Goal: Task Accomplishment & Management: Manage account settings

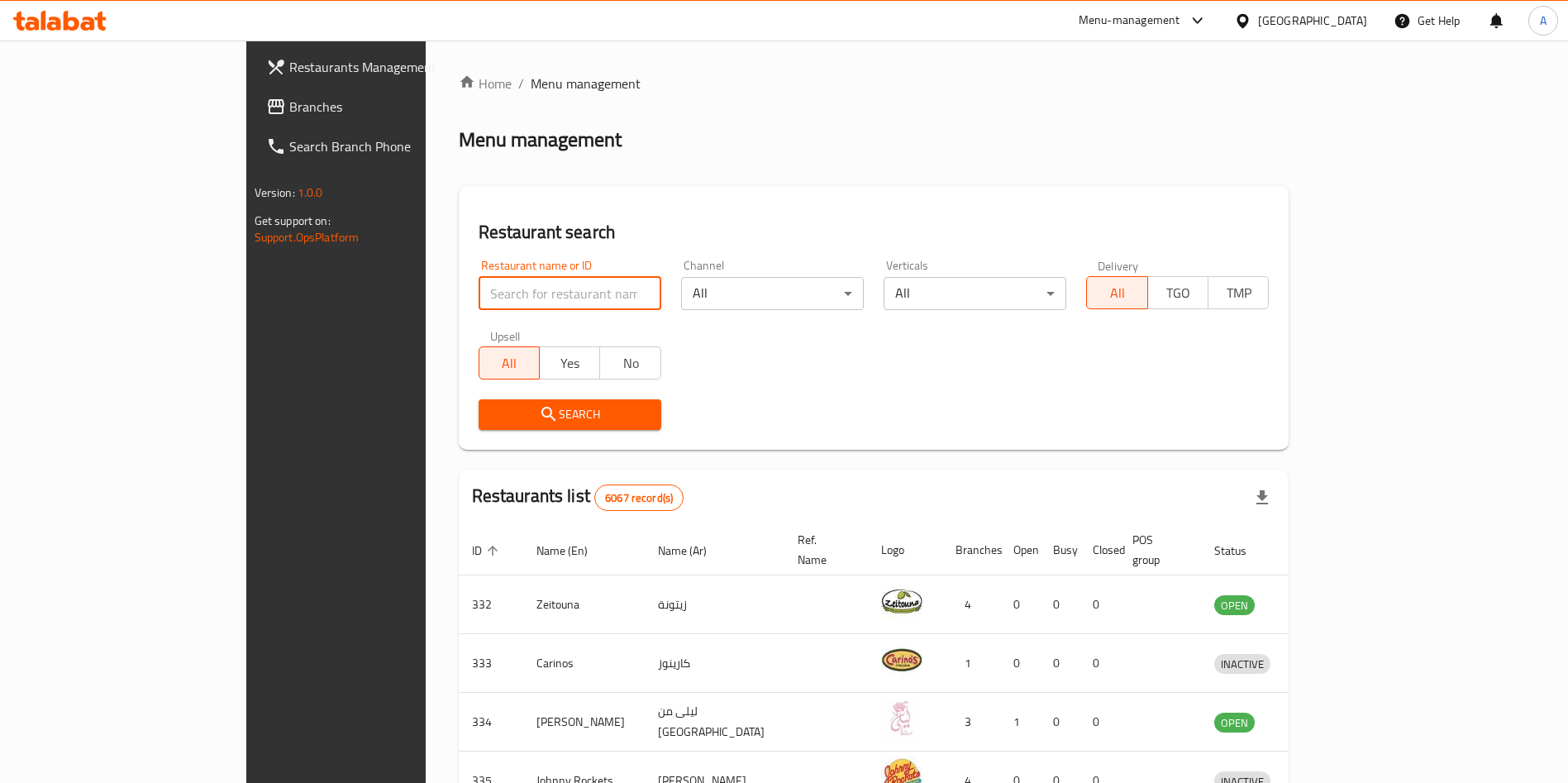
click at [497, 281] on input "search" at bounding box center [570, 294] width 183 height 33
type input "croccante"
click button "Search" at bounding box center [570, 414] width 183 height 31
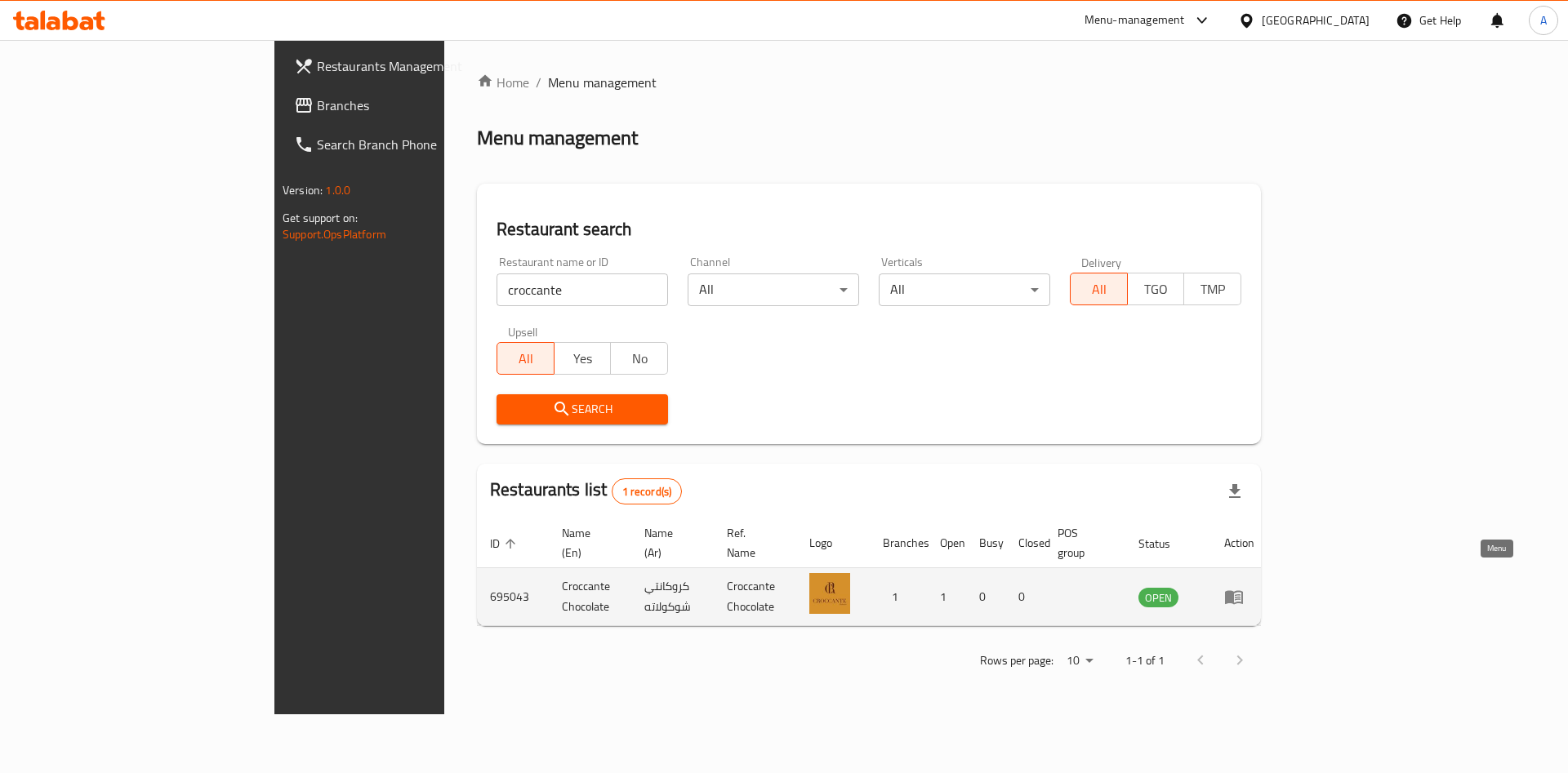
click at [1243, 591] on icon "enhanced table" at bounding box center [1235, 598] width 18 height 14
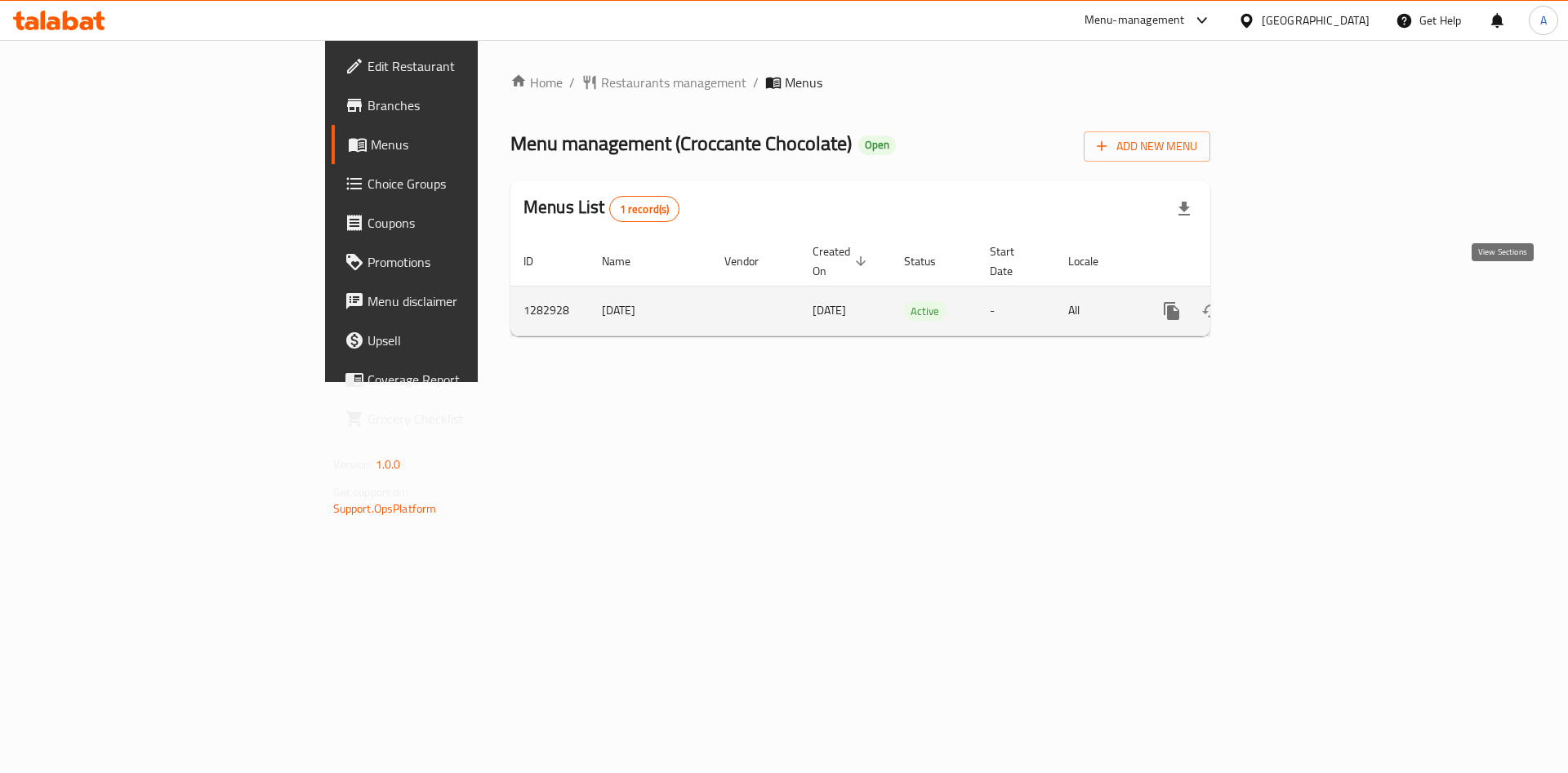
click at [1300, 301] on icon "enhanced table" at bounding box center [1289, 310] width 19 height 19
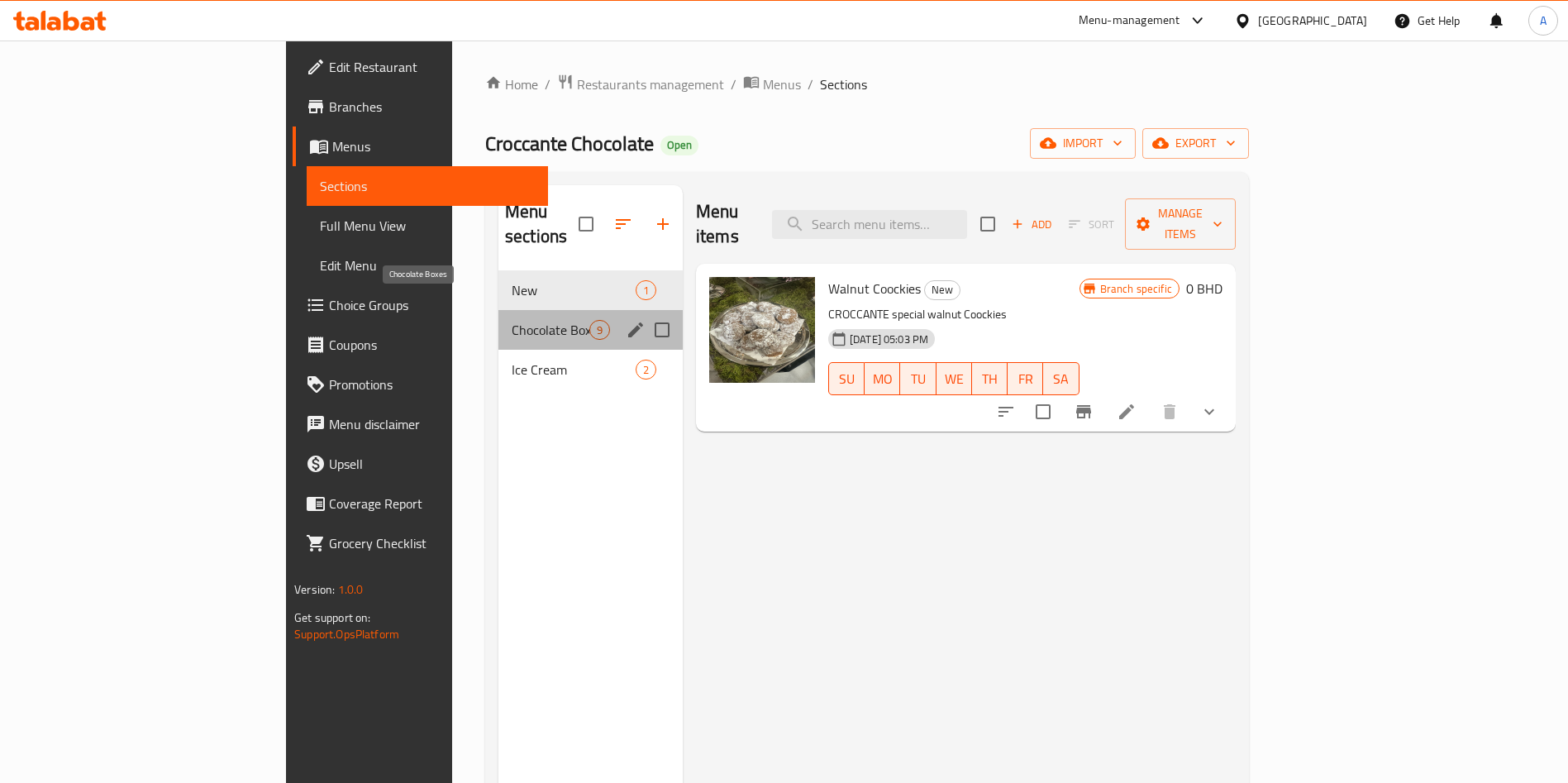
click at [512, 320] on span "Chocolate Boxes" at bounding box center [551, 329] width 78 height 19
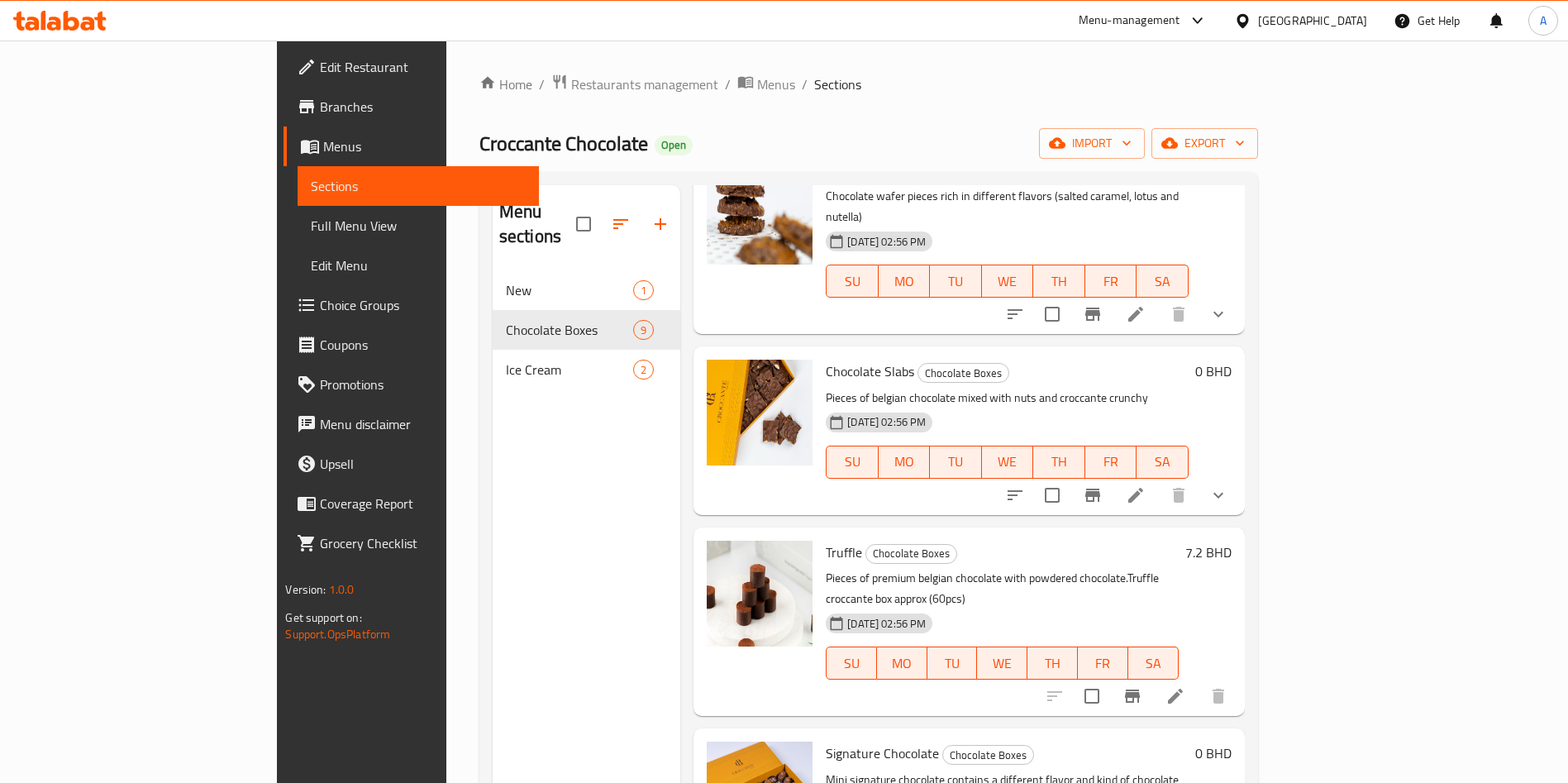
scroll to position [529, 0]
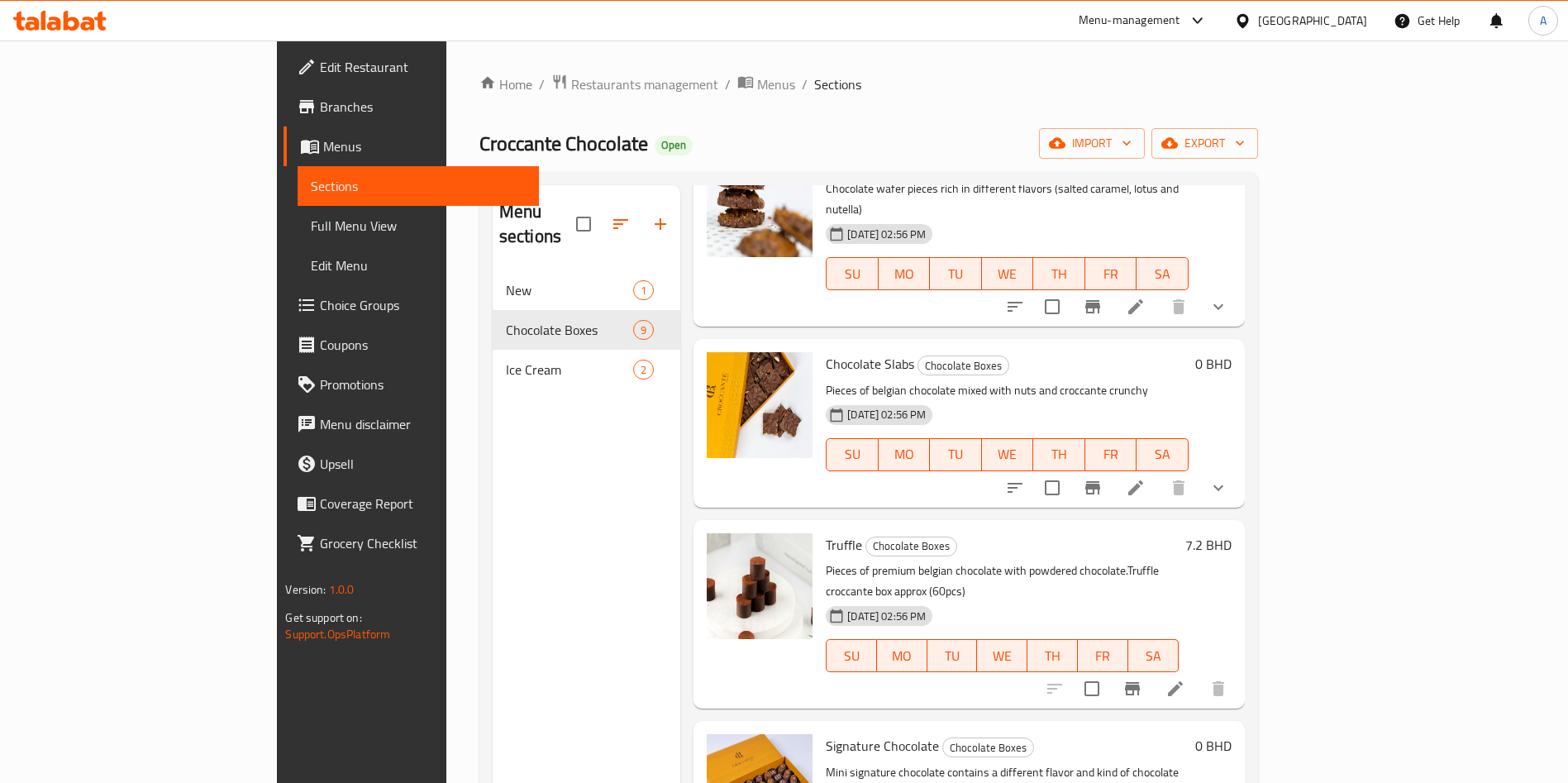
click at [1232, 533] on h6 "7.2 BHD" at bounding box center [1209, 544] width 46 height 23
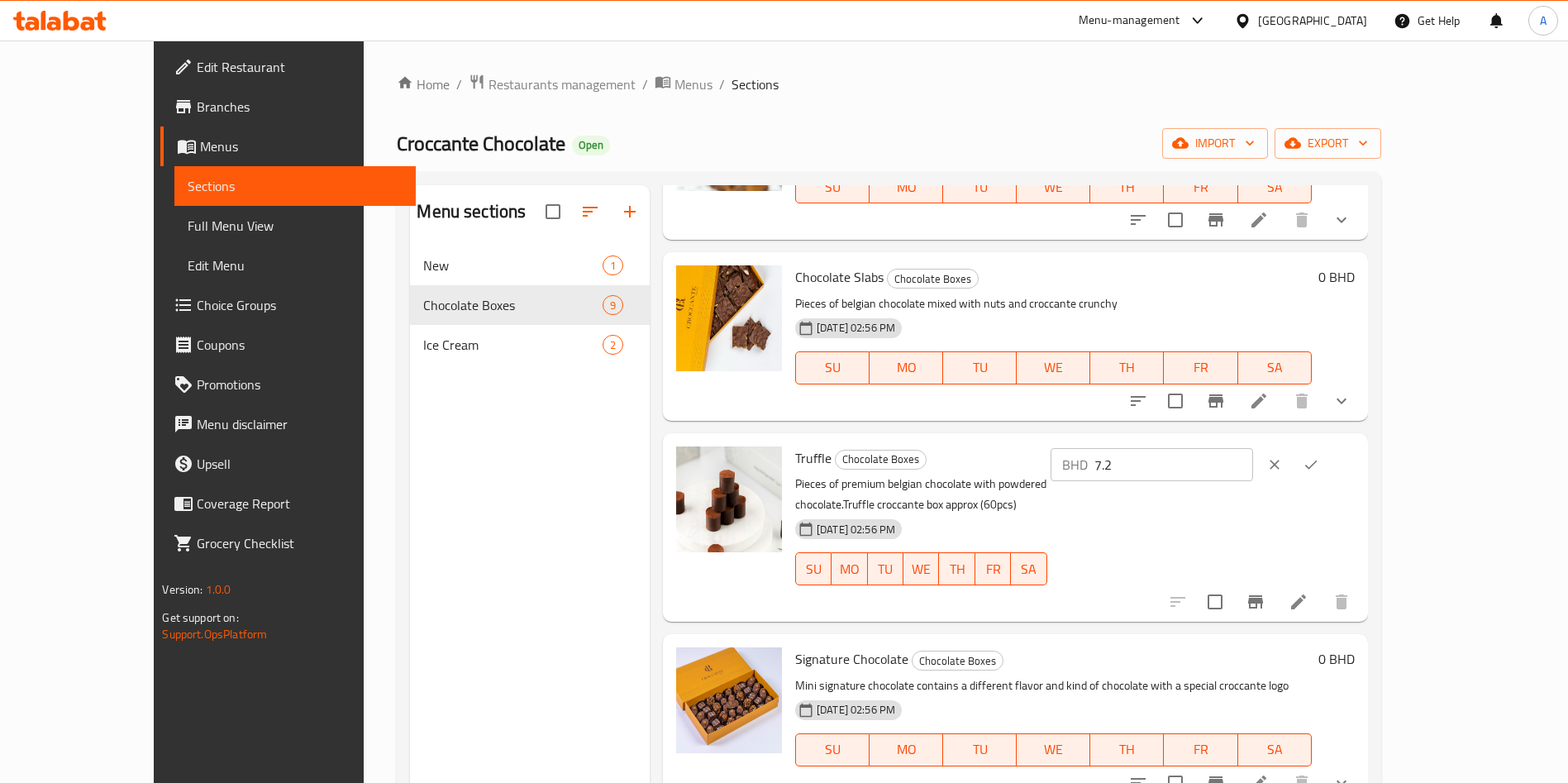
click at [1253, 466] on input "7.2" at bounding box center [1173, 465] width 159 height 33
type input "7.9"
click at [1319, 466] on icon "ok" at bounding box center [1311, 465] width 17 height 17
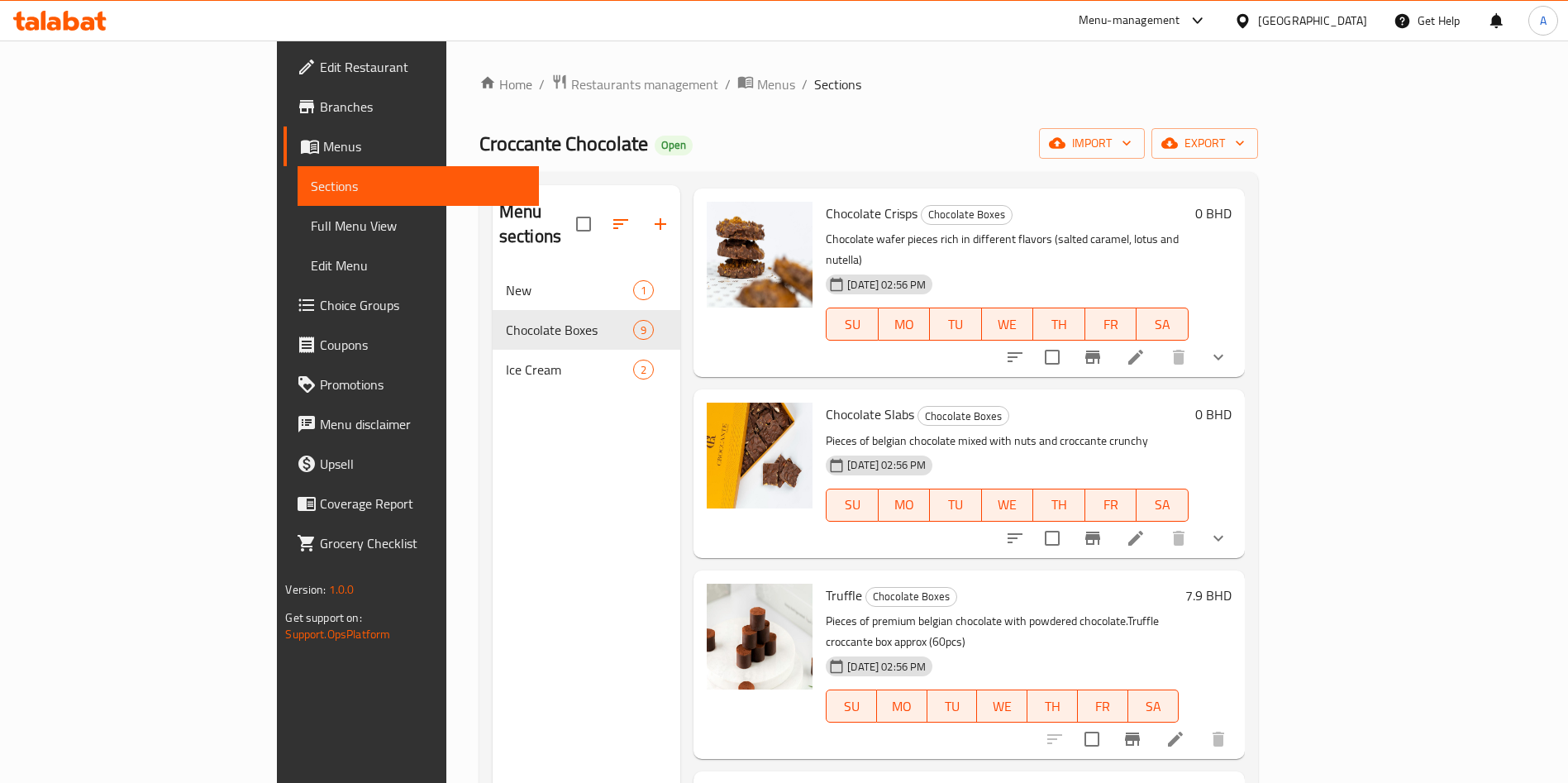
scroll to position [404, 0]
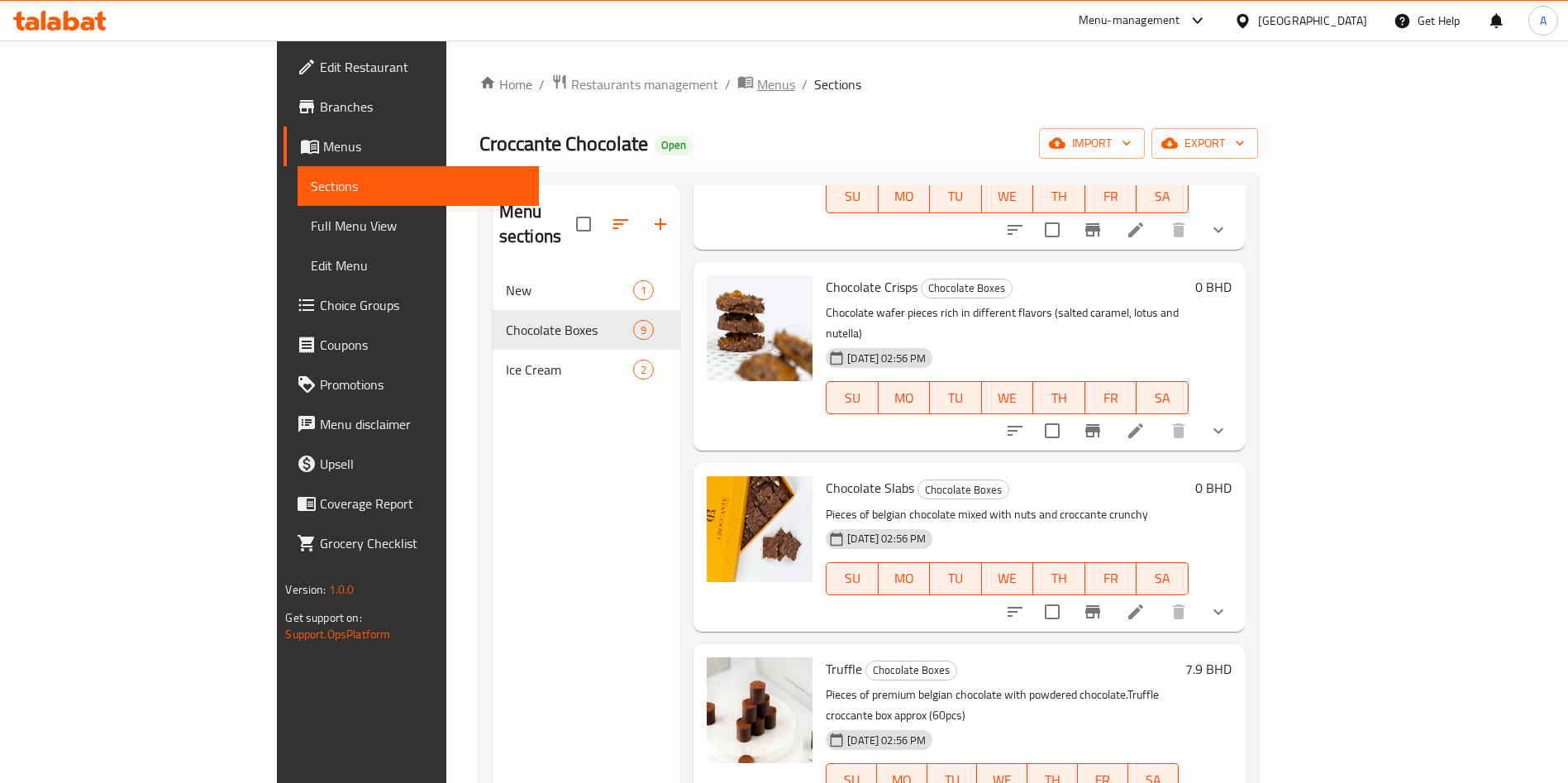
click at [757, 94] on span "Menus" at bounding box center [775, 83] width 38 height 19
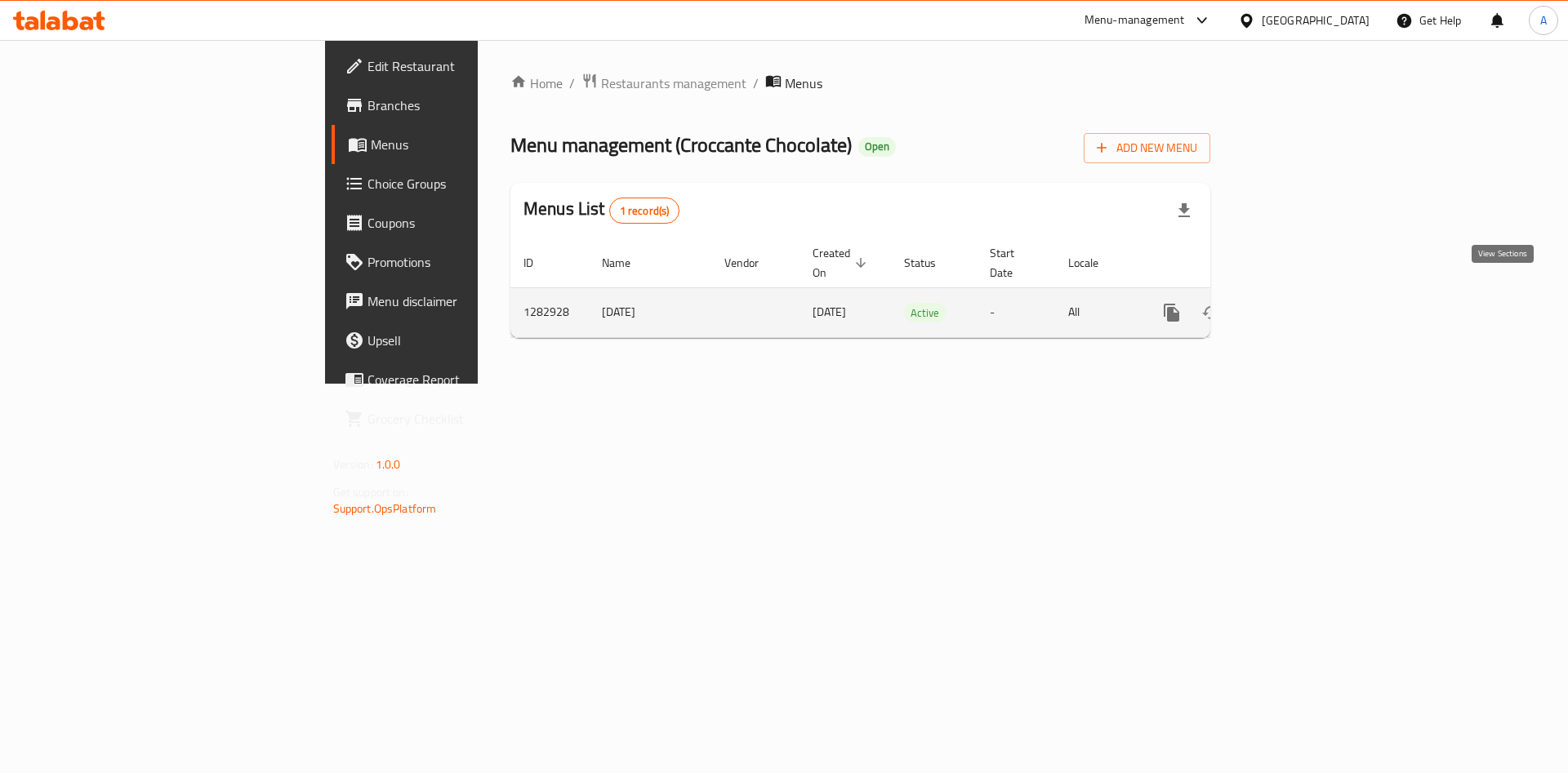
click at [1300, 303] on icon "enhanced table" at bounding box center [1289, 312] width 19 height 19
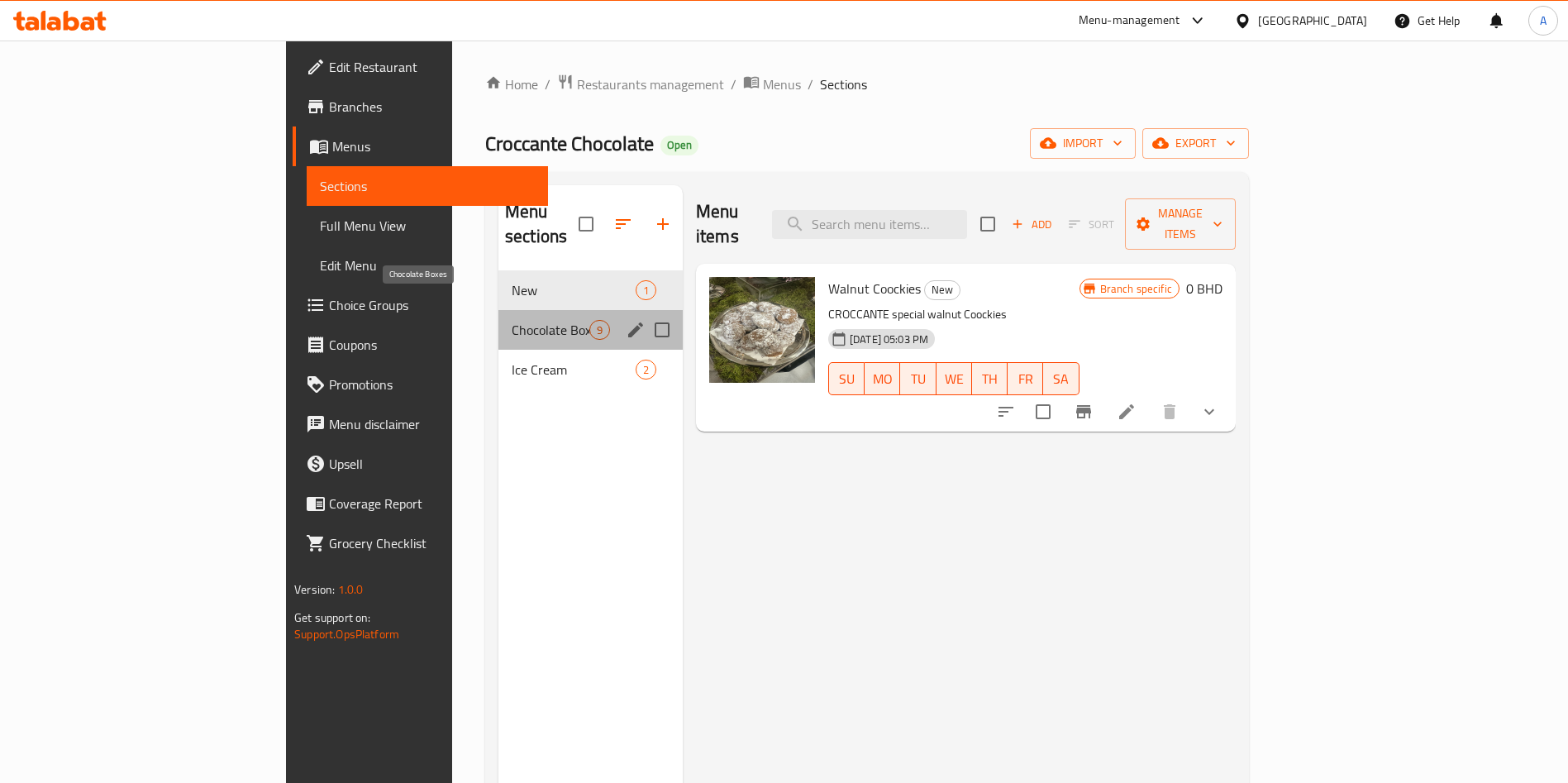
drag, startPoint x: 357, startPoint y: 302, endPoint x: 456, endPoint y: 305, distance: 99.0
click at [512, 320] on span "Chocolate Boxes" at bounding box center [551, 329] width 78 height 19
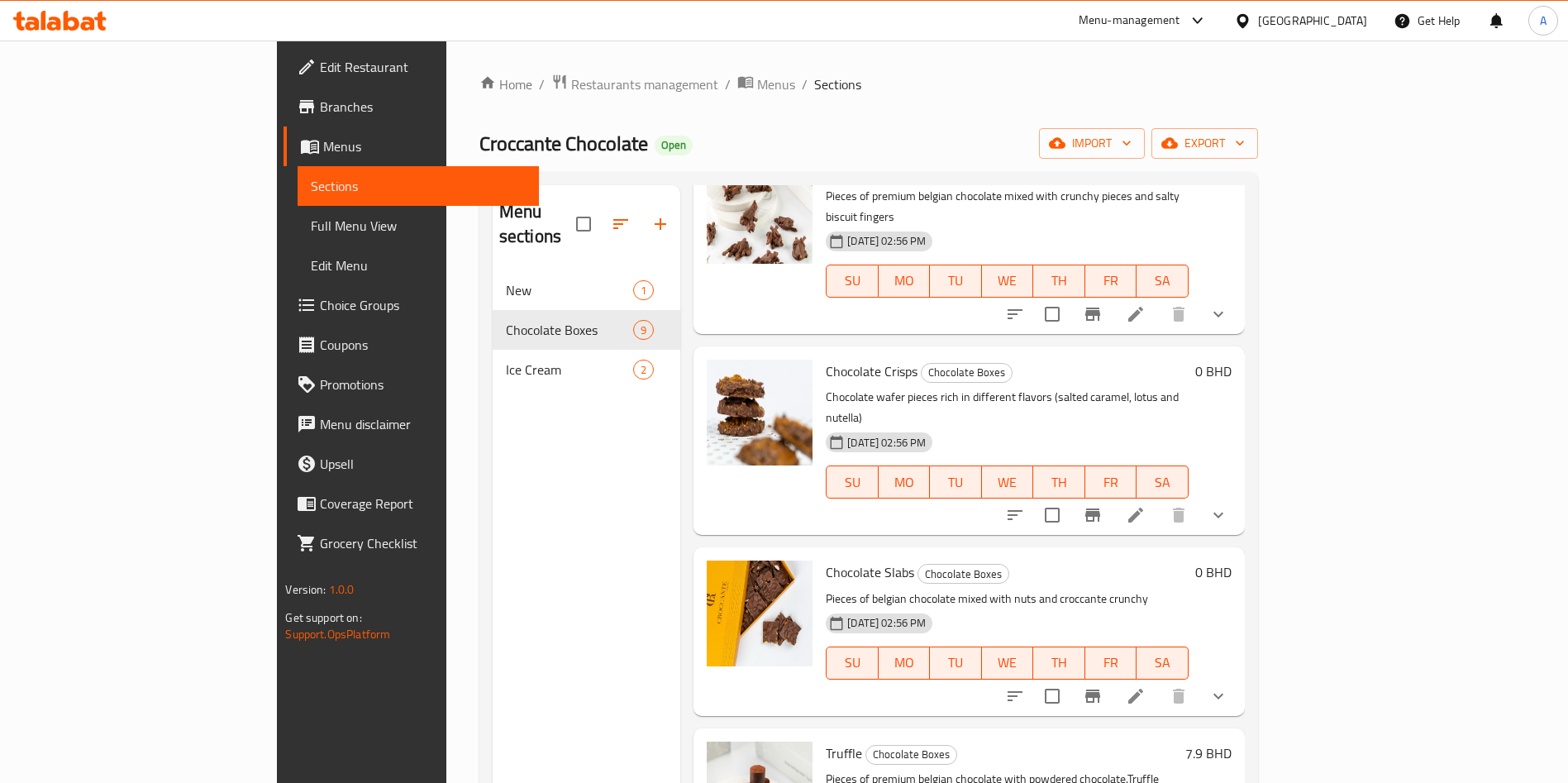
scroll to position [403, 0]
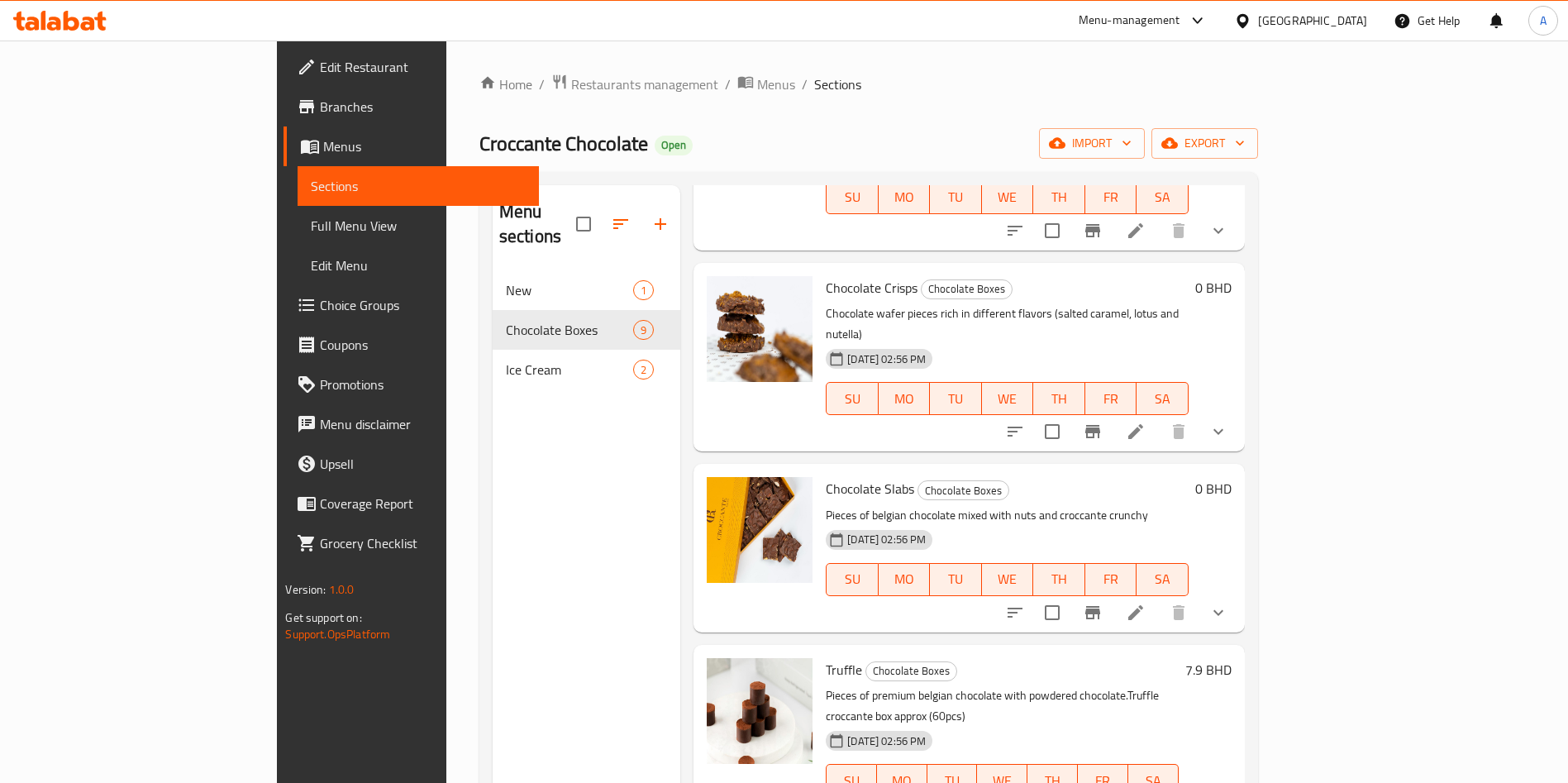
click at [1202, 21] on icon at bounding box center [1197, 20] width 10 height 6
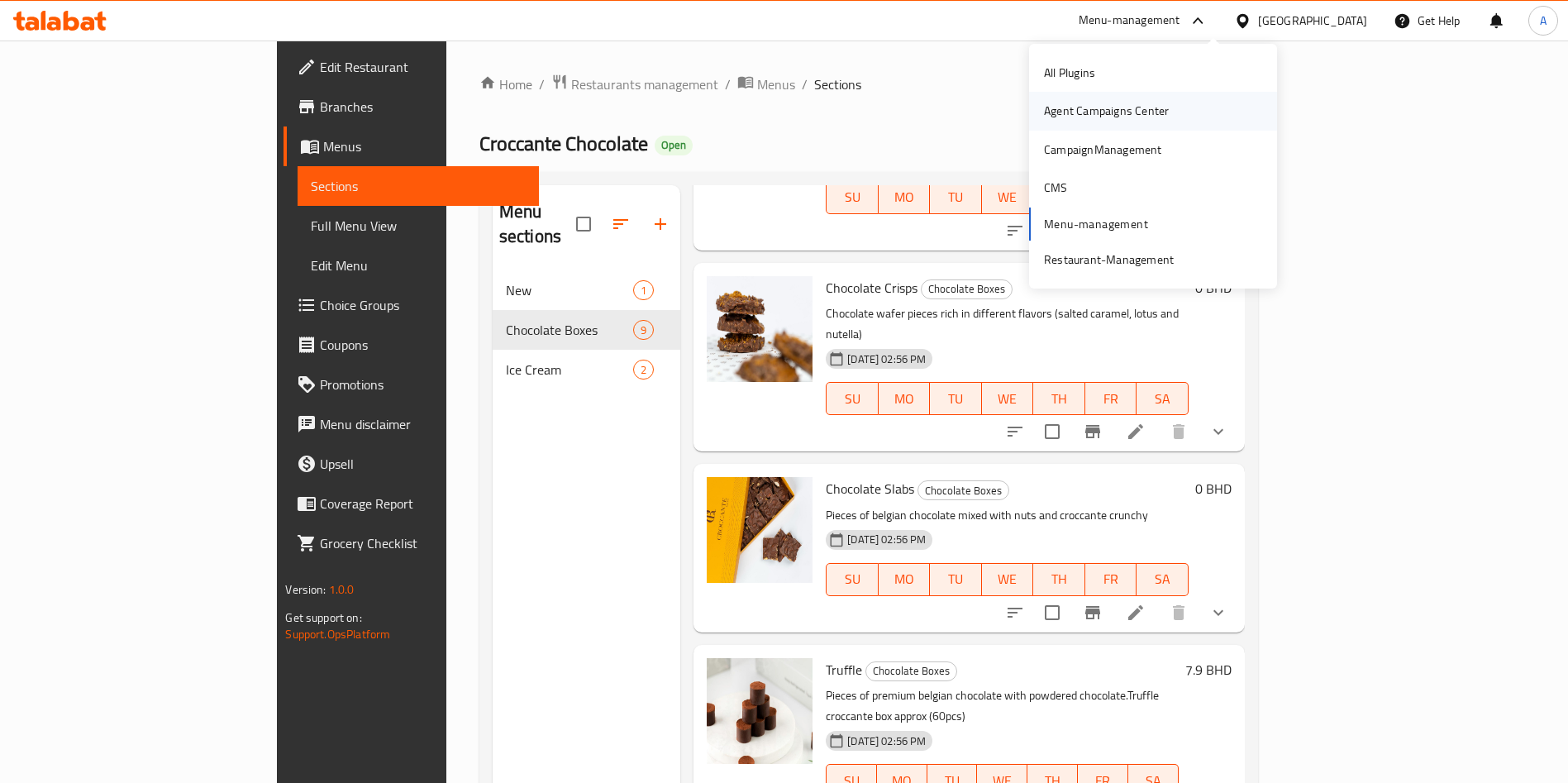
click at [1083, 127] on div "Agent Campaigns Center" at bounding box center [1106, 110] width 152 height 38
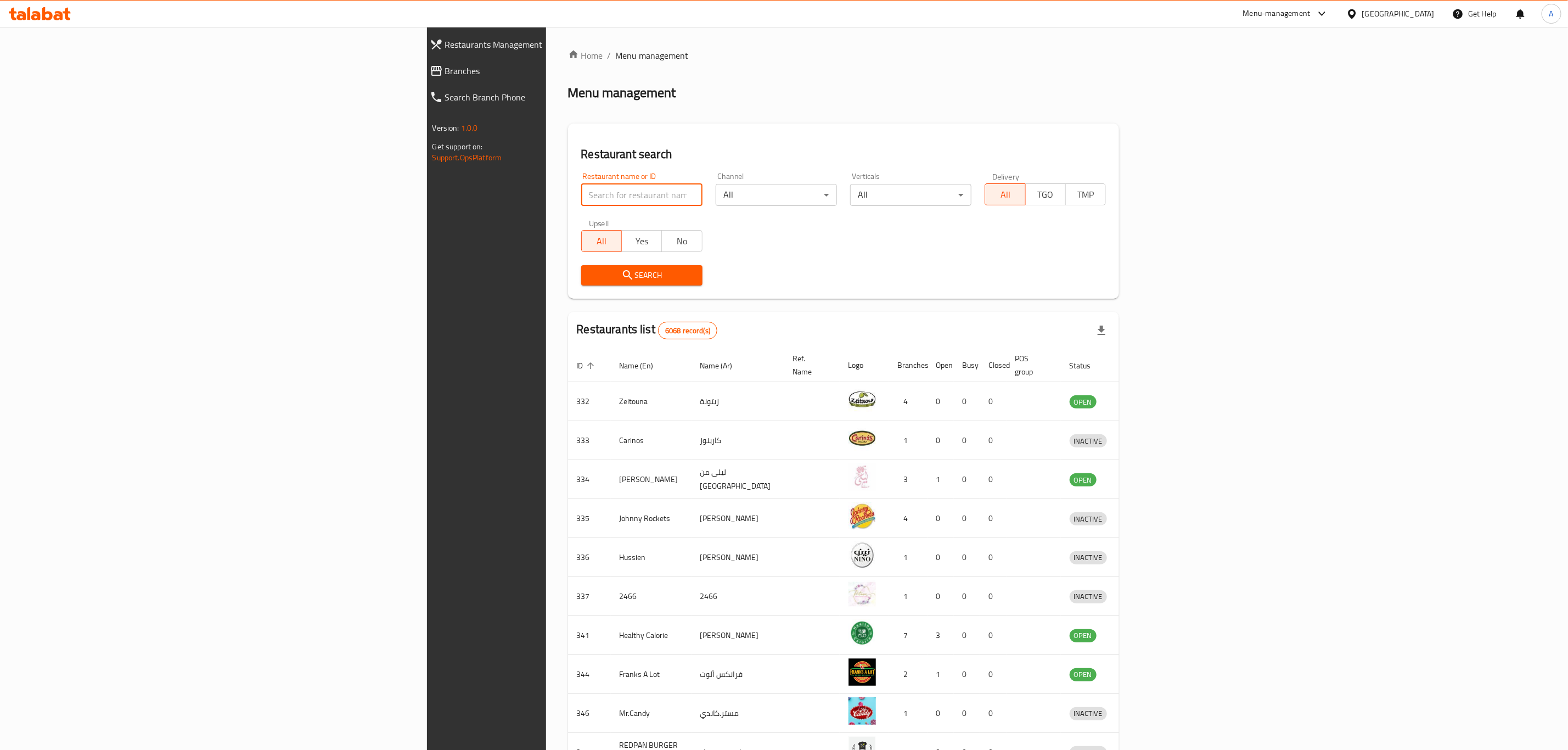
click at [581, 198] on input "search" at bounding box center [642, 195] width 122 height 22
type input "croccante"
click button "Search" at bounding box center [642, 275] width 122 height 20
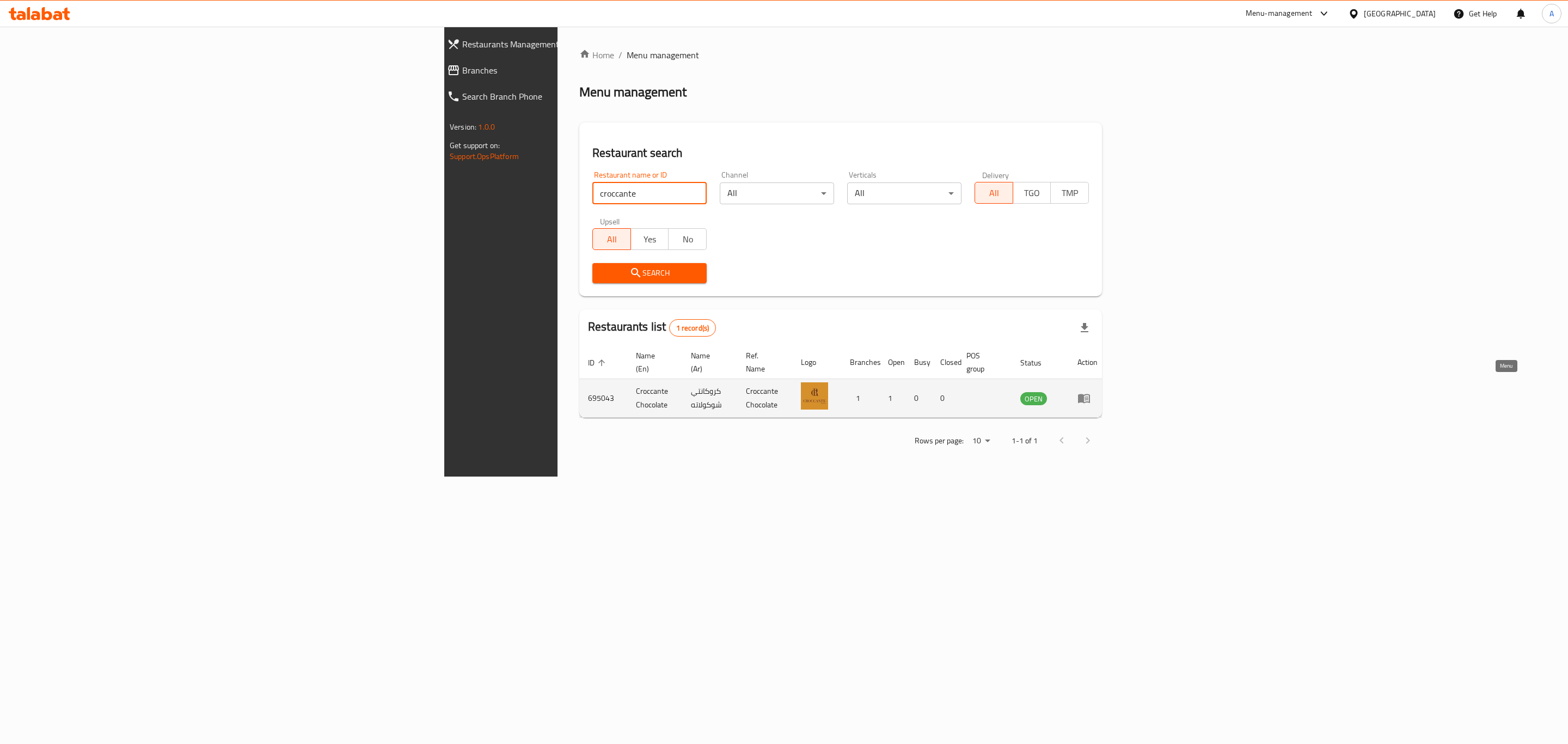
click at [1090, 395] on icon "enhanced table" at bounding box center [1084, 399] width 12 height 9
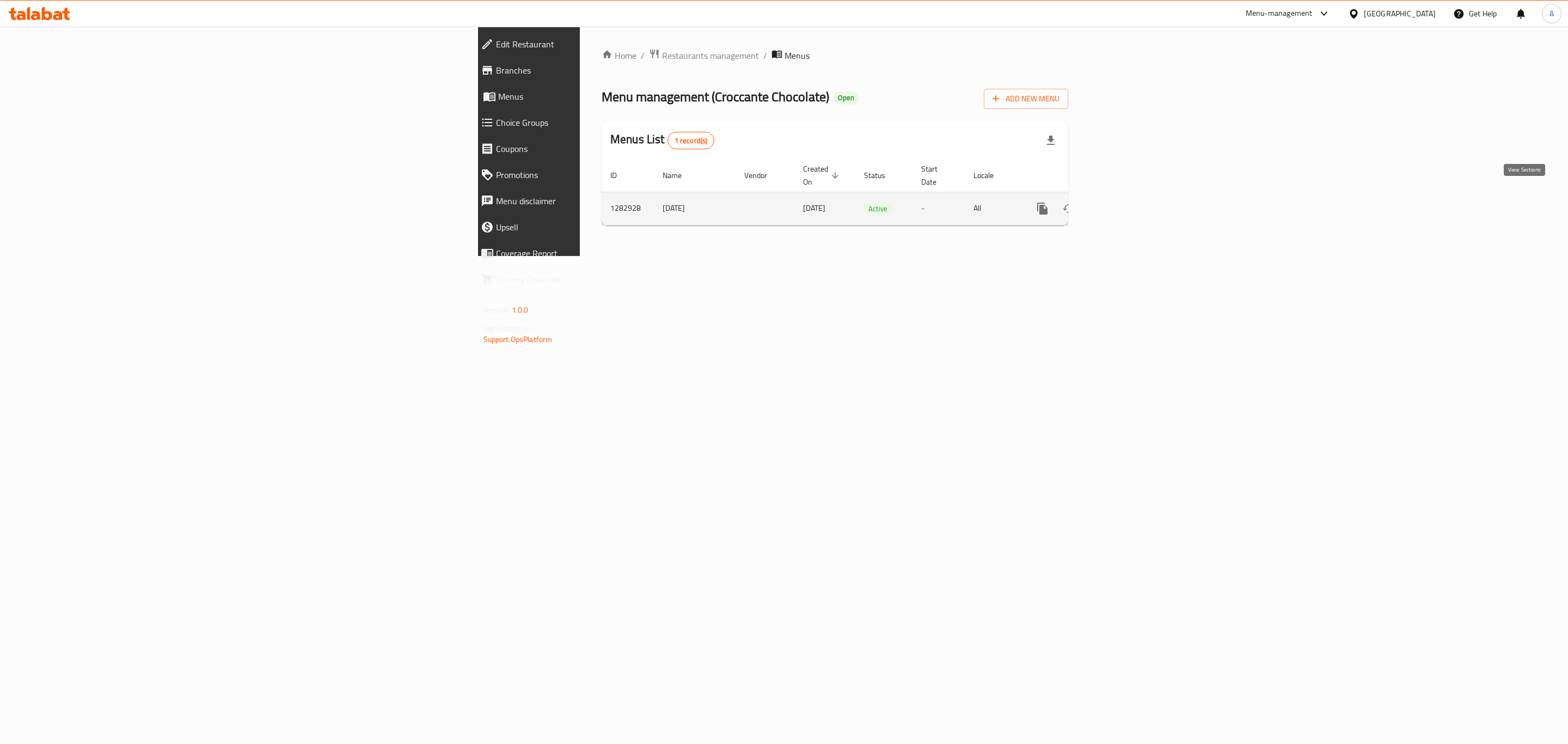
click at [1127, 202] on icon "enhanced table" at bounding box center [1121, 208] width 13 height 13
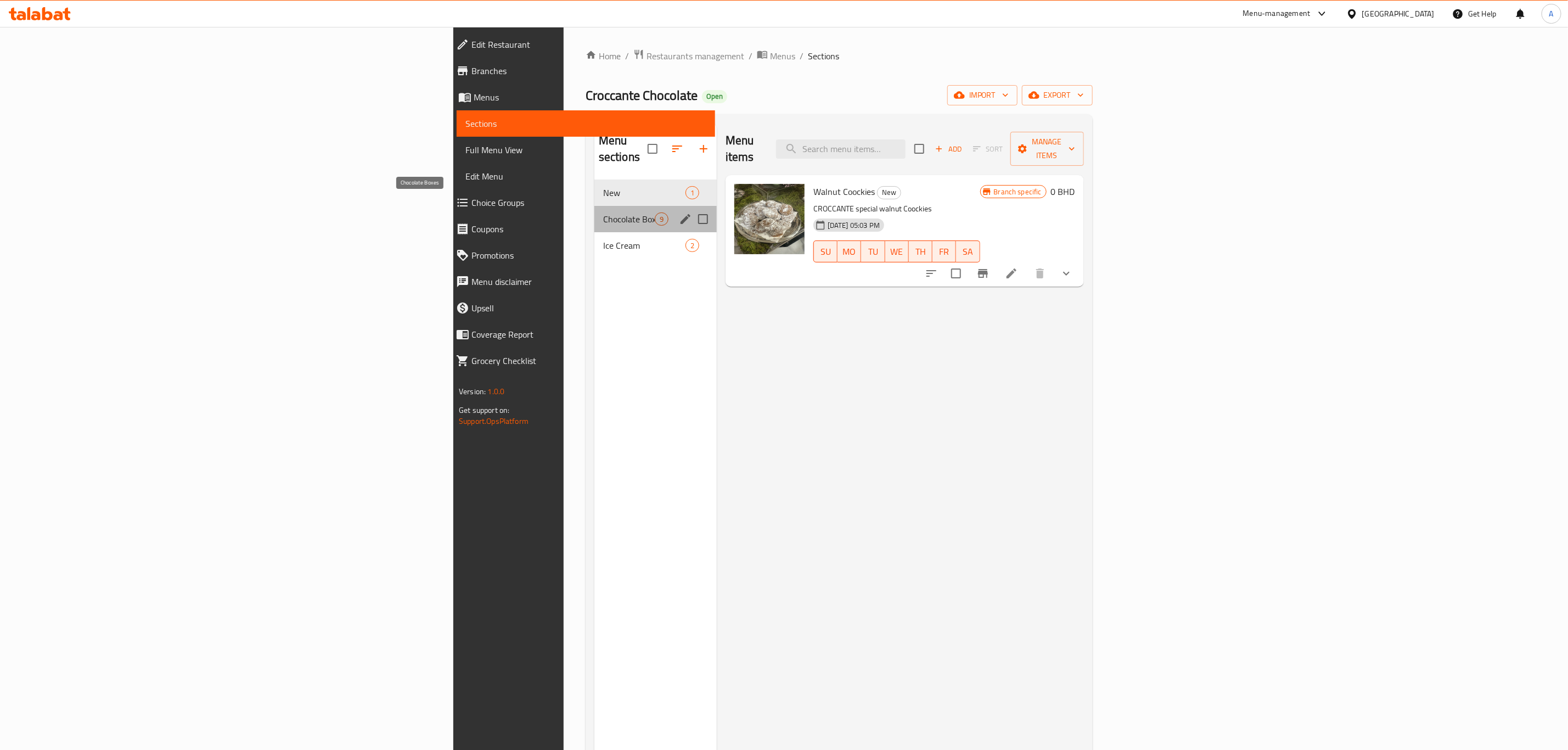
click at [603, 212] on span "Chocolate Boxes" at bounding box center [629, 218] width 52 height 13
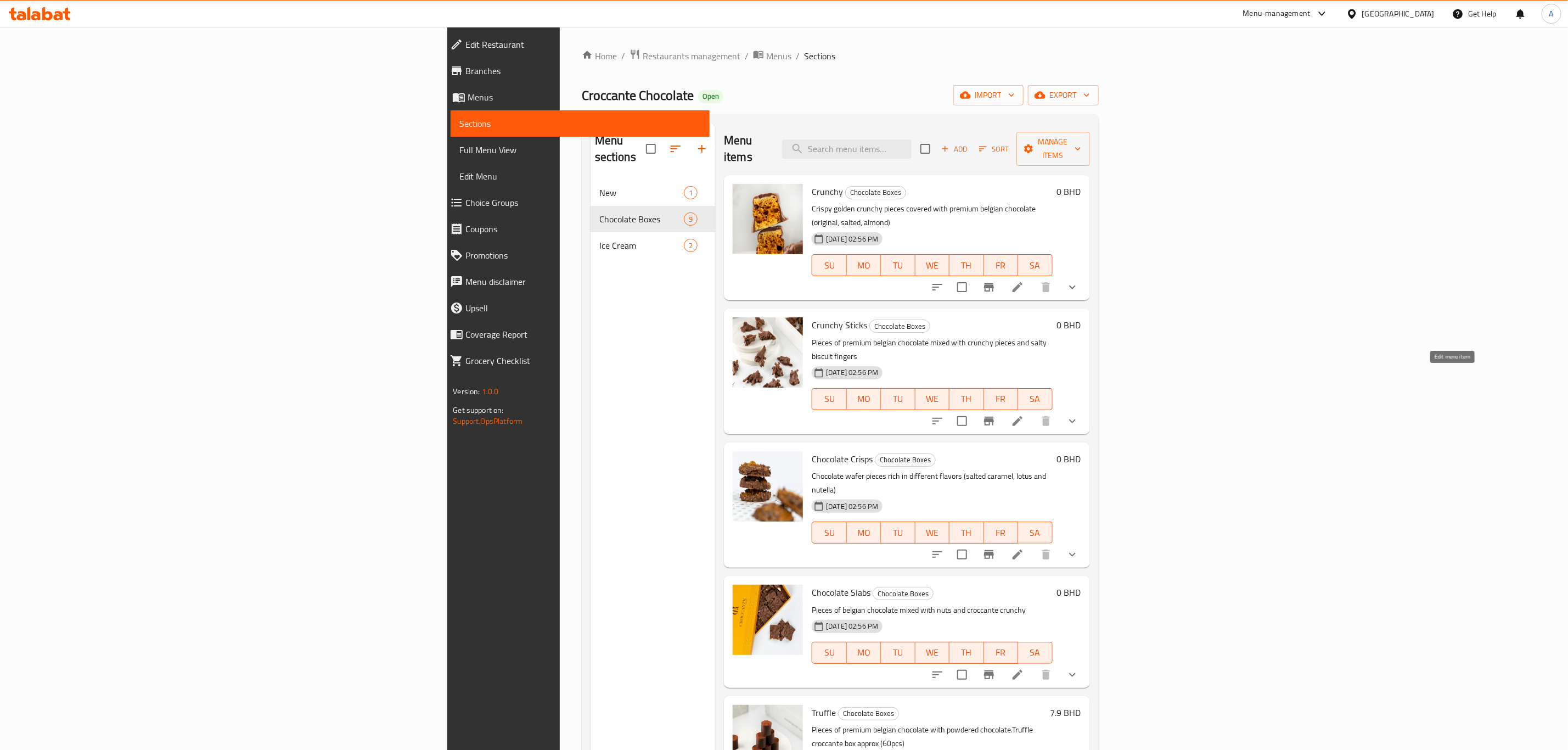
click at [1024, 414] on icon at bounding box center [1018, 420] width 13 height 13
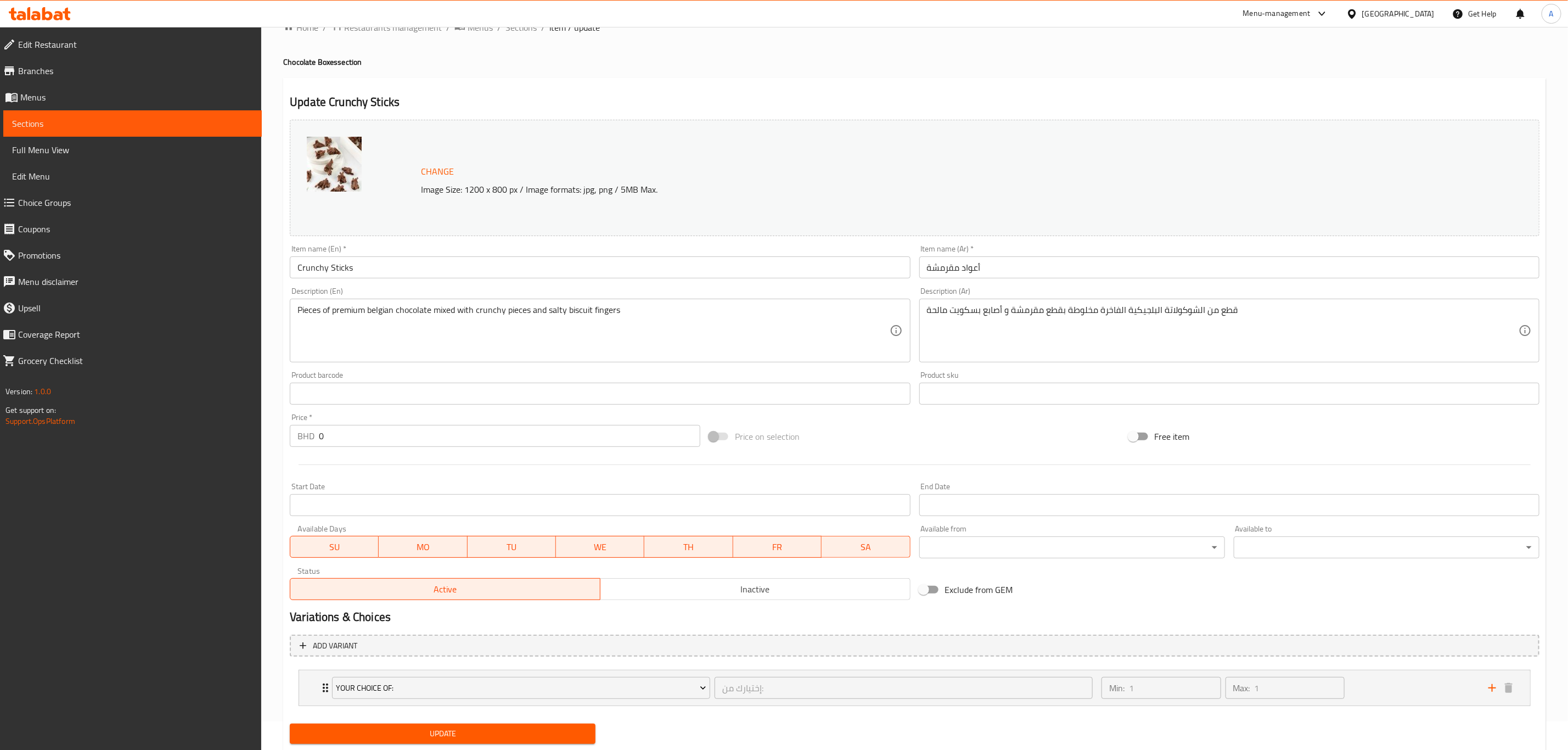
scroll to position [60, 0]
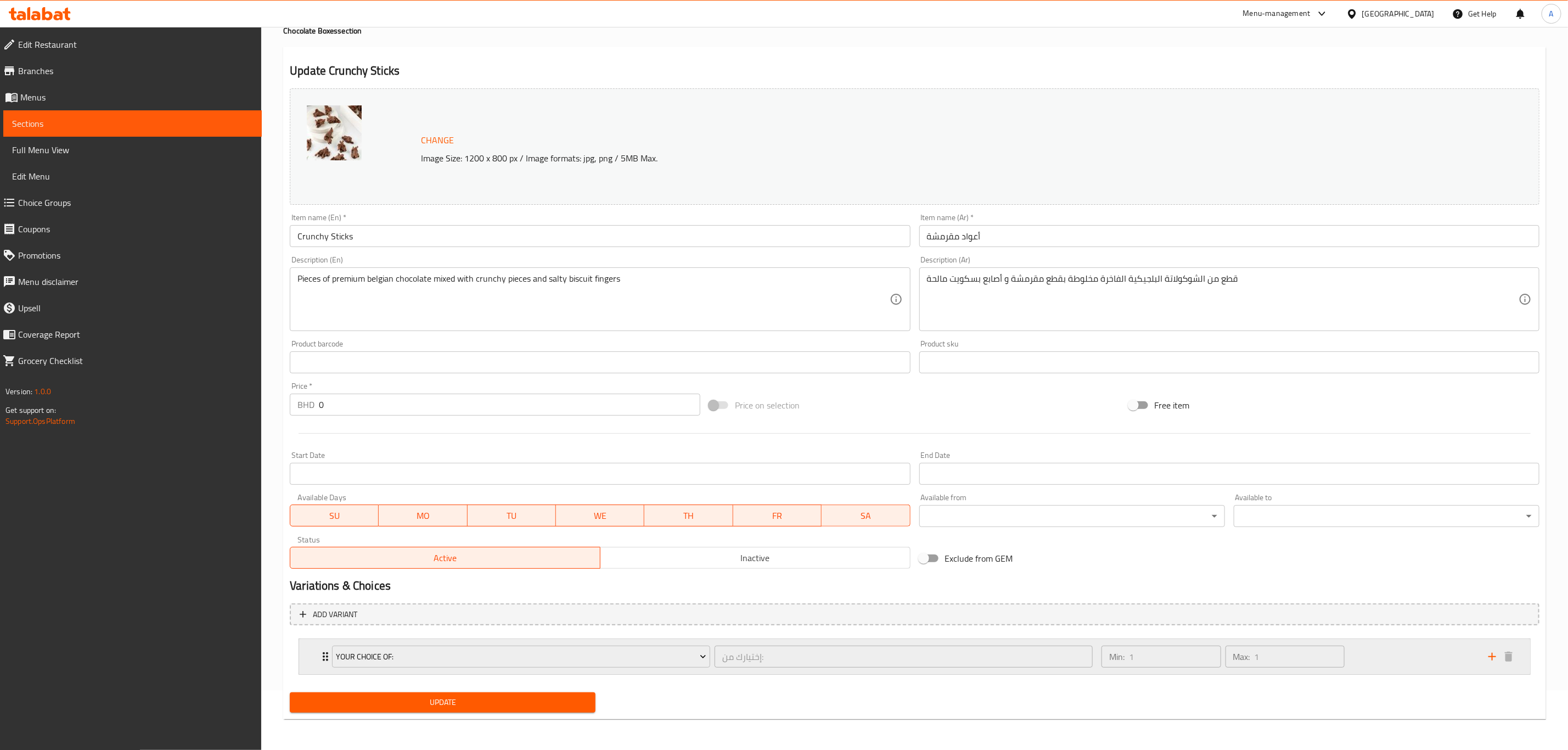
click at [320, 657] on icon "Expand" at bounding box center [325, 656] width 13 height 13
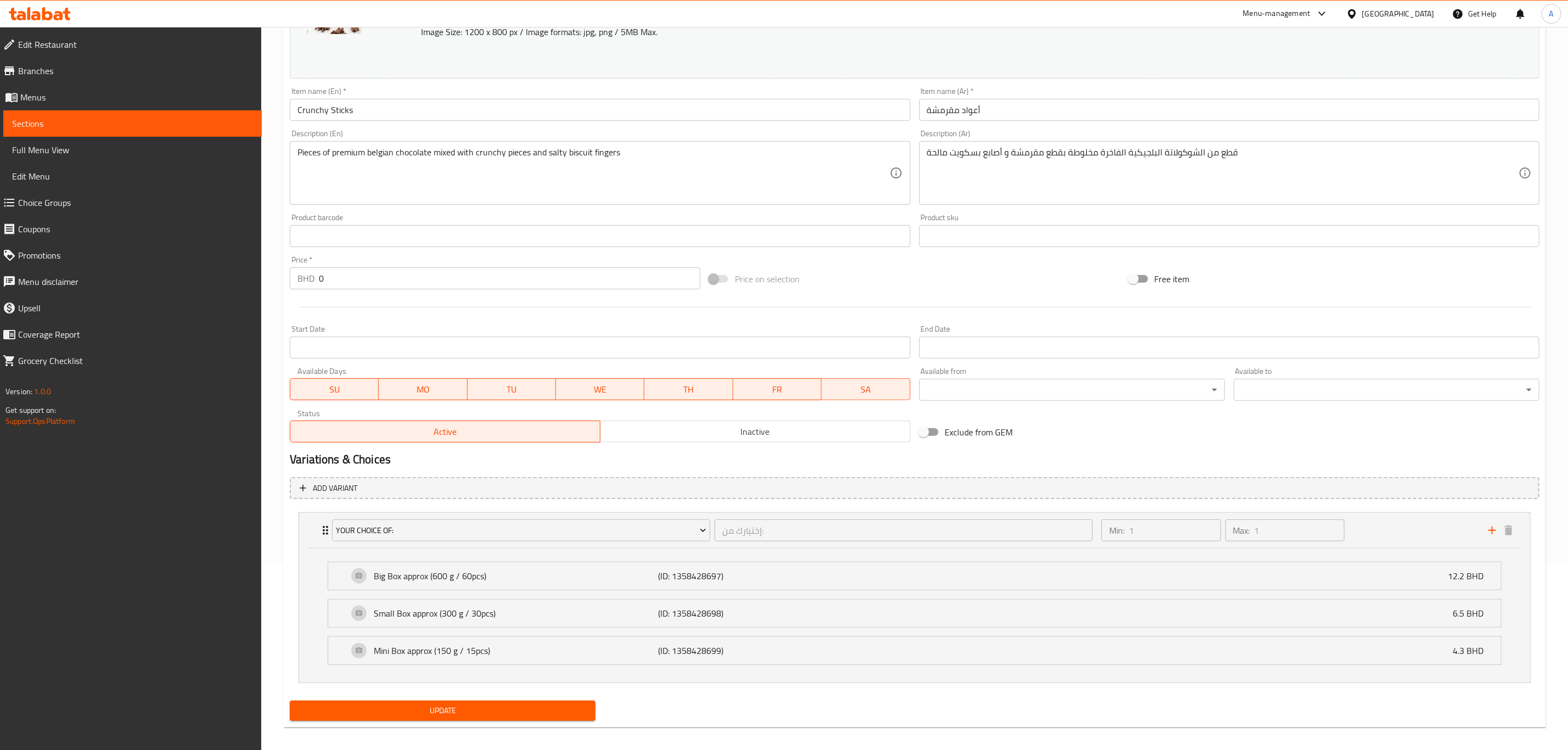
scroll to position [196, 0]
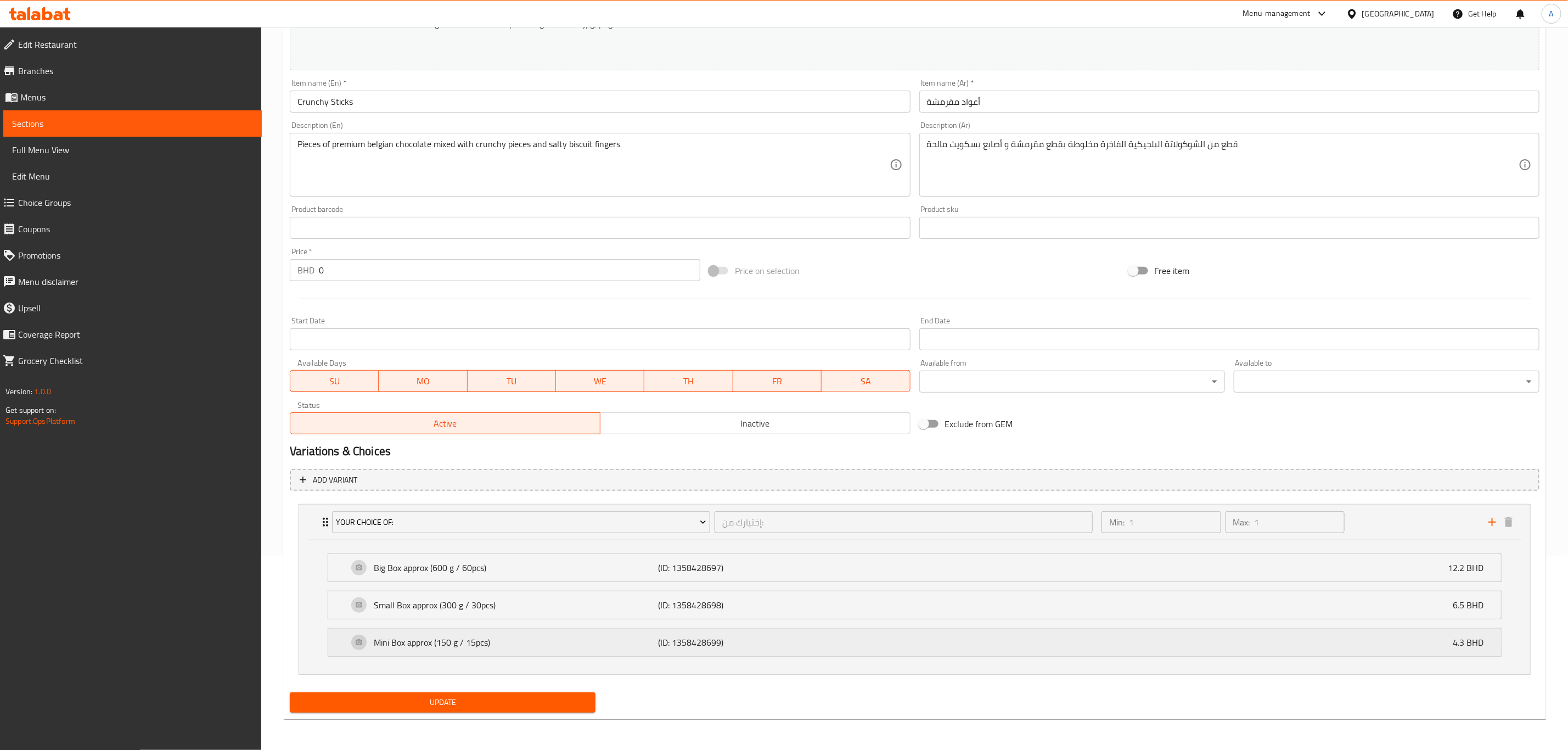
click at [1468, 646] on p "4.3 BHD" at bounding box center [1473, 642] width 39 height 13
click at [1461, 642] on p "4.3 BHD" at bounding box center [1473, 642] width 39 height 13
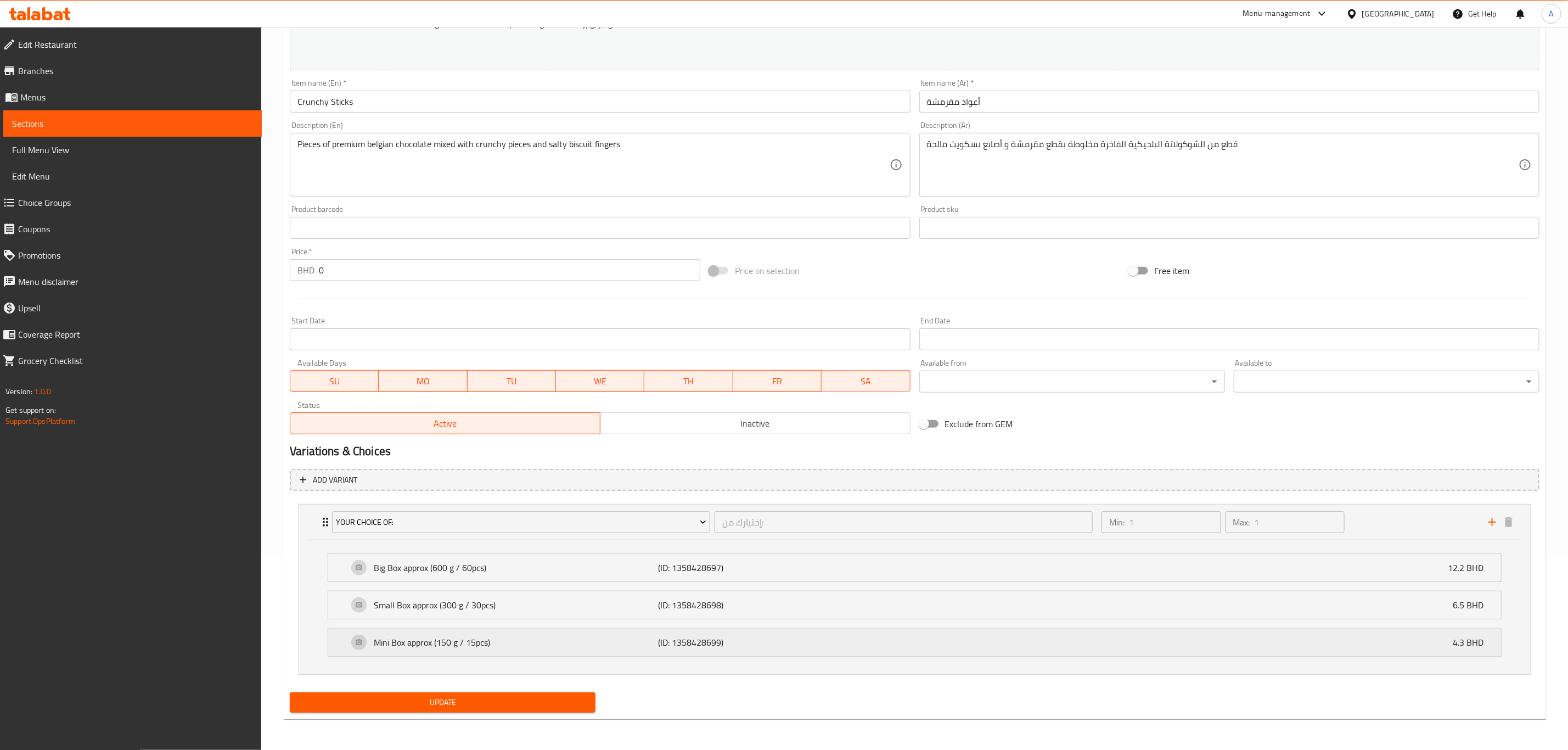
click at [1461, 642] on p "4.3 BHD" at bounding box center [1473, 642] width 39 height 13
click at [1458, 638] on p "4.3 BHD" at bounding box center [1473, 642] width 39 height 13
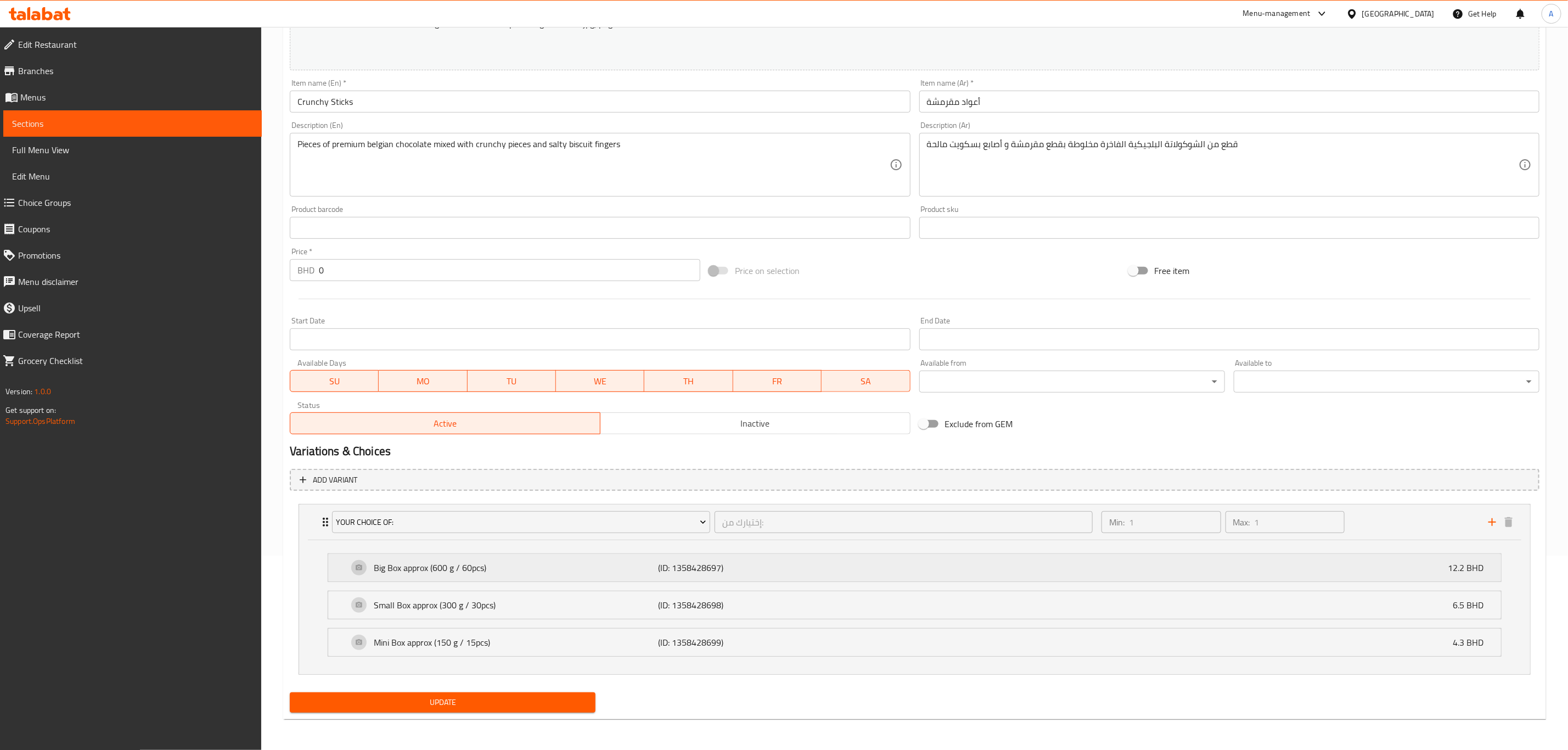
click at [1462, 574] on div "Big Box approx (600 g / 60pcs) (ID: 1358428697) 12.2 BHD" at bounding box center [918, 567] width 1140 height 28
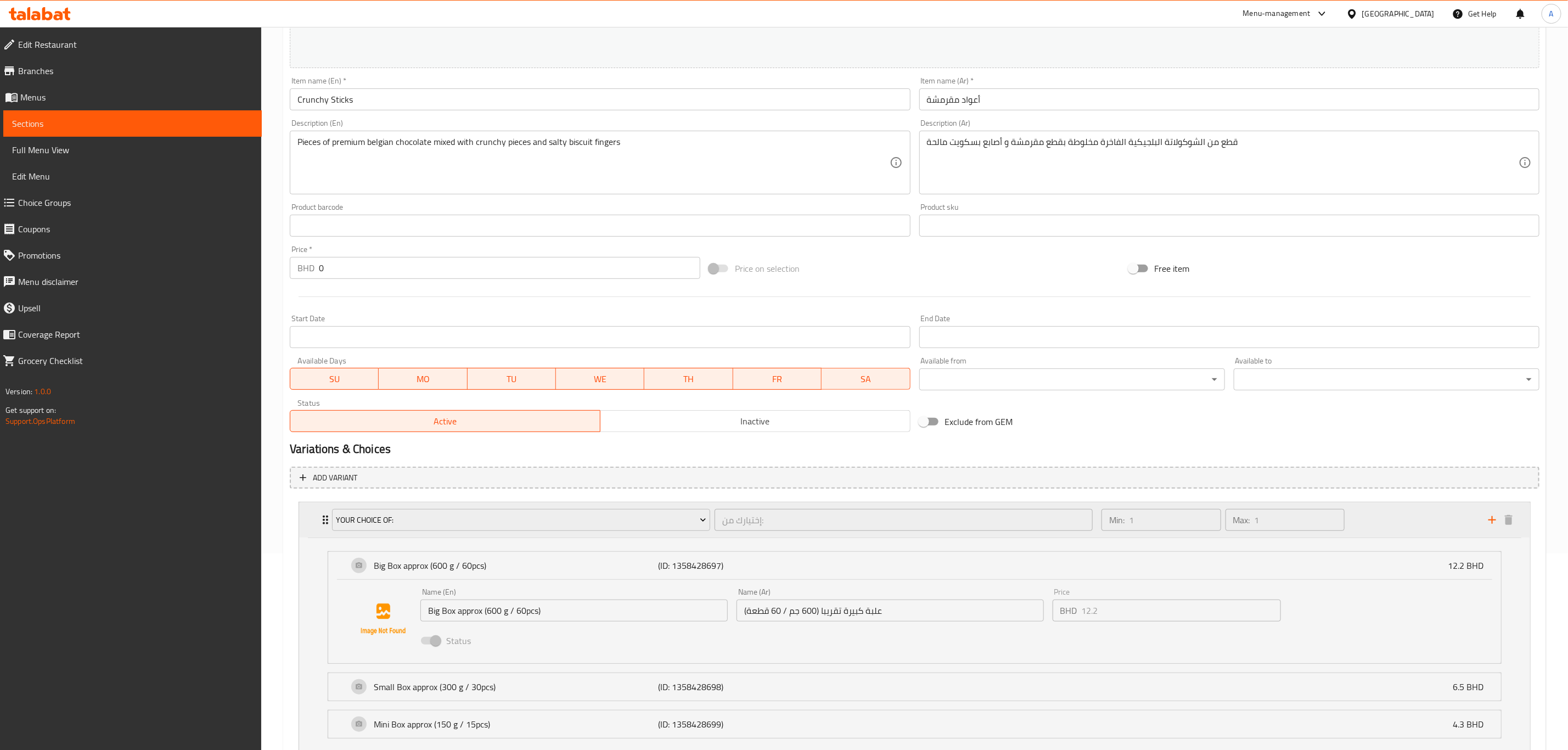
click at [320, 511] on div "Your Choice Of: إختيارك من: ​ Min: 1 ​ Max: 1 ​" at bounding box center [918, 519] width 1199 height 35
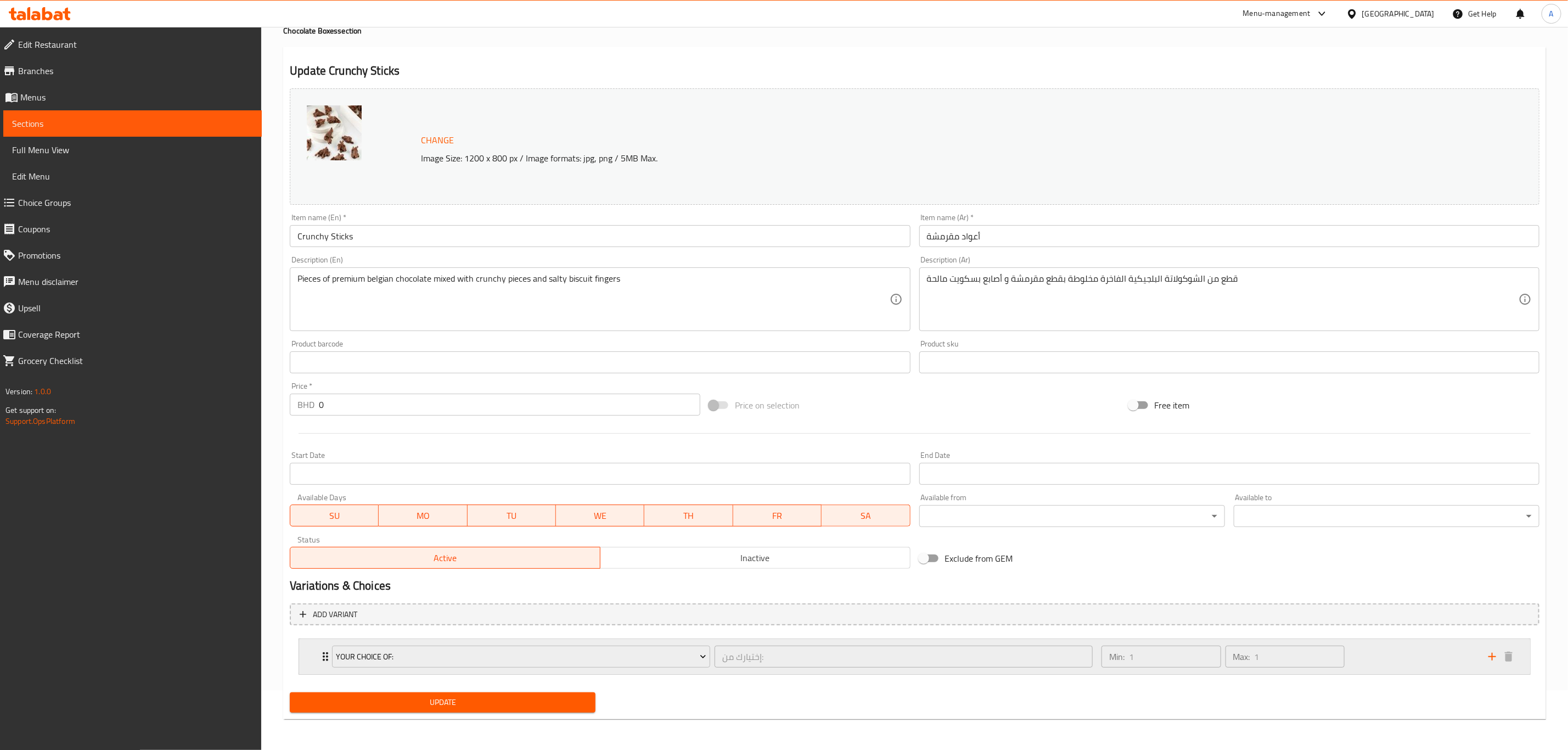
scroll to position [60, 0]
click at [48, 200] on span "Choice Groups" at bounding box center [136, 202] width 235 height 13
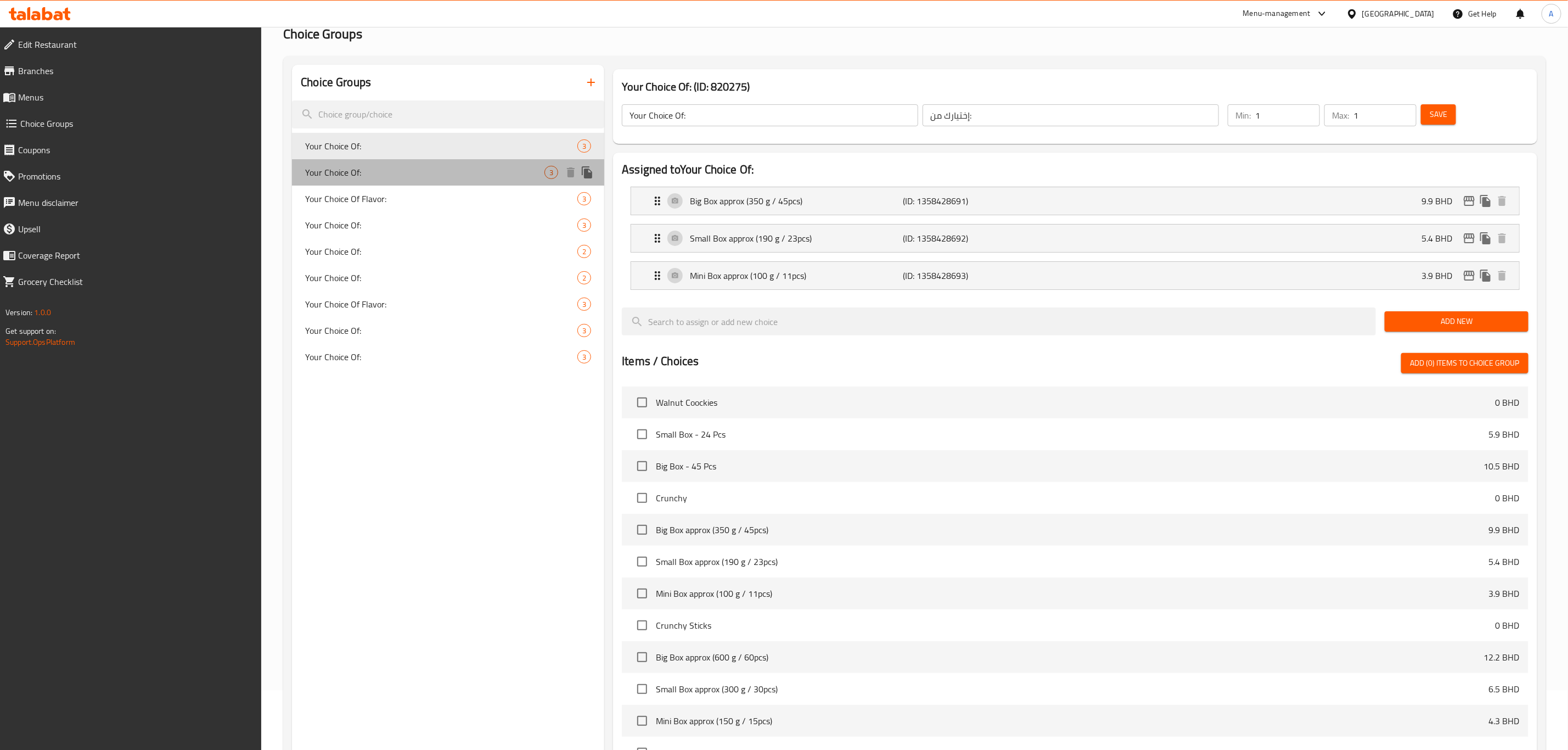
click at [368, 169] on span "Your Choice Of:" at bounding box center [425, 172] width 239 height 13
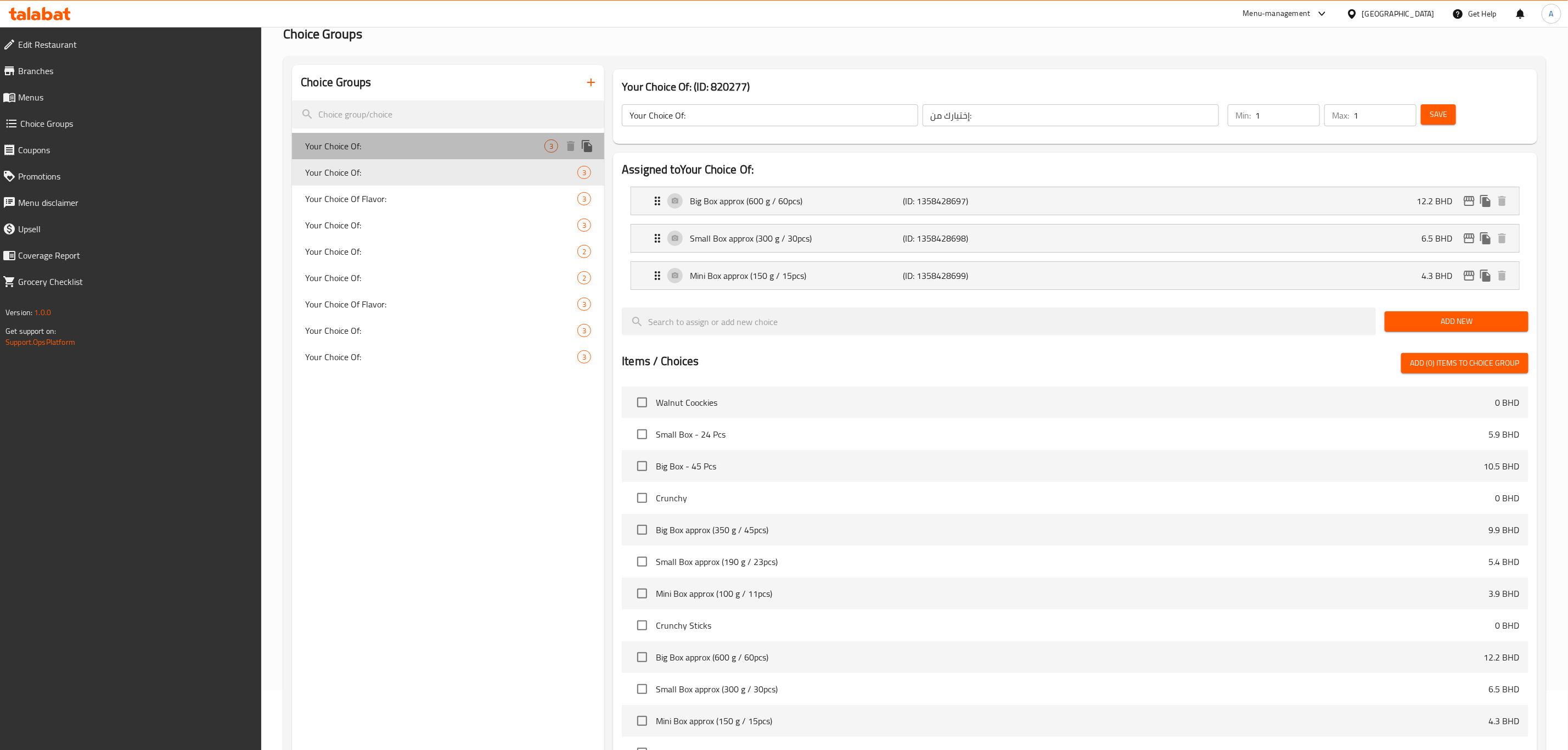
click at [366, 149] on span "Your Choice Of:" at bounding box center [425, 145] width 239 height 13
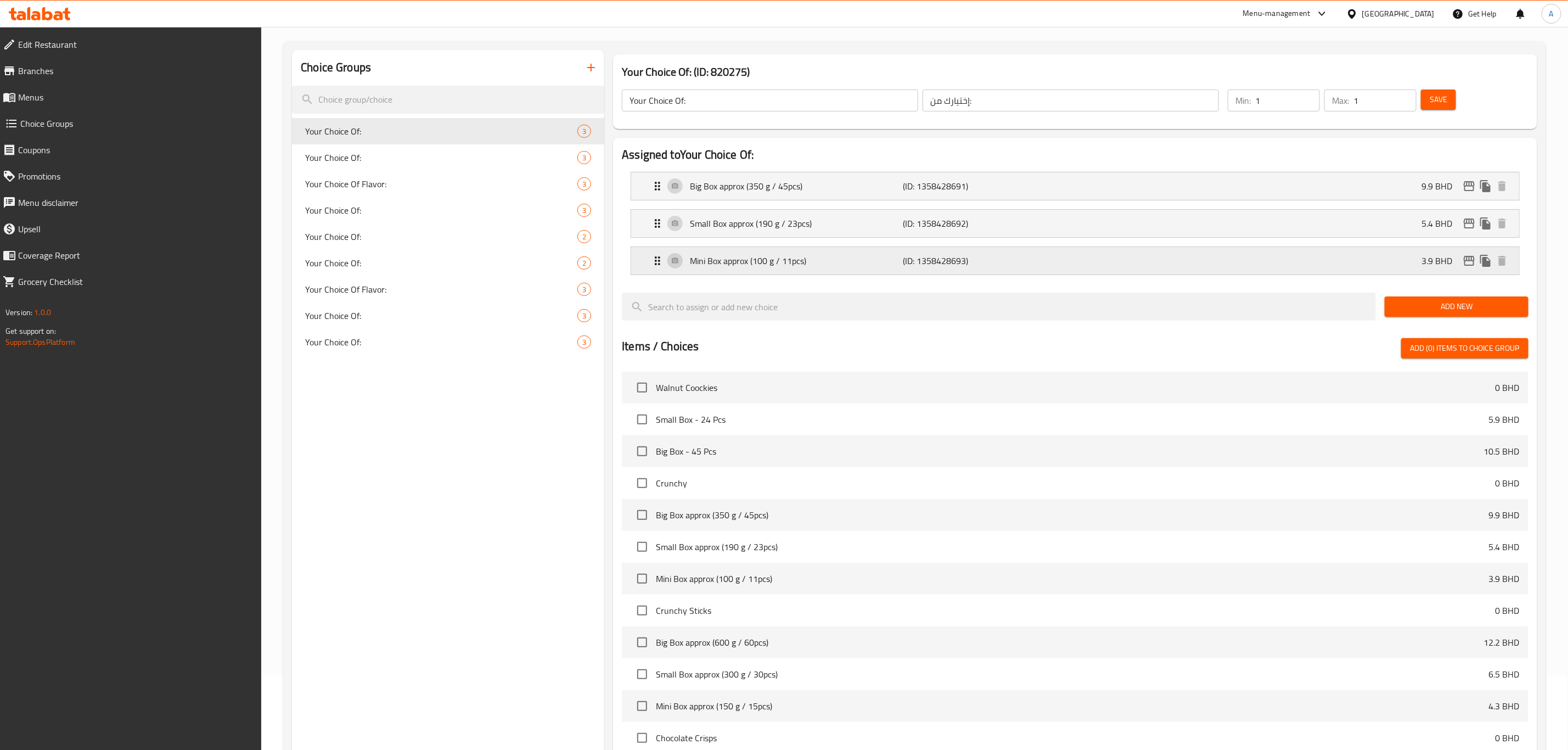
scroll to position [60, 0]
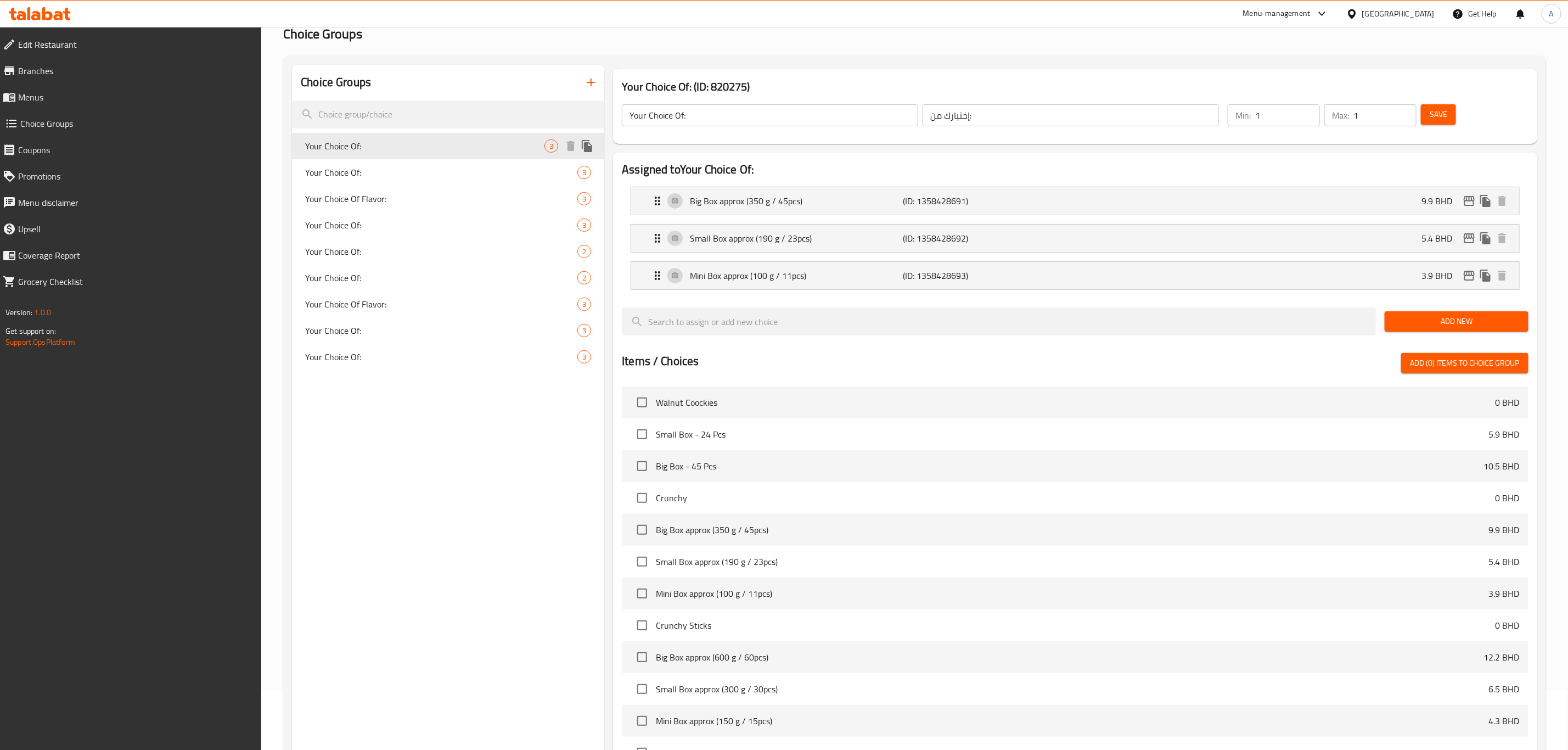
click at [346, 145] on span "Your Choice Of:" at bounding box center [425, 145] width 239 height 13
click at [352, 169] on span "Your Choice Of:" at bounding box center [425, 172] width 239 height 13
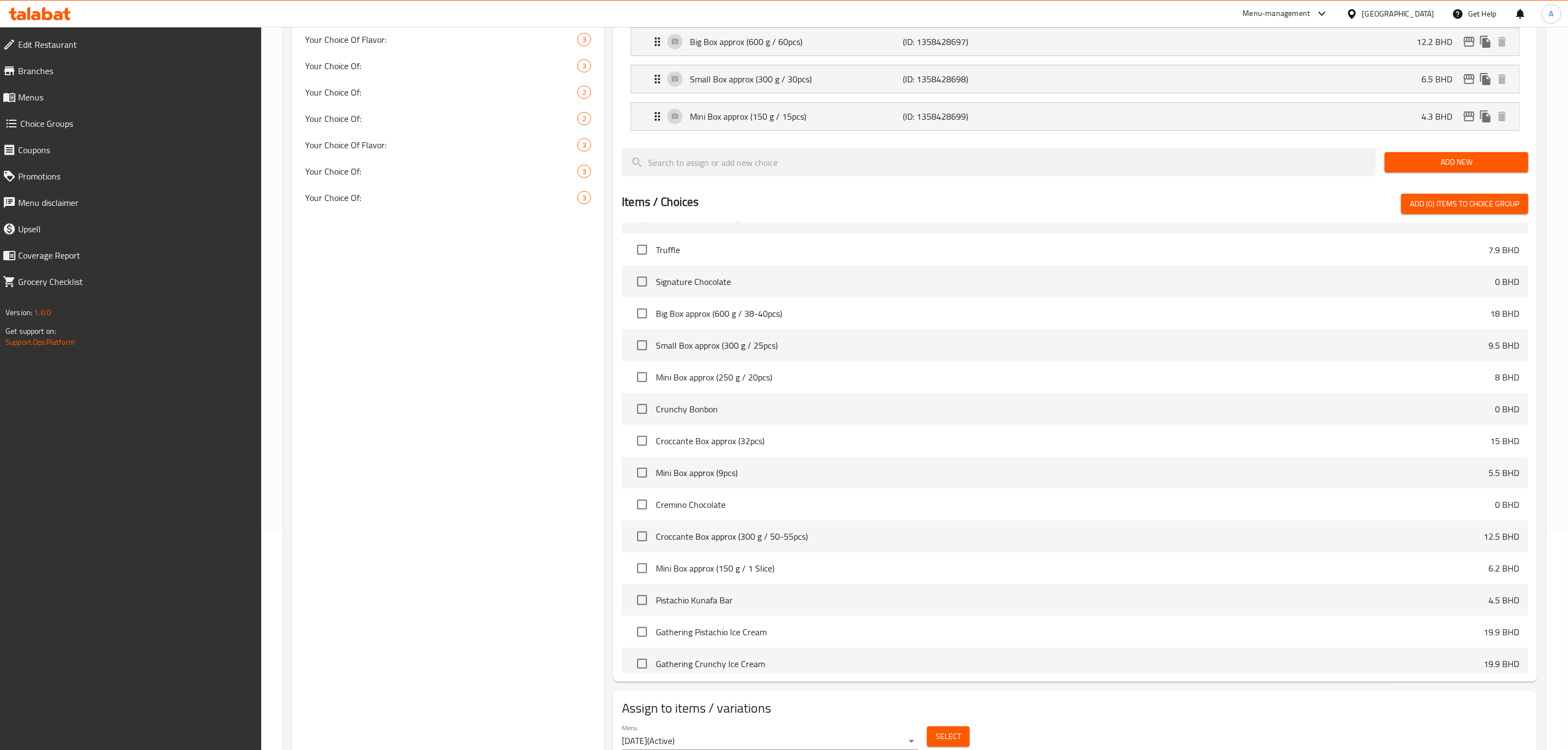
scroll to position [263, 0]
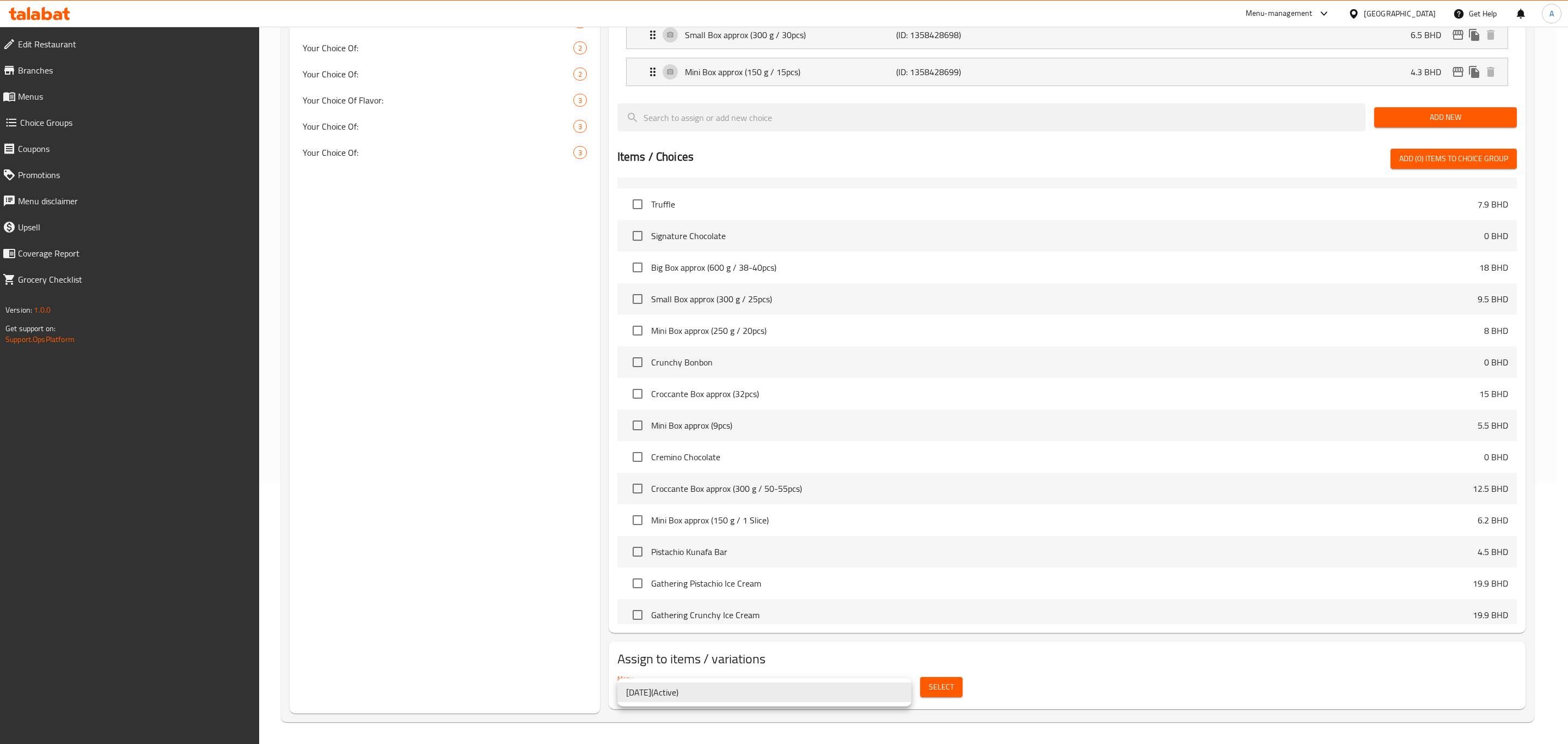
click at [900, 483] on body "​ Menu-management Bahrain Get Help A Edit Restaurant Branches Menus Choice Grou…" at bounding box center [784, 124] width 1568 height 717
click at [899, 694] on li "10/4/25 ( Active )" at bounding box center [764, 692] width 294 height 19
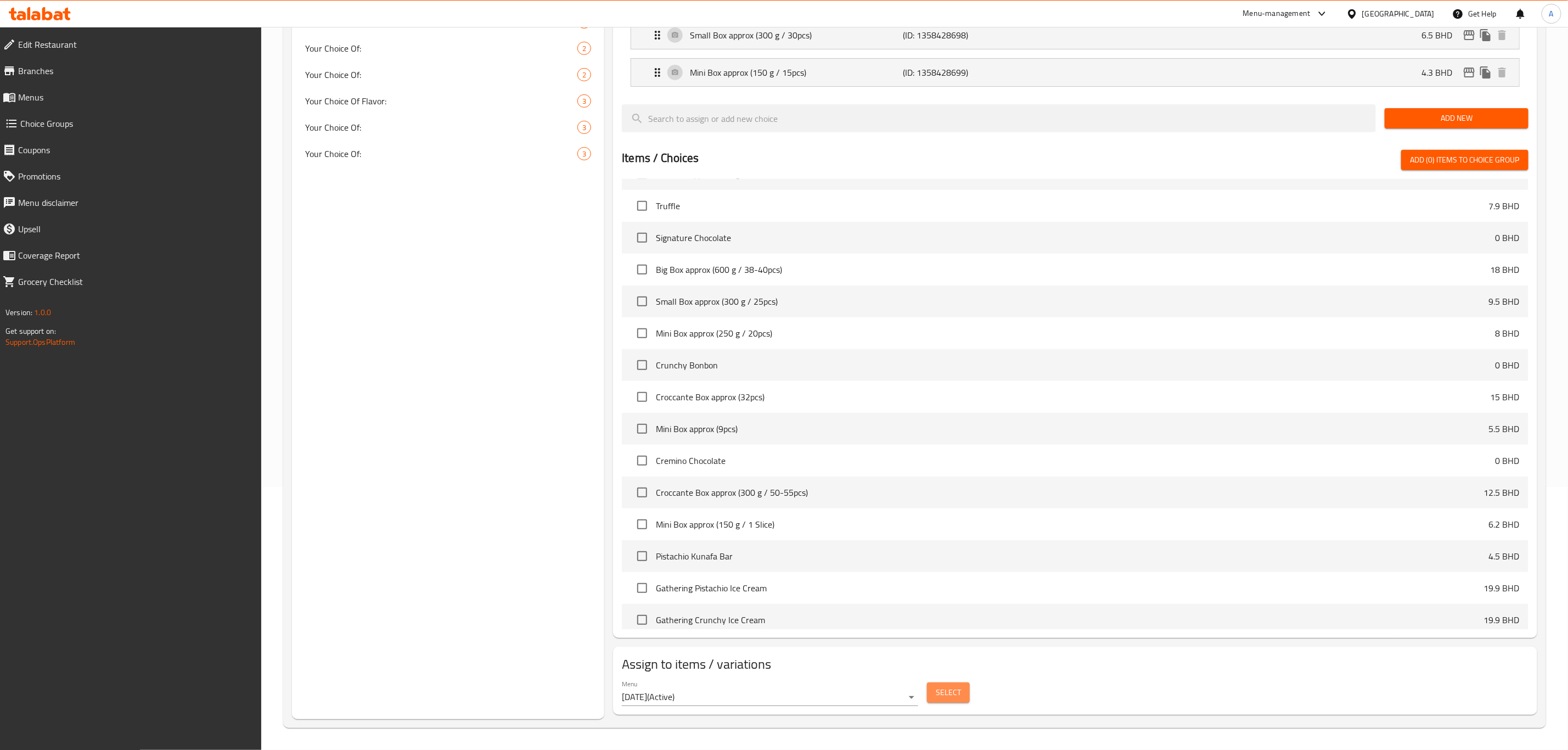
click at [957, 692] on span "Select" at bounding box center [948, 692] width 25 height 14
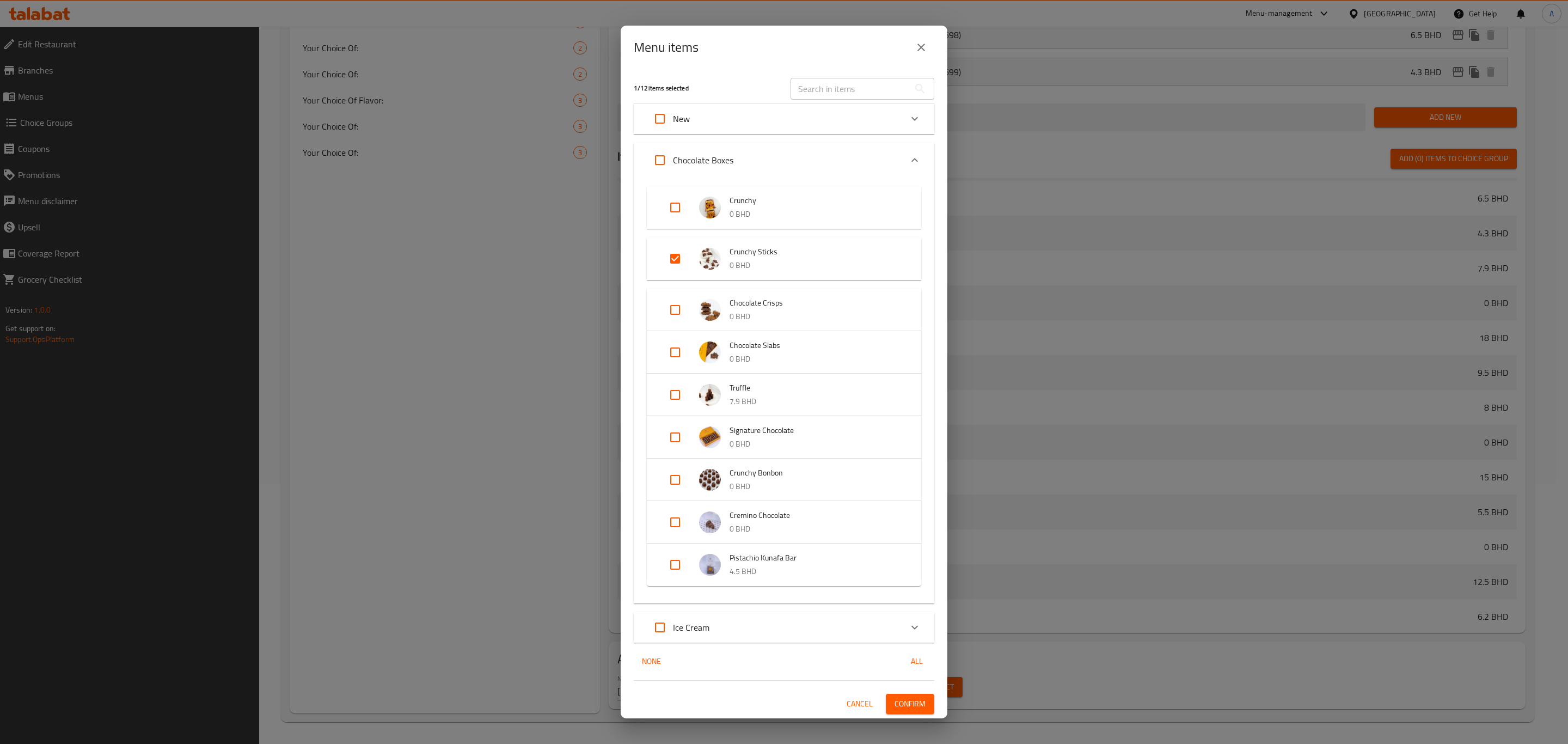
click at [922, 48] on icon "close" at bounding box center [921, 47] width 8 height 8
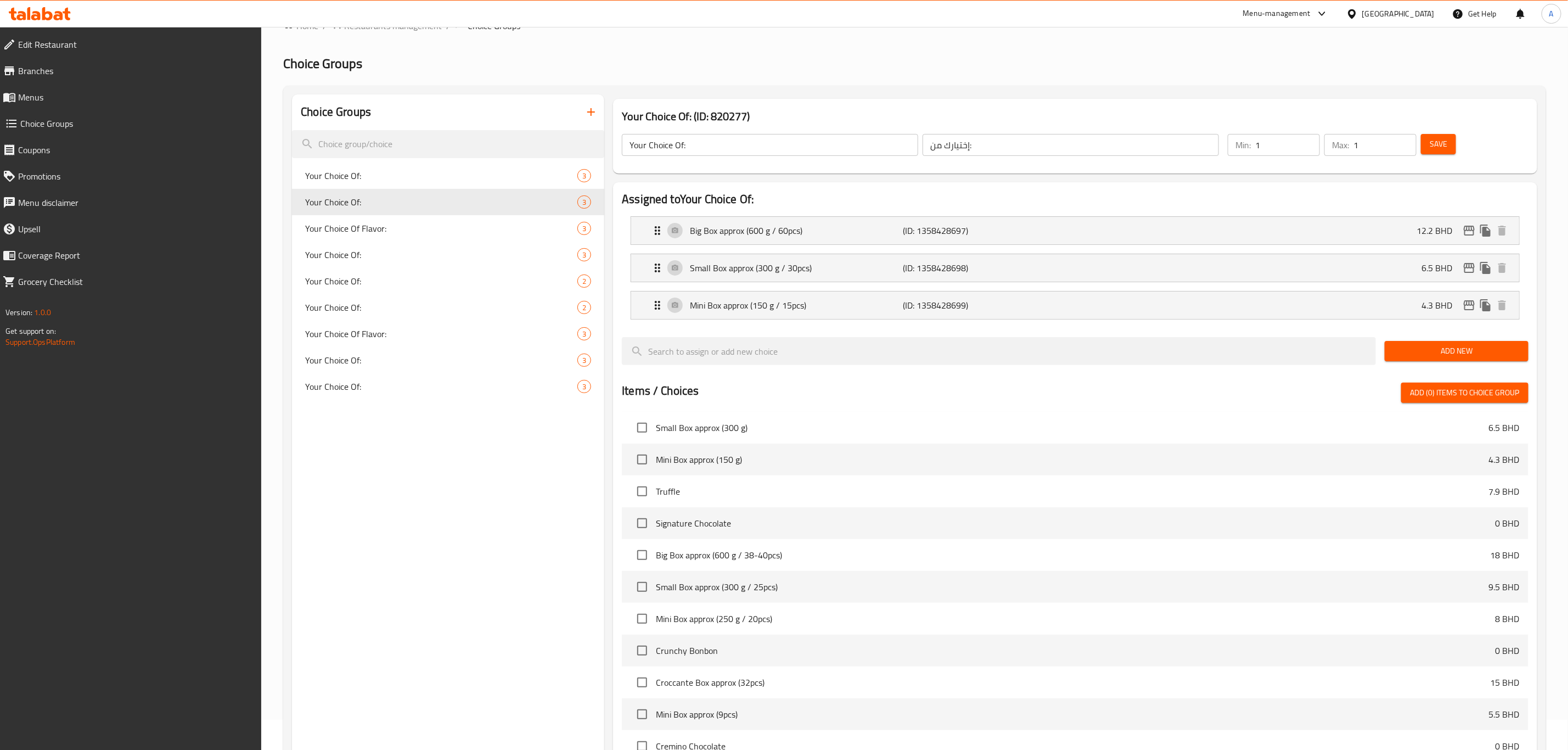
scroll to position [0, 0]
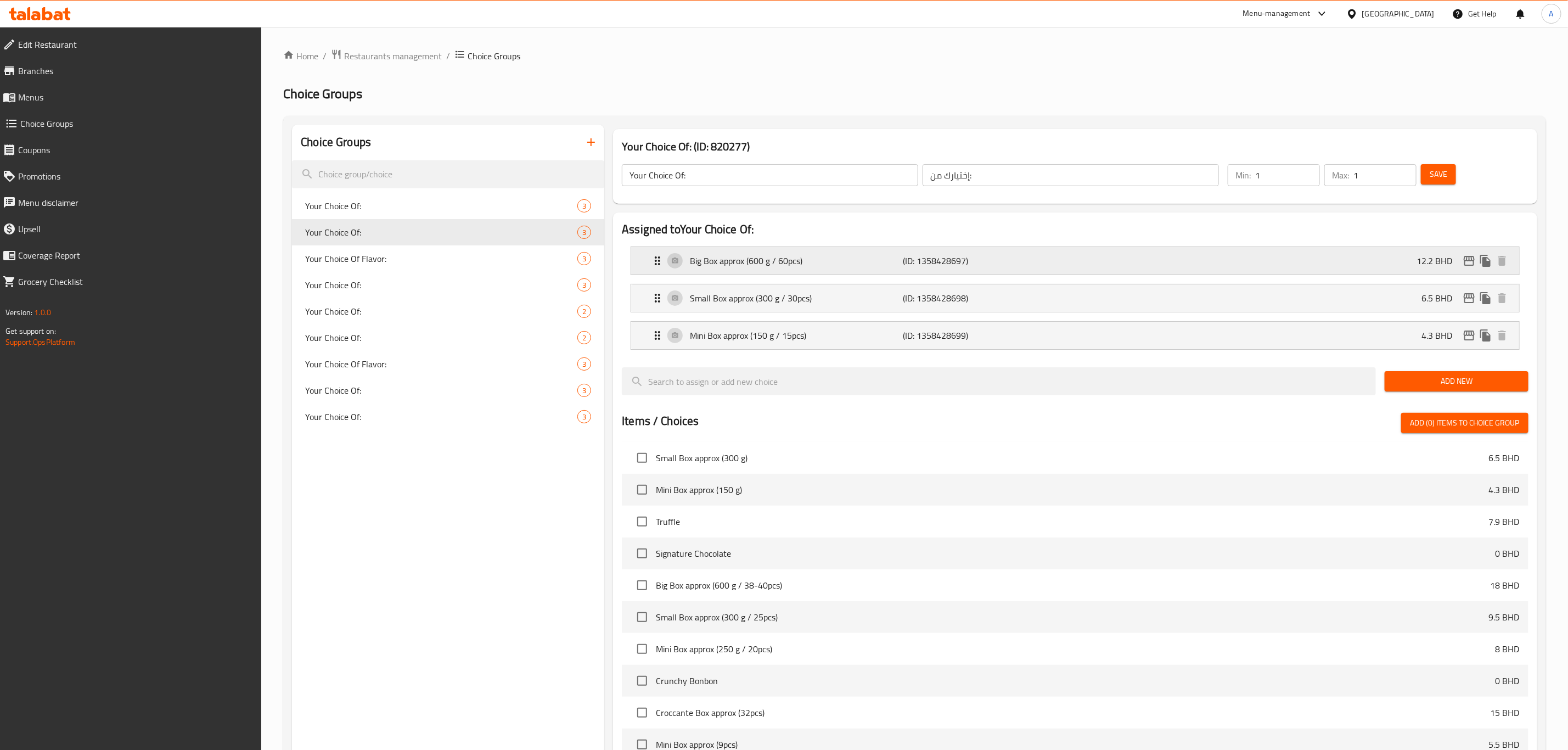
click at [1418, 266] on p "12.2 BHD" at bounding box center [1439, 260] width 44 height 13
click at [658, 263] on icon "Expand" at bounding box center [657, 260] width 13 height 13
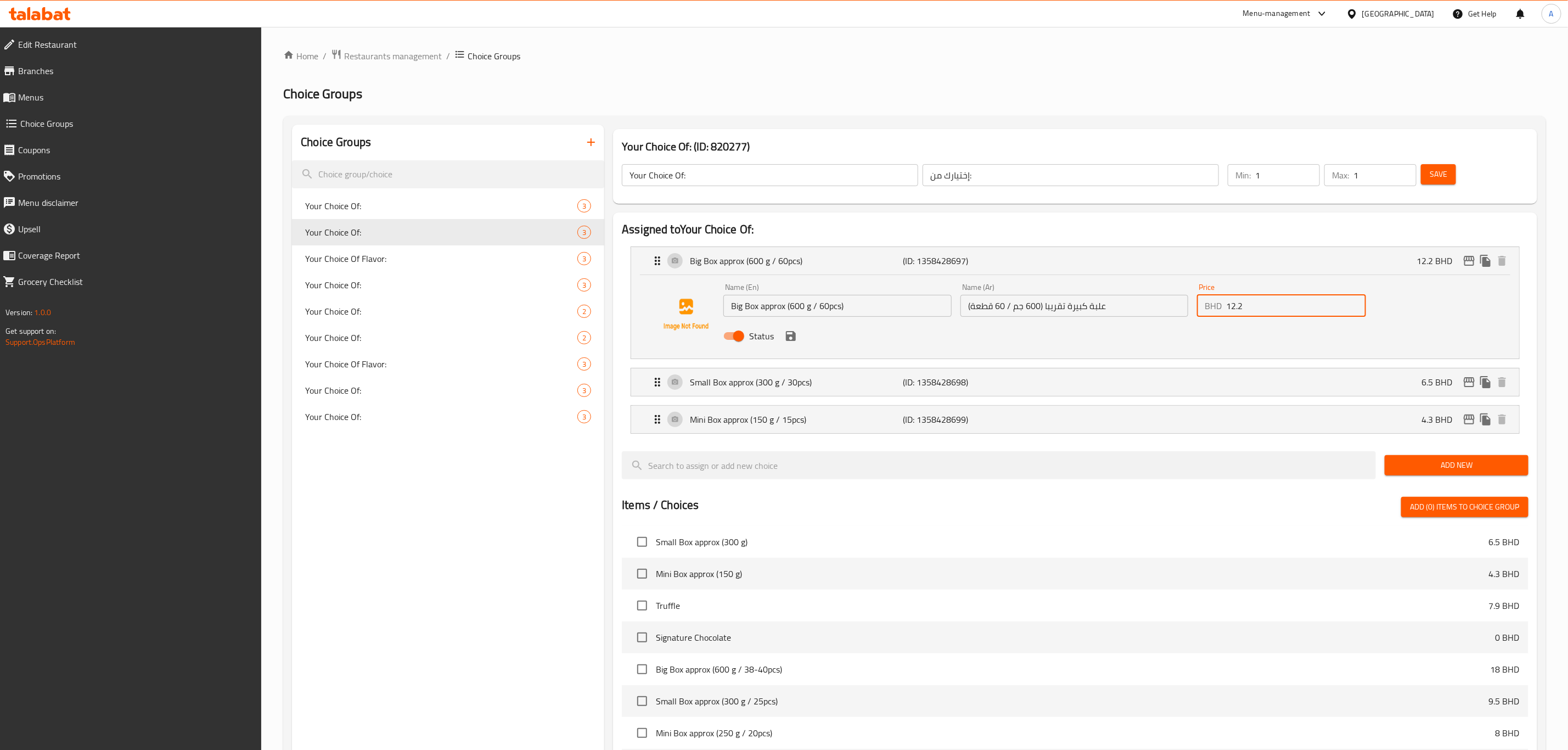
drag, startPoint x: 1265, startPoint y: 303, endPoint x: 1224, endPoint y: 301, distance: 41.0
click at [1224, 301] on div "BHD 12.2 Price" at bounding box center [1281, 306] width 169 height 22
click at [794, 336] on icon "save" at bounding box center [791, 336] width 10 height 10
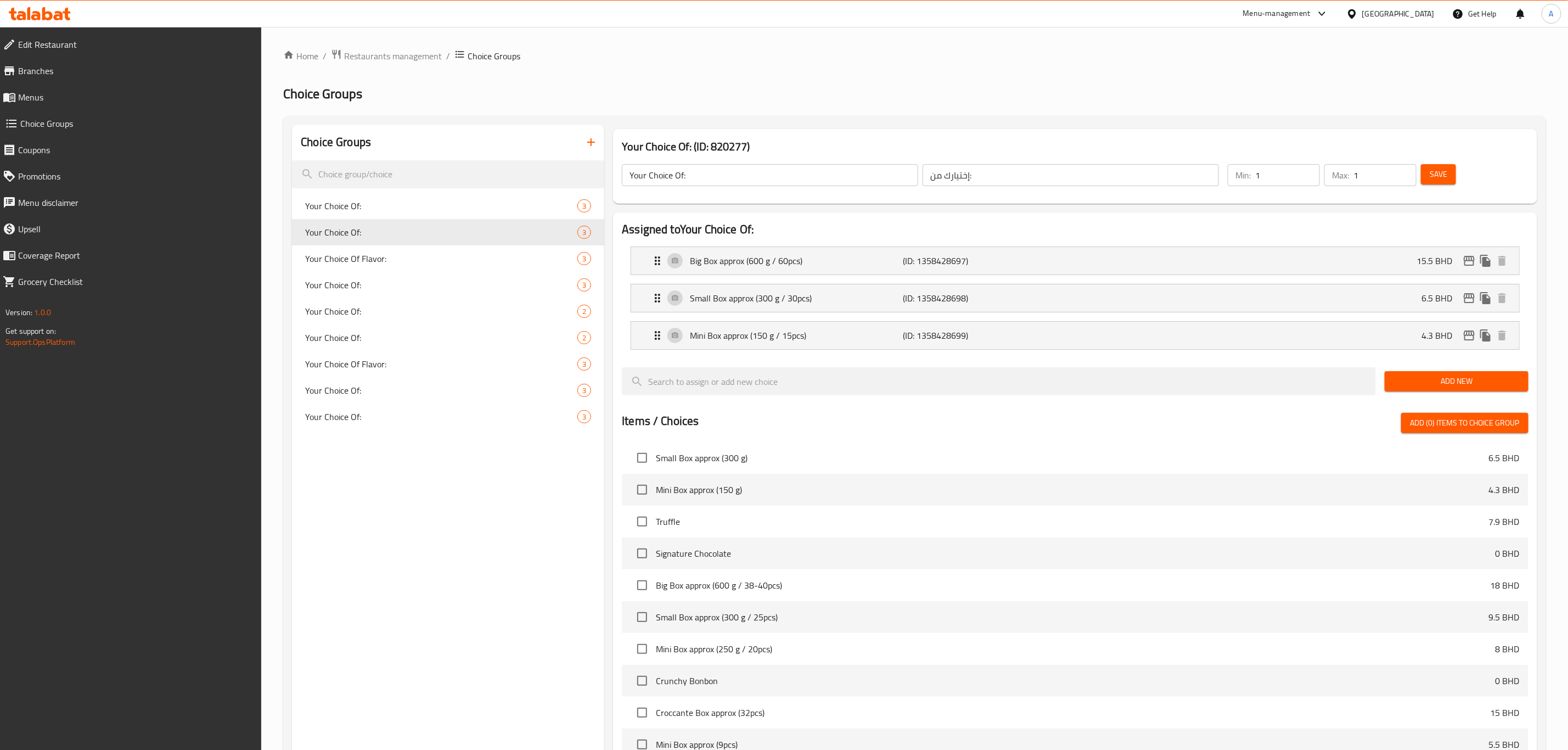
type input "15.5"
click at [656, 292] on icon "Expand" at bounding box center [657, 298] width 13 height 13
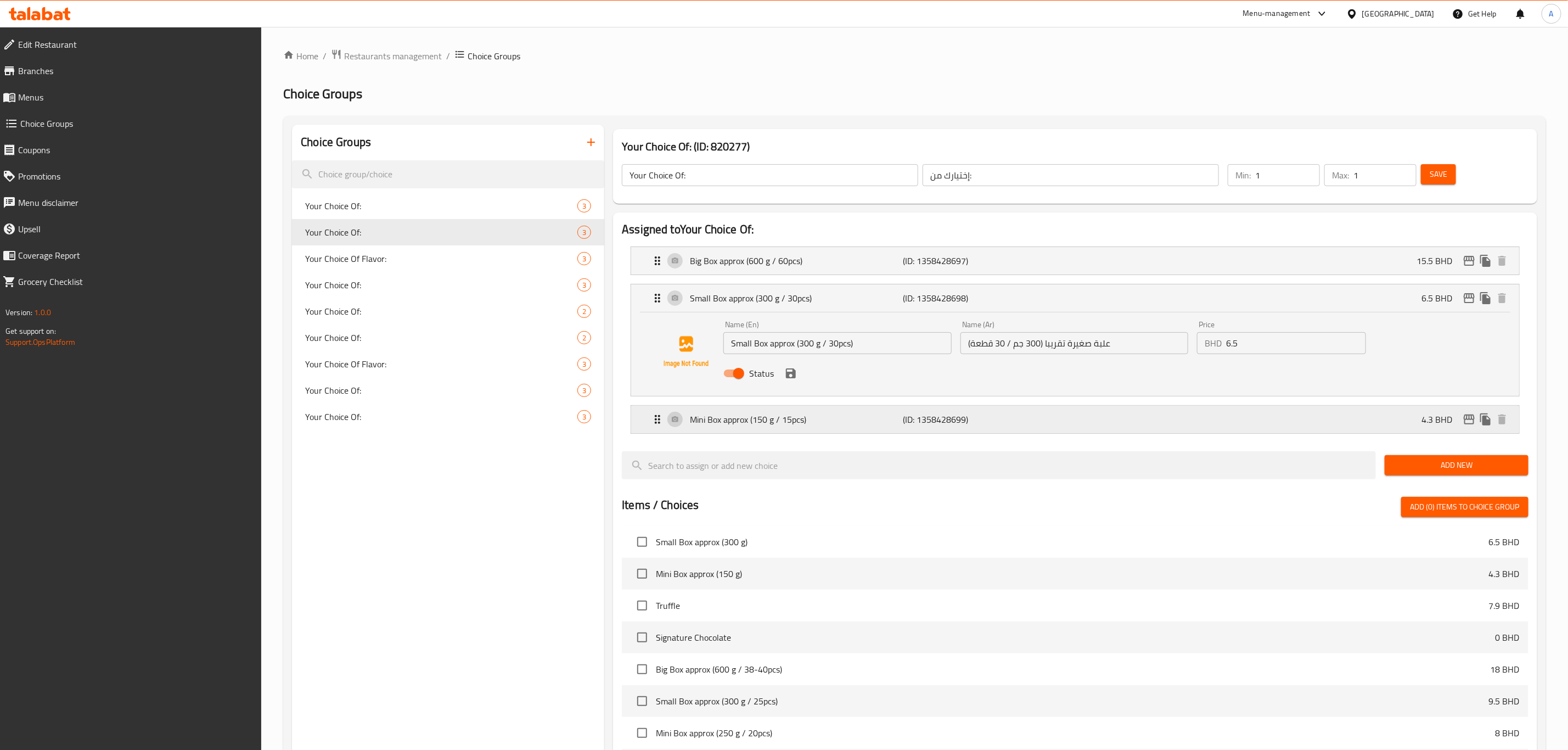
click at [654, 420] on icon "Expand" at bounding box center [657, 419] width 13 height 13
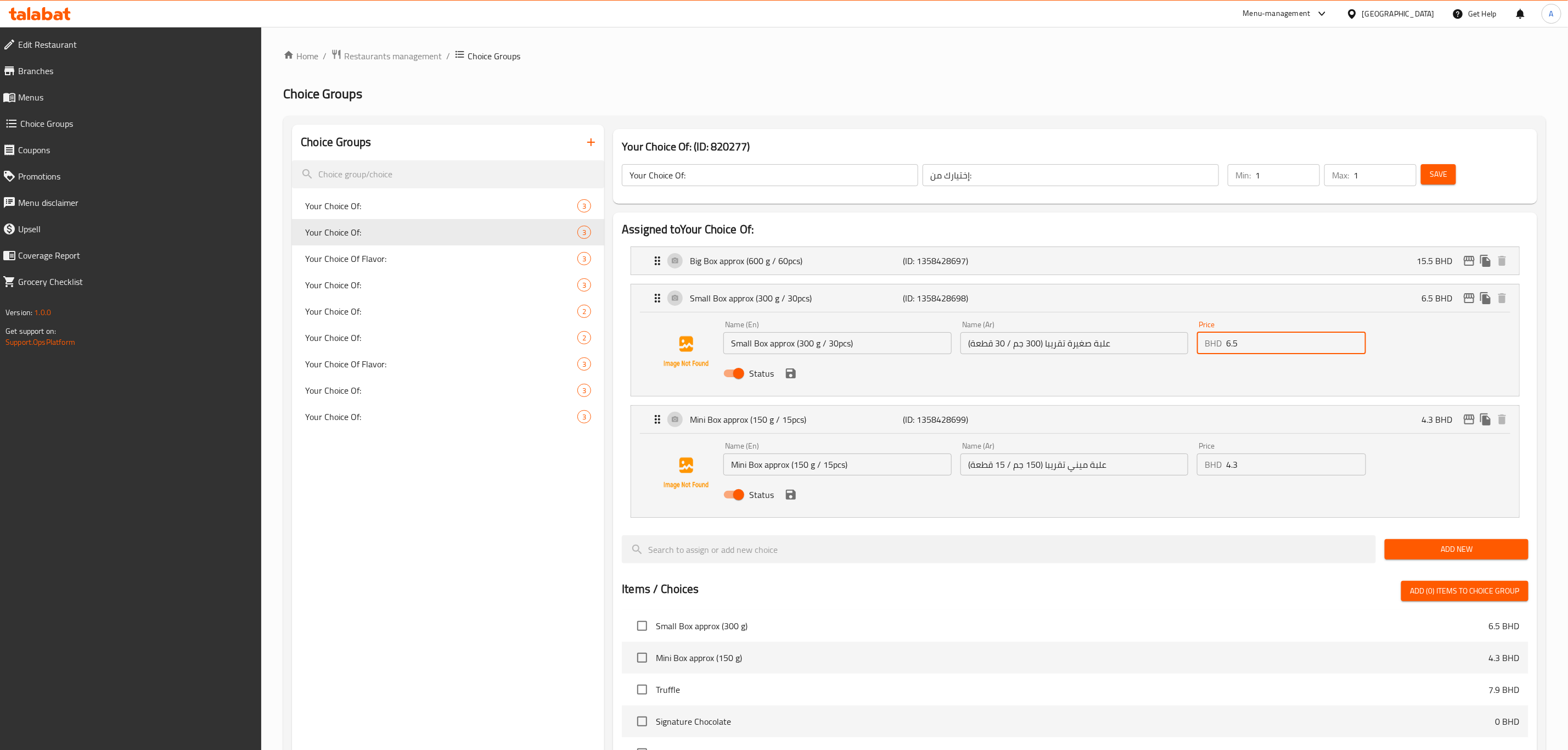
drag, startPoint x: 1259, startPoint y: 350, endPoint x: 1213, endPoint y: 344, distance: 46.4
click at [1213, 344] on div "BHD 6.5 Price" at bounding box center [1281, 343] width 169 height 22
type input "7.9"
click at [789, 381] on button "save" at bounding box center [790, 373] width 17 height 17
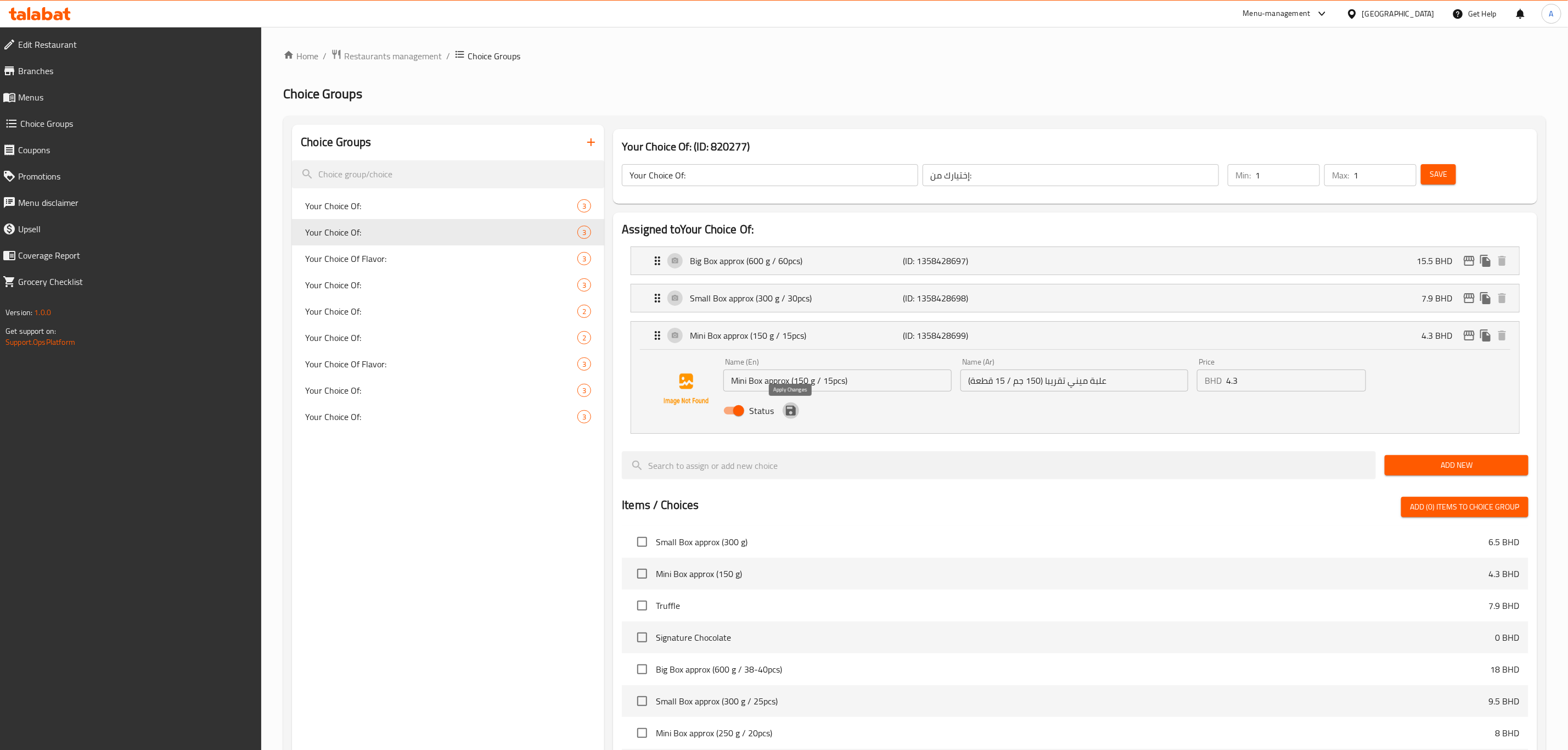
click at [794, 408] on icon "save" at bounding box center [791, 411] width 10 height 10
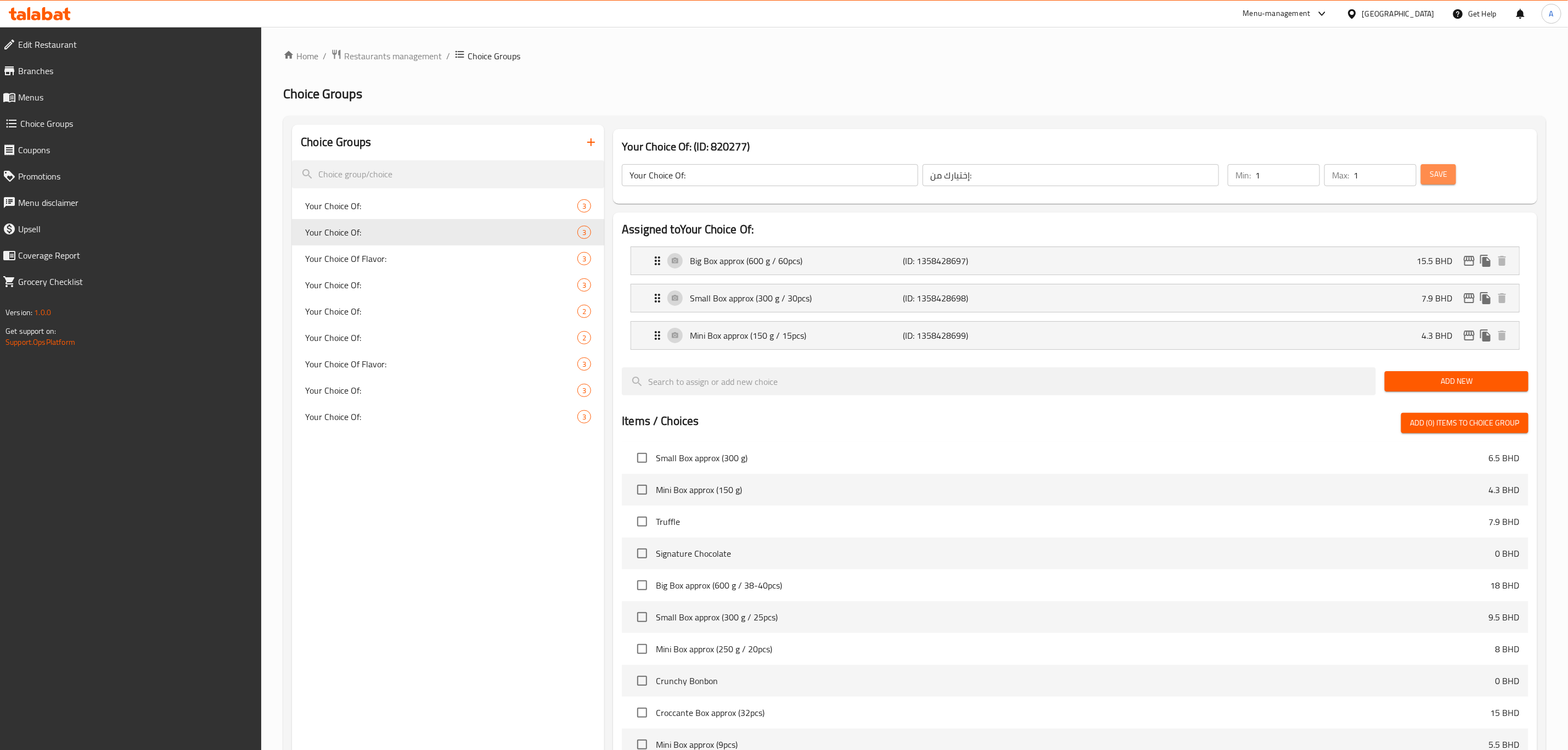
click at [1429, 177] on button "Save" at bounding box center [1439, 174] width 35 height 20
click at [360, 211] on span "Your Choice Of:" at bounding box center [425, 206] width 239 height 13
click at [365, 264] on span "Your Choice Of Flavor:" at bounding box center [425, 258] width 239 height 13
type input "Your Choice Of Flavor:"
type input "إختيارك من النكهة:"
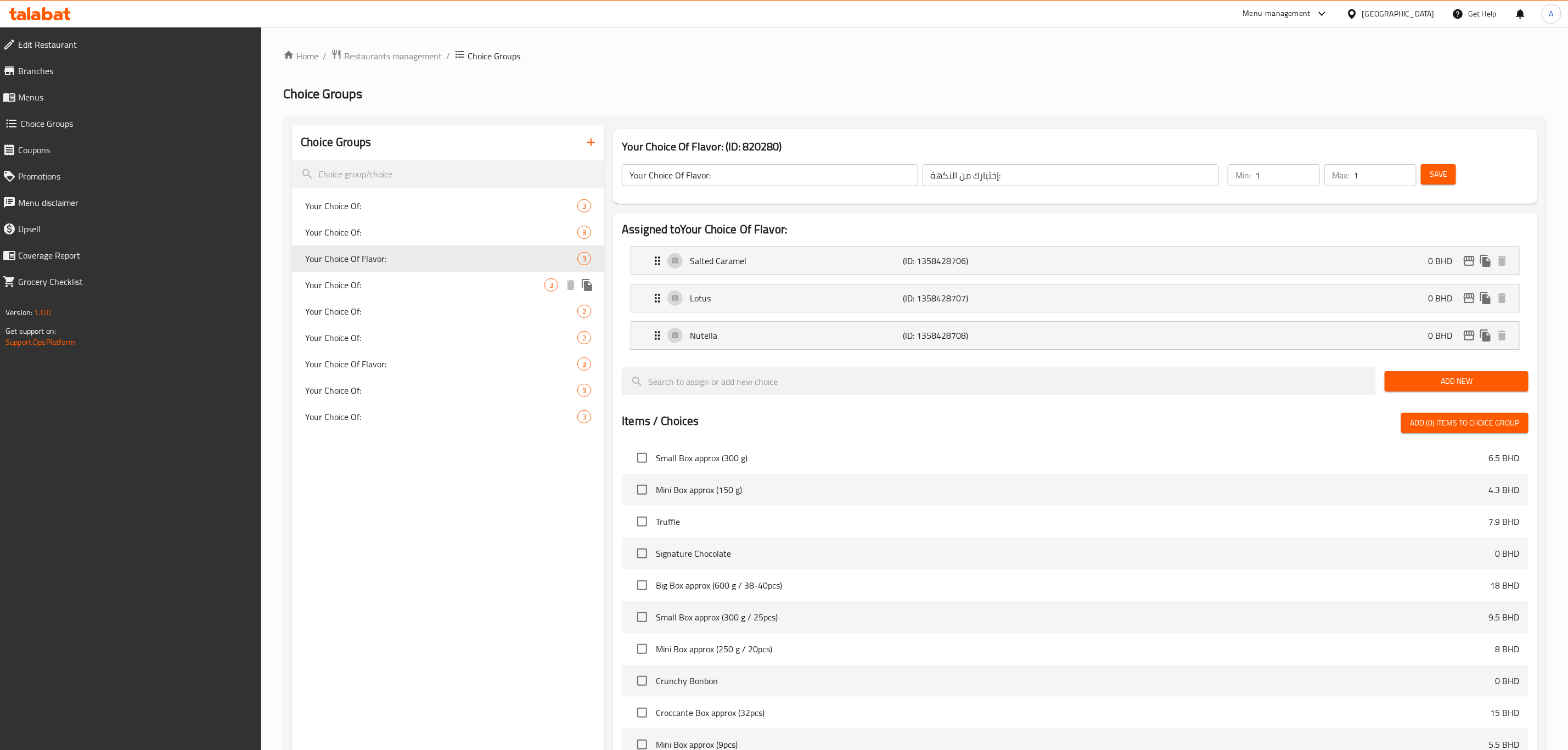
click at [368, 278] on span "Your Choice Of:" at bounding box center [425, 284] width 239 height 13
type input "Your Choice Of:"
type input "إختيارك من:"
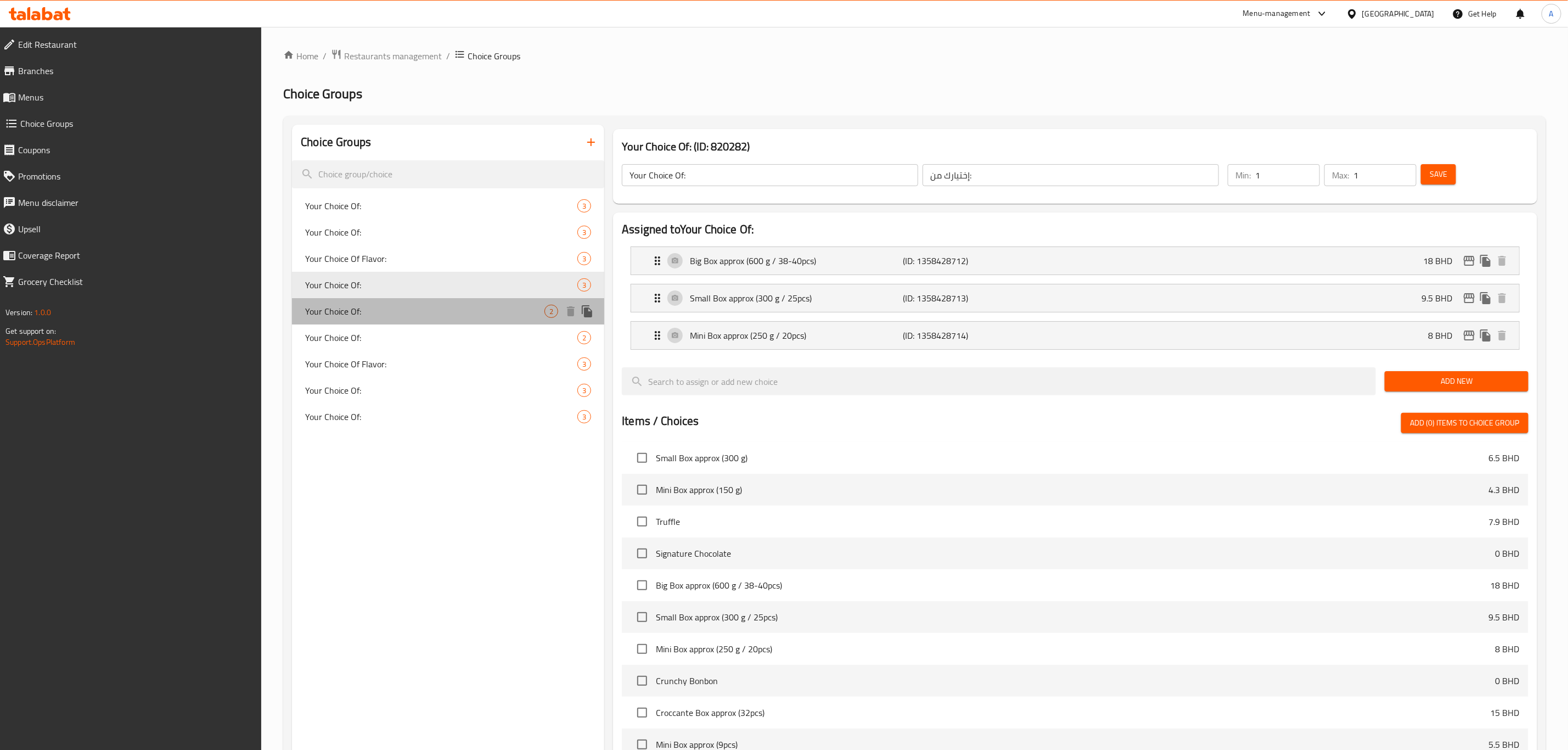
click at [365, 310] on span "Your Choice Of:" at bounding box center [425, 311] width 239 height 13
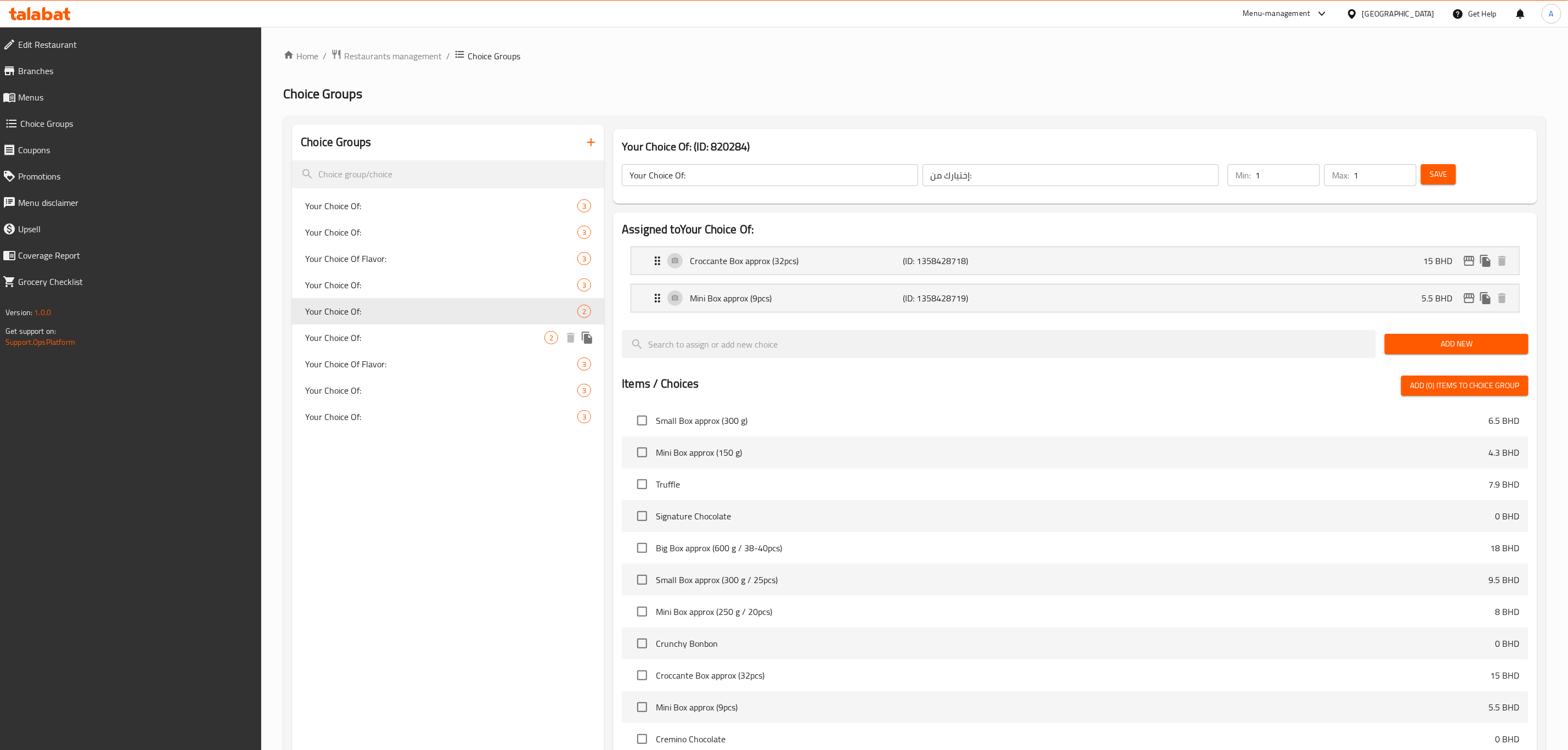
click at [363, 331] on span "Your Choice Of:" at bounding box center [425, 337] width 239 height 13
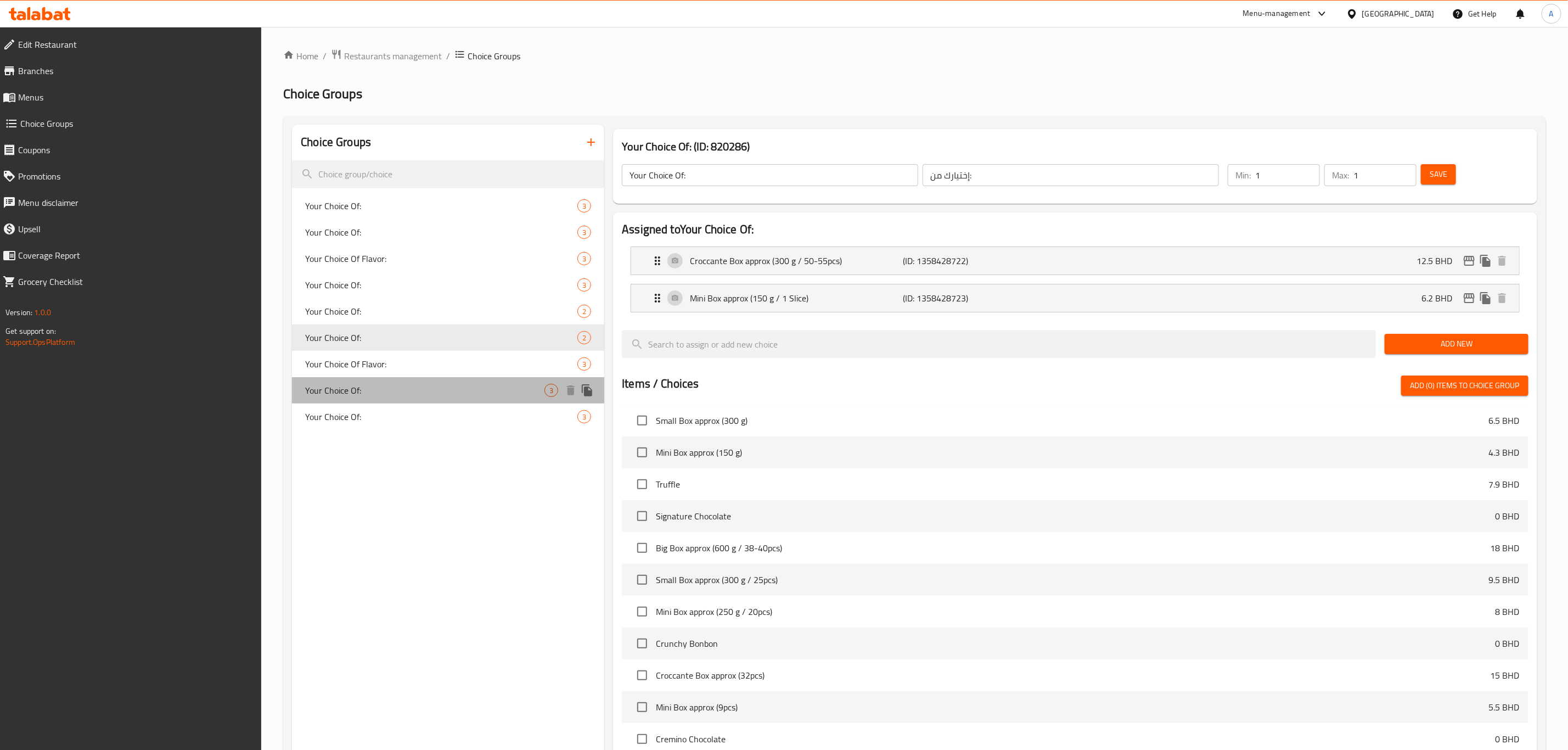
click at [355, 390] on span "Your Choice Of:" at bounding box center [425, 390] width 239 height 13
type input "Your Choice Of:"
type input "إختيارك من:"
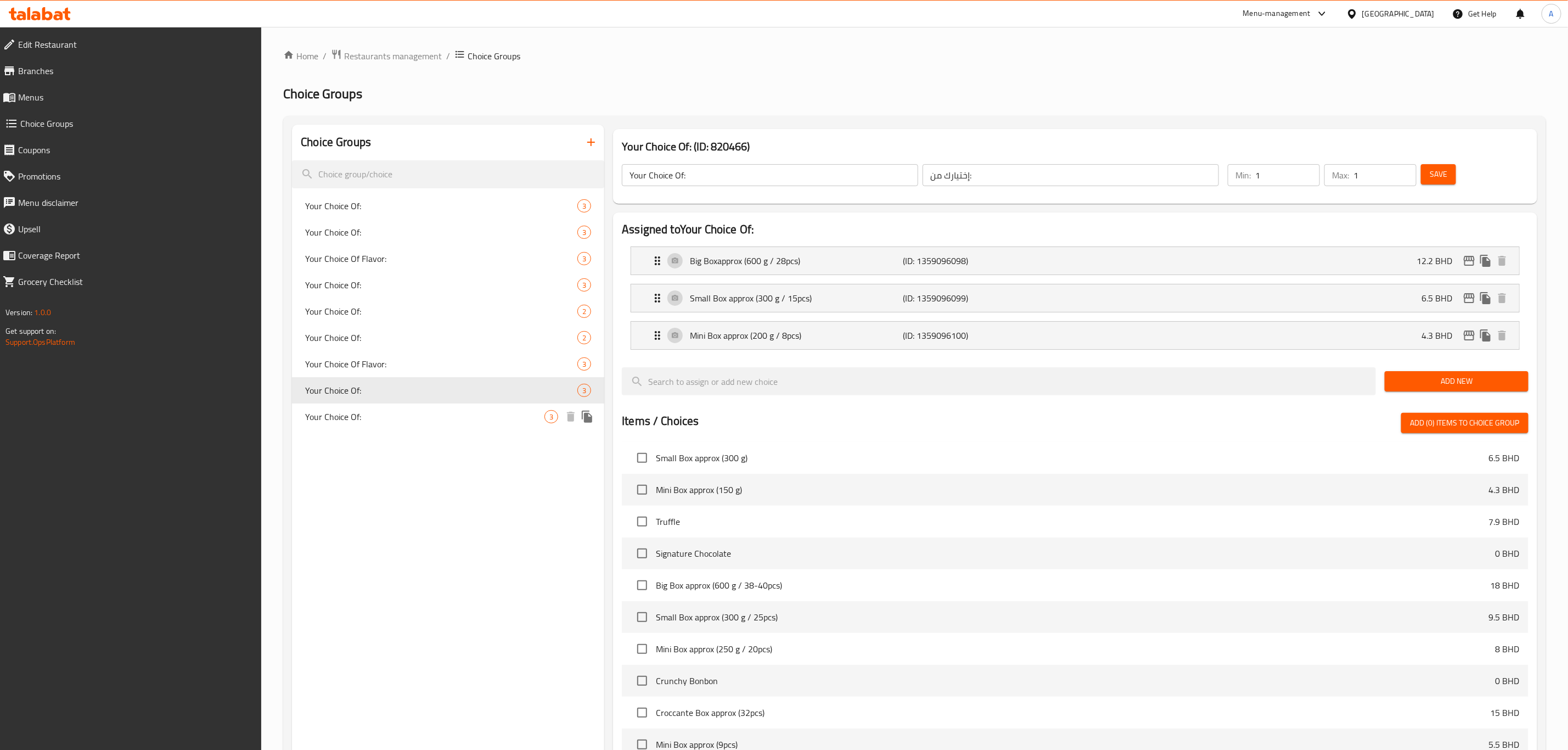
click at [362, 411] on span "Your Choice Of:" at bounding box center [425, 416] width 239 height 13
type input "Your Choice Of:"
type input "إختيارك من:"
click at [362, 401] on div "Your Choice Of: 3" at bounding box center [448, 390] width 312 height 26
type input "Your Choice Of:"
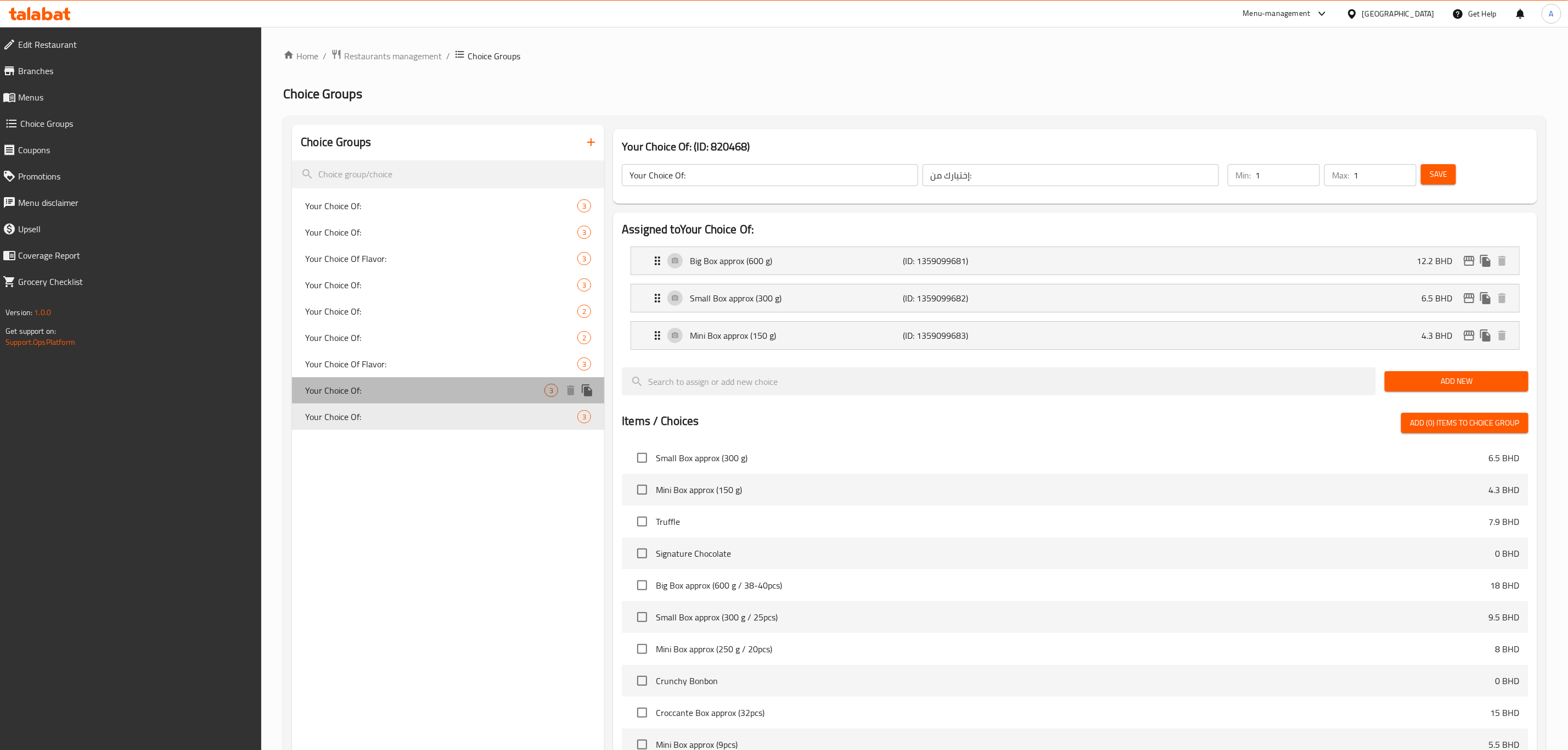
type input "إختيارك من:"
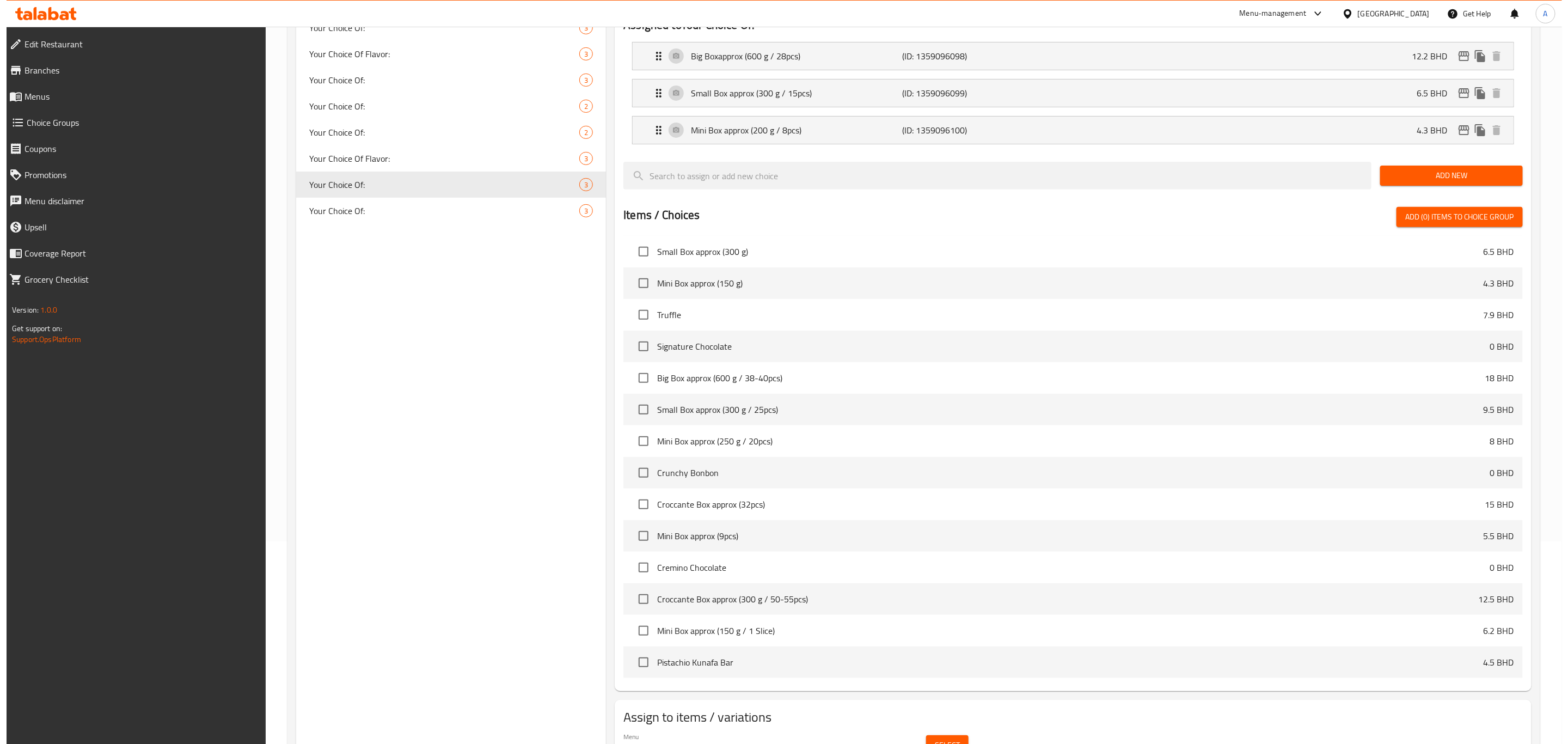
scroll to position [261, 0]
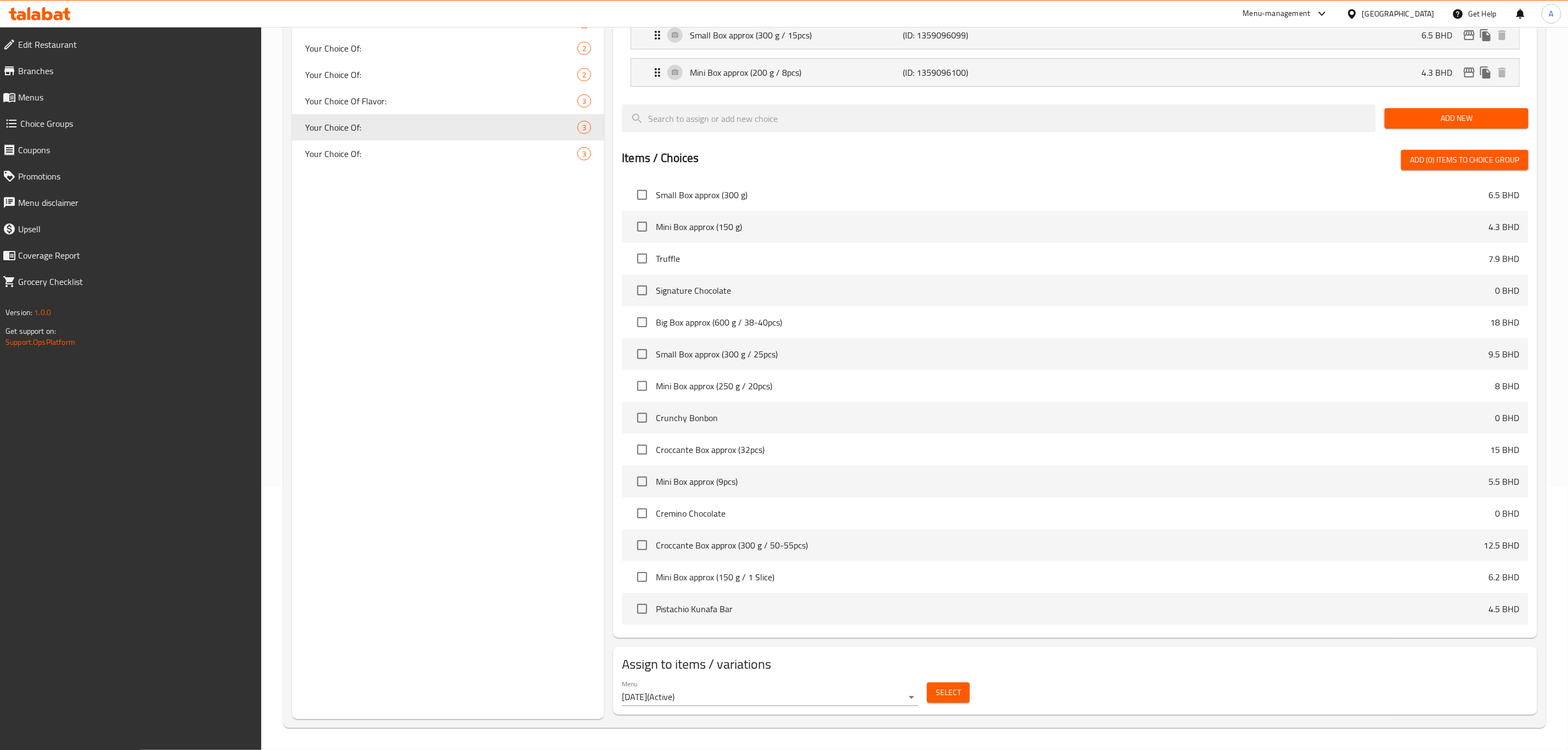
click at [954, 690] on span "Select" at bounding box center [948, 692] width 25 height 14
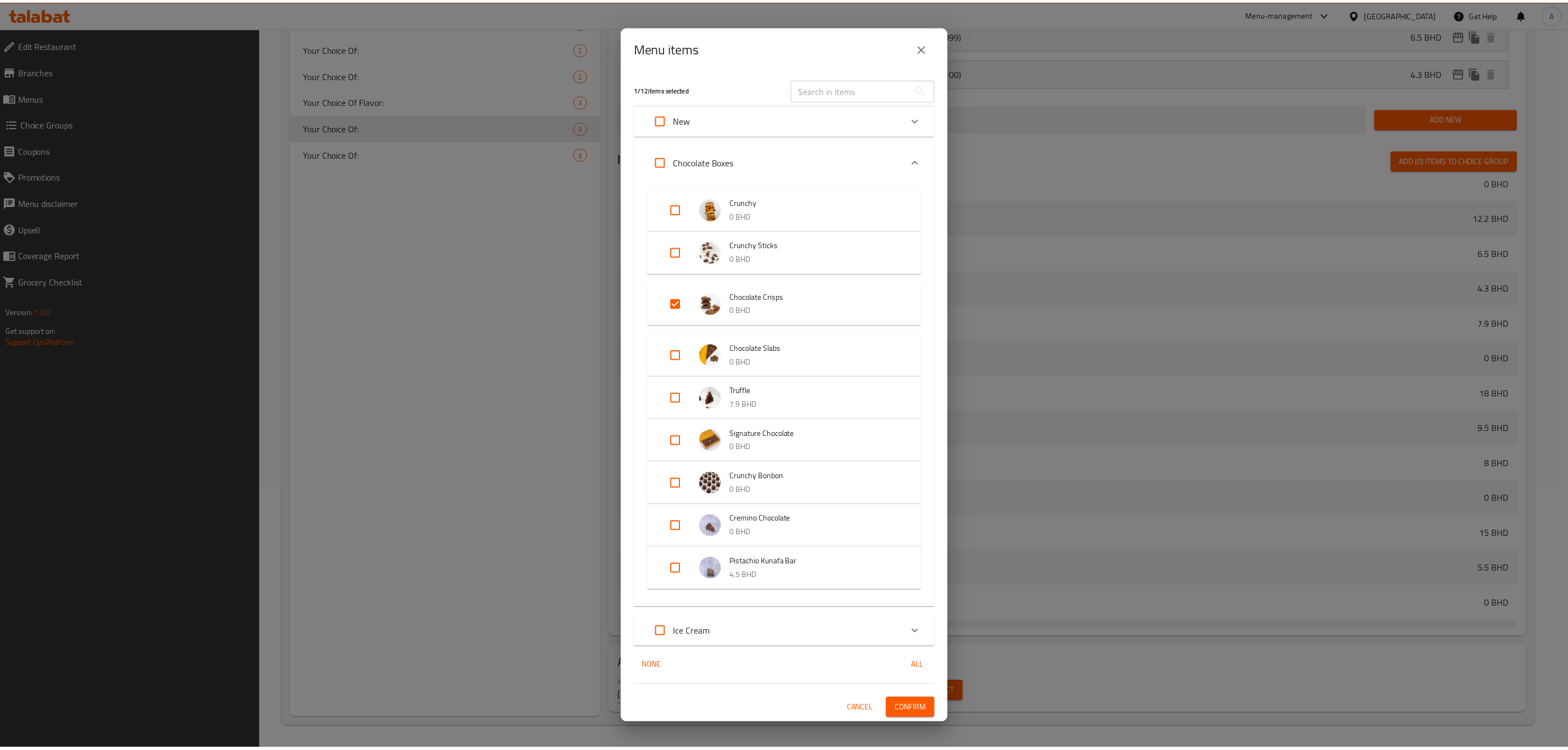
scroll to position [598, 0]
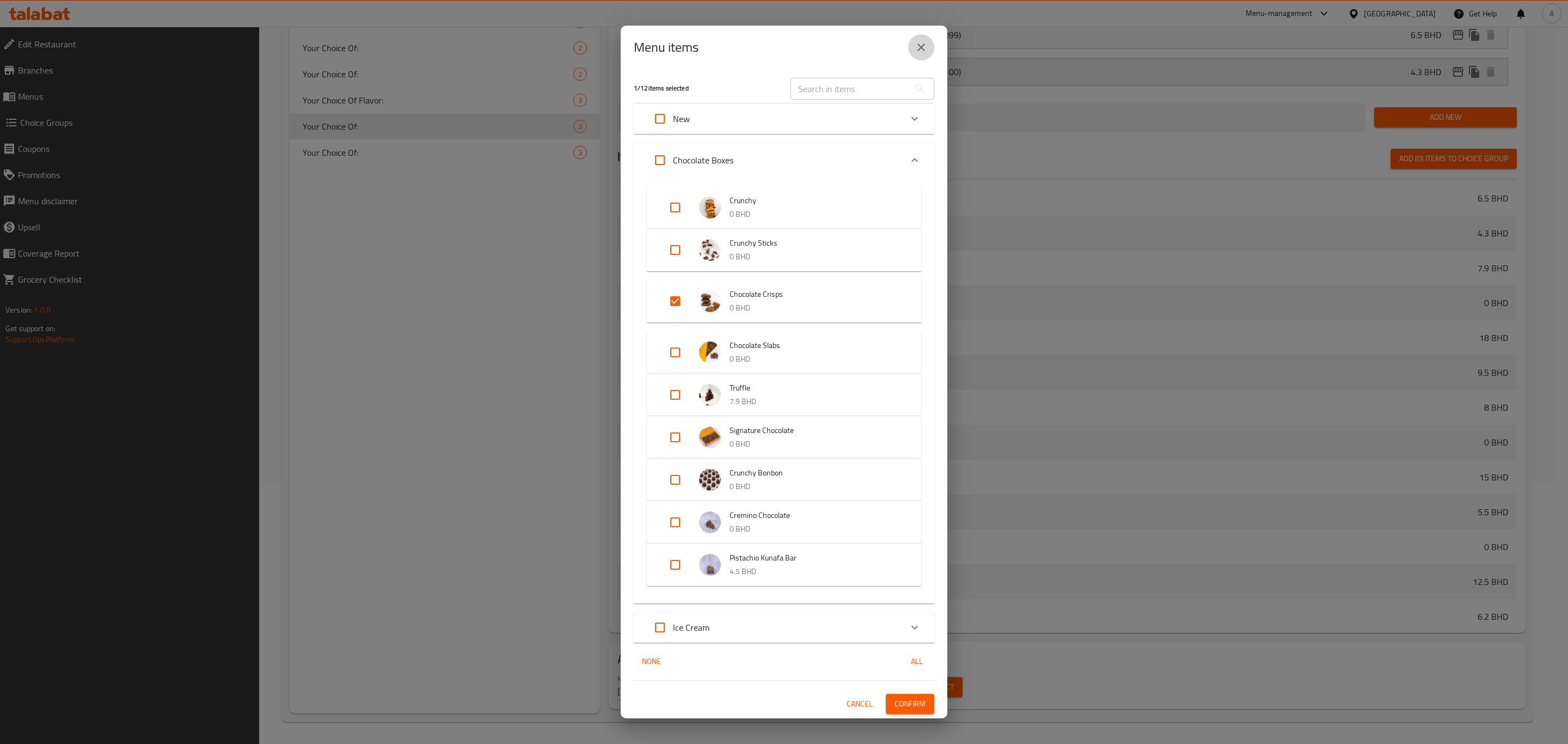
drag, startPoint x: 918, startPoint y: 47, endPoint x: 971, endPoint y: 85, distance: 65.2
click at [919, 47] on icon "close" at bounding box center [921, 47] width 13 height 13
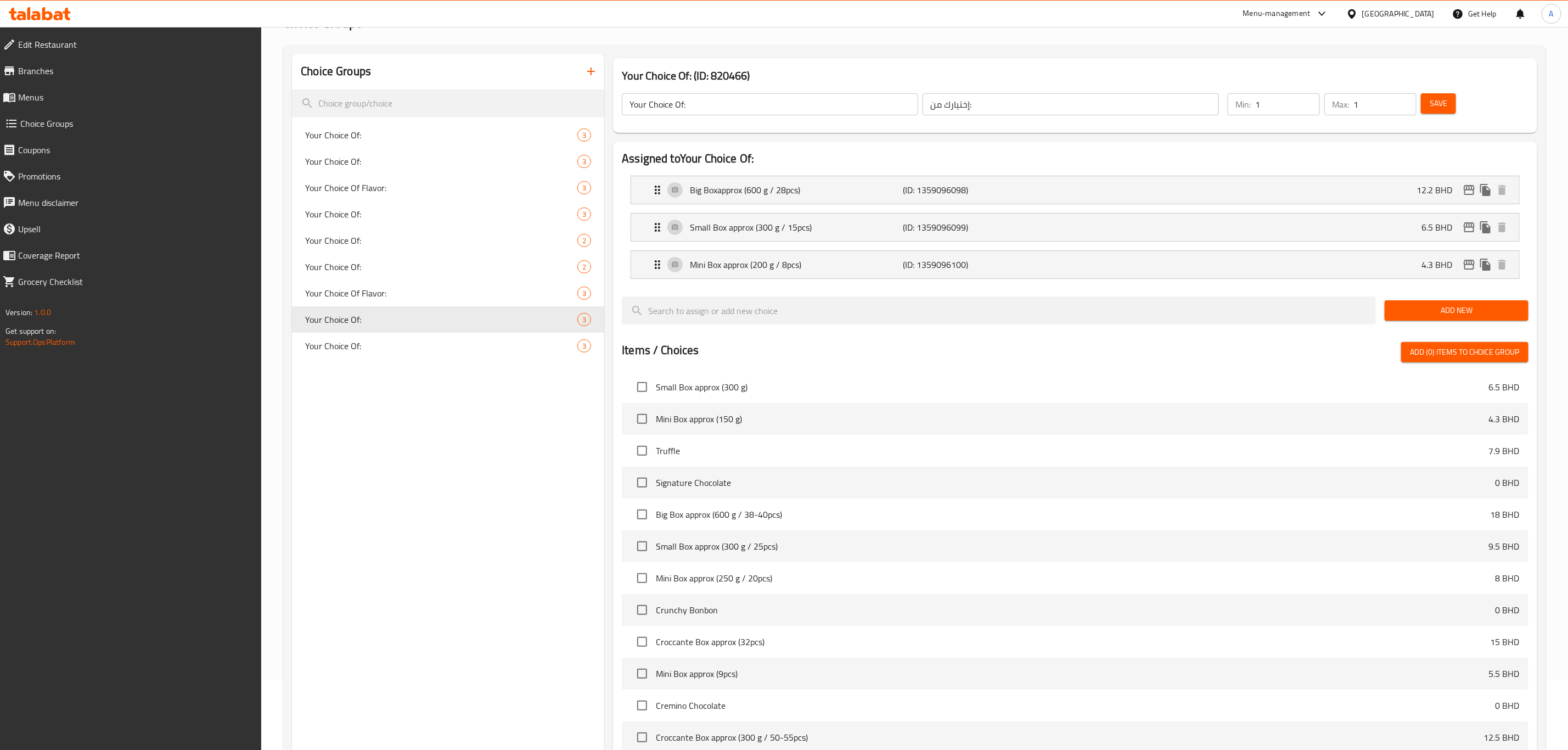
scroll to position [61, 0]
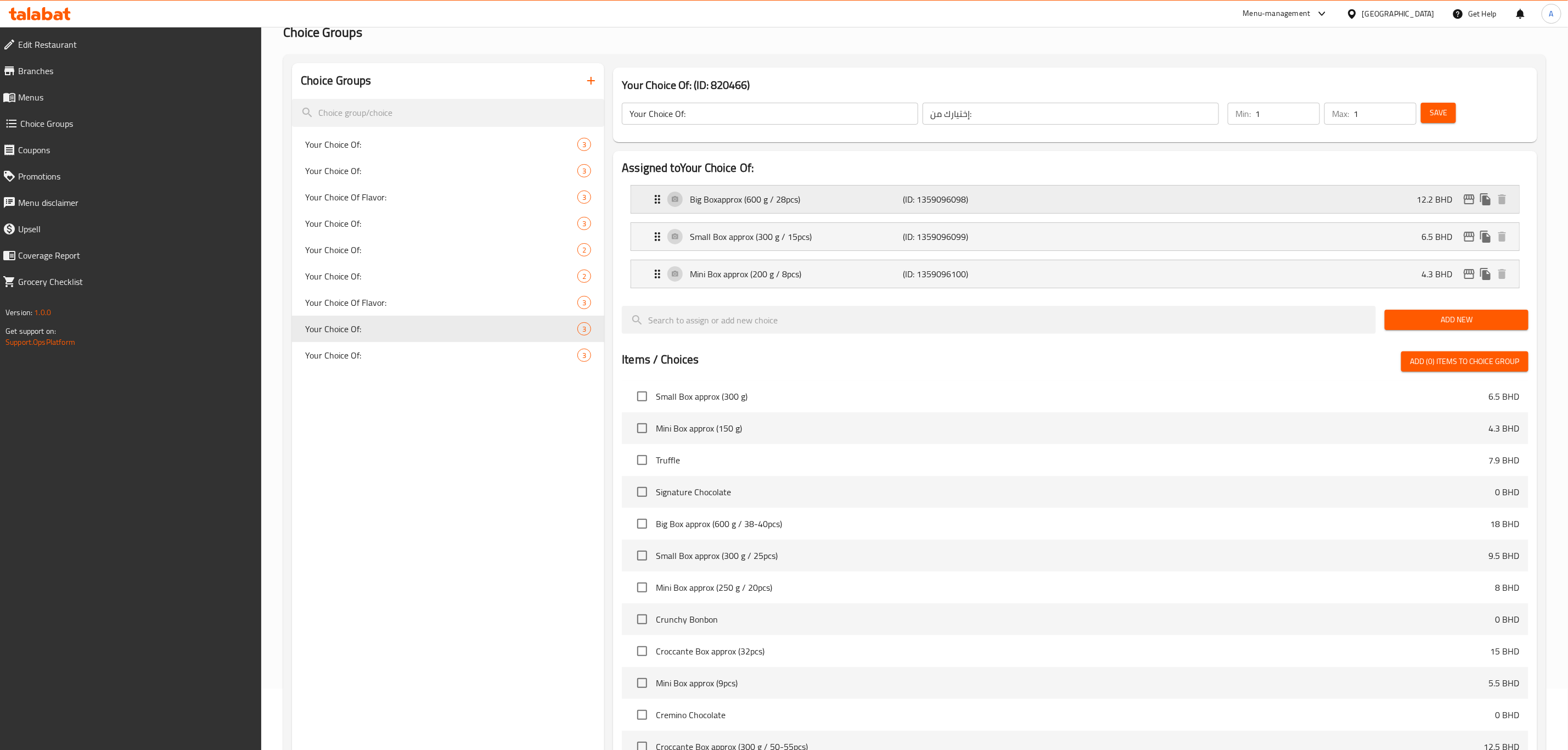
click at [1350, 200] on div "Big Boxapprox (600 g / 28pcs) (ID: 1359096098) 12.2 BHD" at bounding box center [1079, 199] width 855 height 28
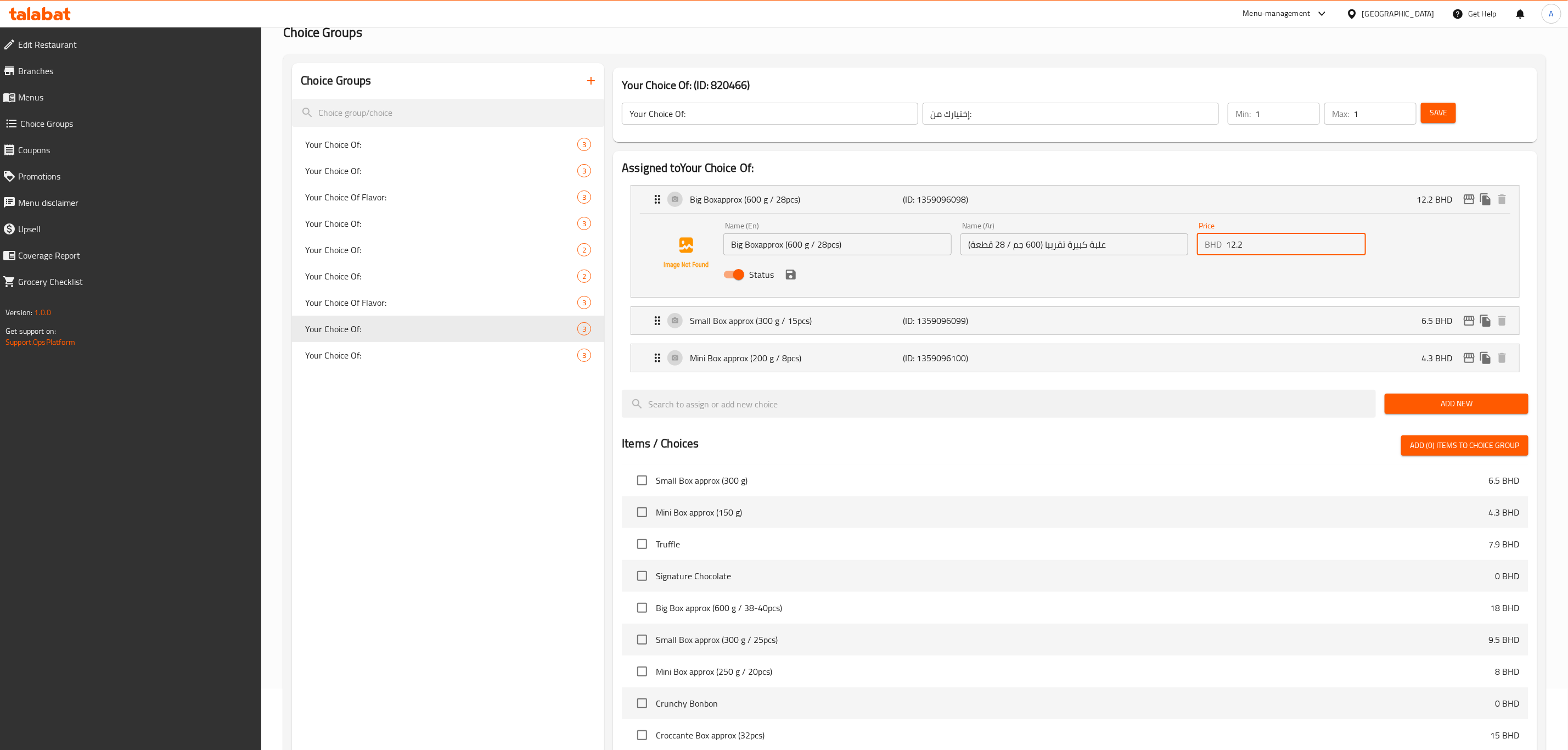
drag, startPoint x: 1253, startPoint y: 251, endPoint x: 1214, endPoint y: 247, distance: 39.2
click at [1214, 247] on div "BHD 12.2 Price" at bounding box center [1281, 244] width 169 height 22
click at [790, 277] on icon "save" at bounding box center [790, 274] width 13 height 13
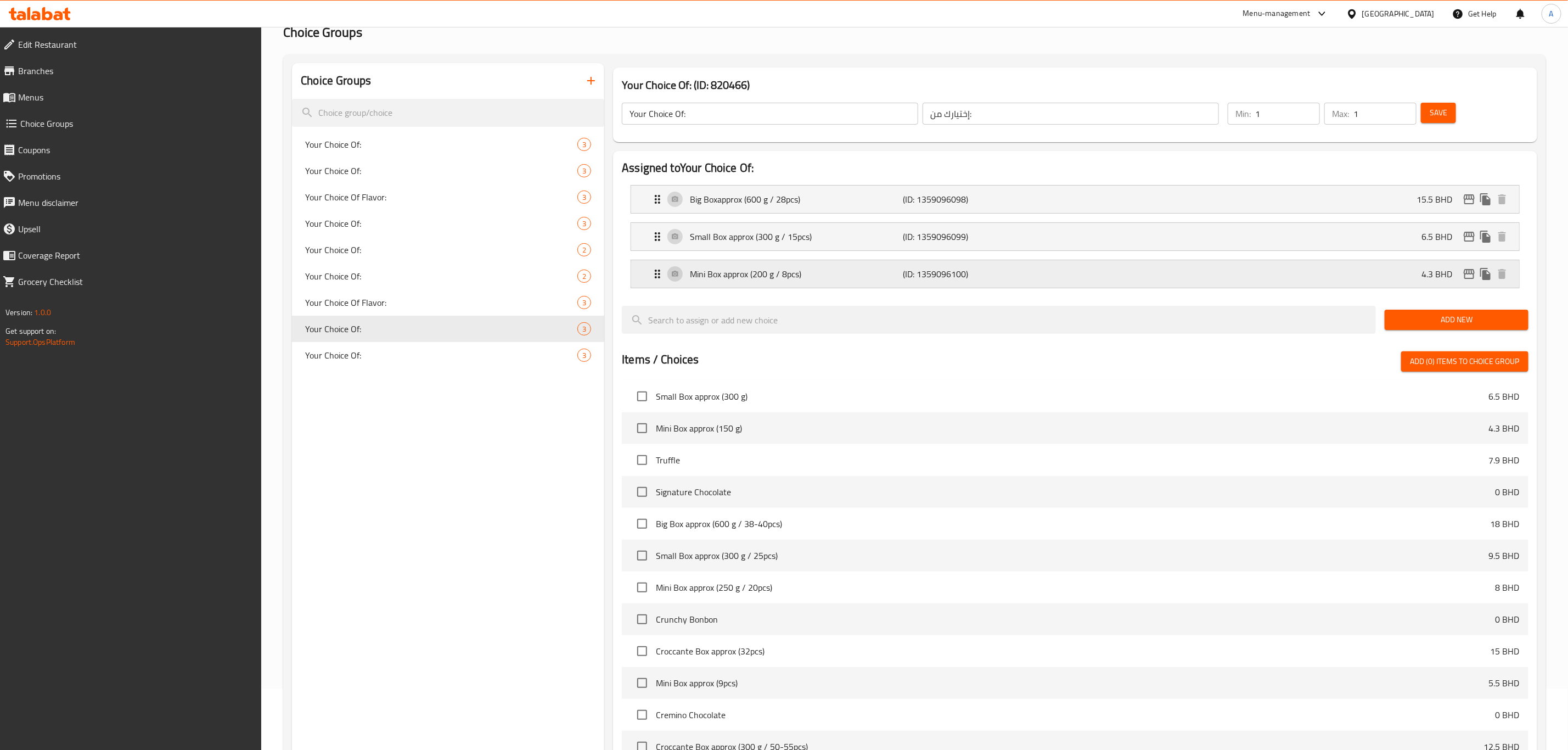
type input "15.5"
click at [658, 233] on icon "Expand" at bounding box center [657, 236] width 13 height 13
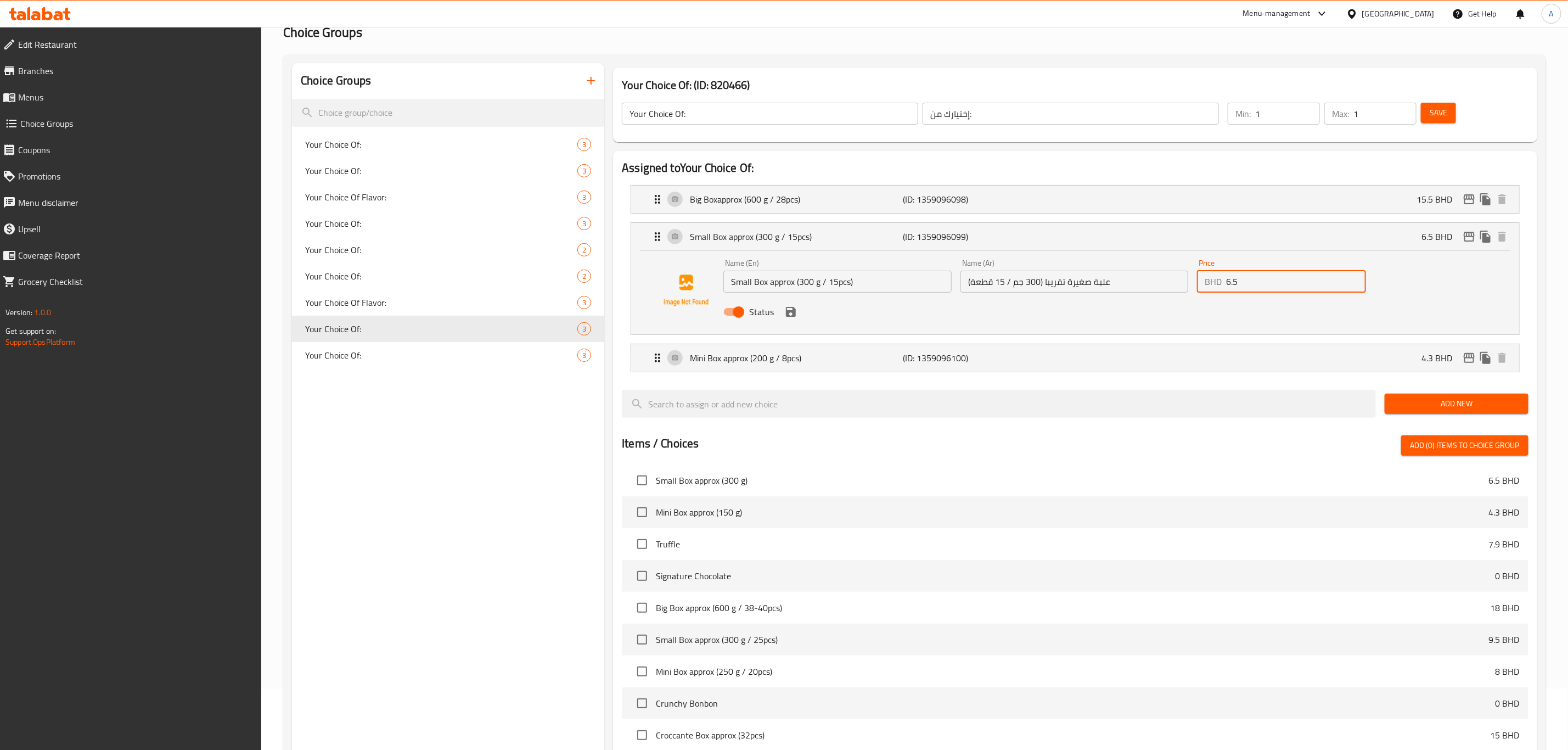
drag, startPoint x: 1250, startPoint y: 282, endPoint x: 1209, endPoint y: 280, distance: 41.0
click at [1209, 280] on div "BHD 6.5 Price" at bounding box center [1281, 282] width 169 height 22
click at [792, 316] on icon "save" at bounding box center [791, 312] width 10 height 10
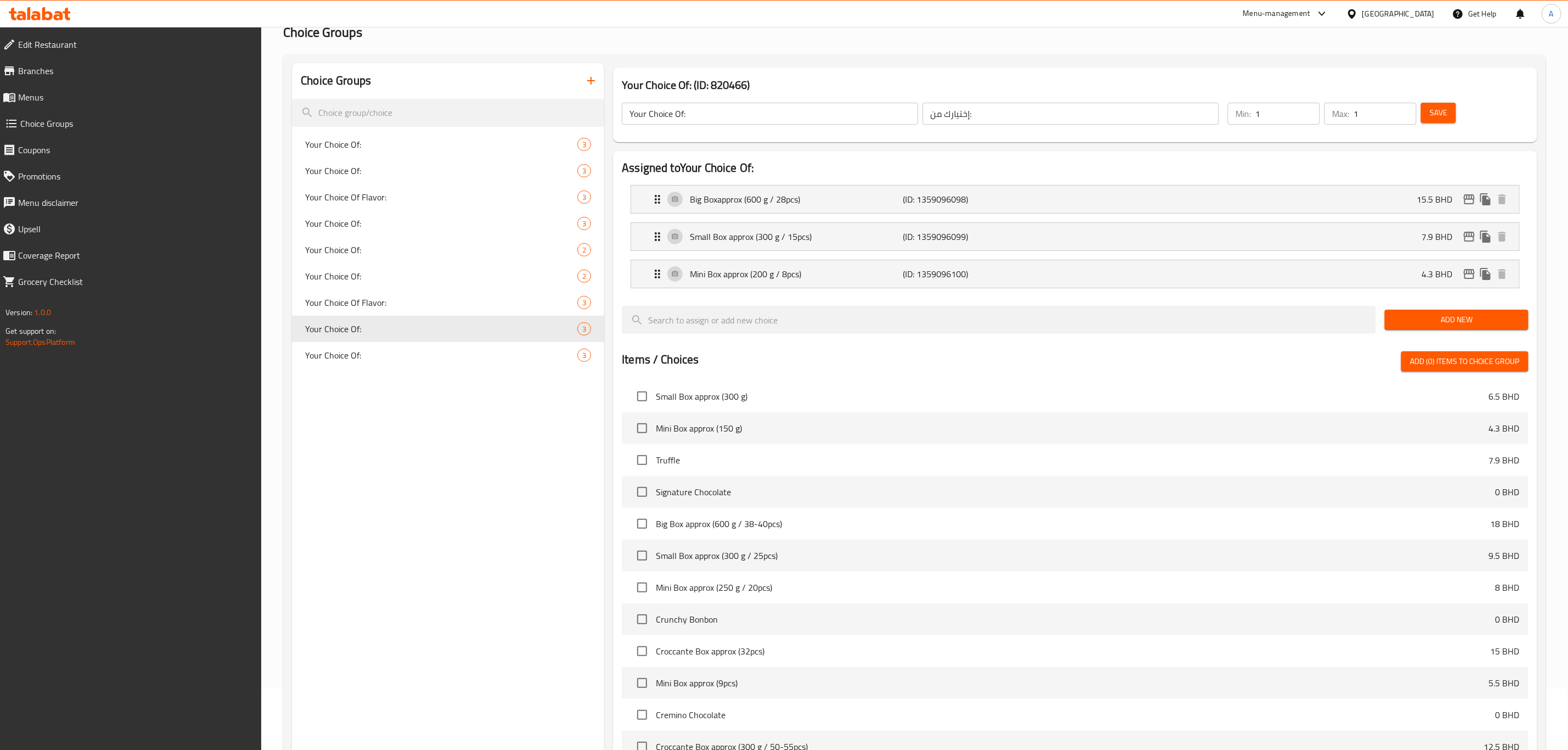
type input "7.9"
click at [1082, 244] on div "Small Box approx (300 g / 15pcs) (ID: 1359096099) 7.9 BHD" at bounding box center [1079, 236] width 855 height 28
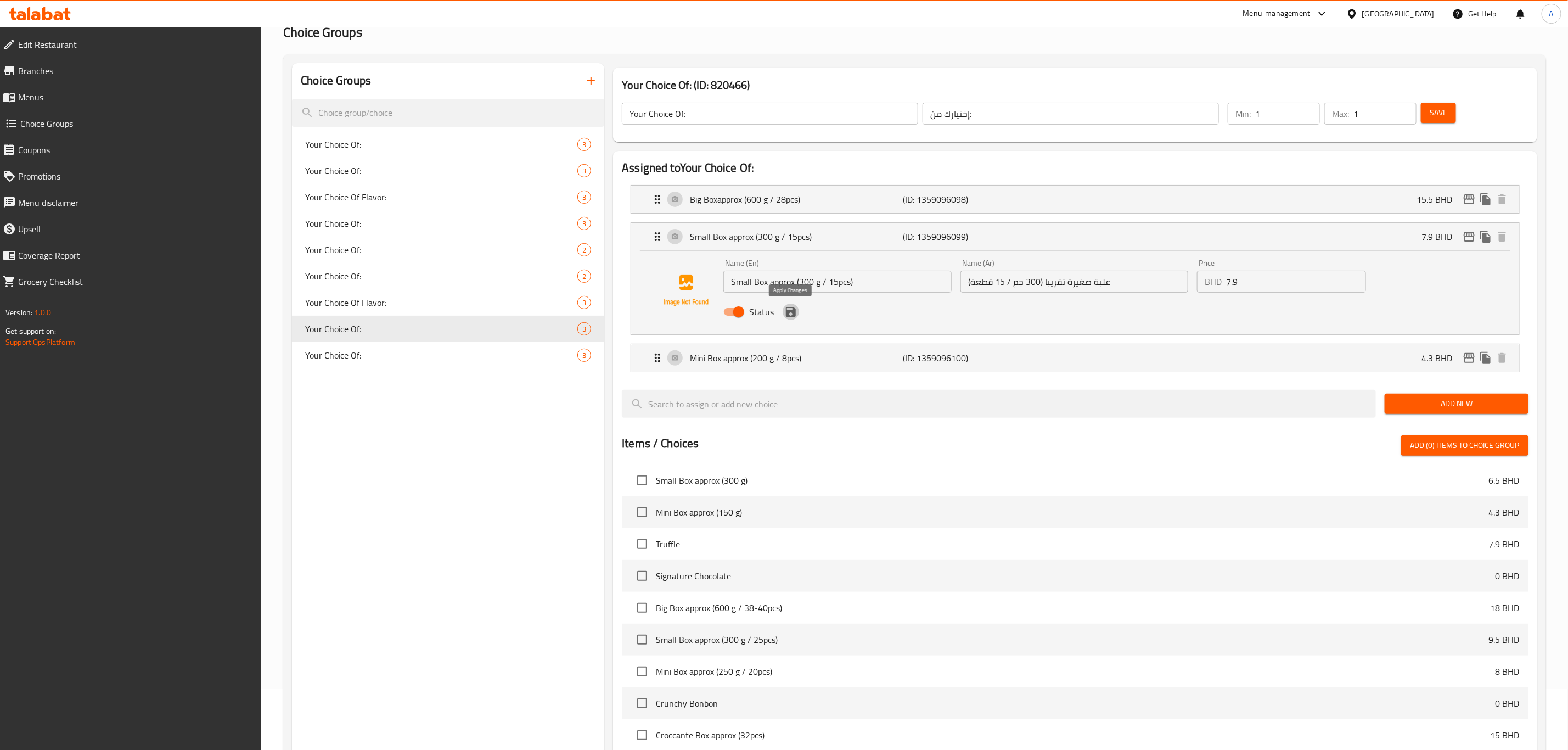
click at [791, 317] on icon "save" at bounding box center [790, 311] width 13 height 13
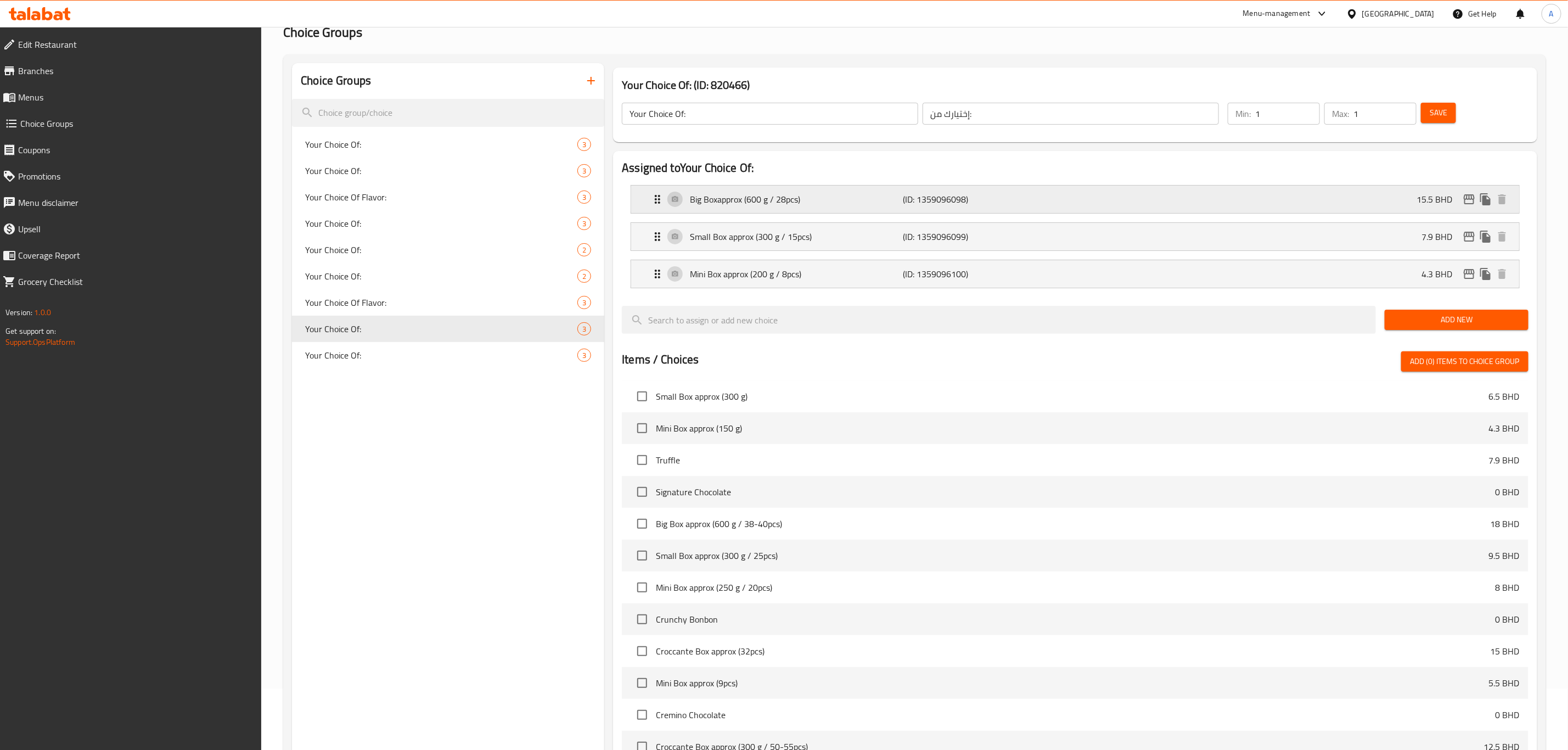
click at [865, 201] on p "Big Boxapprox (600 g / 28pcs)" at bounding box center [796, 199] width 213 height 13
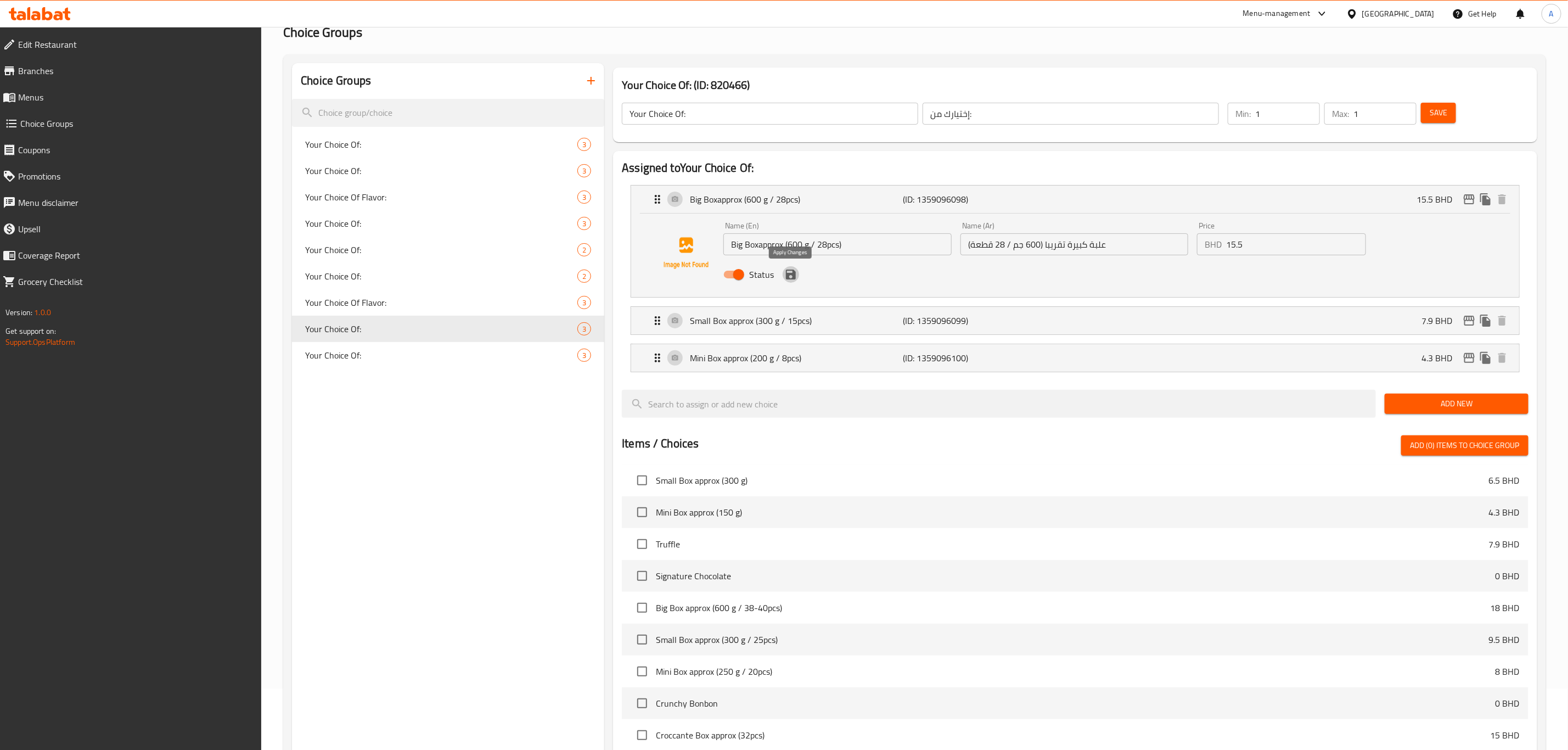
click at [789, 279] on icon "save" at bounding box center [790, 274] width 13 height 13
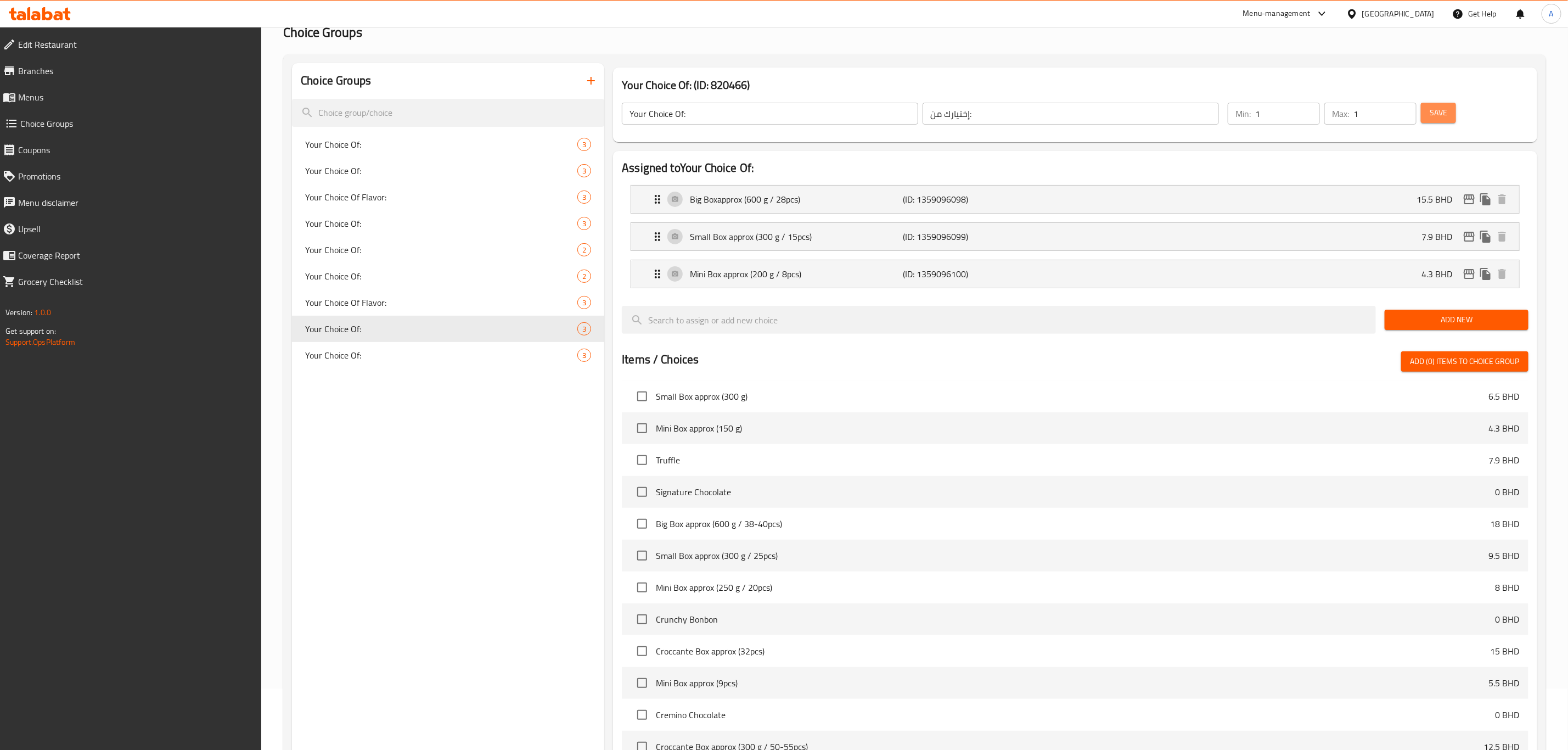
click at [1425, 114] on button "Save" at bounding box center [1439, 112] width 35 height 20
click at [363, 351] on span "Your Choice Of:" at bounding box center [425, 355] width 239 height 13
type input "Your Choice Of:"
type input "إختيارك من:"
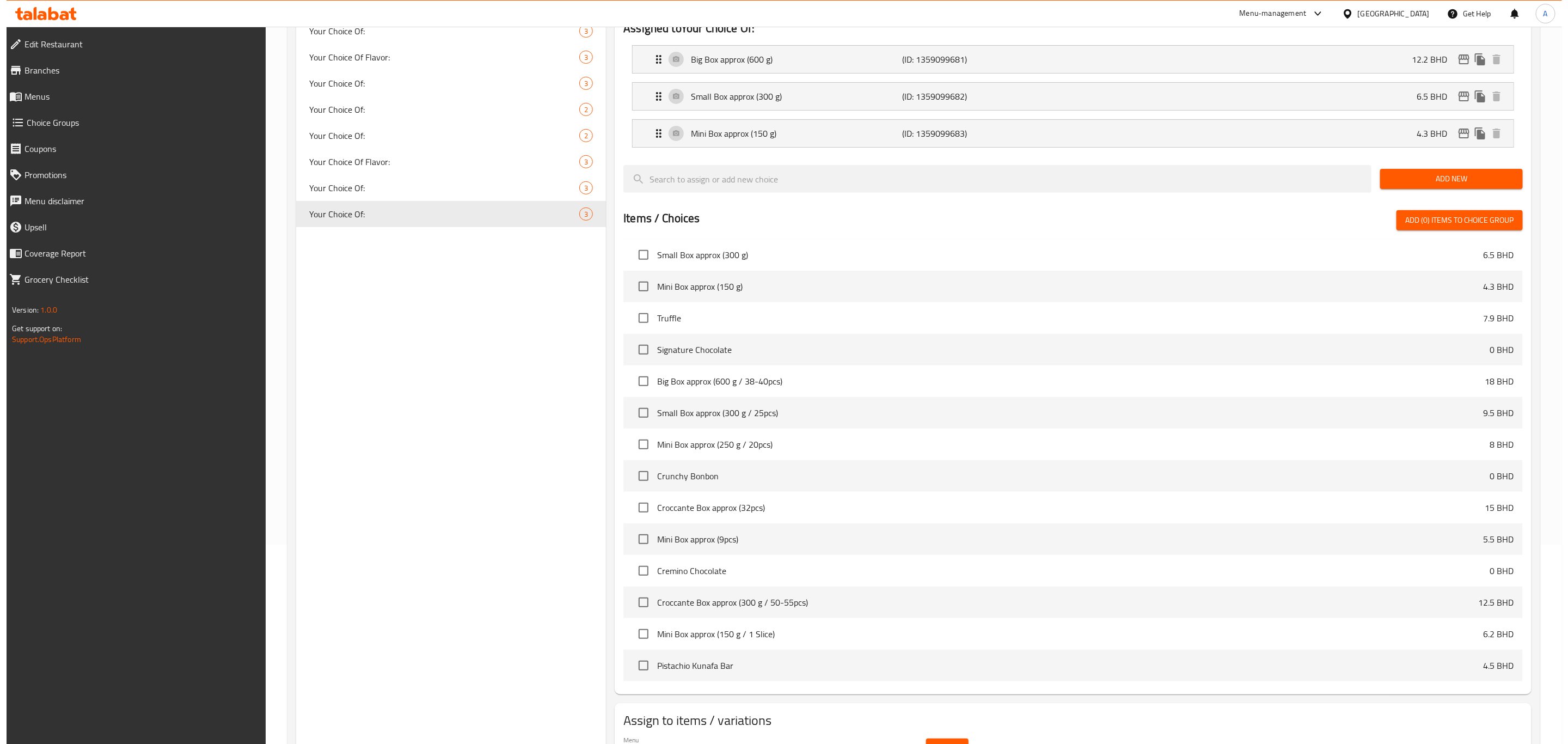
scroll to position [261, 0]
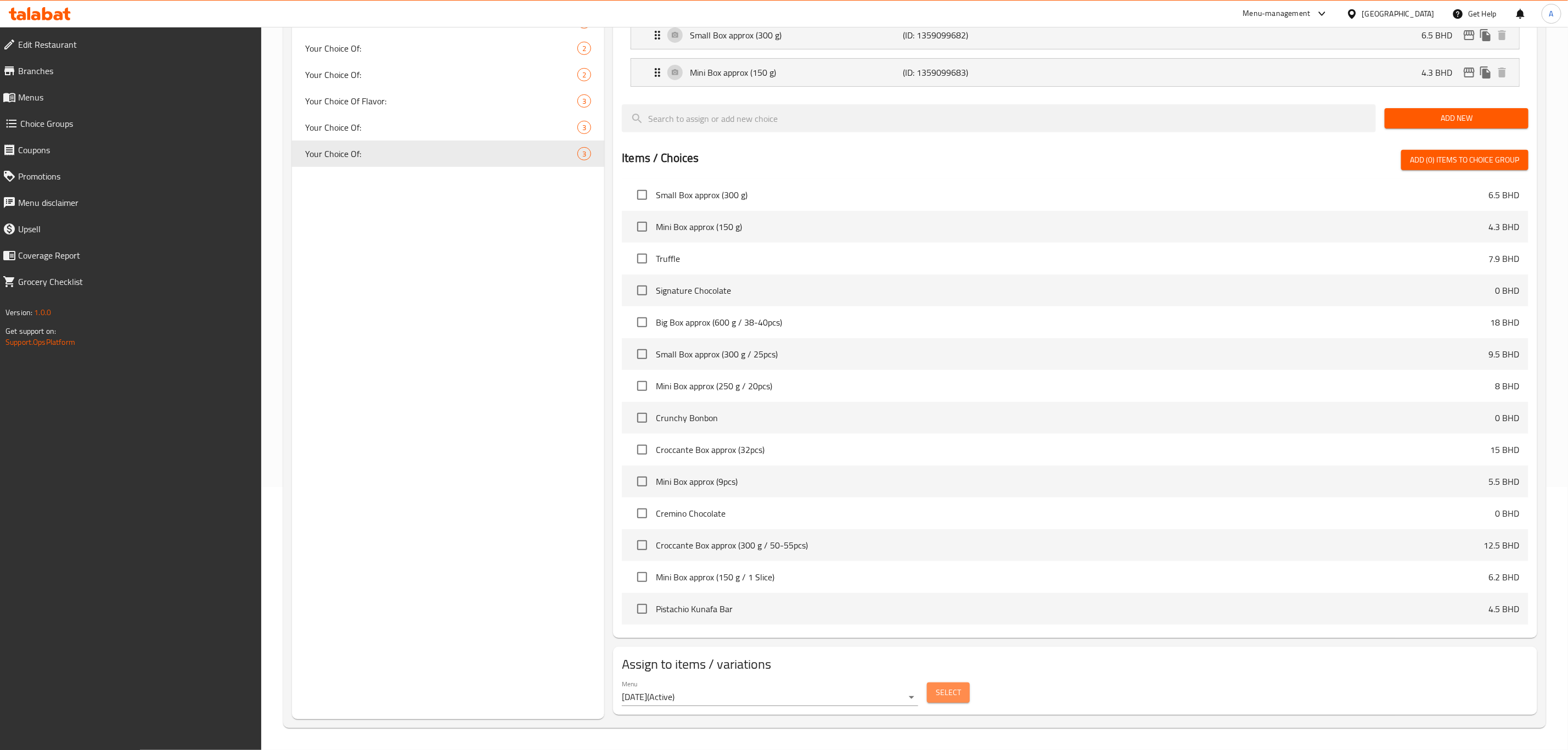
click at [933, 690] on button "Select" at bounding box center [949, 692] width 43 height 20
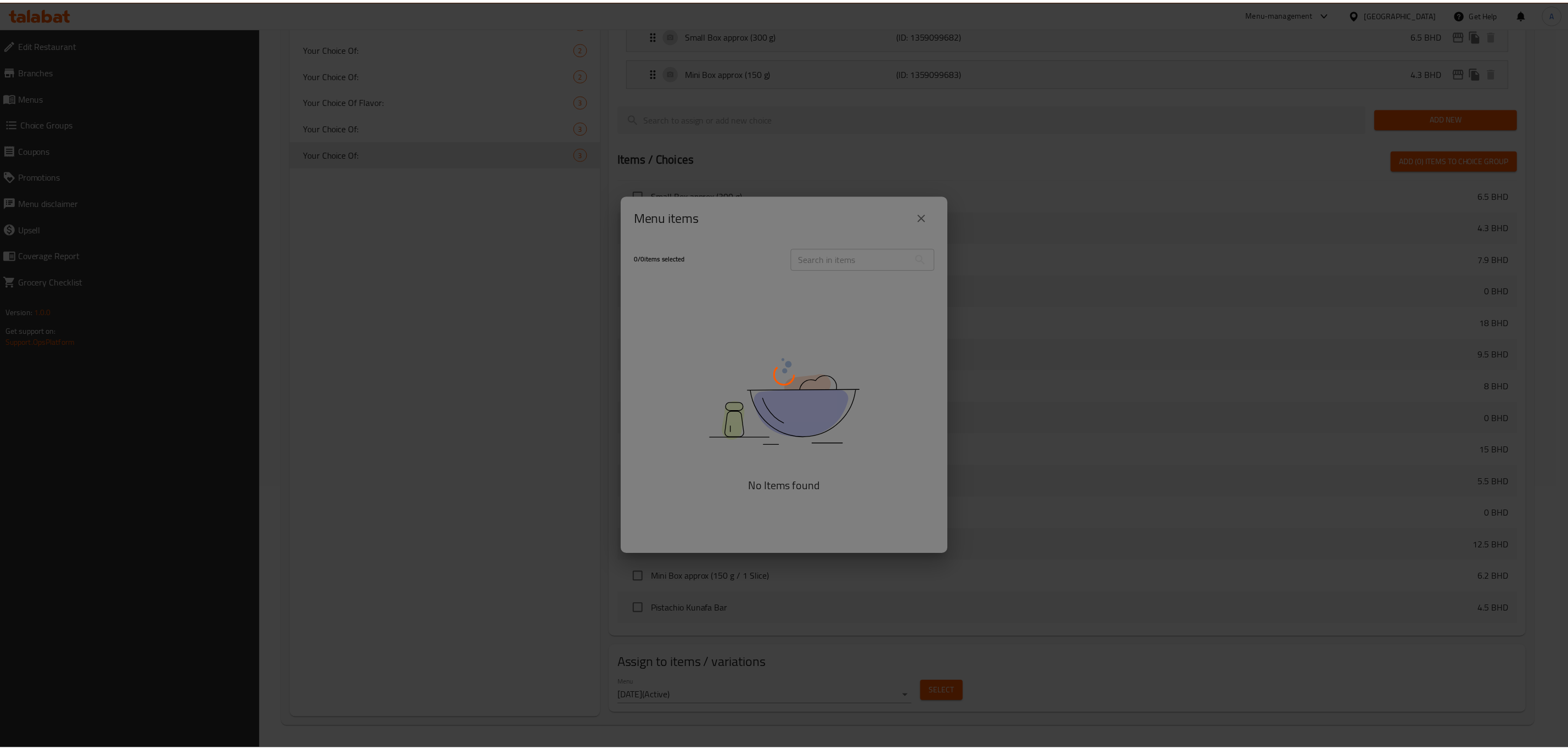
scroll to position [598, 0]
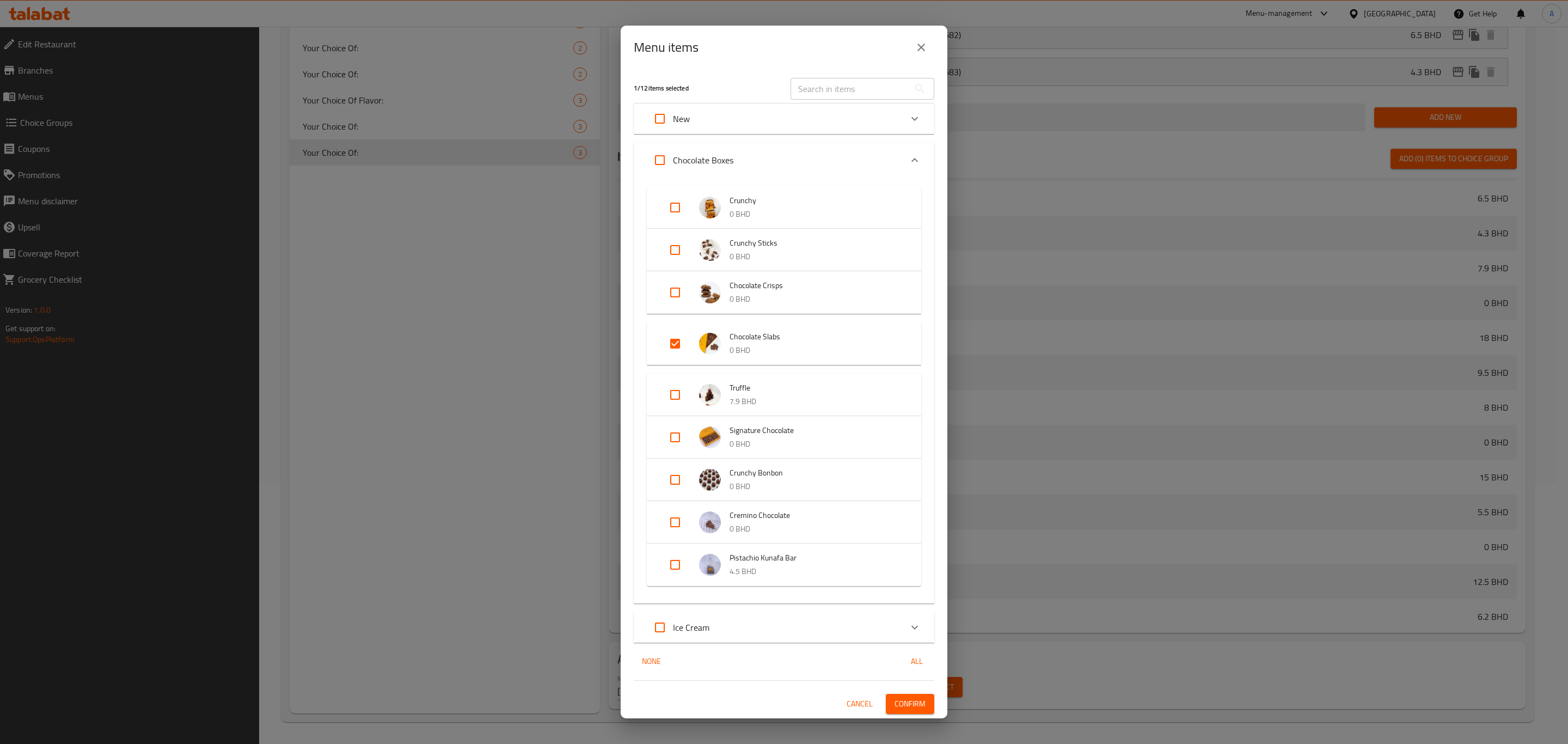
click at [533, 425] on div "Menu items 1 / 12 items selected ​ New Walnut Coockies 0 BHD Your choice of: Sm…" at bounding box center [784, 372] width 1568 height 744
click at [916, 46] on icon "close" at bounding box center [921, 47] width 13 height 13
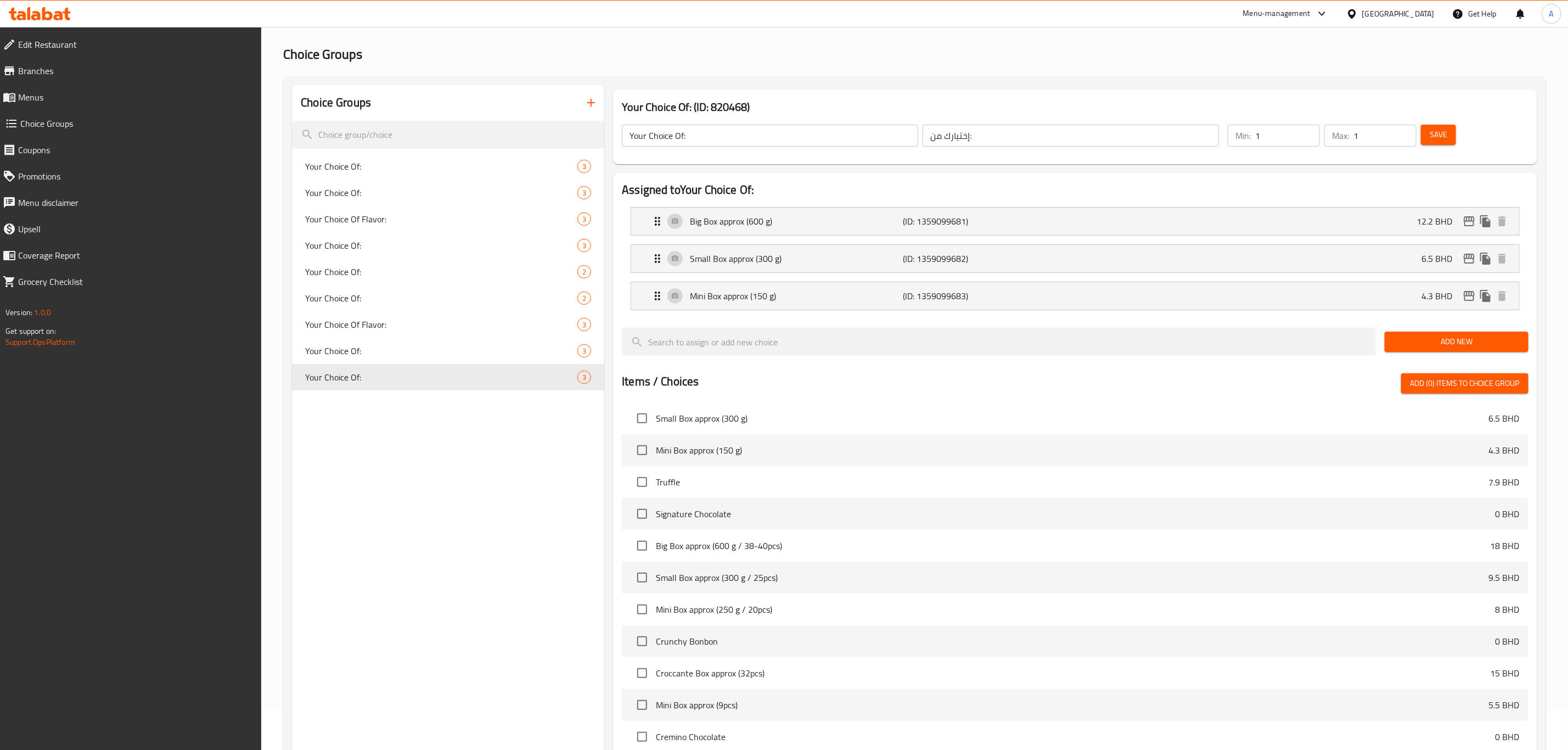
scroll to position [0, 0]
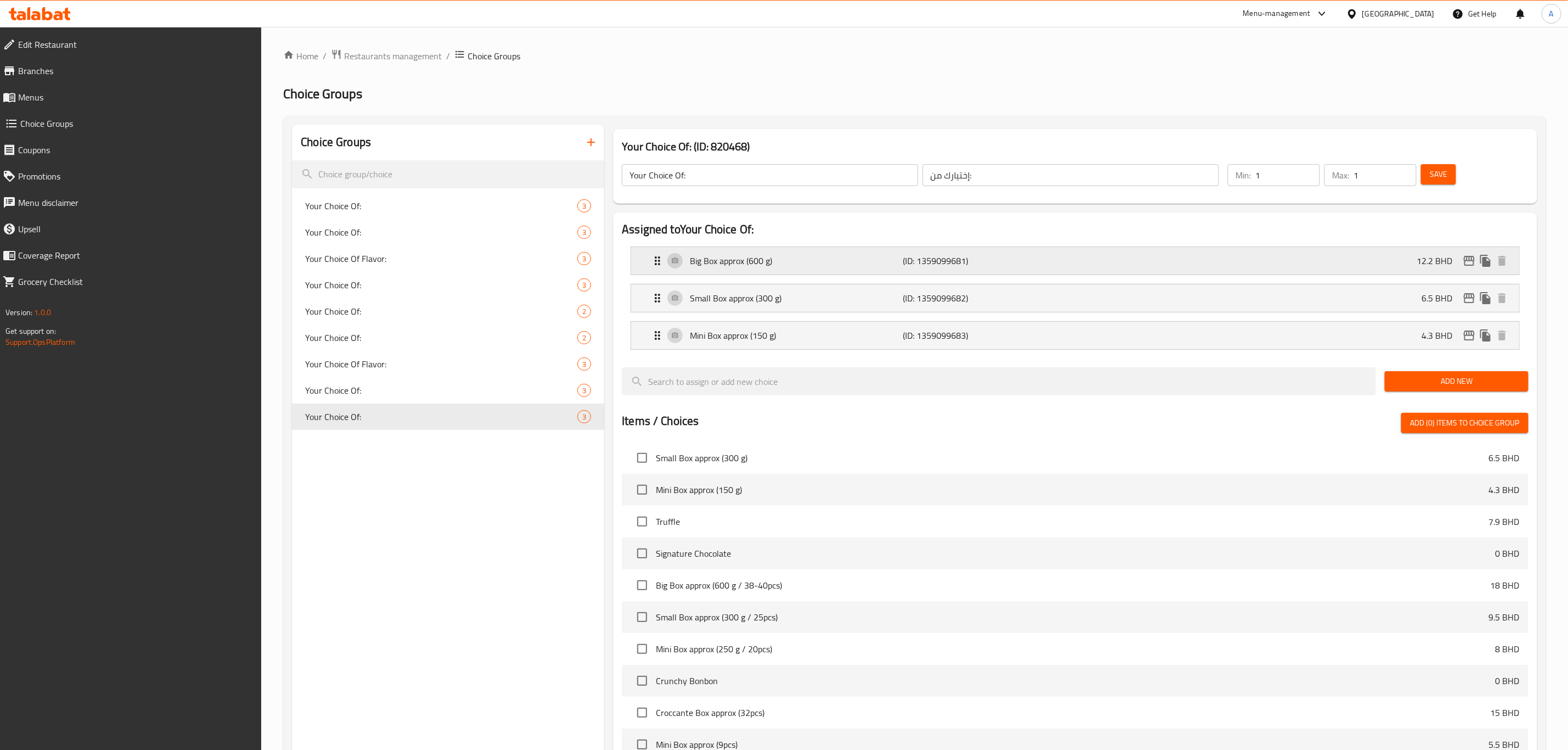
click at [1316, 265] on div "Big Box approx (600 g) (ID: 1359099681) 12.2 BHD" at bounding box center [1079, 260] width 855 height 28
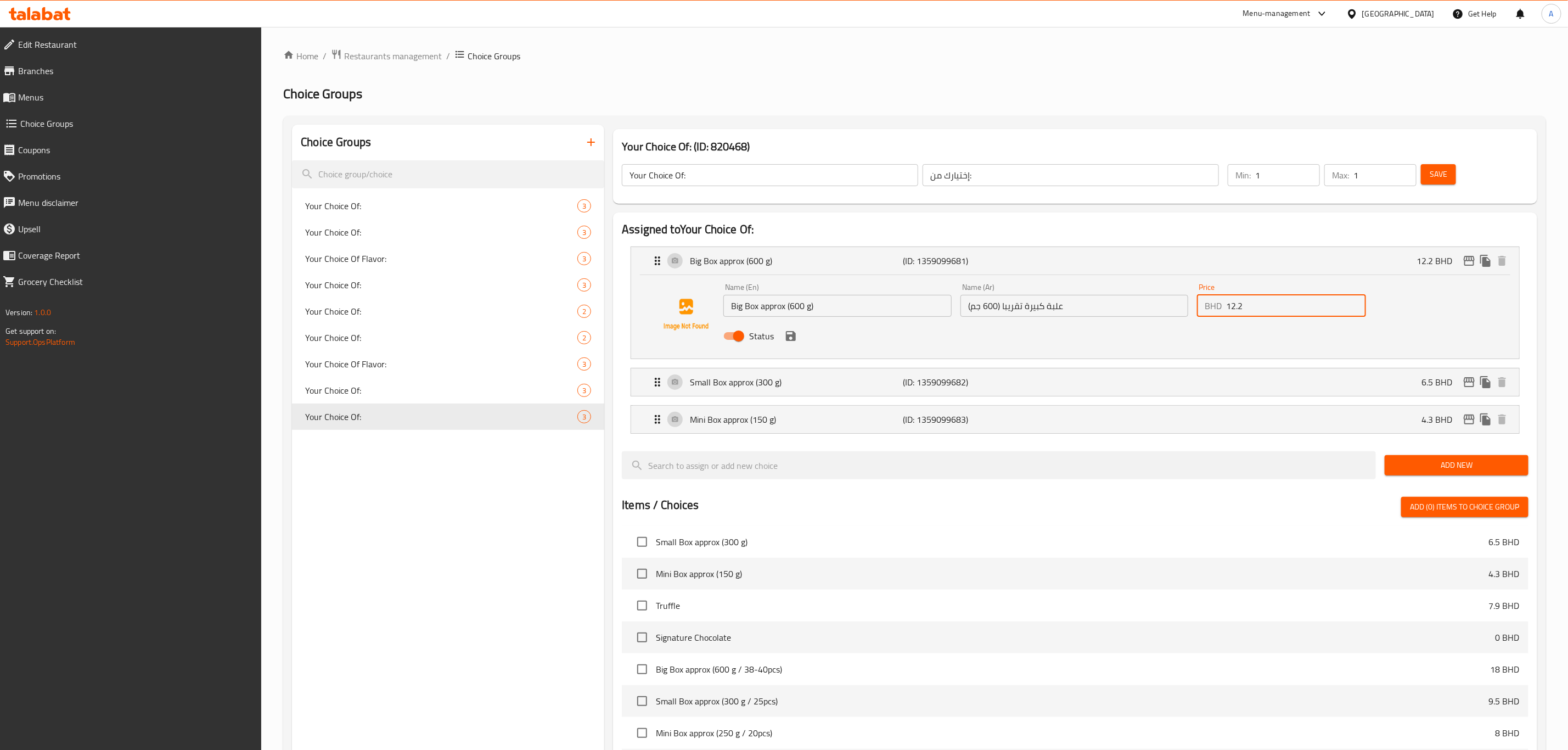
drag, startPoint x: 1203, startPoint y: 301, endPoint x: 1194, endPoint y: 300, distance: 9.1
click at [1194, 300] on div "Price BHD 12.2 Price" at bounding box center [1282, 300] width 178 height 42
click at [794, 341] on icon "save" at bounding box center [790, 336] width 13 height 13
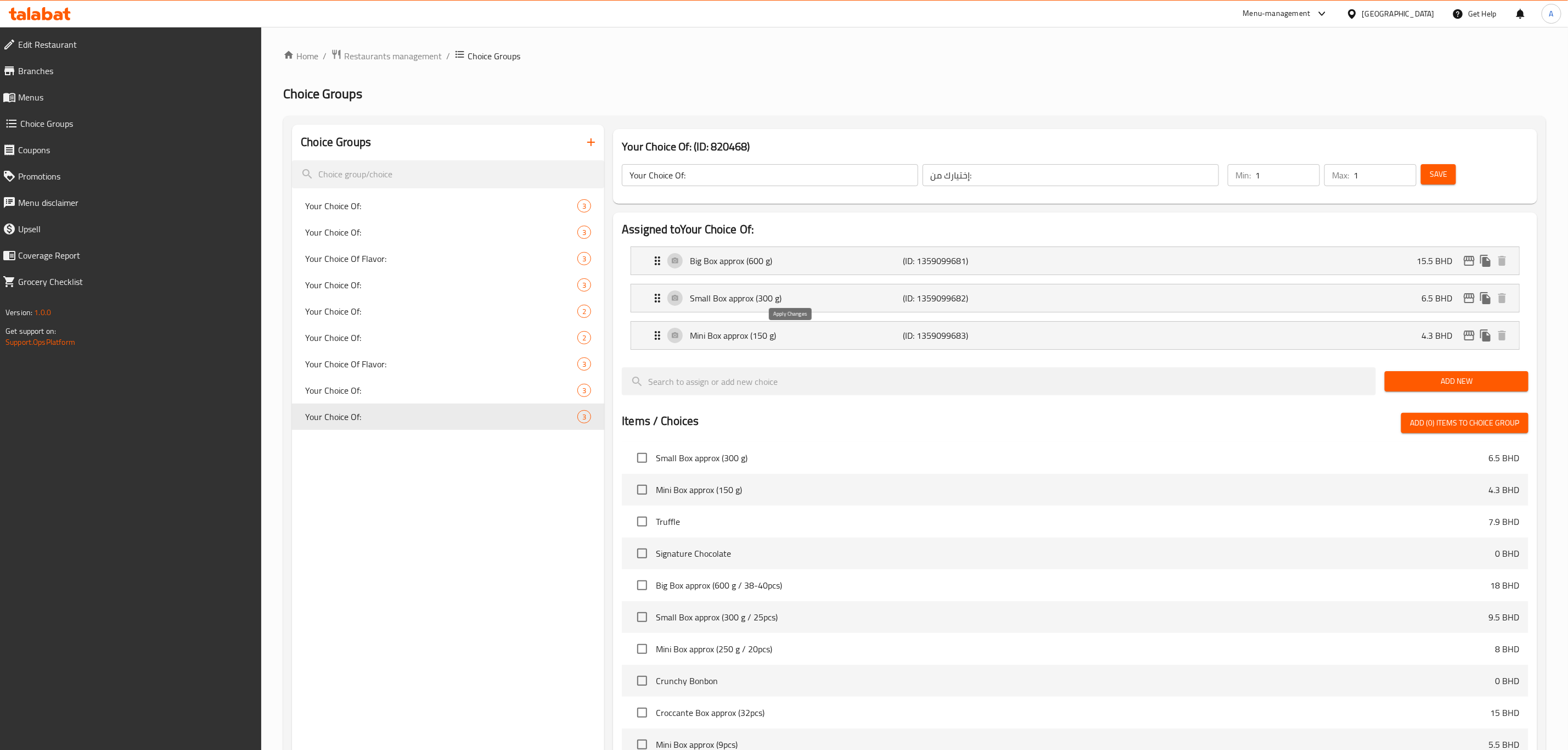
type input "15.5"
click at [730, 304] on p "Small Box approx (300 g)" at bounding box center [796, 298] width 213 height 13
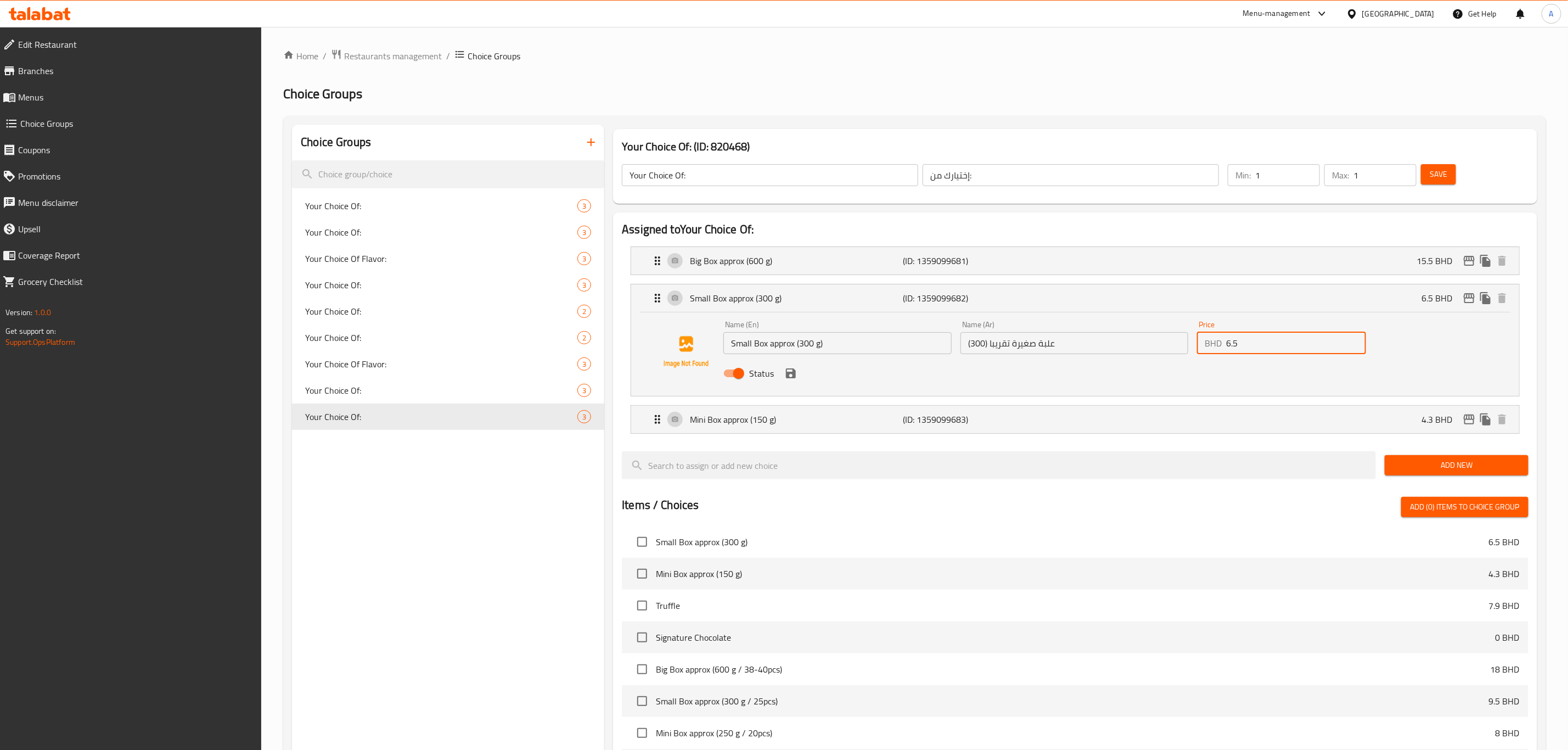
drag, startPoint x: 1240, startPoint y: 346, endPoint x: 1207, endPoint y: 343, distance: 33.1
click at [1207, 343] on div "BHD 6.5 Price" at bounding box center [1281, 343] width 169 height 22
click at [787, 376] on icon "save" at bounding box center [791, 373] width 10 height 10
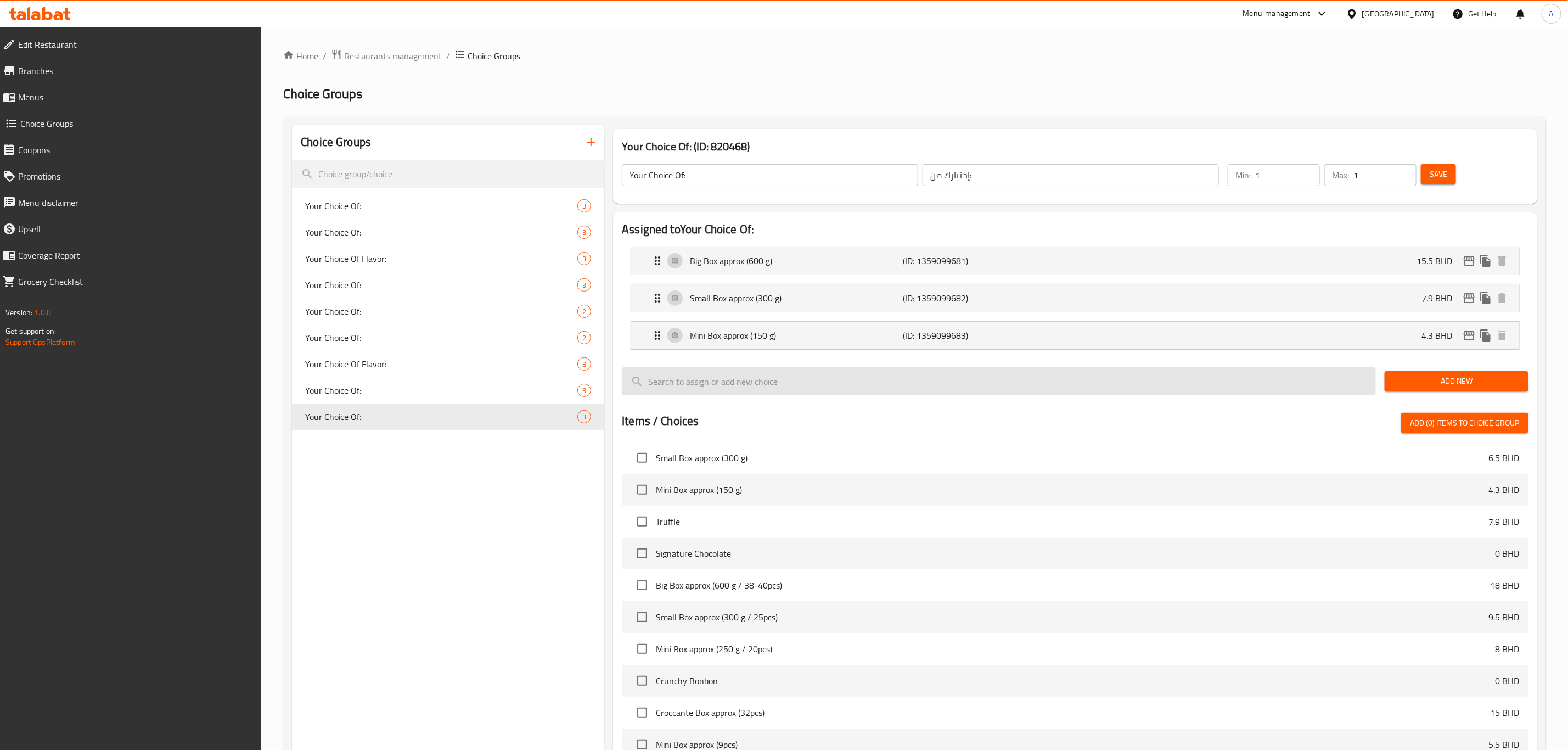
type input "7.9"
click at [657, 328] on div "Mini Box approx (150 g) (ID: 1359099683) 4.3 BHD" at bounding box center [1079, 335] width 855 height 28
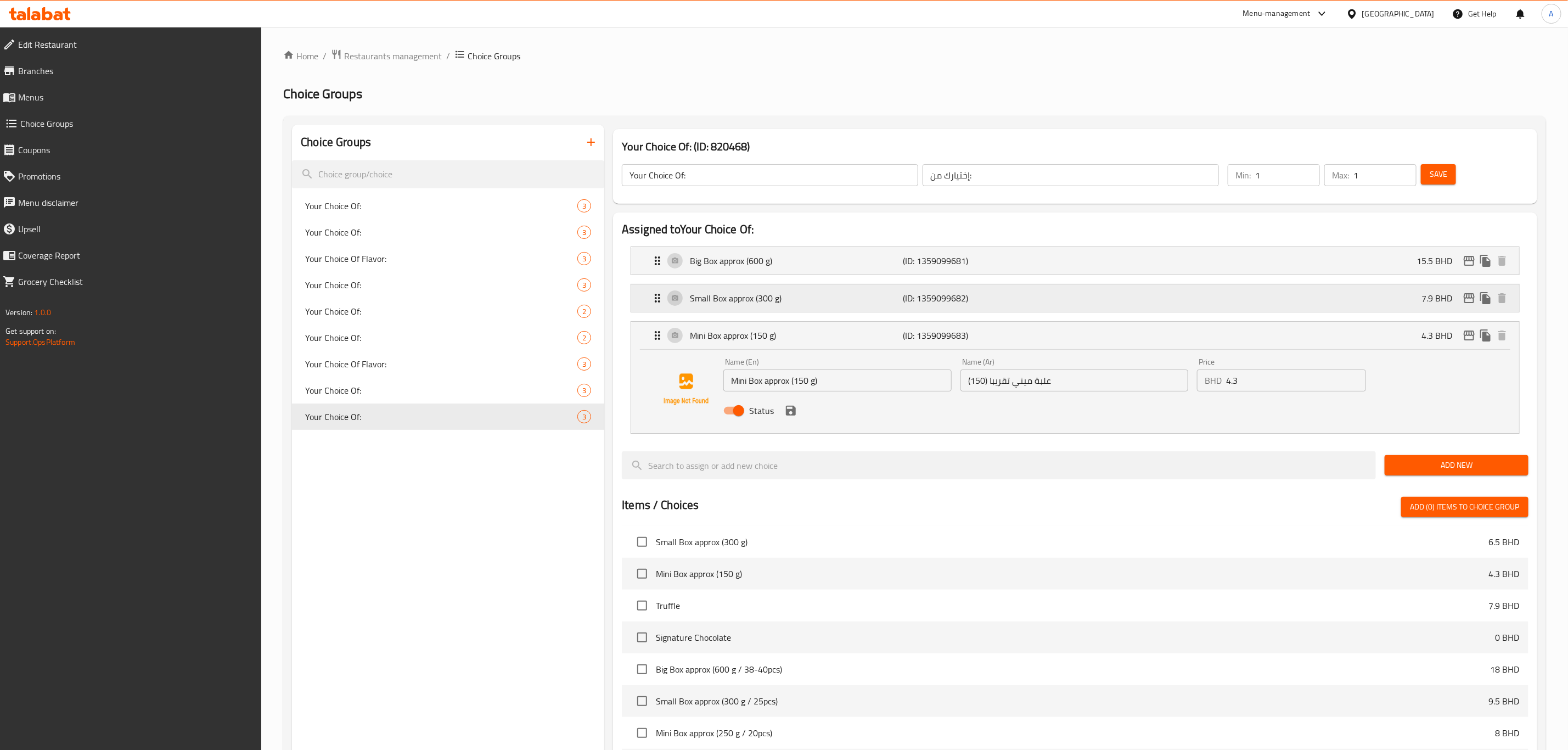
click at [725, 299] on p "Small Box approx (300 g)" at bounding box center [796, 298] width 213 height 13
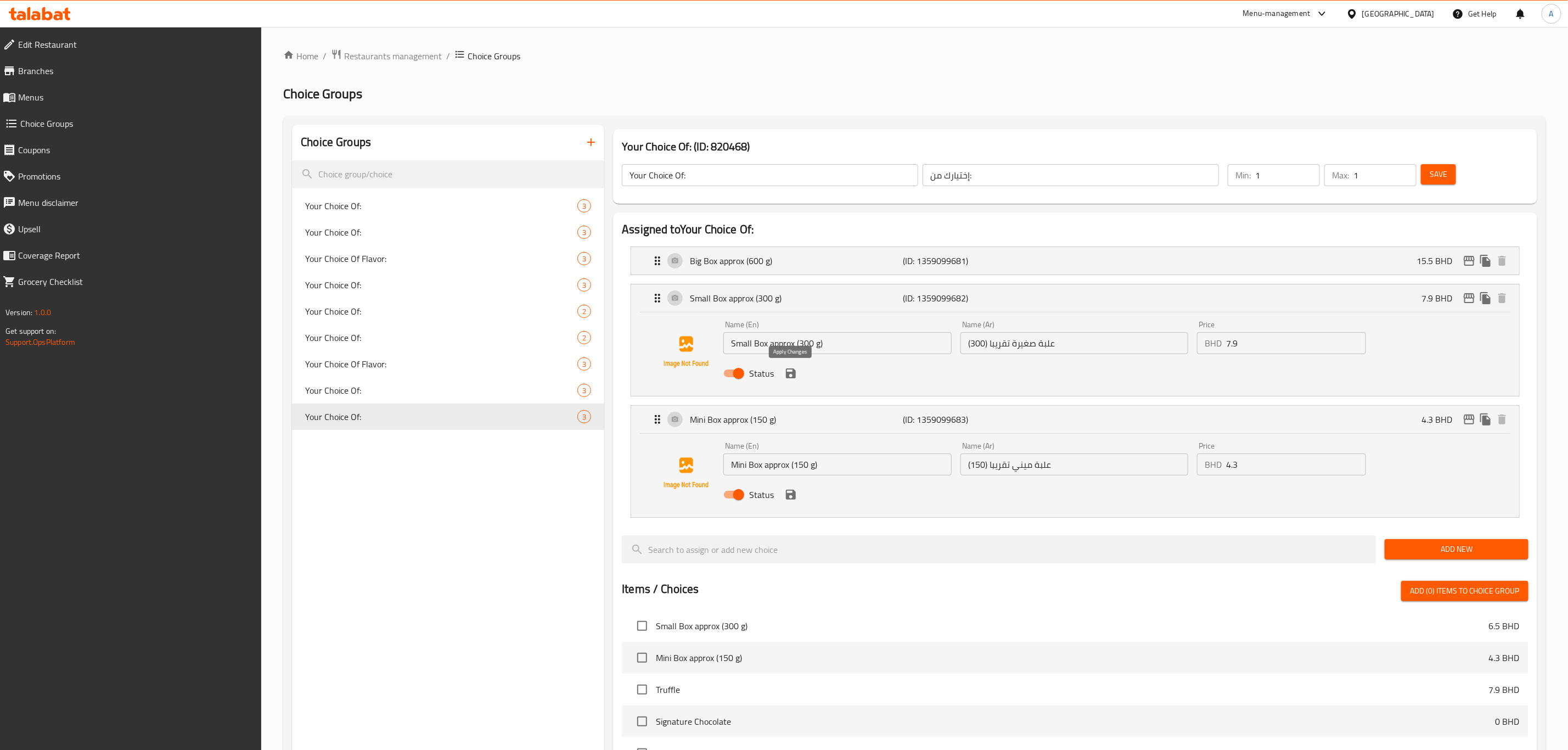
click at [794, 377] on icon "save" at bounding box center [791, 373] width 10 height 10
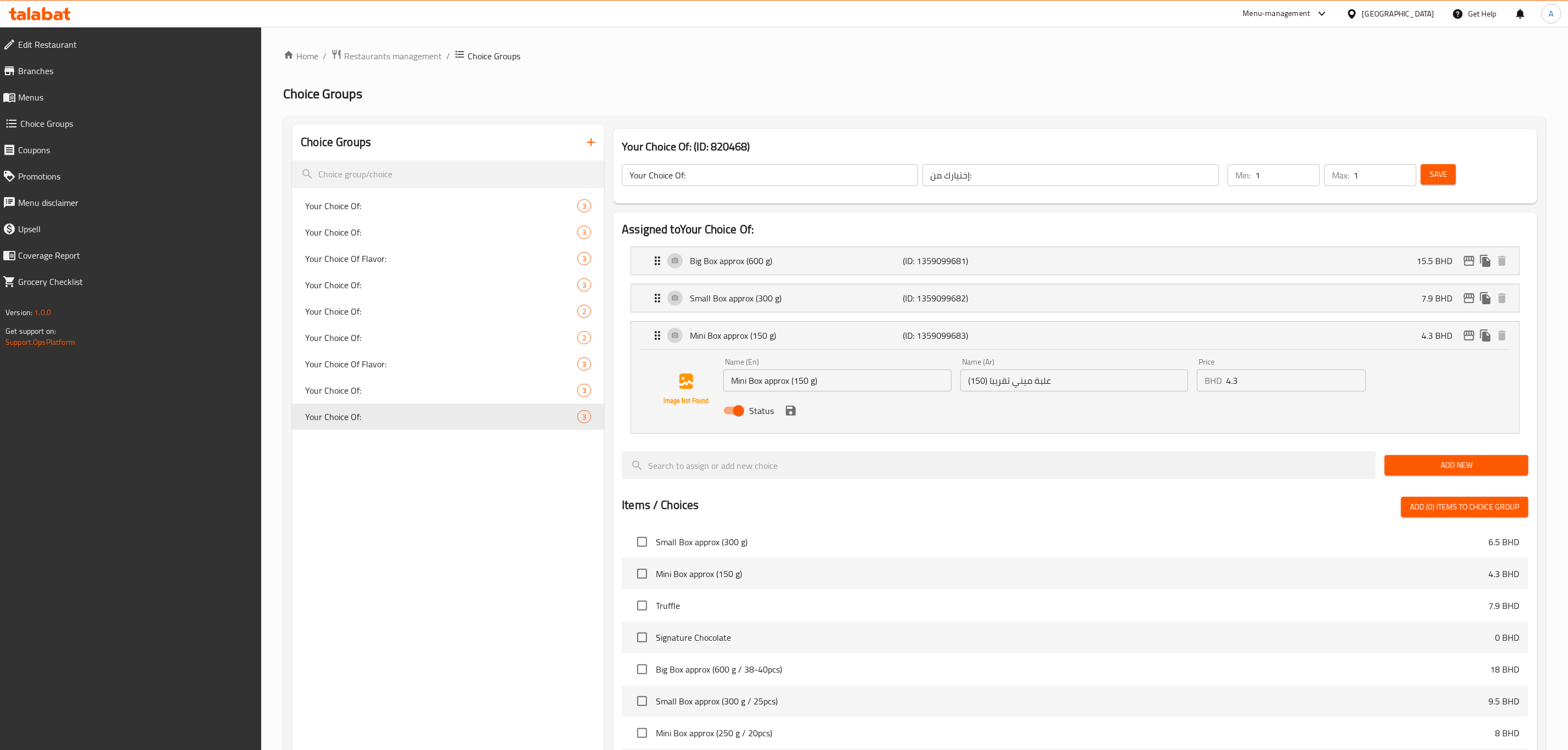
click at [786, 275] on div "Big Box approx (600 g) (ID: 1359099681) 15.5 BHD Name (En) Big Box approx (600 …" at bounding box center [1075, 261] width 889 height 29
click at [786, 268] on div "Big Box approx (600 g) (ID: 1359099681) 15.5 BHD" at bounding box center [1079, 260] width 855 height 28
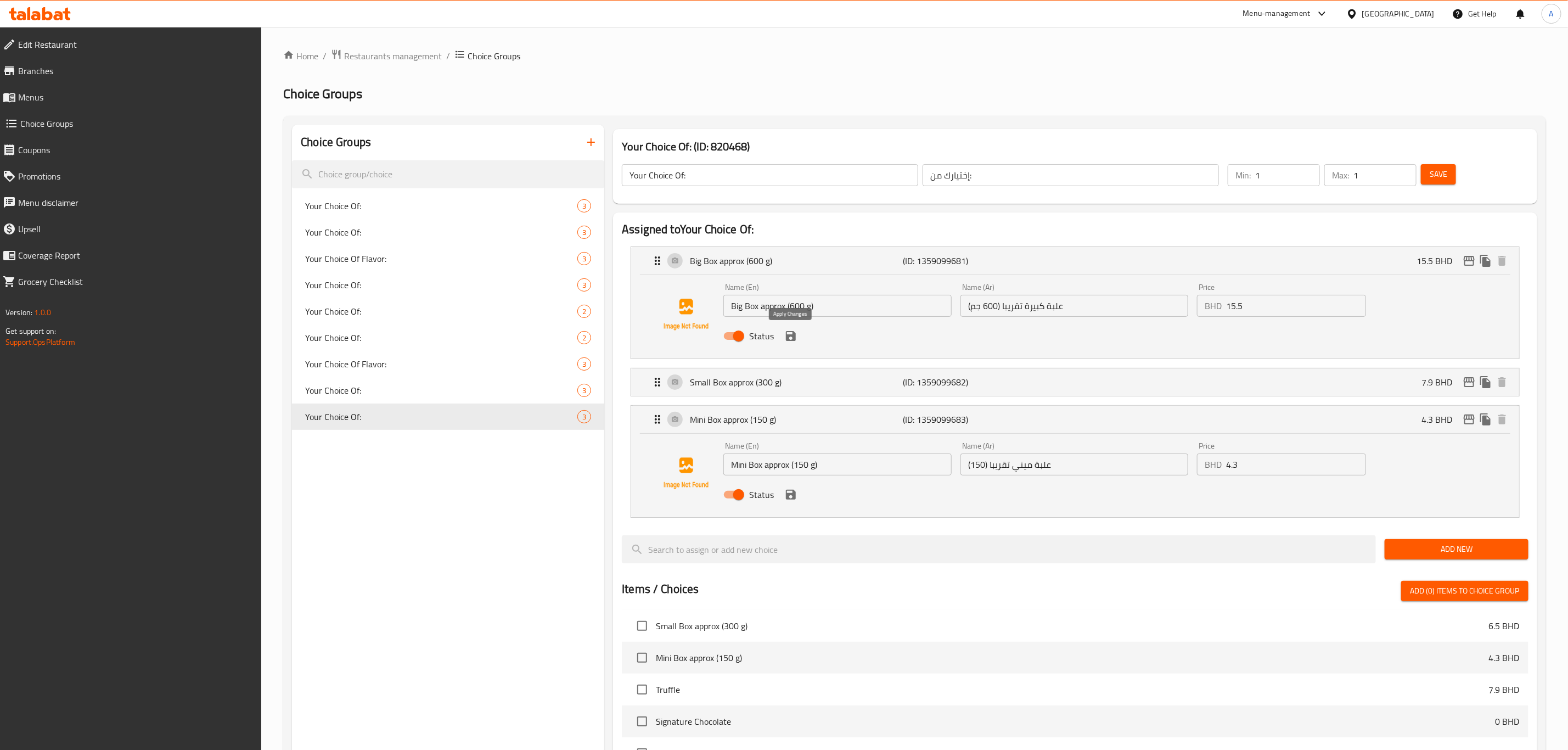
click at [797, 336] on icon "save" at bounding box center [790, 336] width 13 height 13
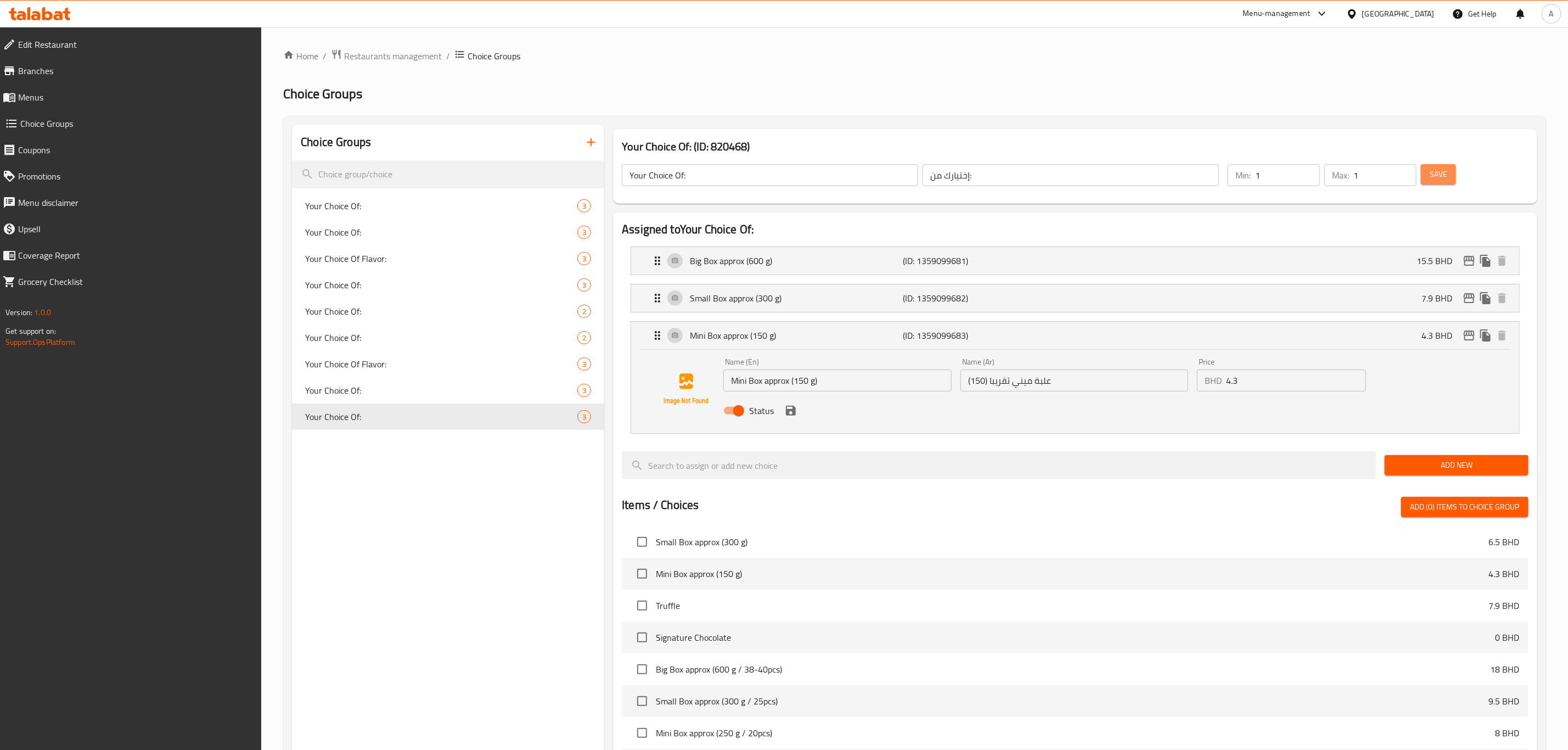
click at [1448, 175] on button "Save" at bounding box center [1439, 174] width 35 height 20
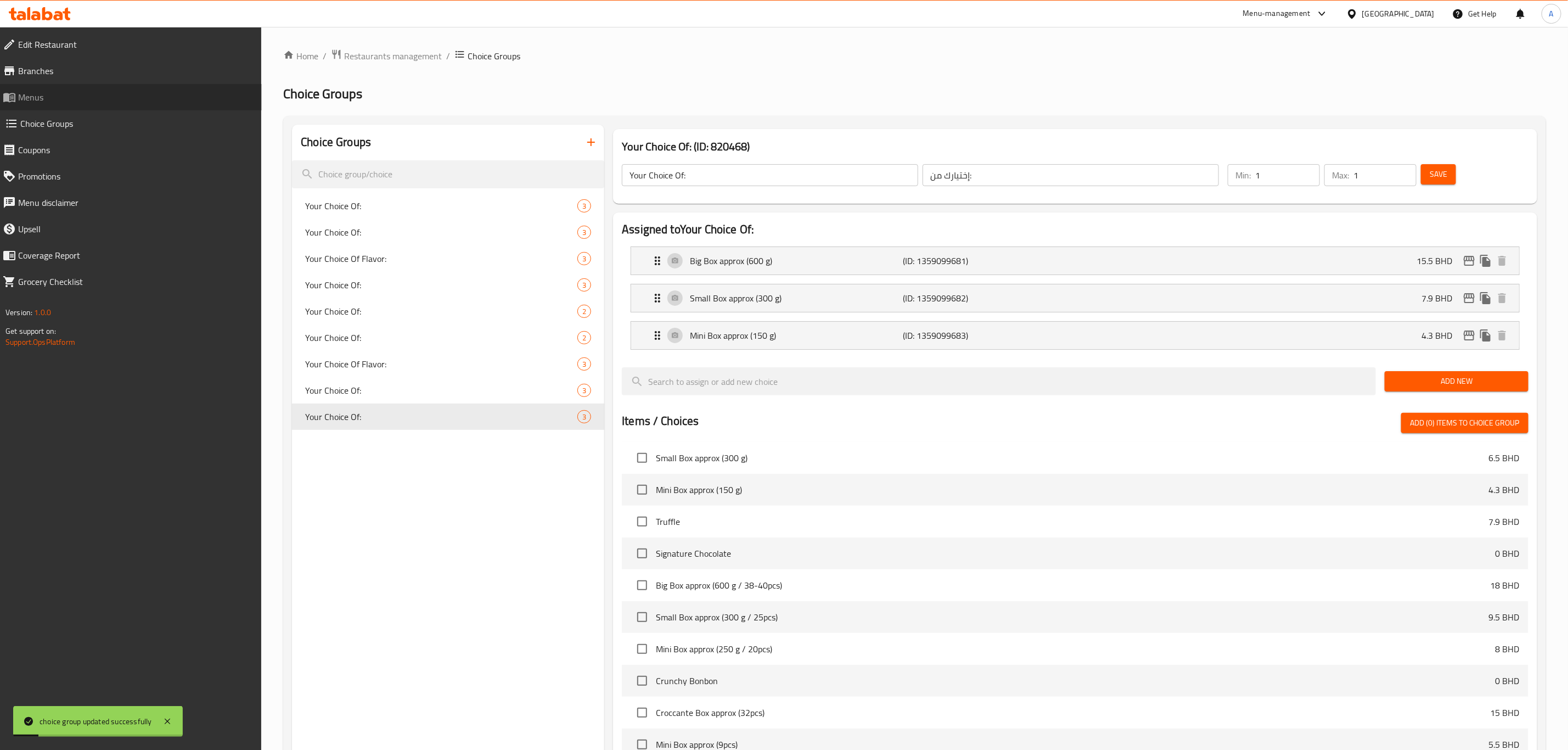
click at [48, 98] on span "Menus" at bounding box center [136, 97] width 235 height 13
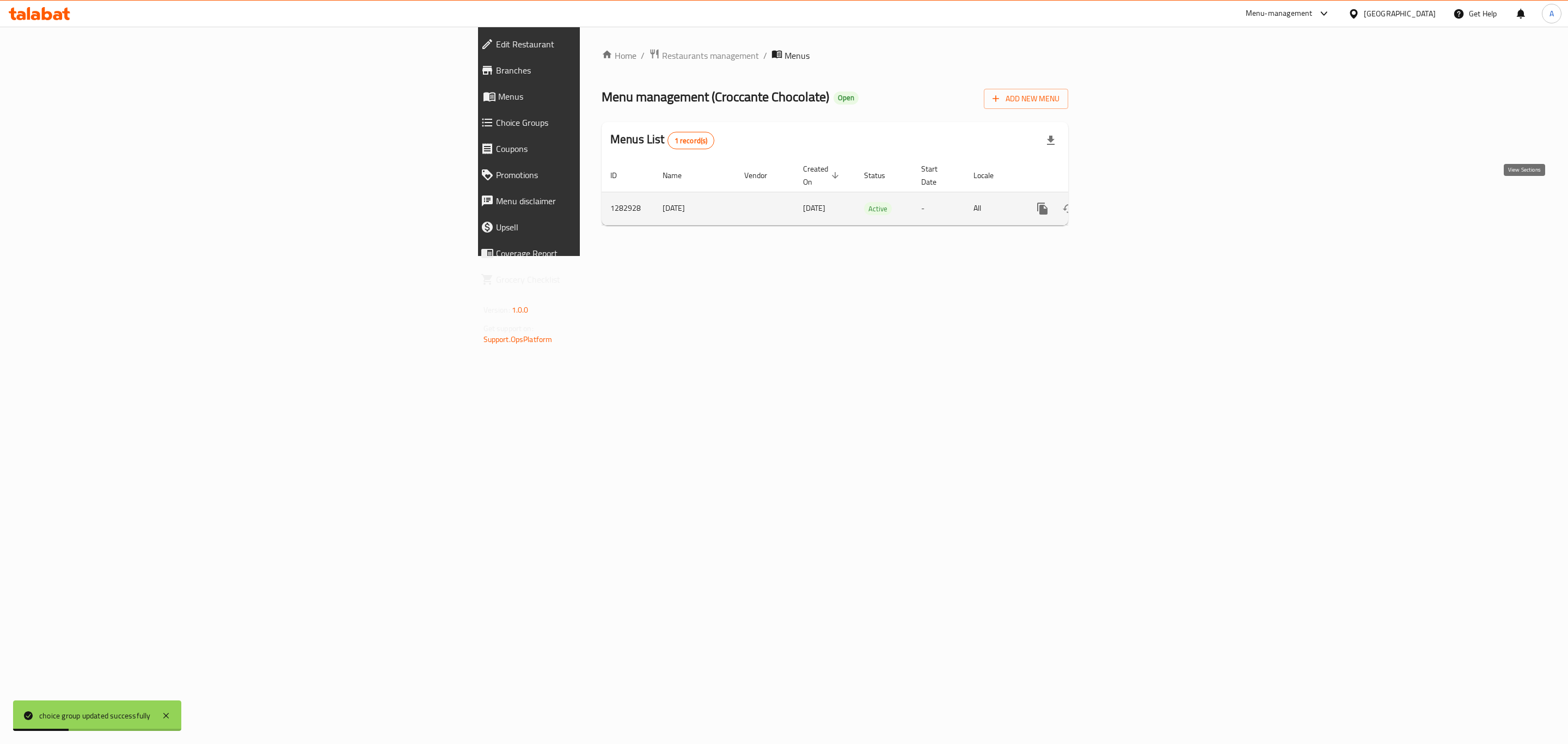
click at [1127, 202] on icon "enhanced table" at bounding box center [1121, 208] width 13 height 13
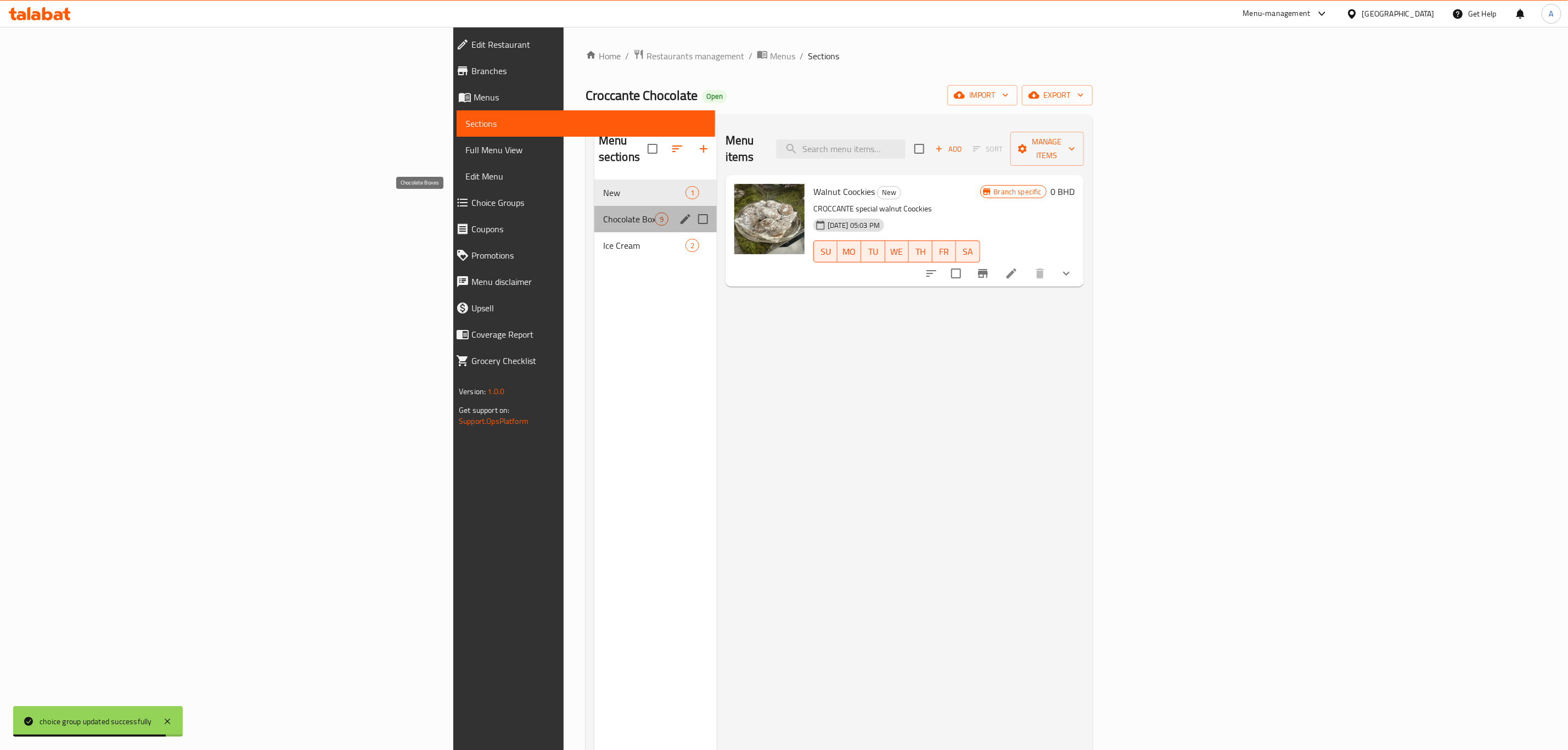
click at [603, 212] on span "Chocolate Boxes" at bounding box center [629, 218] width 52 height 13
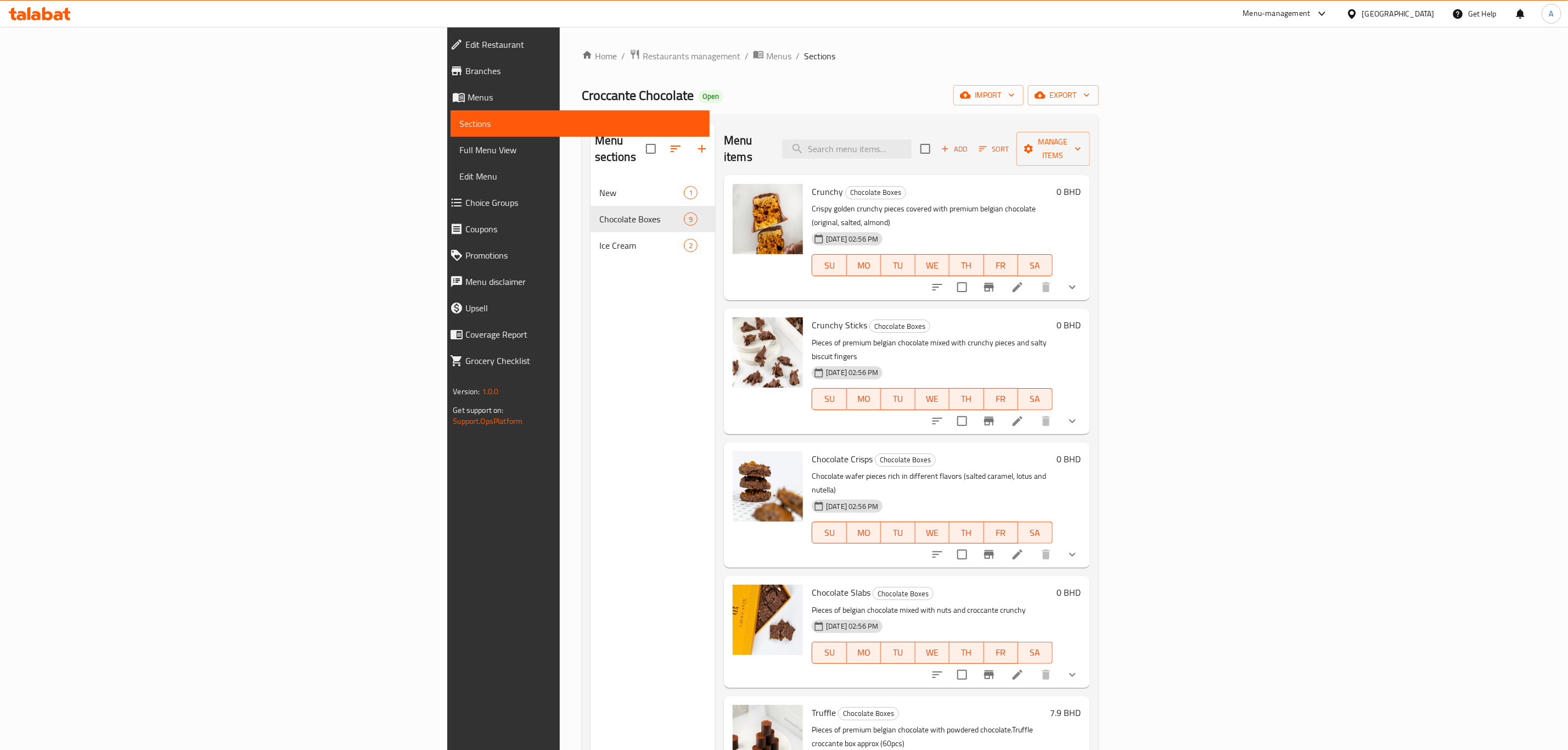
click at [1052, 336] on p "Pieces of premium belgian chocolate mixed with crunchy pieces and salty biscuit…" at bounding box center [932, 349] width 241 height 28
click at [1024, 414] on icon at bounding box center [1018, 420] width 13 height 13
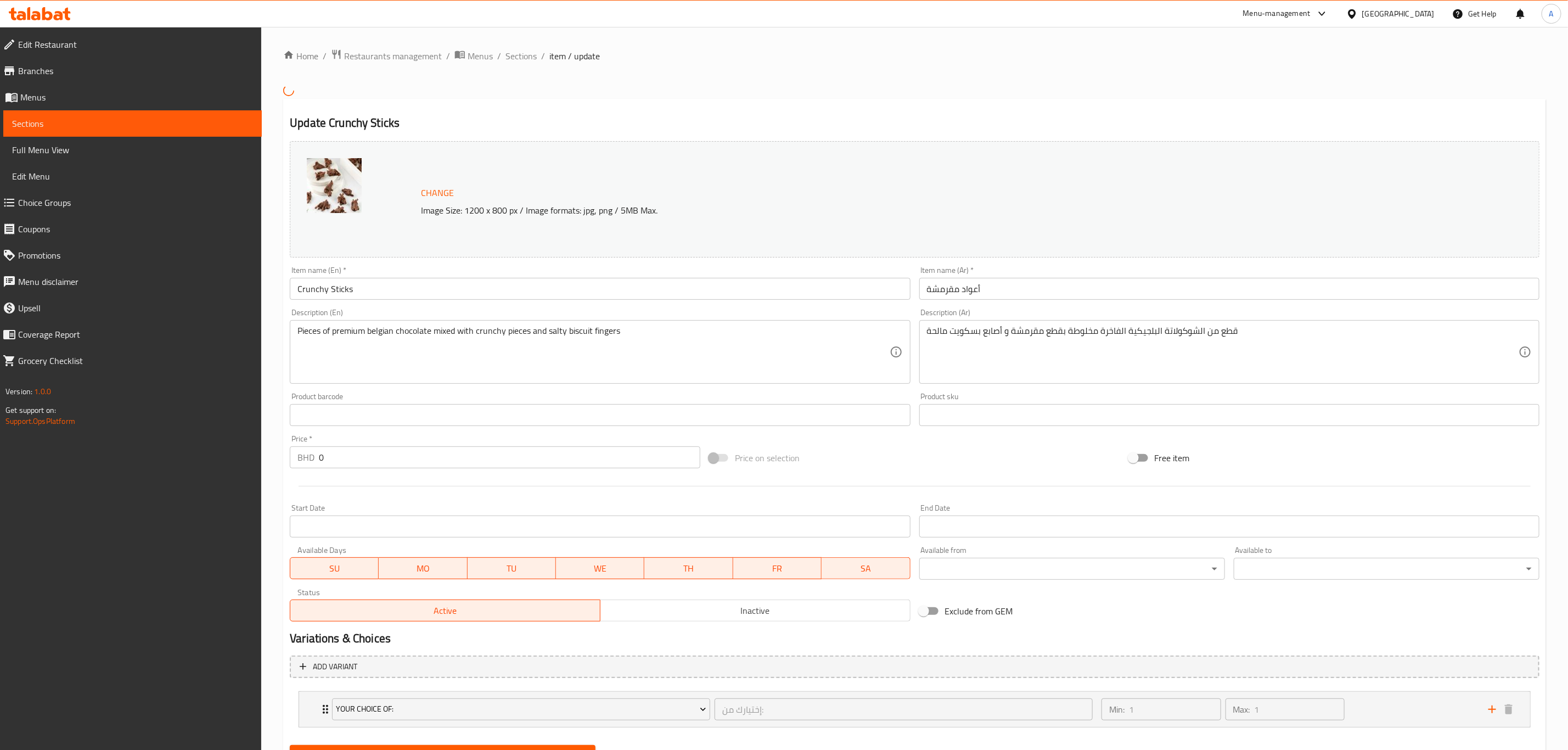
scroll to position [60, 0]
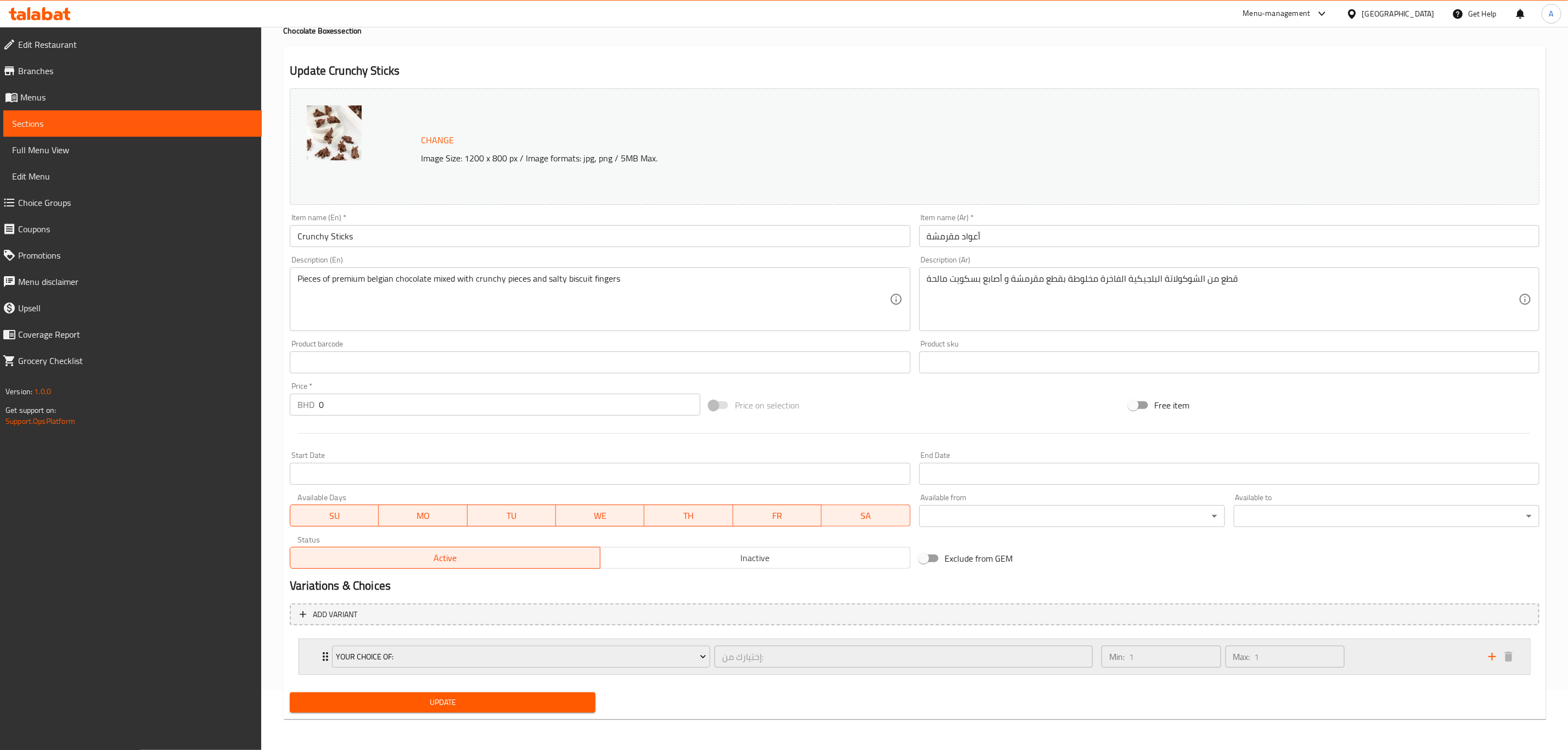
click at [325, 651] on icon "Expand" at bounding box center [325, 656] width 13 height 13
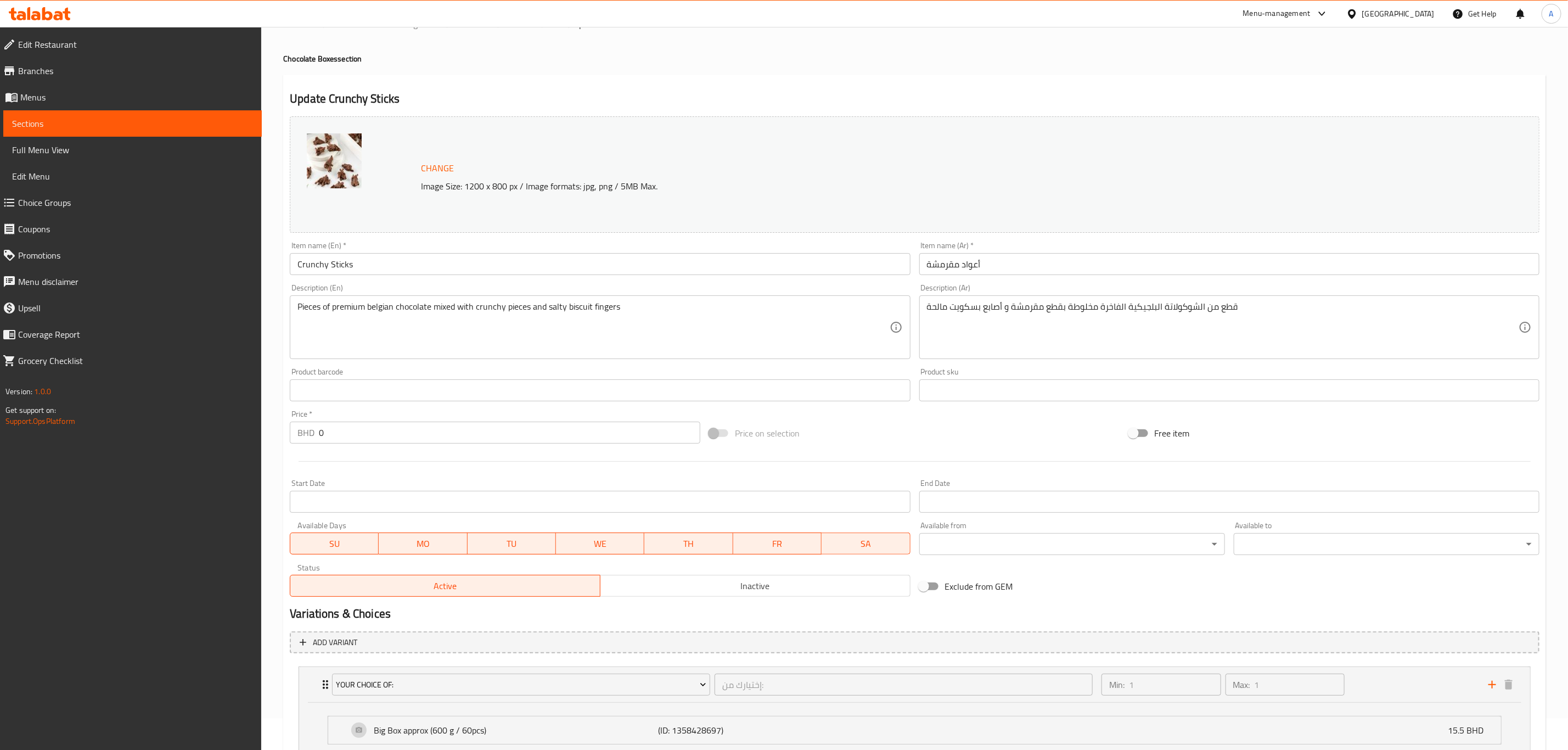
scroll to position [0, 0]
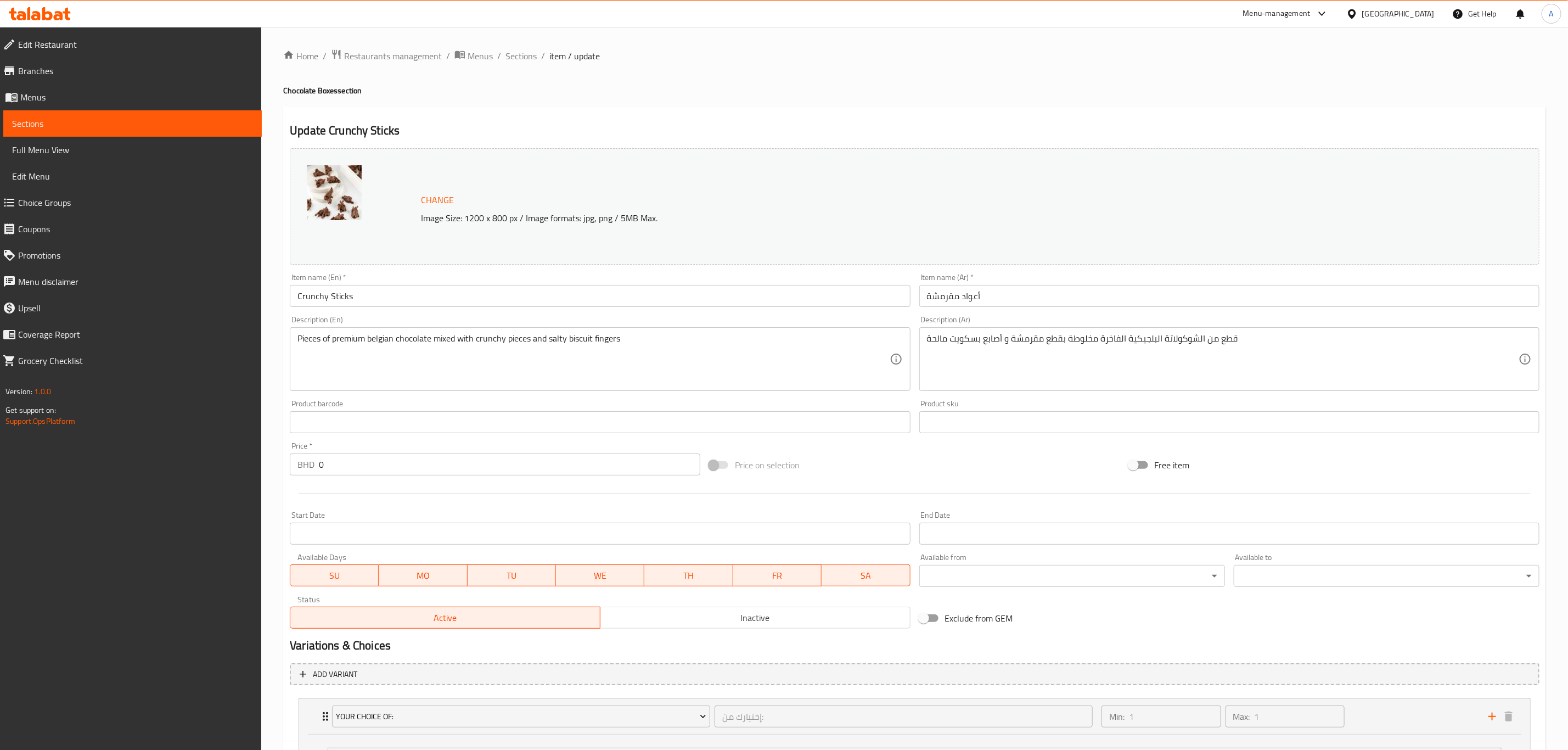
click at [501, 55] on ol "Home / Restaurants management / Menus / Sections / item / update" at bounding box center [915, 56] width 1263 height 14
click at [516, 55] on span "Sections" at bounding box center [521, 55] width 31 height 13
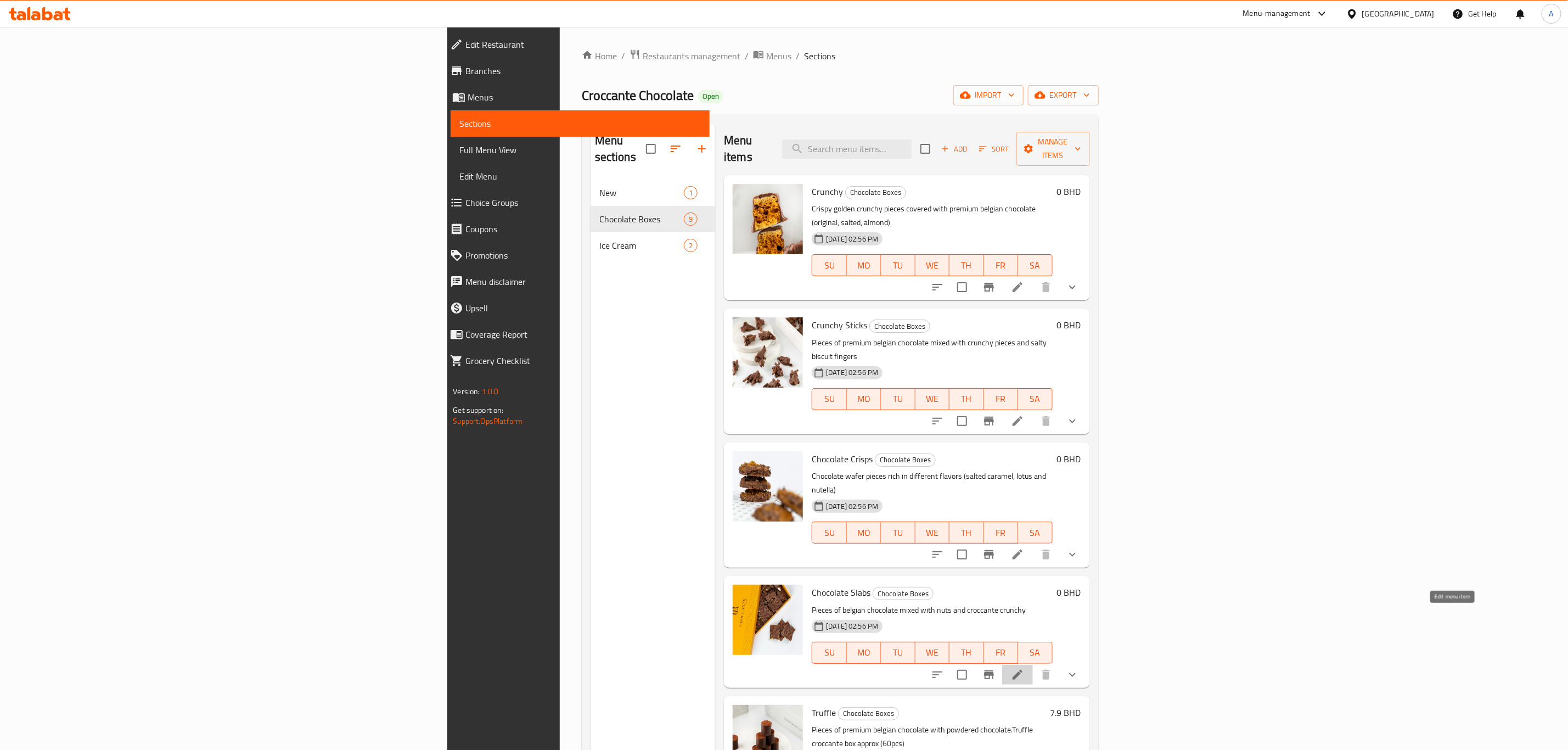
click at [1024, 668] on icon at bounding box center [1018, 675] width 13 height 13
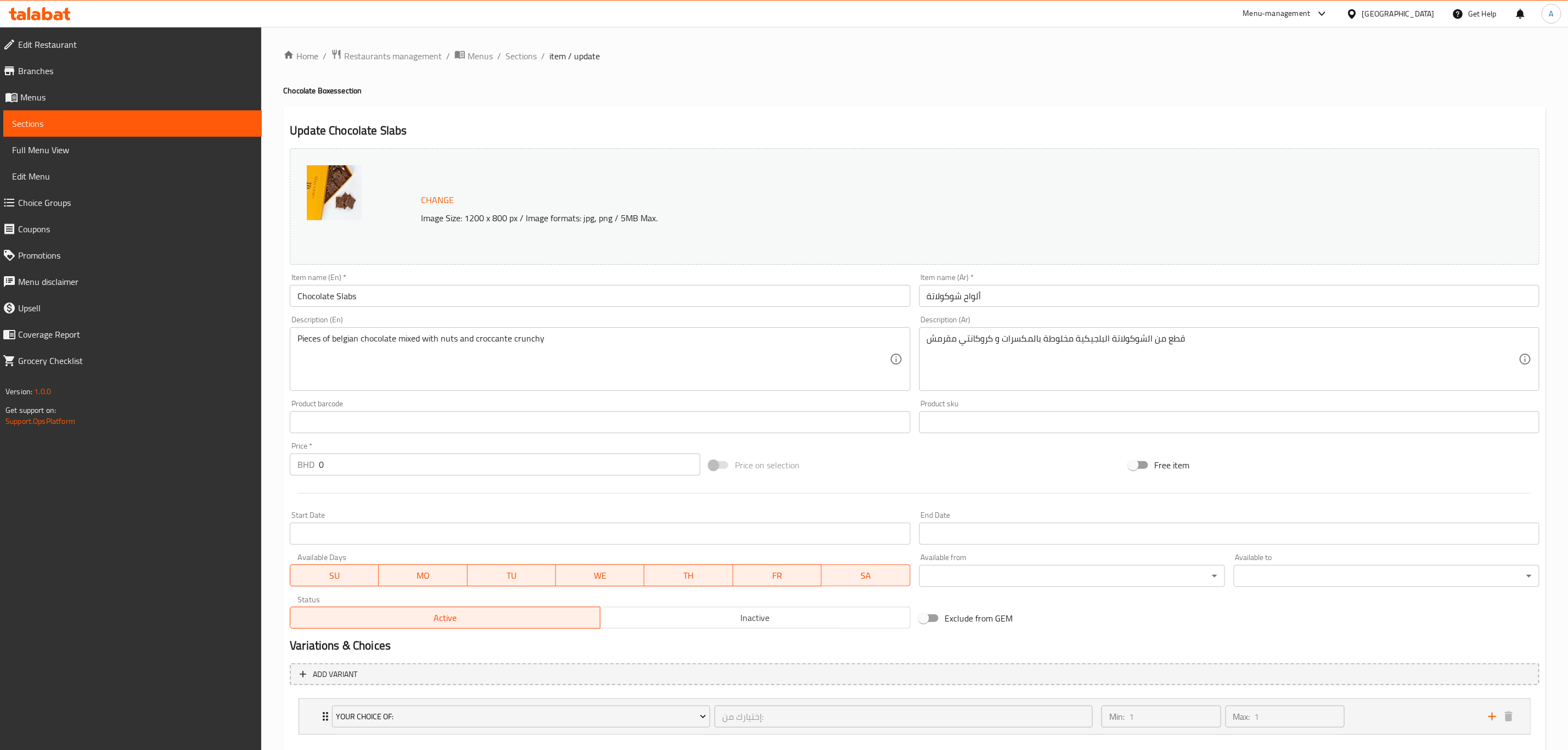
scroll to position [60, 0]
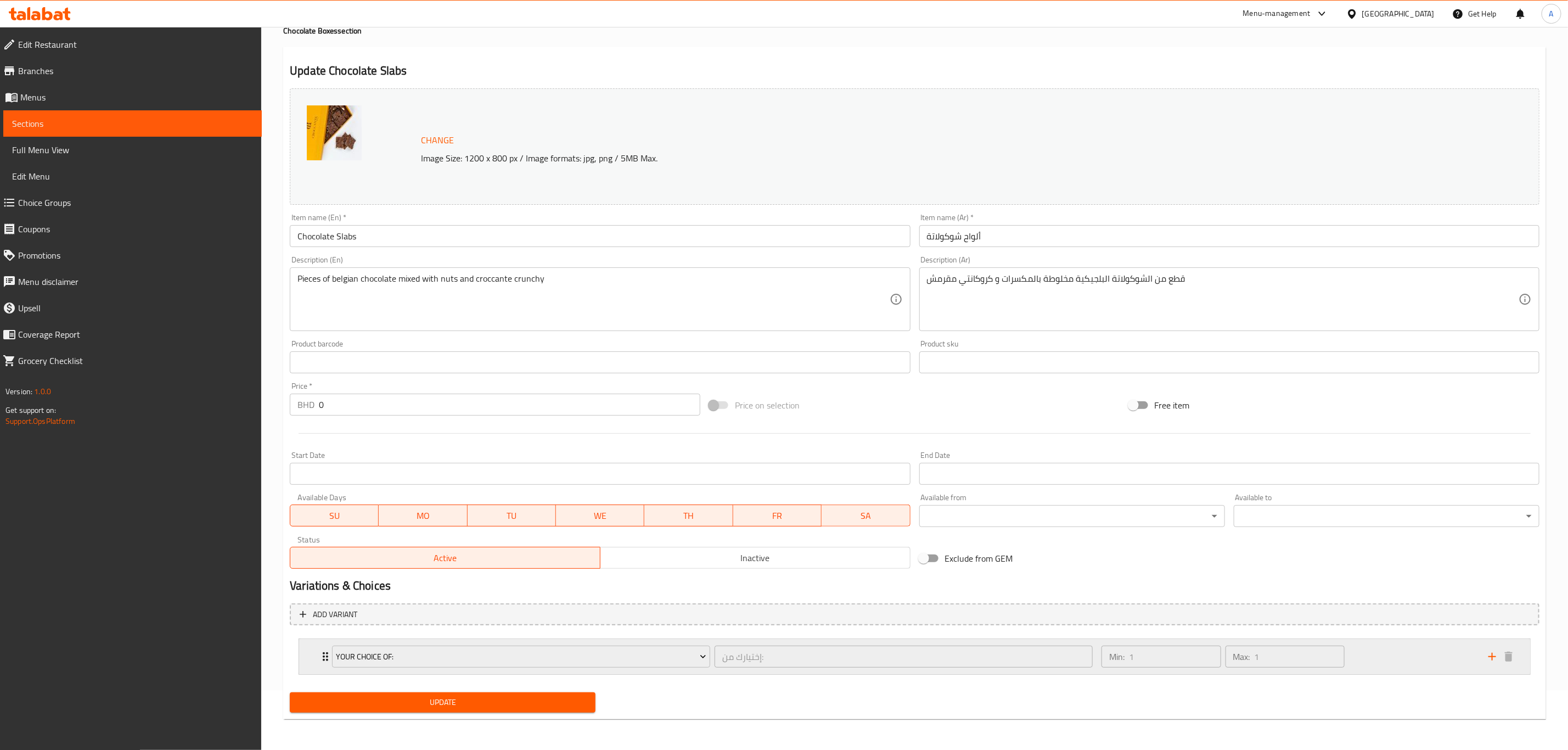
click at [319, 652] on icon "Expand" at bounding box center [325, 656] width 13 height 13
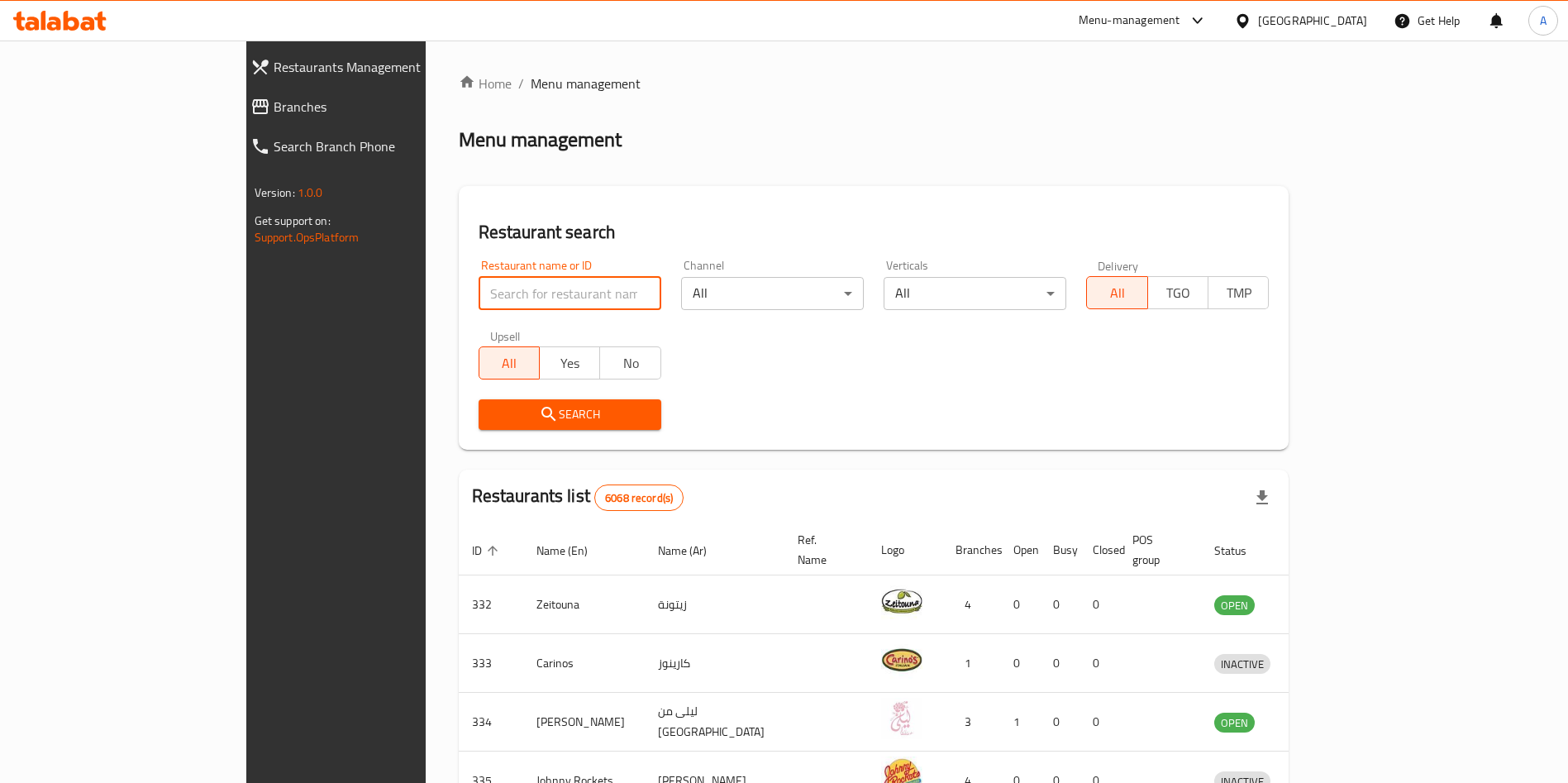
click at [479, 298] on input "search" at bounding box center [570, 294] width 183 height 33
type input "croccante"
click at [492, 421] on span "Search" at bounding box center [569, 414] width 156 height 20
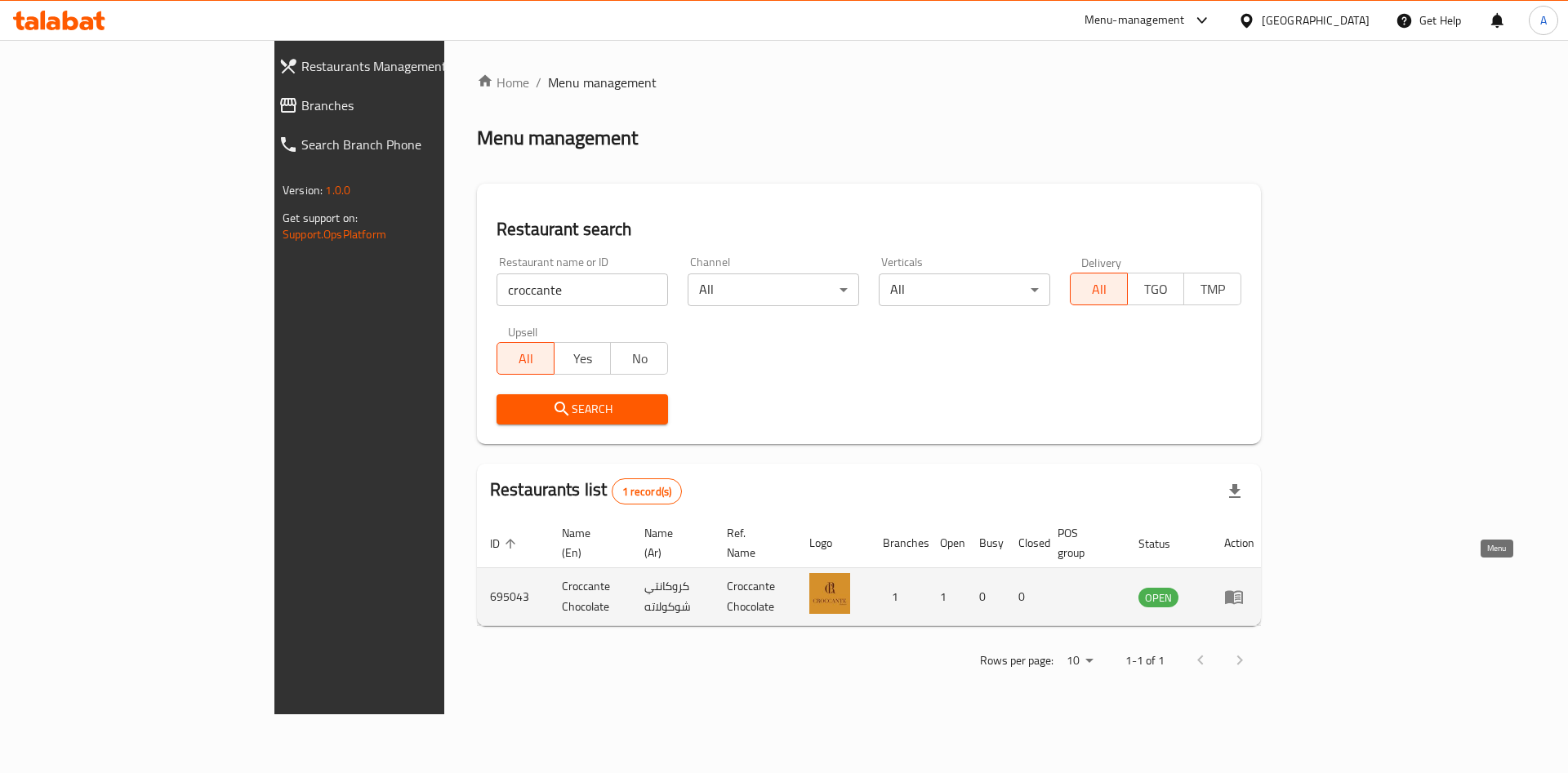
click at [1243, 591] on icon "enhanced table" at bounding box center [1235, 598] width 18 height 14
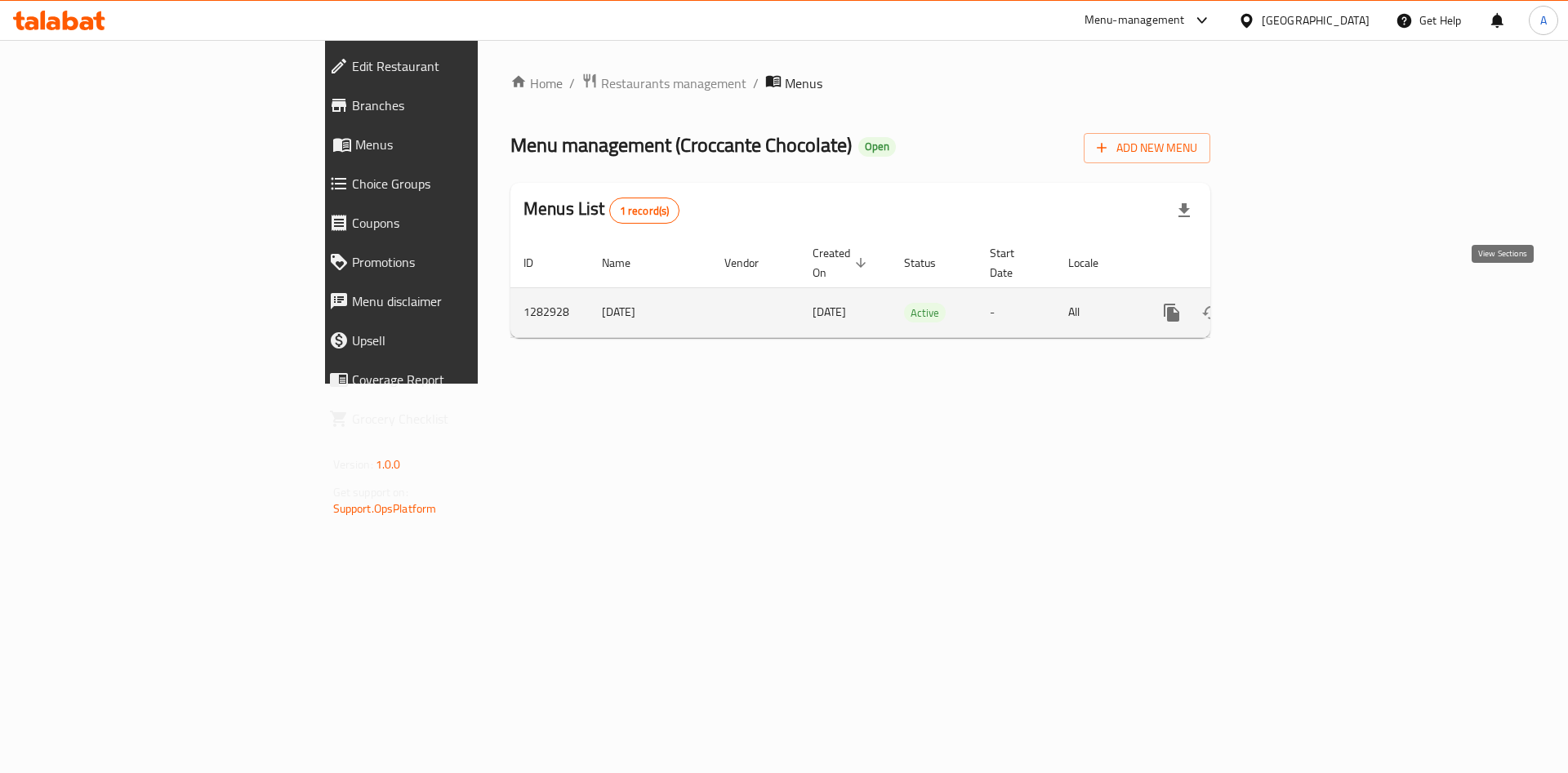
click at [1300, 303] on icon "enhanced table" at bounding box center [1289, 312] width 19 height 19
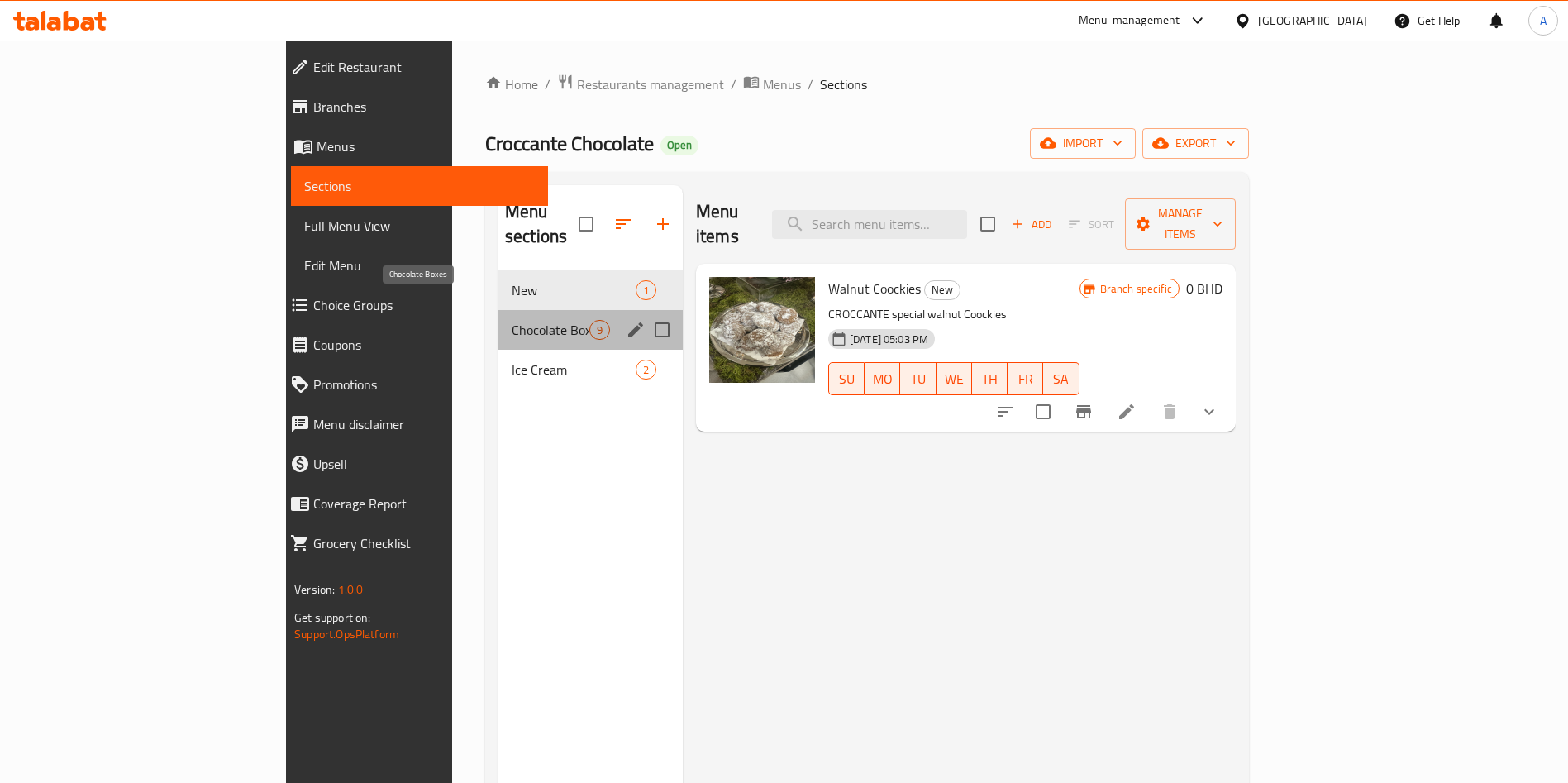
click at [512, 320] on span "Chocolate Boxes" at bounding box center [551, 329] width 78 height 19
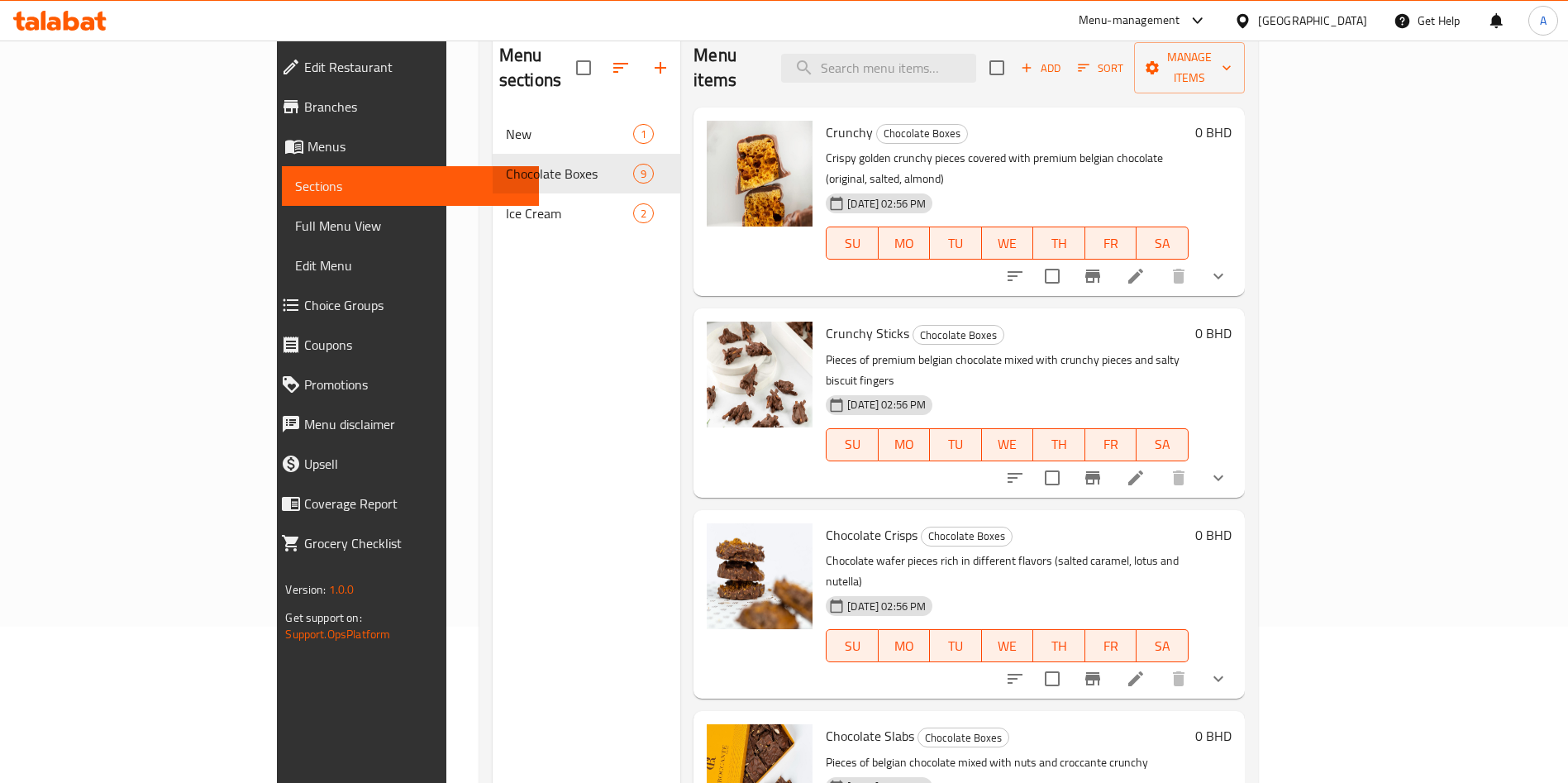
scroll to position [157, 0]
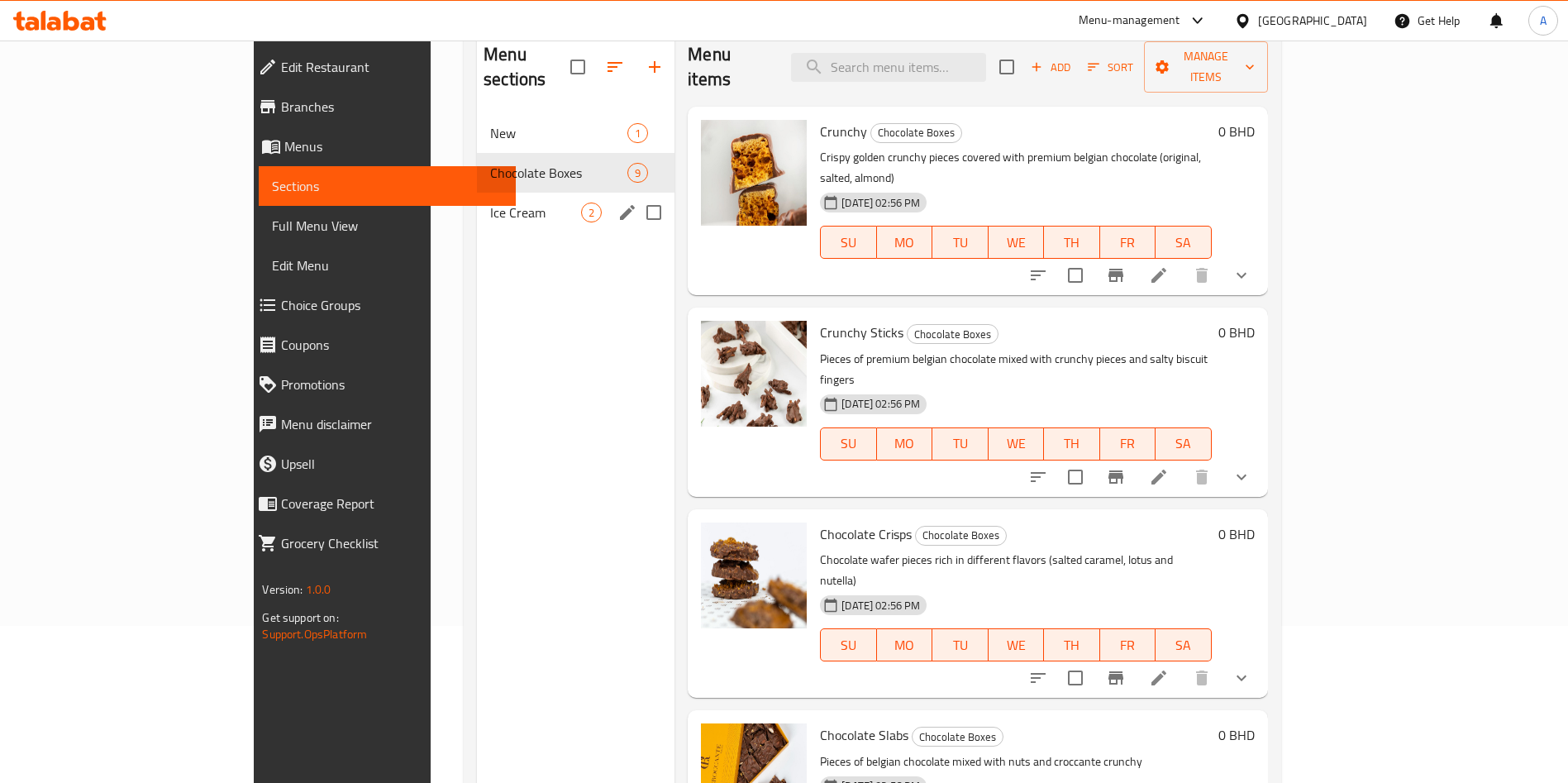
click at [490, 202] on span "Ice Cream" at bounding box center [535, 212] width 91 height 19
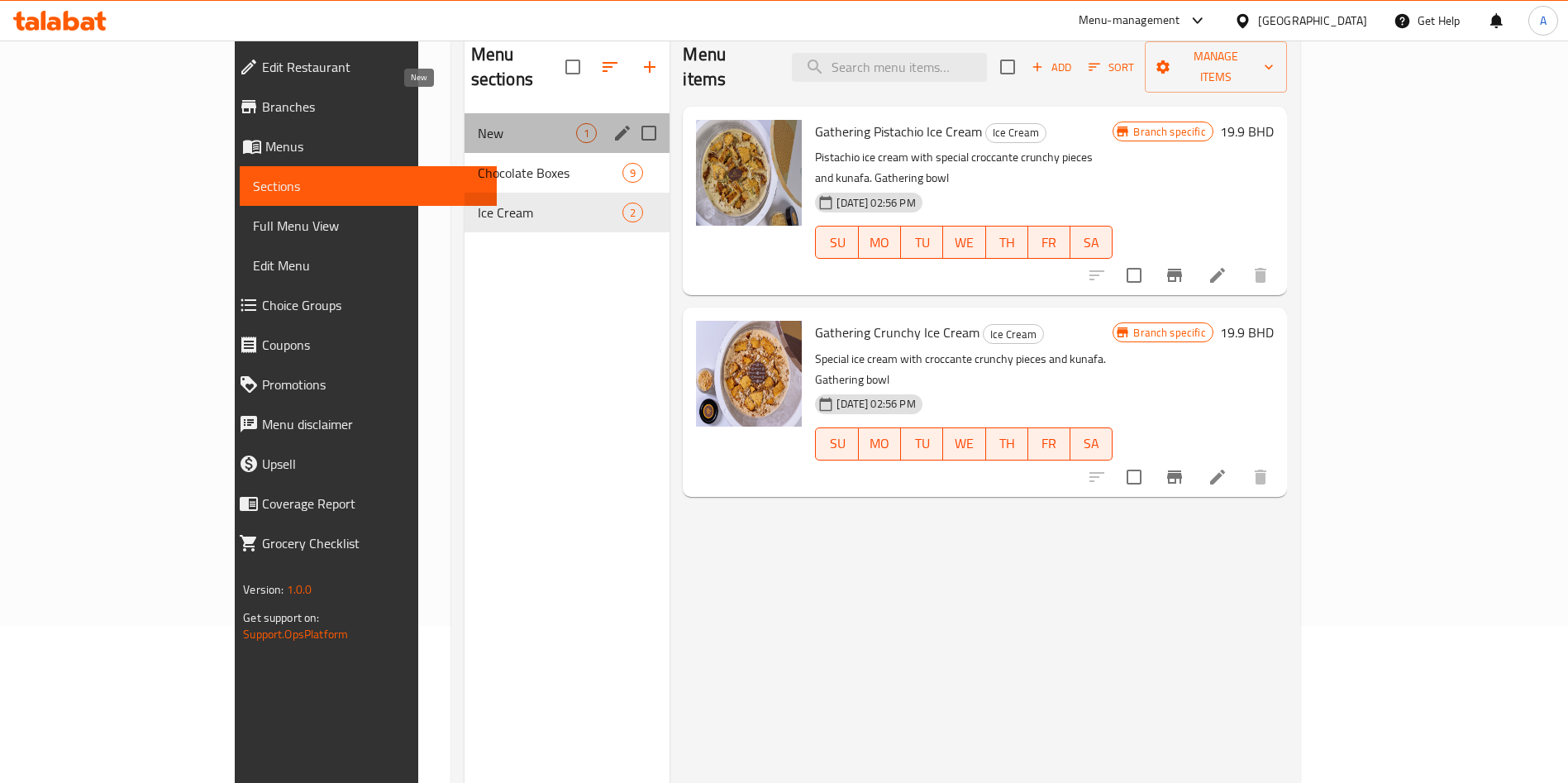
click at [478, 123] on span "New" at bounding box center [527, 132] width 99 height 19
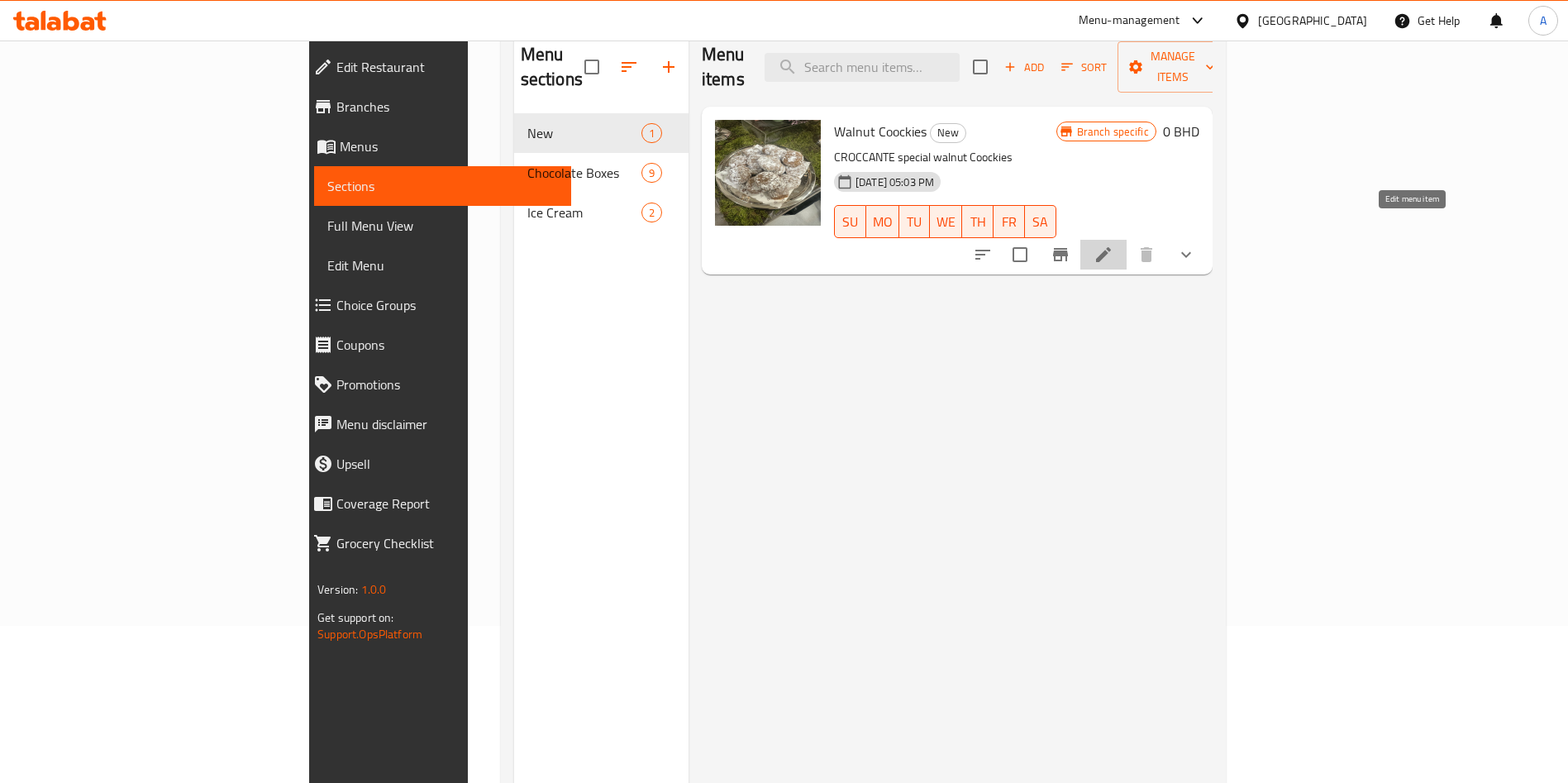
click at [1111, 247] on icon at bounding box center [1103, 254] width 15 height 15
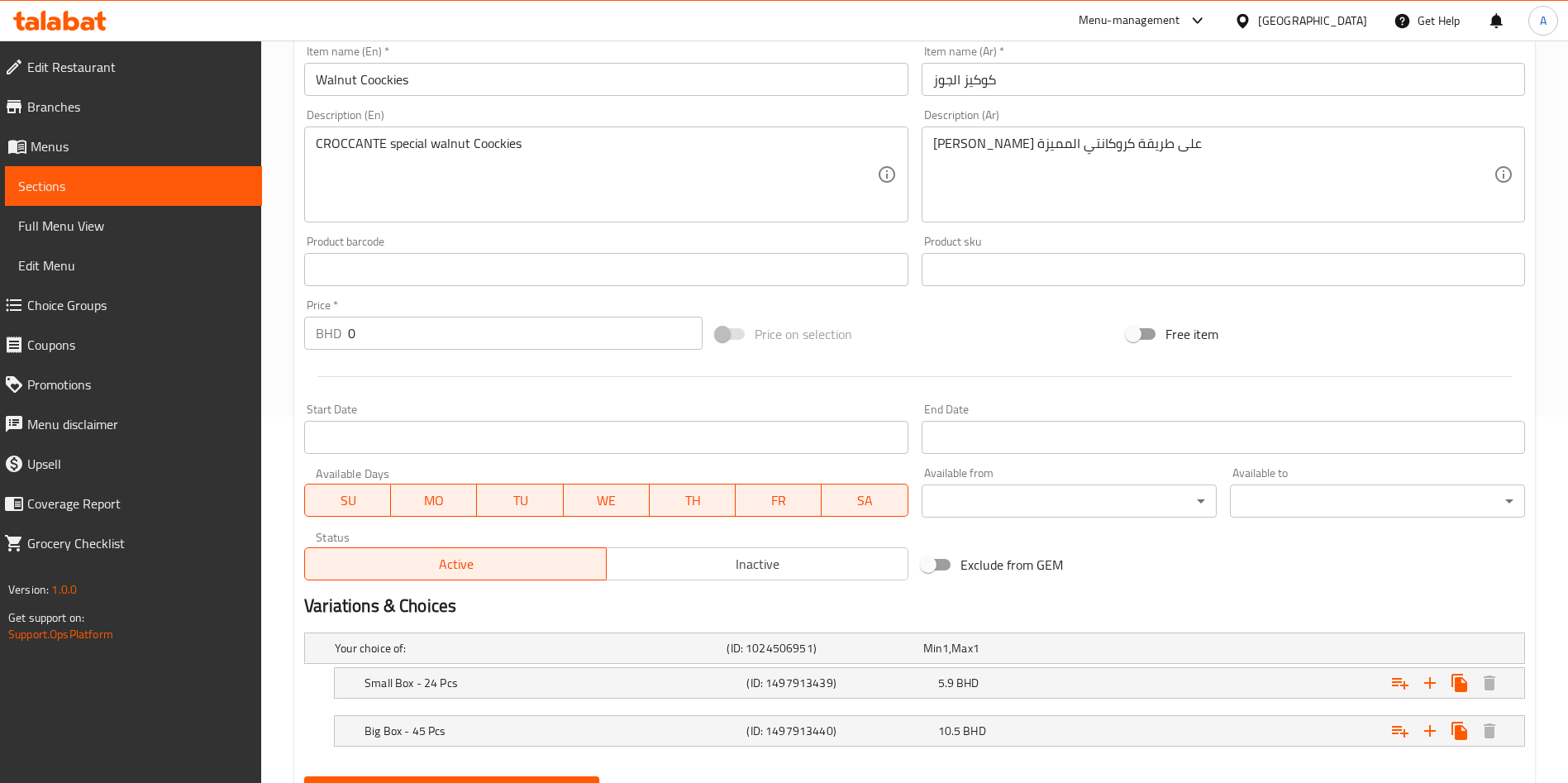
scroll to position [447, 0]
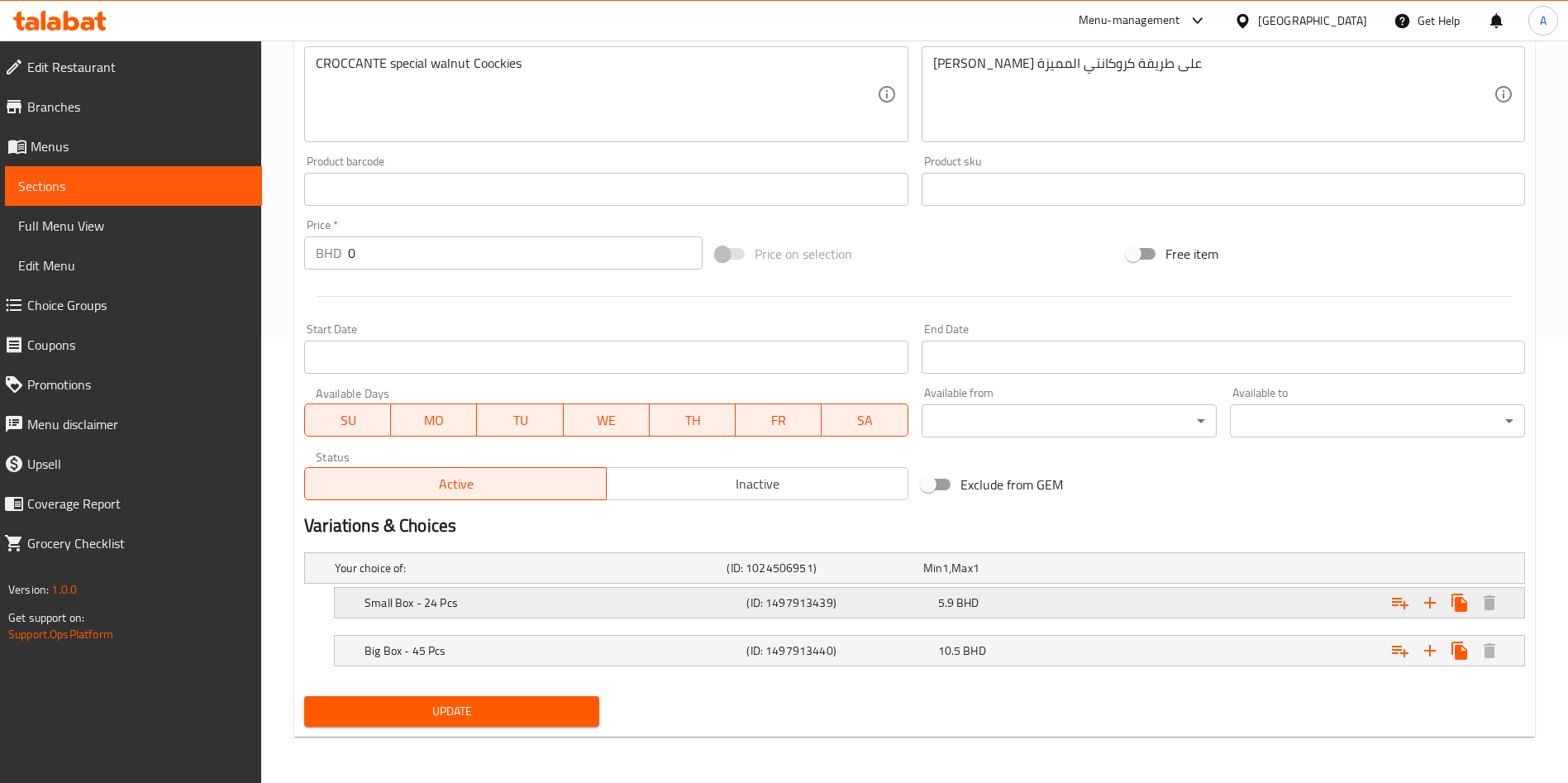
click at [857, 600] on h5 "(ID: 1497913439)" at bounding box center [838, 603] width 184 height 17
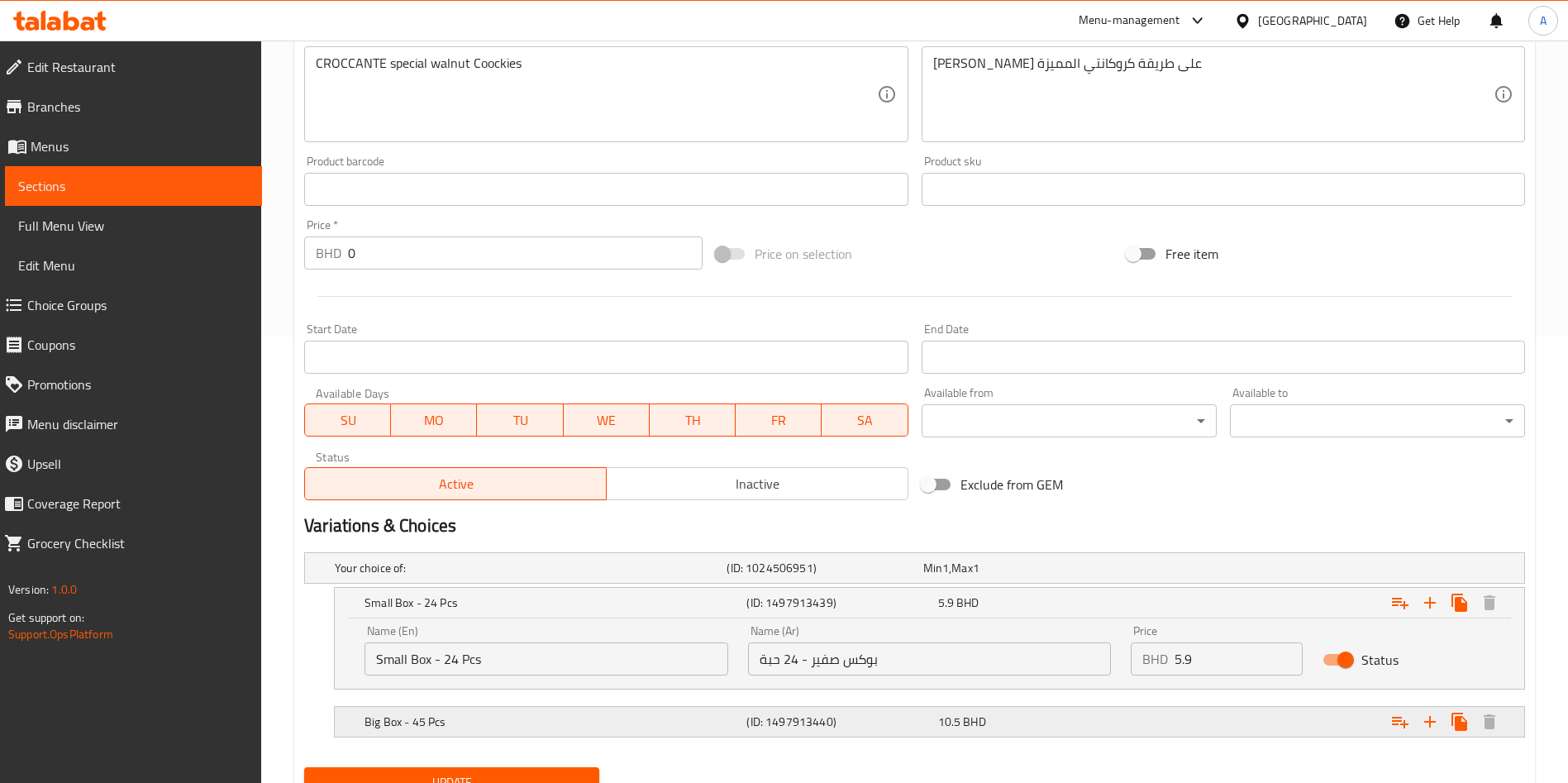
click at [726, 716] on h5 "Big Box - 45 Pcs" at bounding box center [552, 722] width 375 height 17
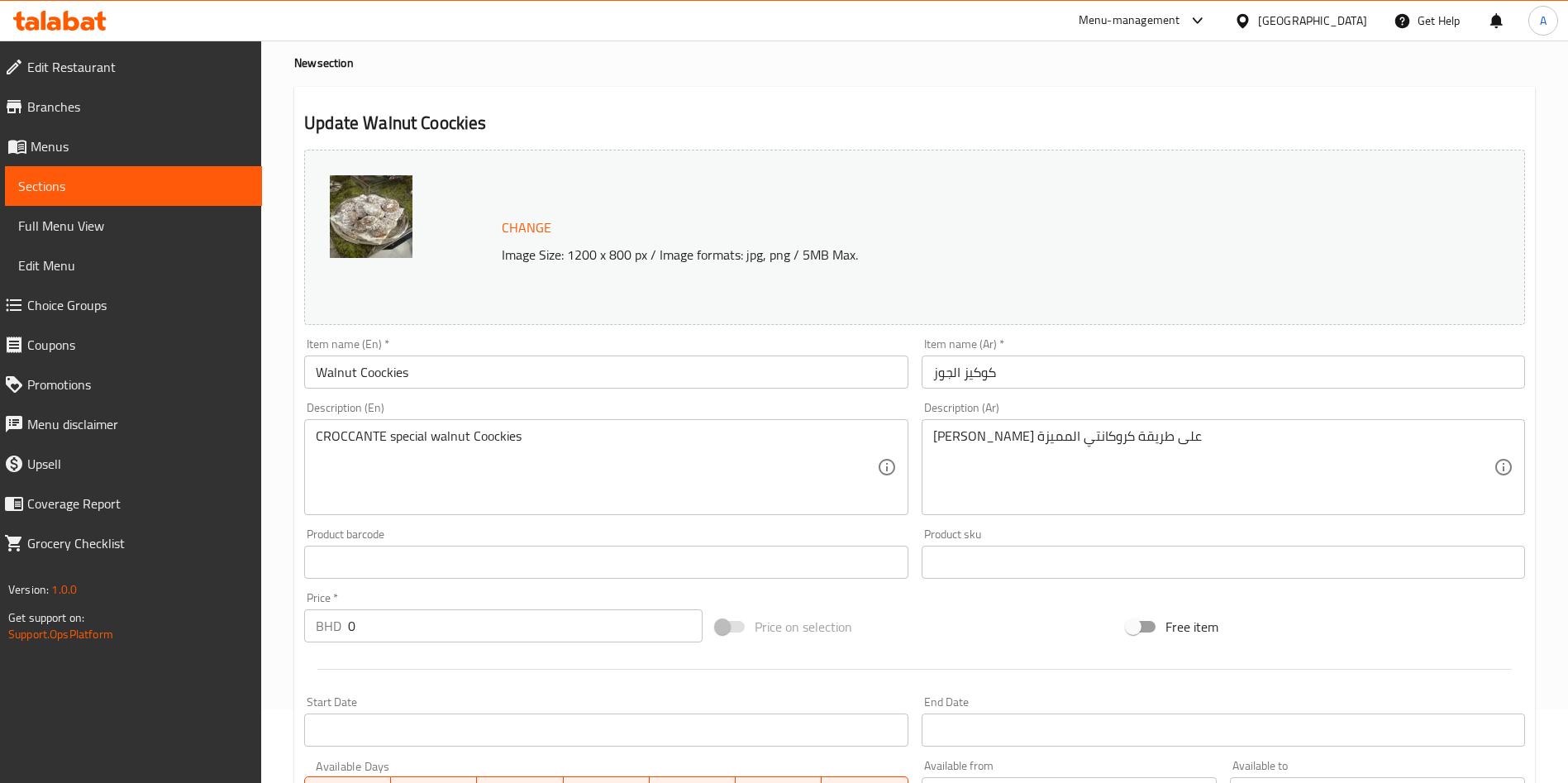
scroll to position [0, 0]
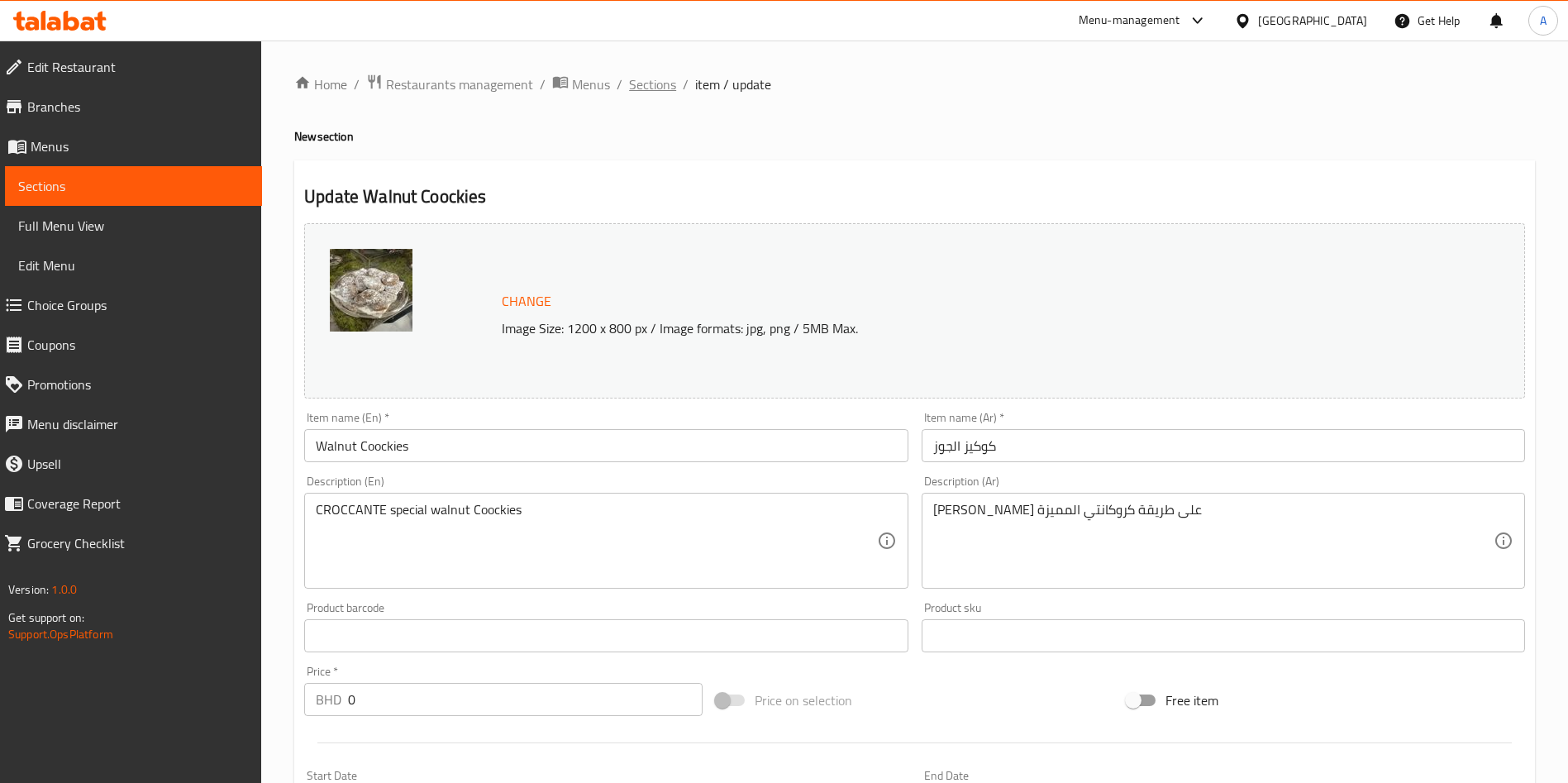
click at [664, 87] on span "Sections" at bounding box center [652, 83] width 47 height 19
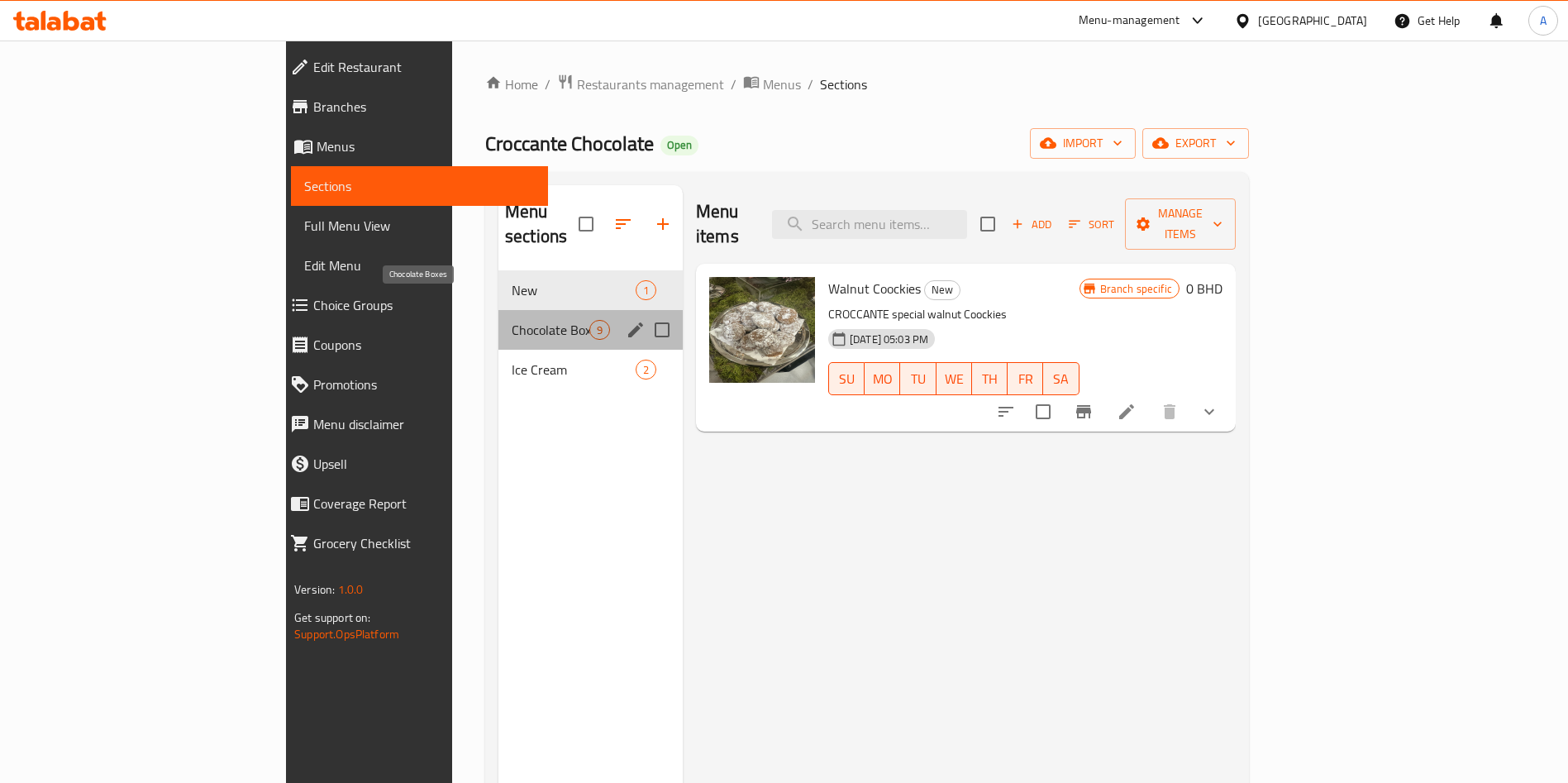
click at [512, 320] on span "Chocolate Boxes" at bounding box center [551, 329] width 78 height 19
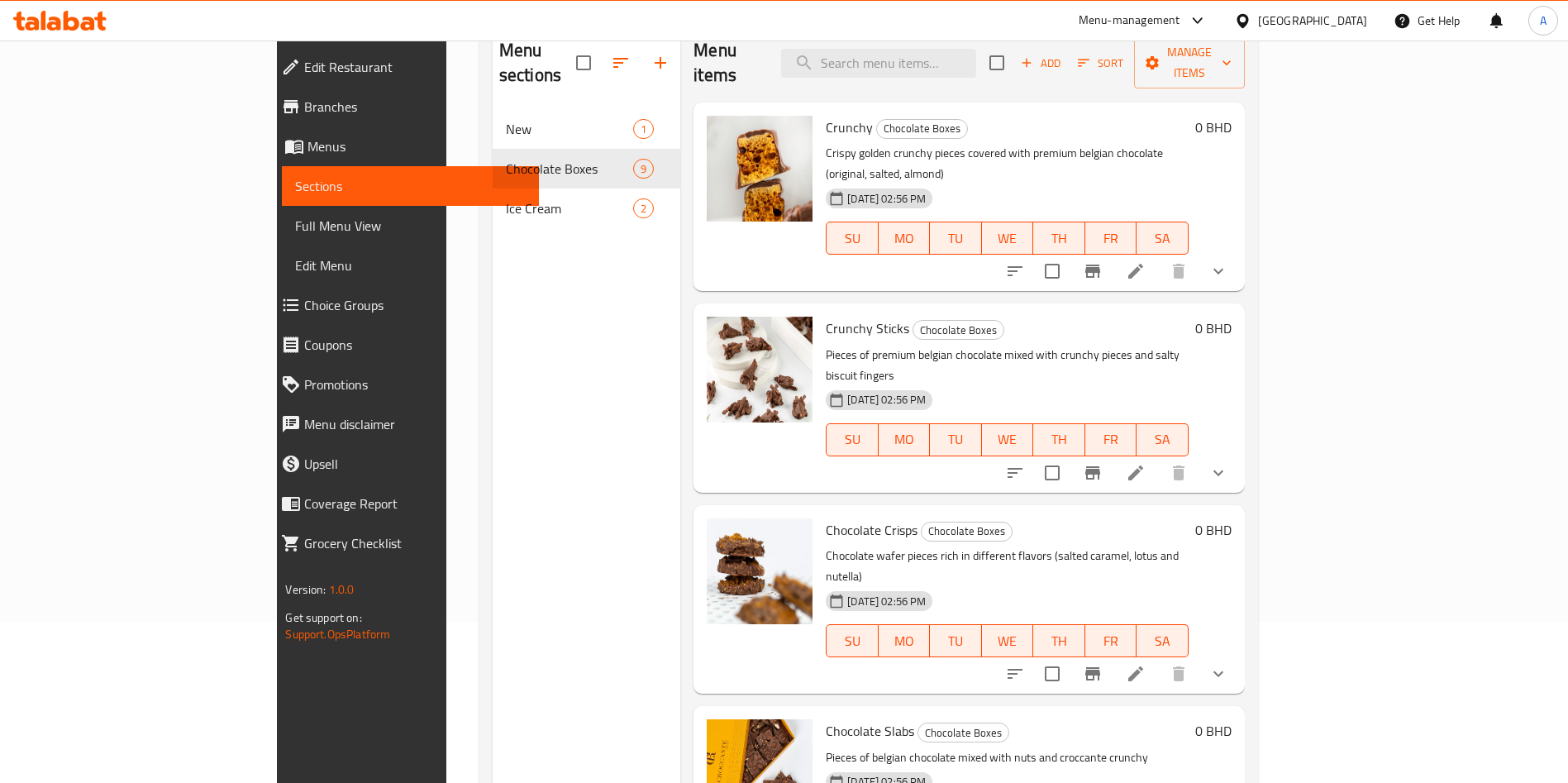
scroll to position [107, 0]
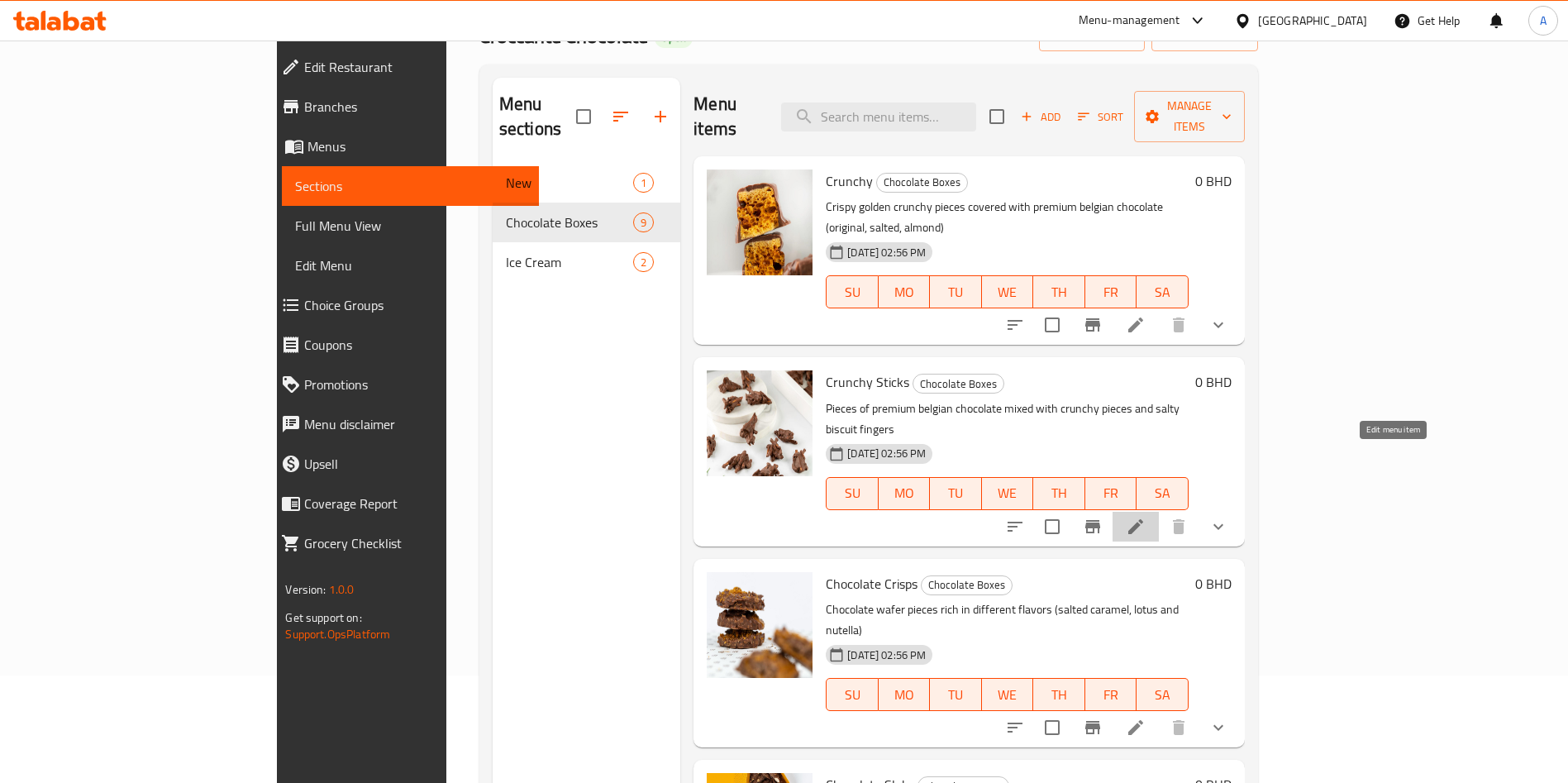
click at [1146, 517] on icon at bounding box center [1135, 526] width 19 height 19
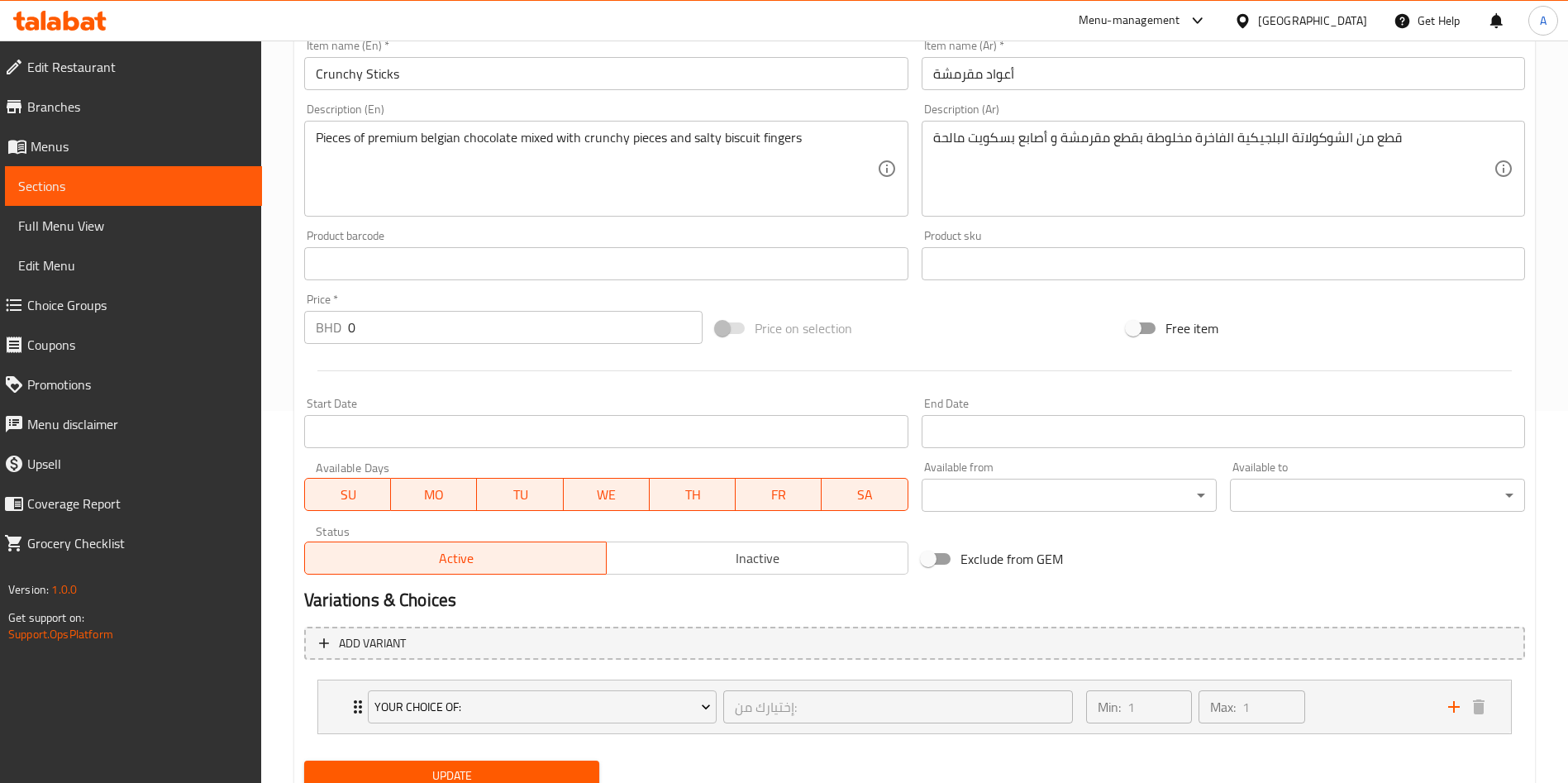
scroll to position [436, 0]
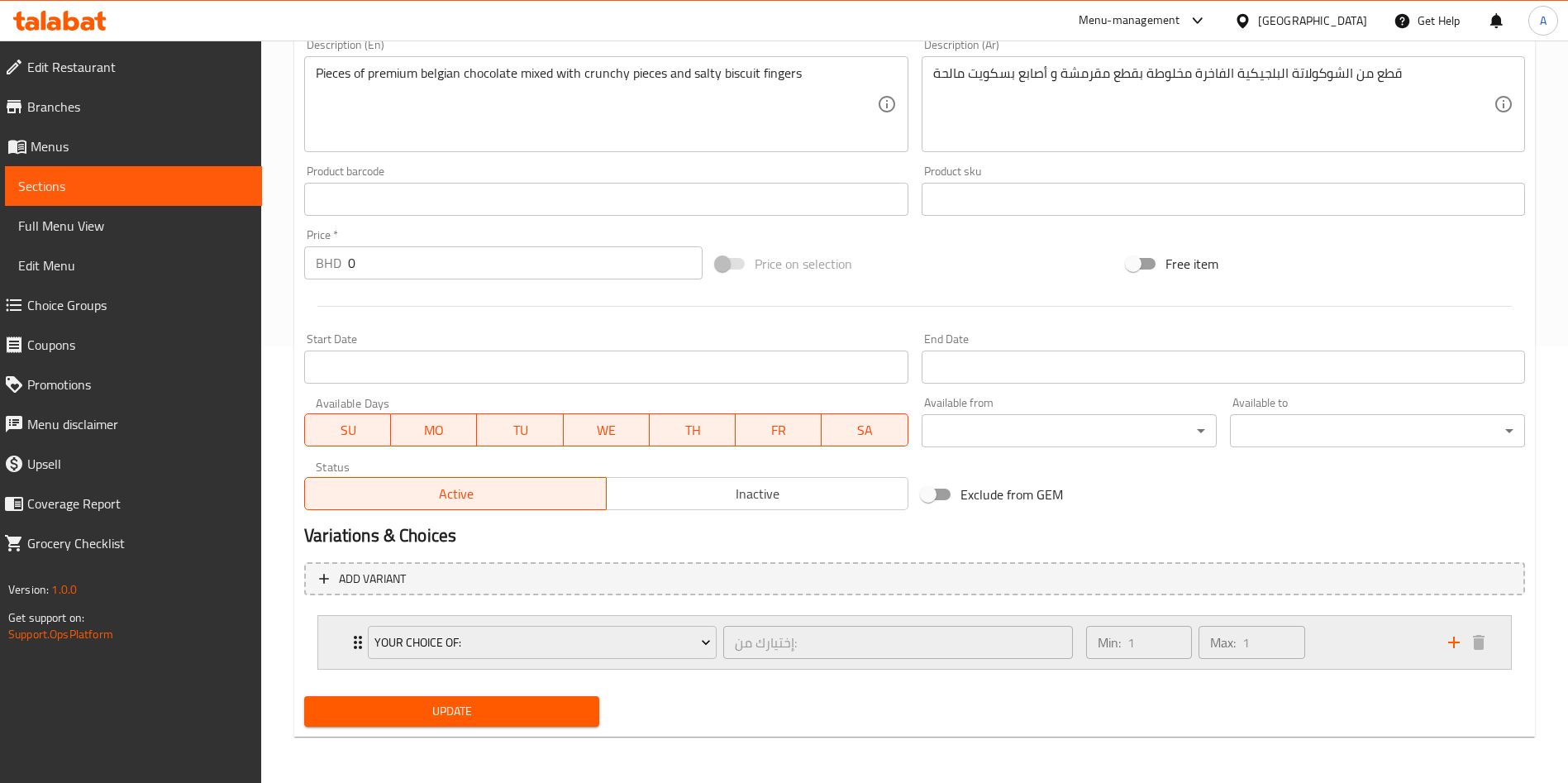
click at [365, 636] on div "Your Choice Of:" at bounding box center [541, 642] width 356 height 40
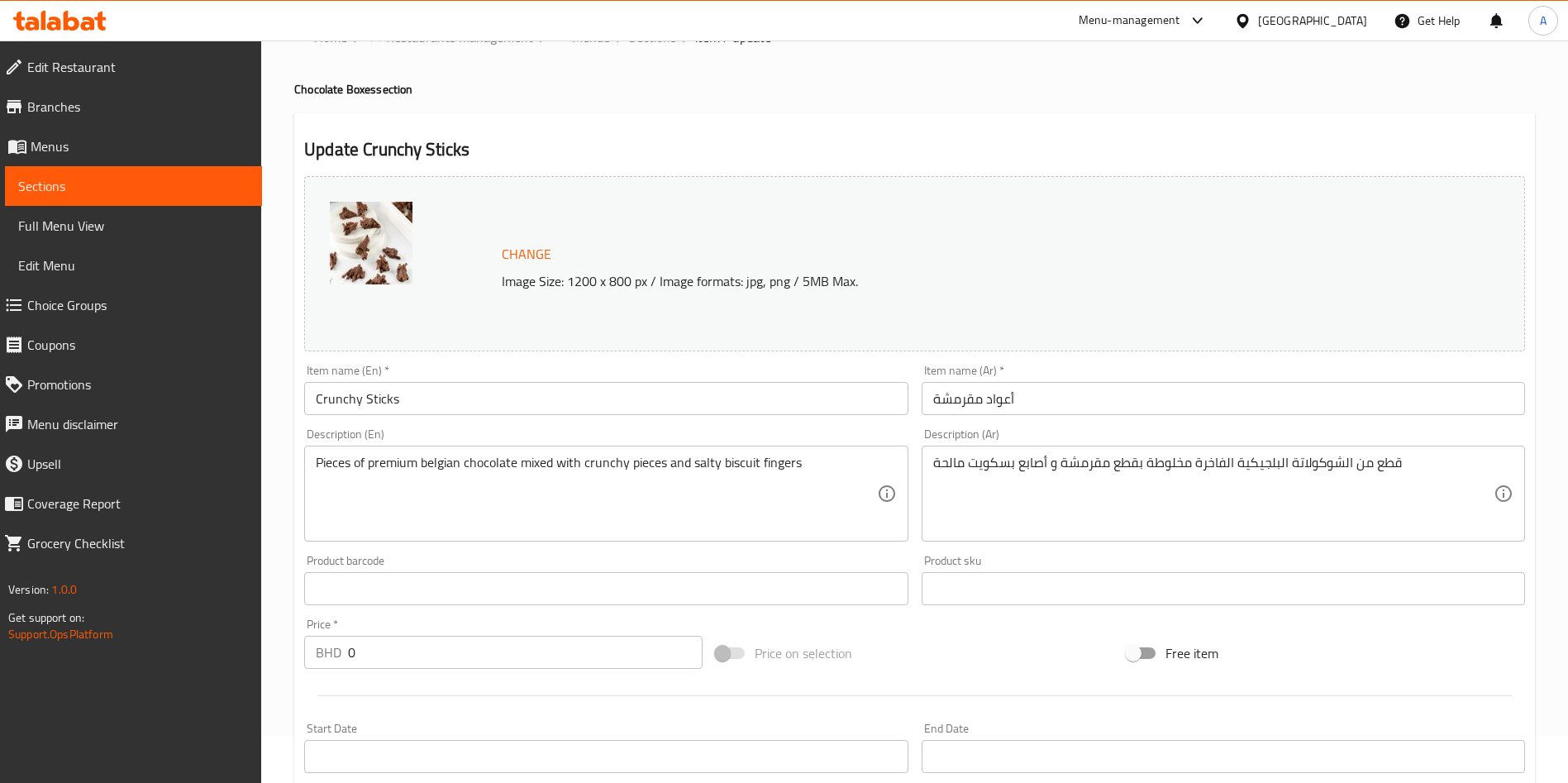
scroll to position [0, 0]
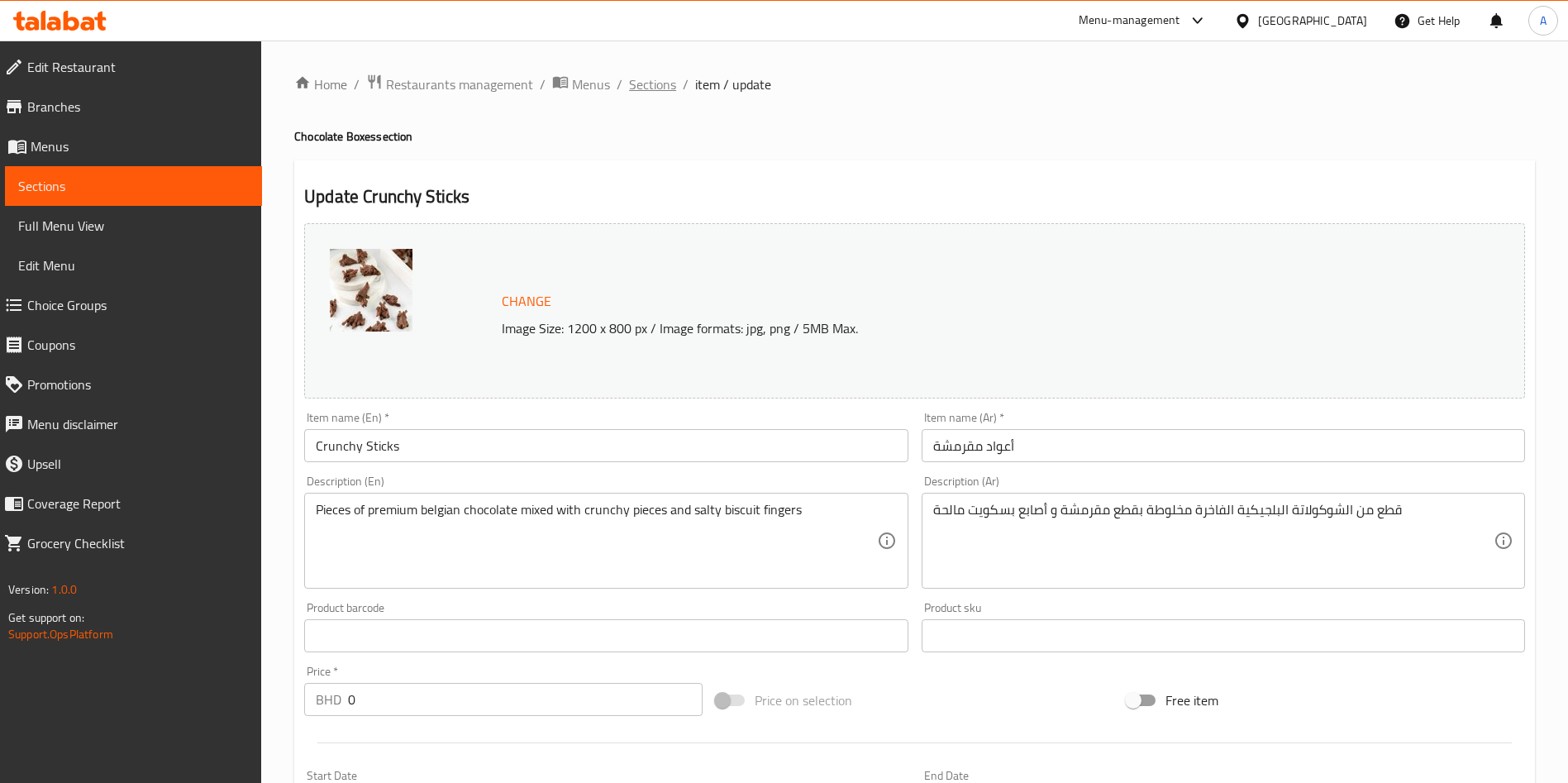
click at [635, 87] on span "Sections" at bounding box center [652, 83] width 47 height 19
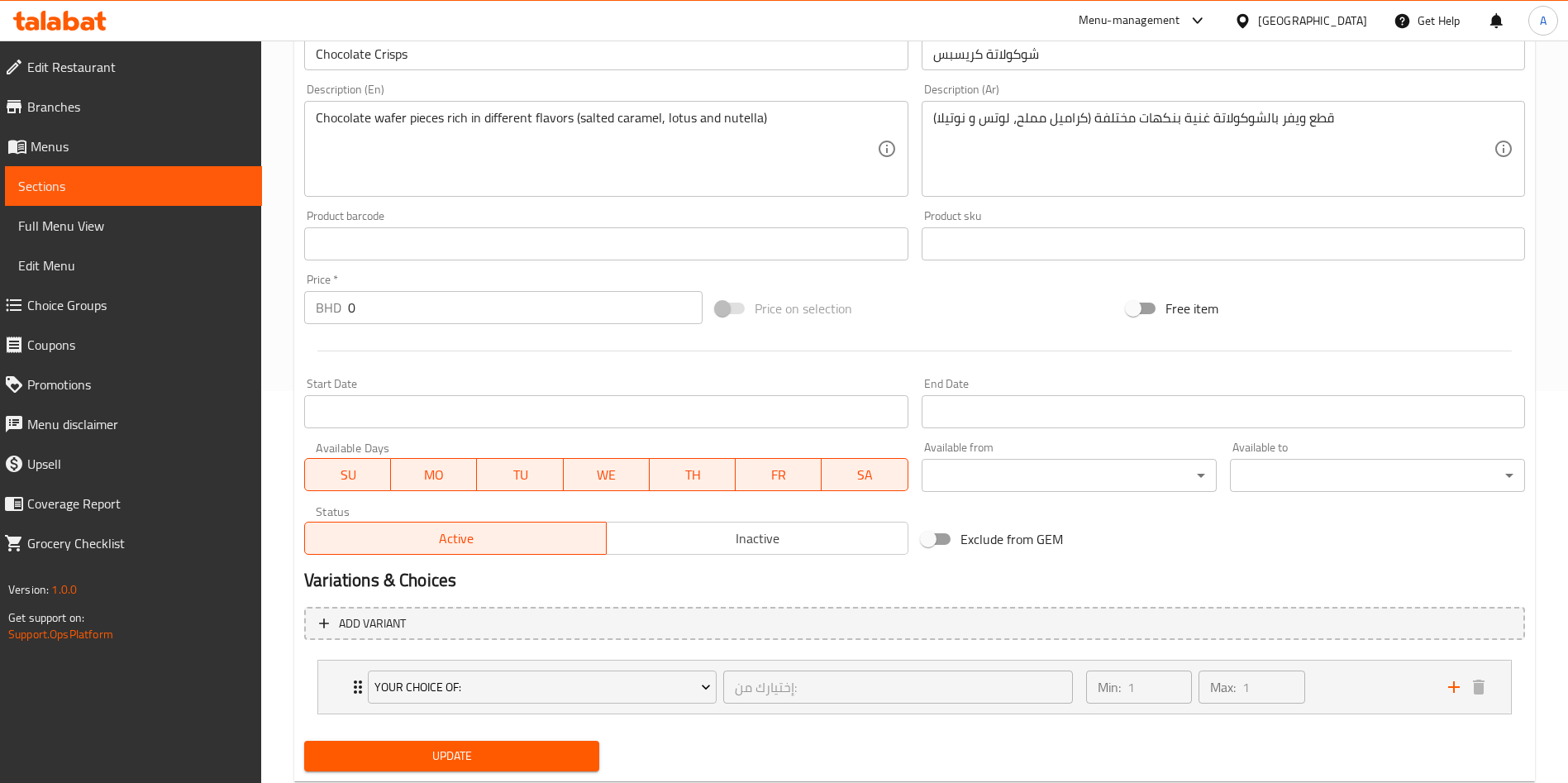
scroll to position [436, 0]
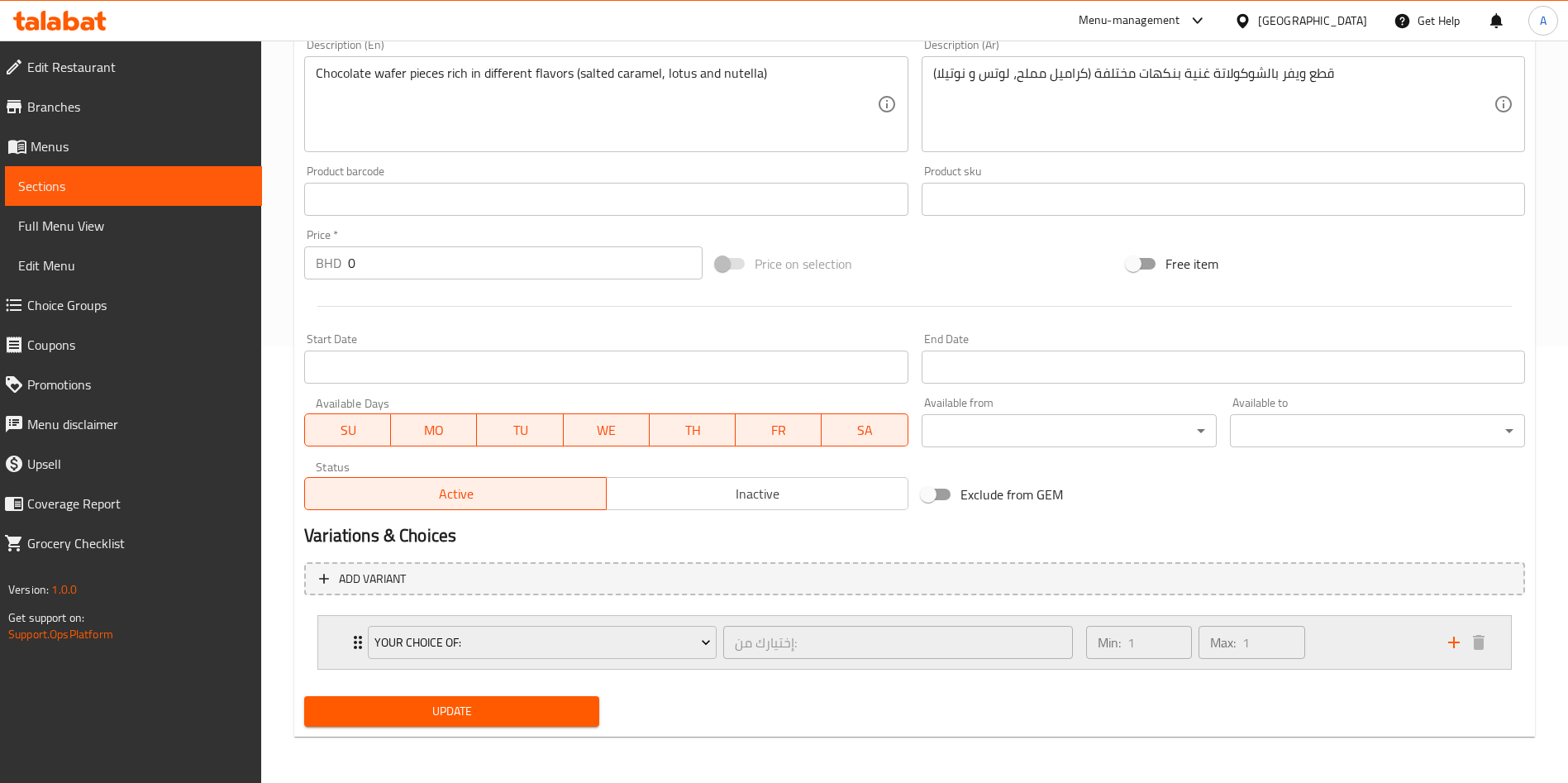
click at [359, 639] on div "Your Choice Of: إختيارك من: ​" at bounding box center [720, 642] width 724 height 53
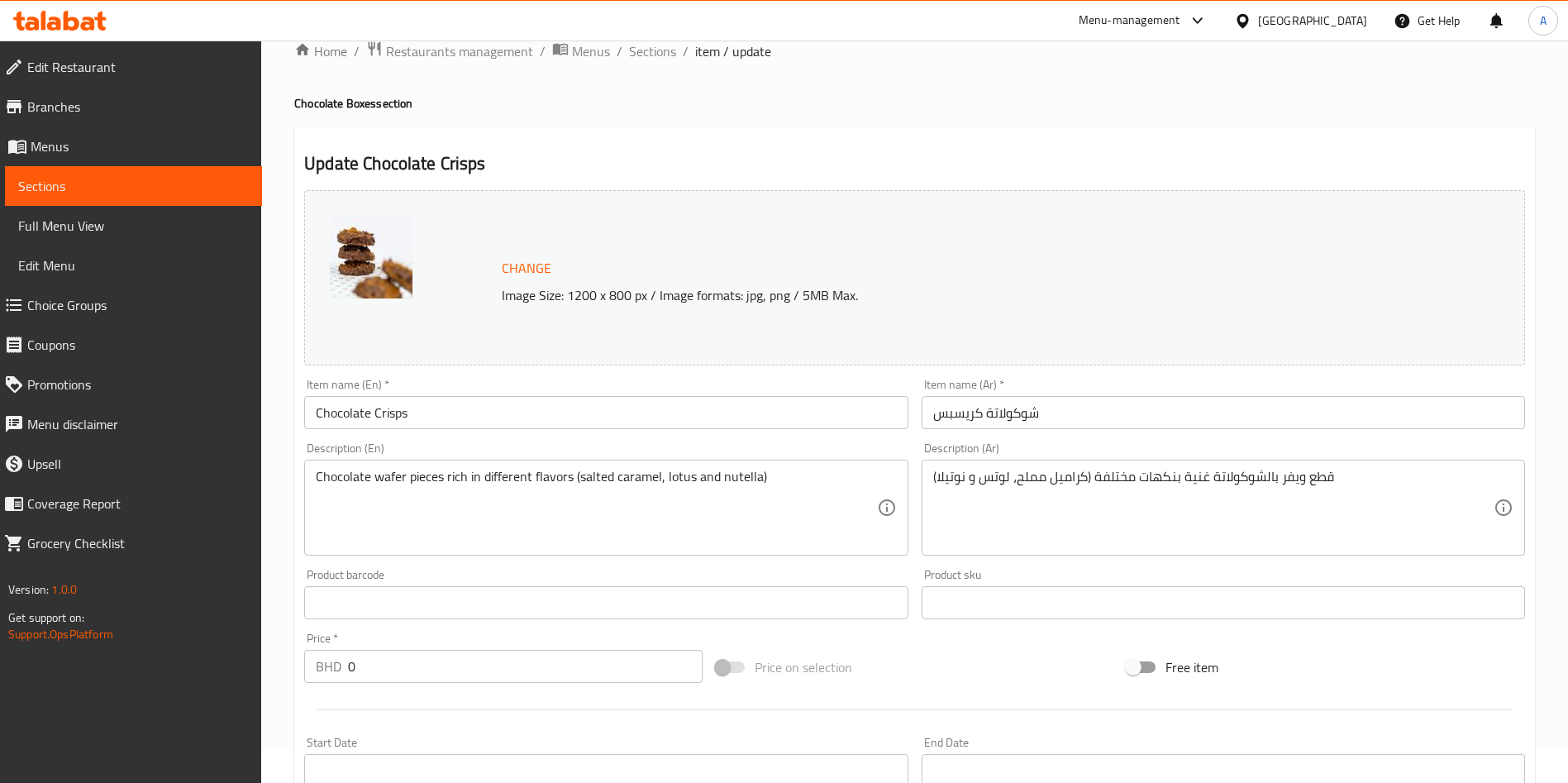
scroll to position [0, 0]
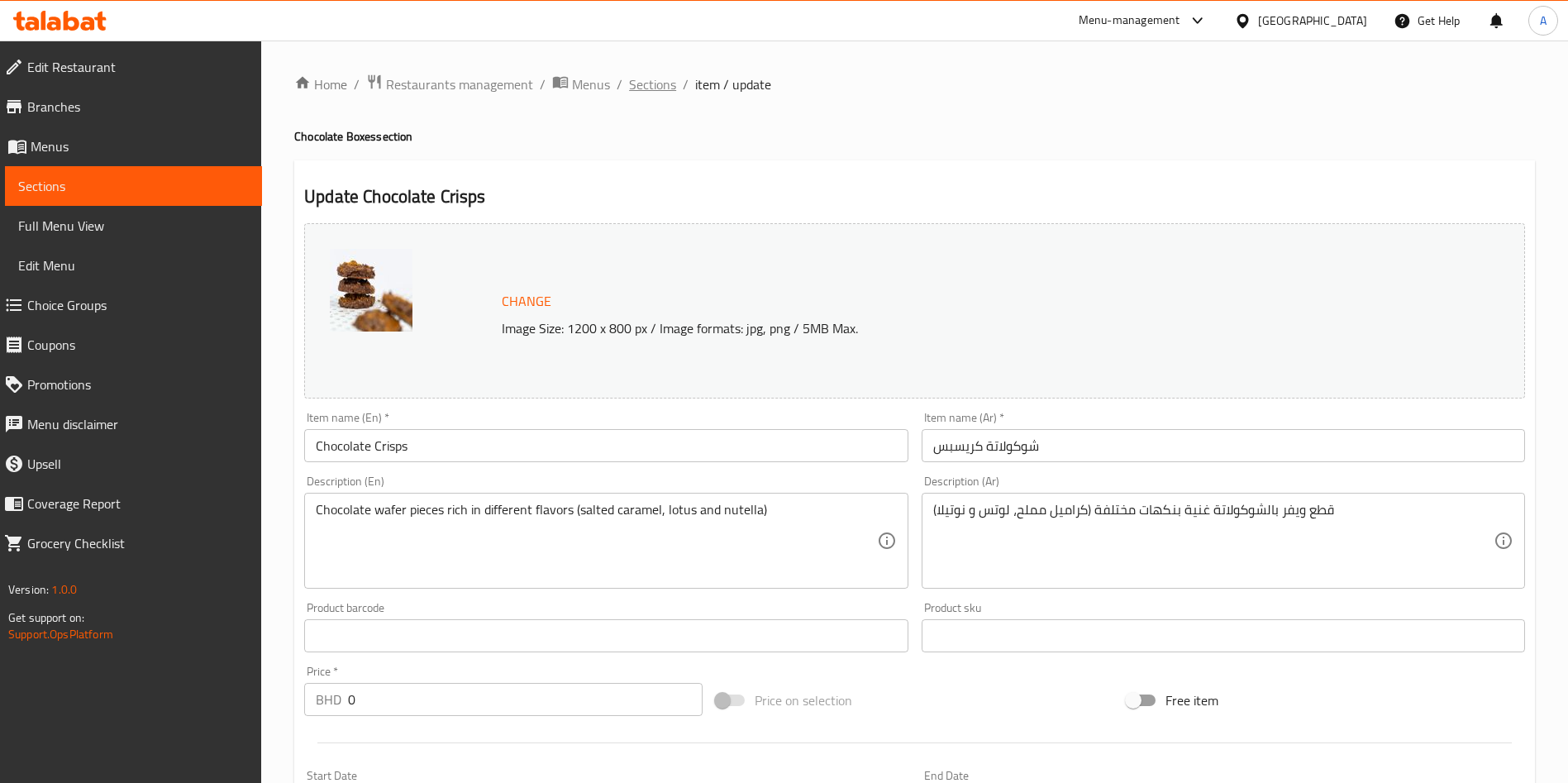
click at [656, 83] on span "Sections" at bounding box center [652, 83] width 47 height 19
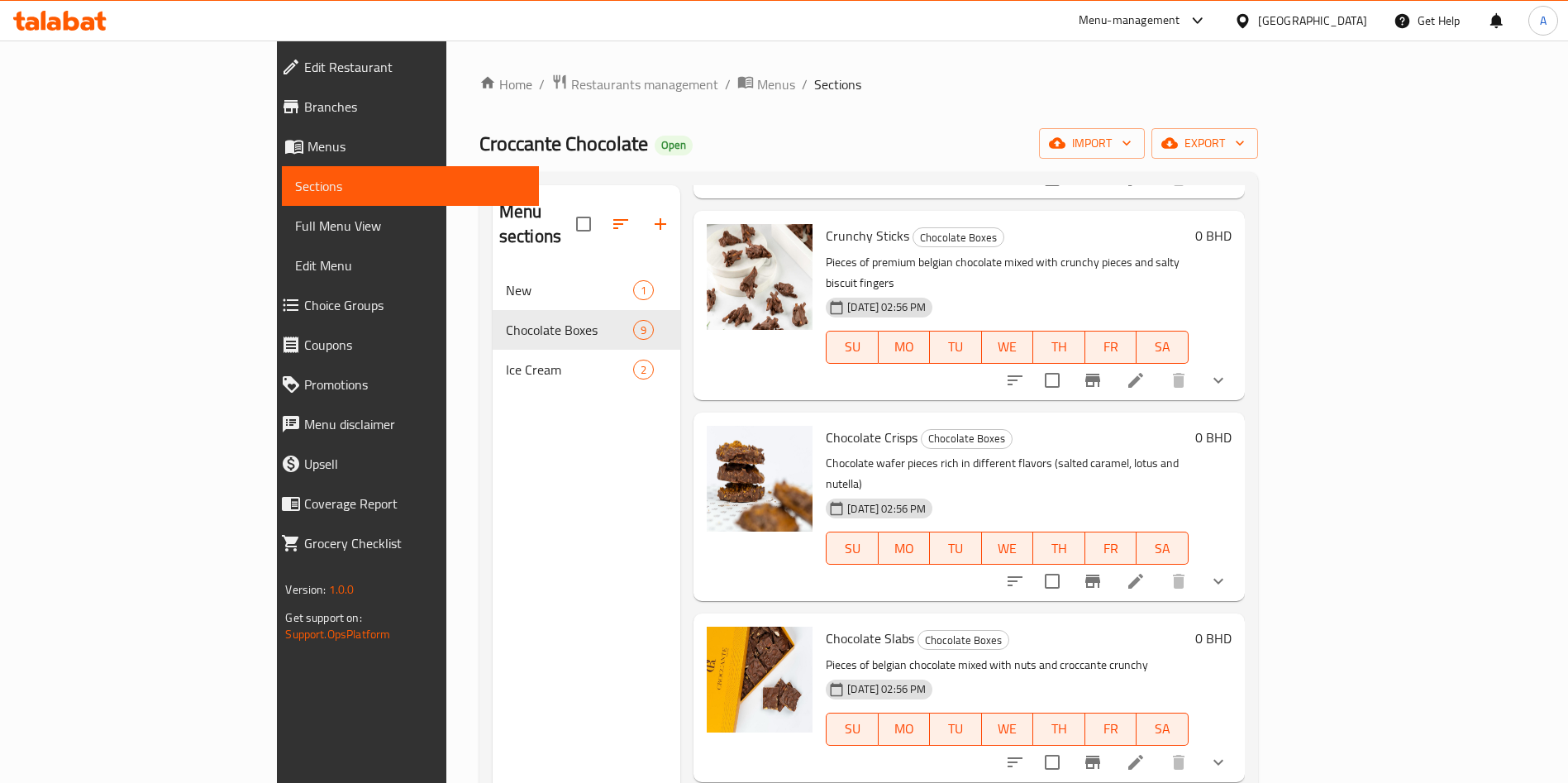
scroll to position [319, 0]
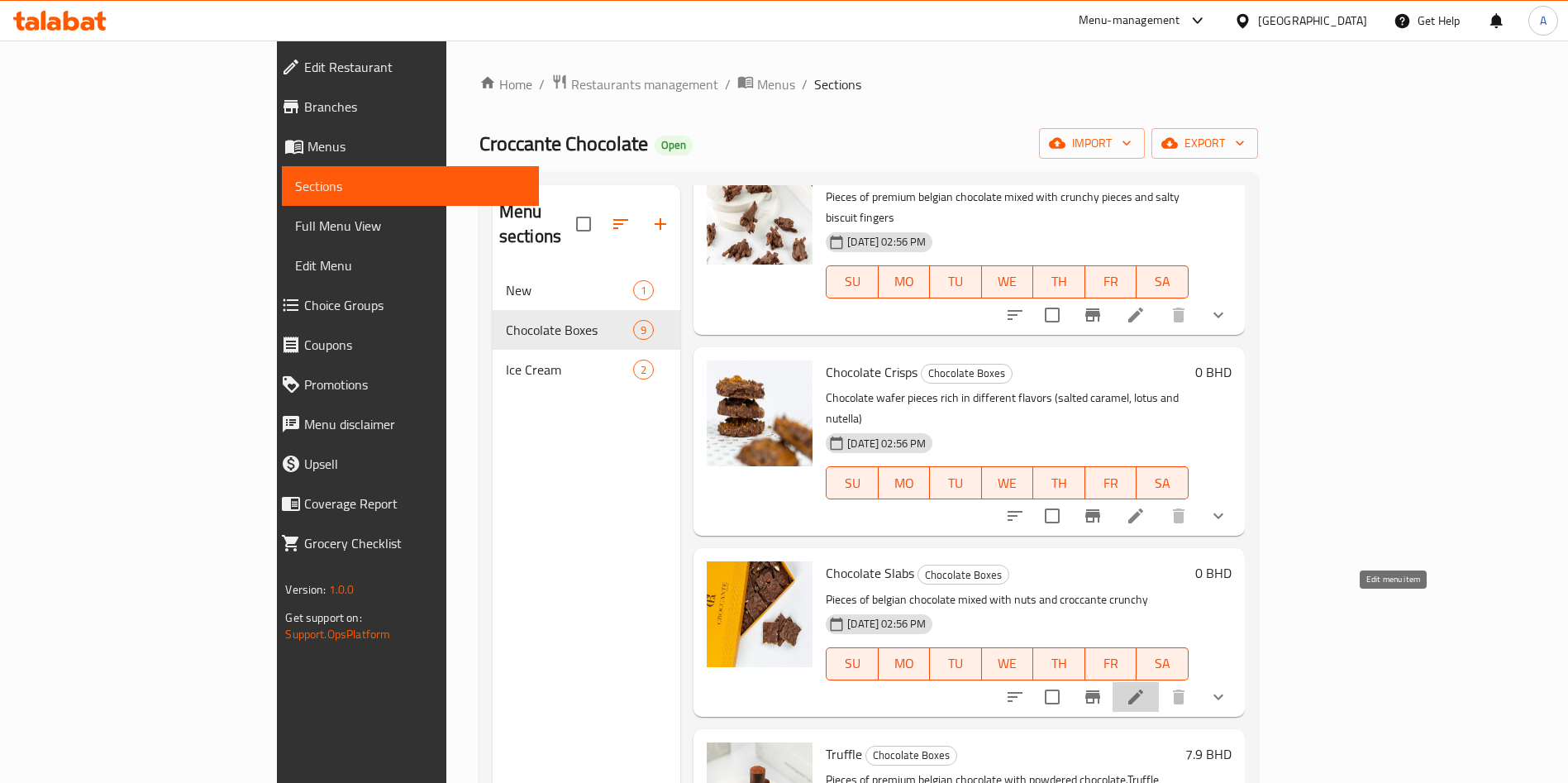
click at [1146, 687] on icon at bounding box center [1135, 696] width 19 height 19
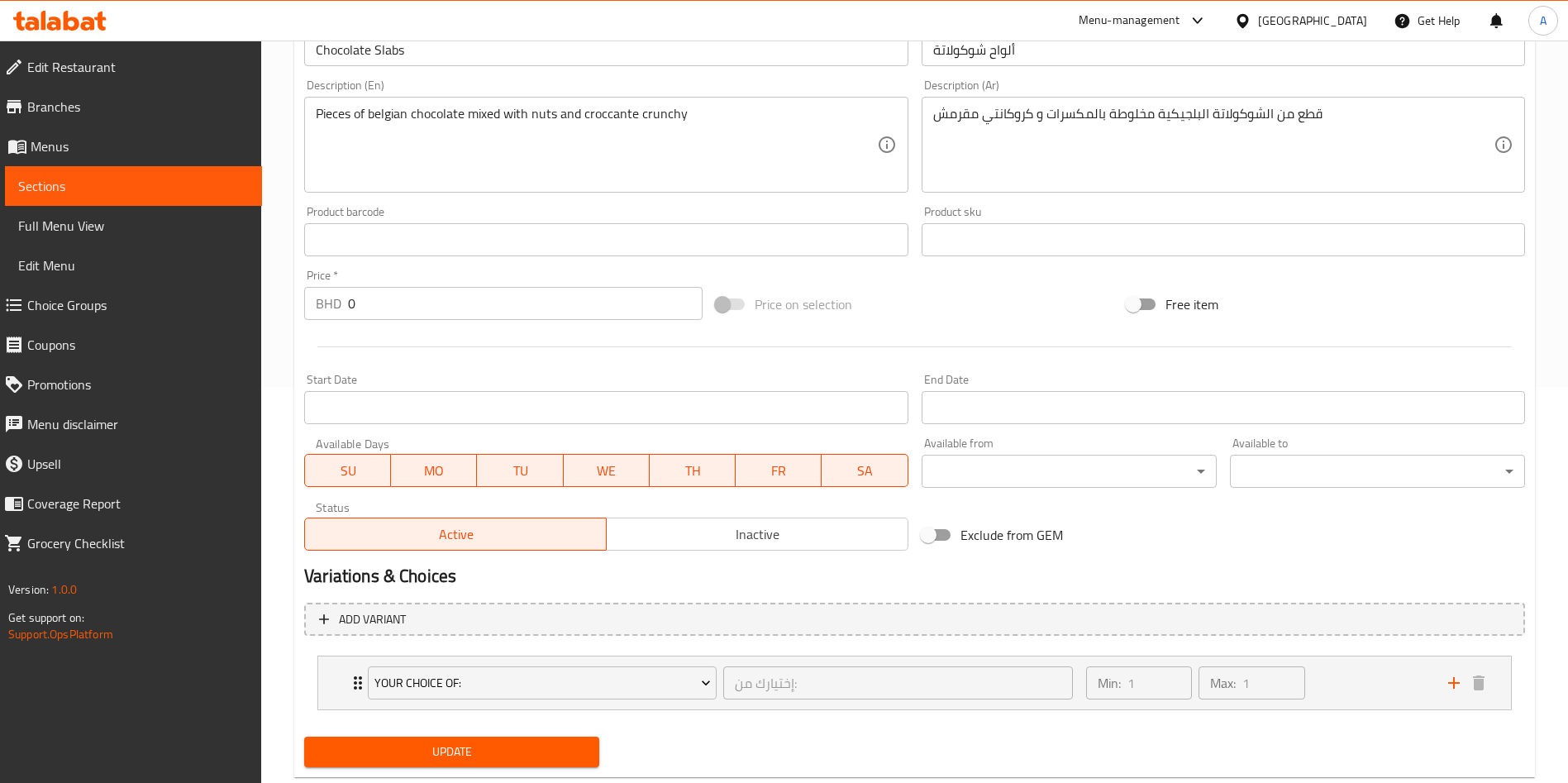
scroll to position [436, 0]
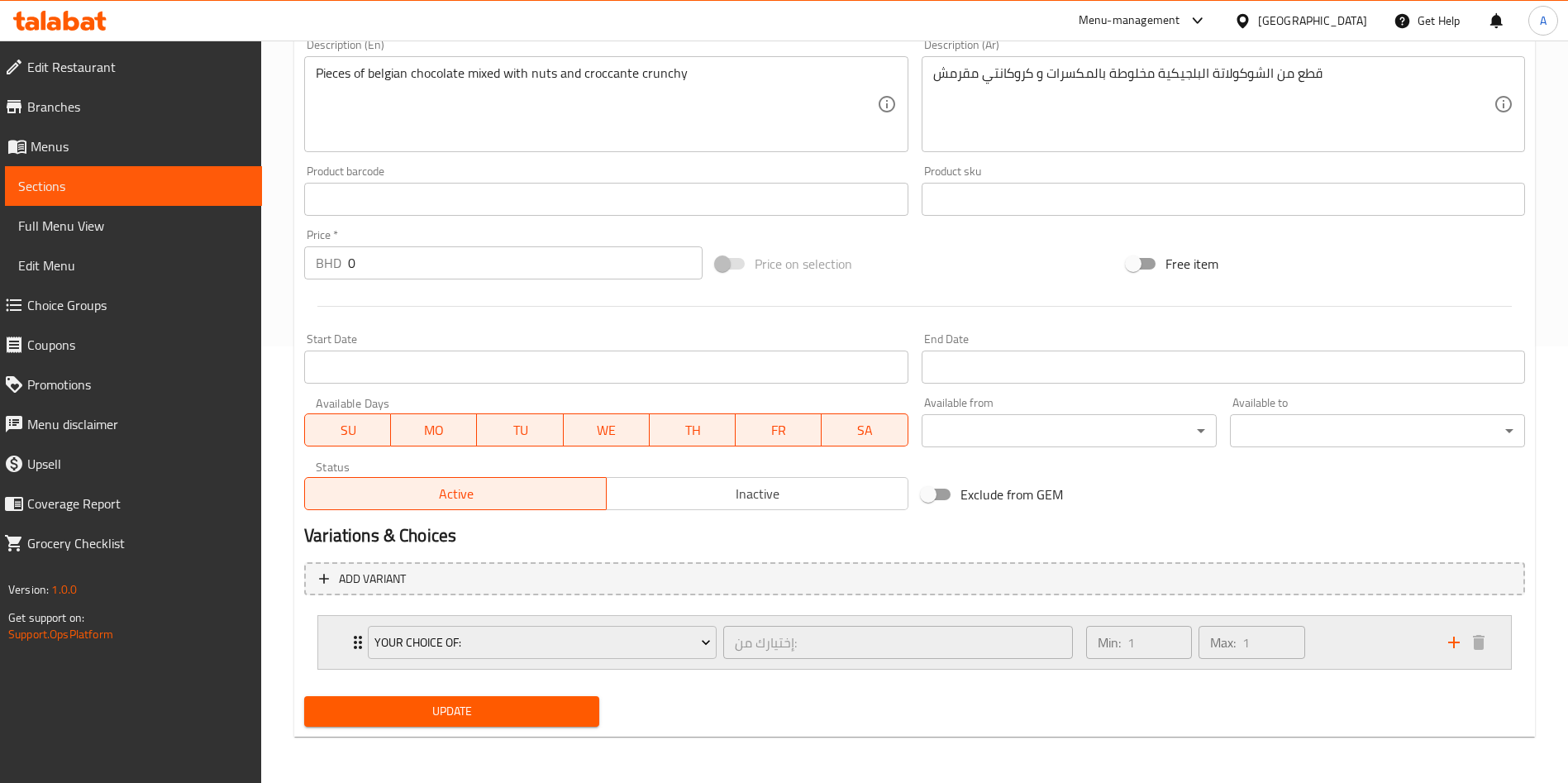
click at [363, 640] on div "Your Choice Of: إختيارك من: ​" at bounding box center [720, 642] width 724 height 53
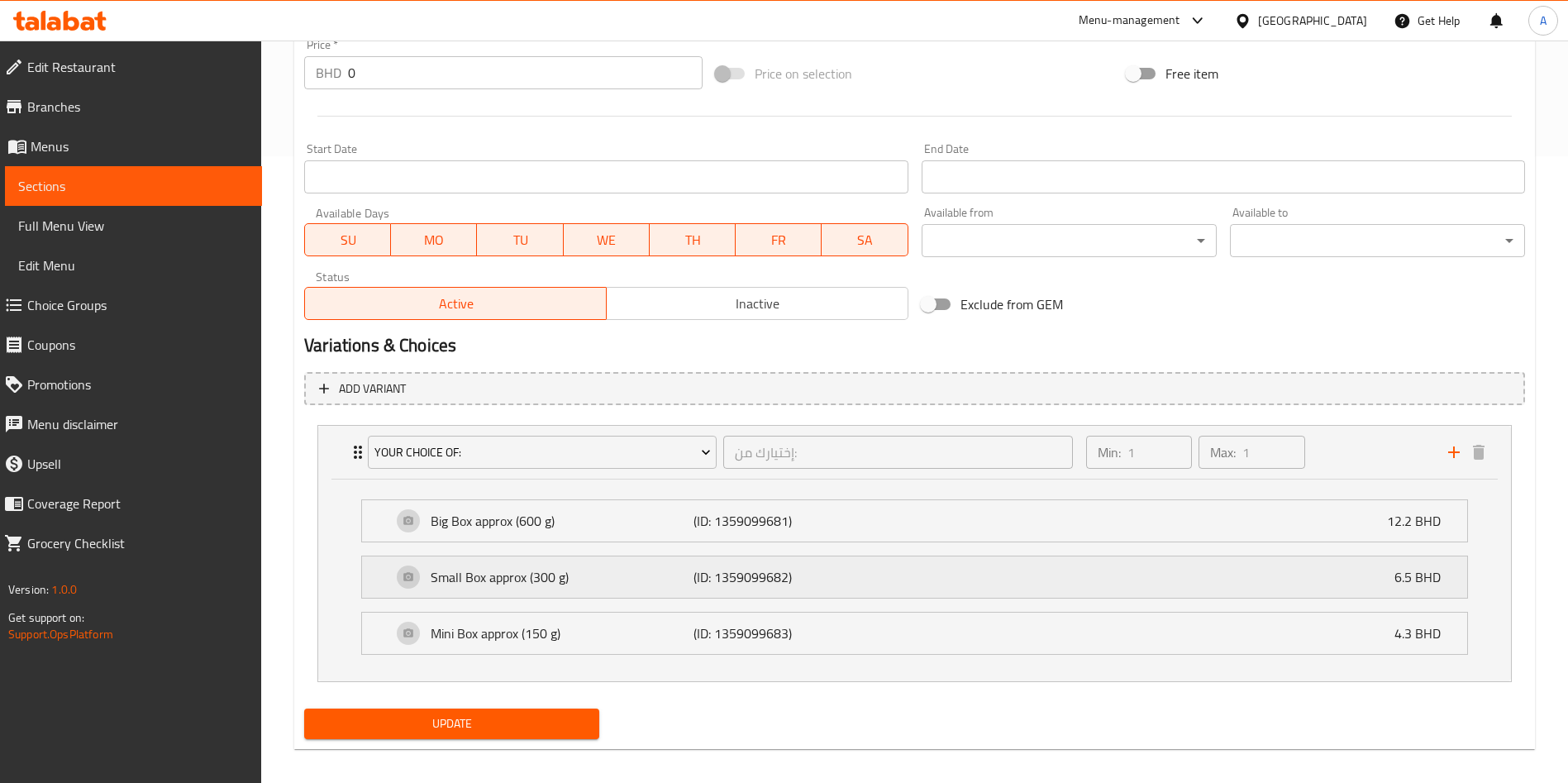
scroll to position [639, 0]
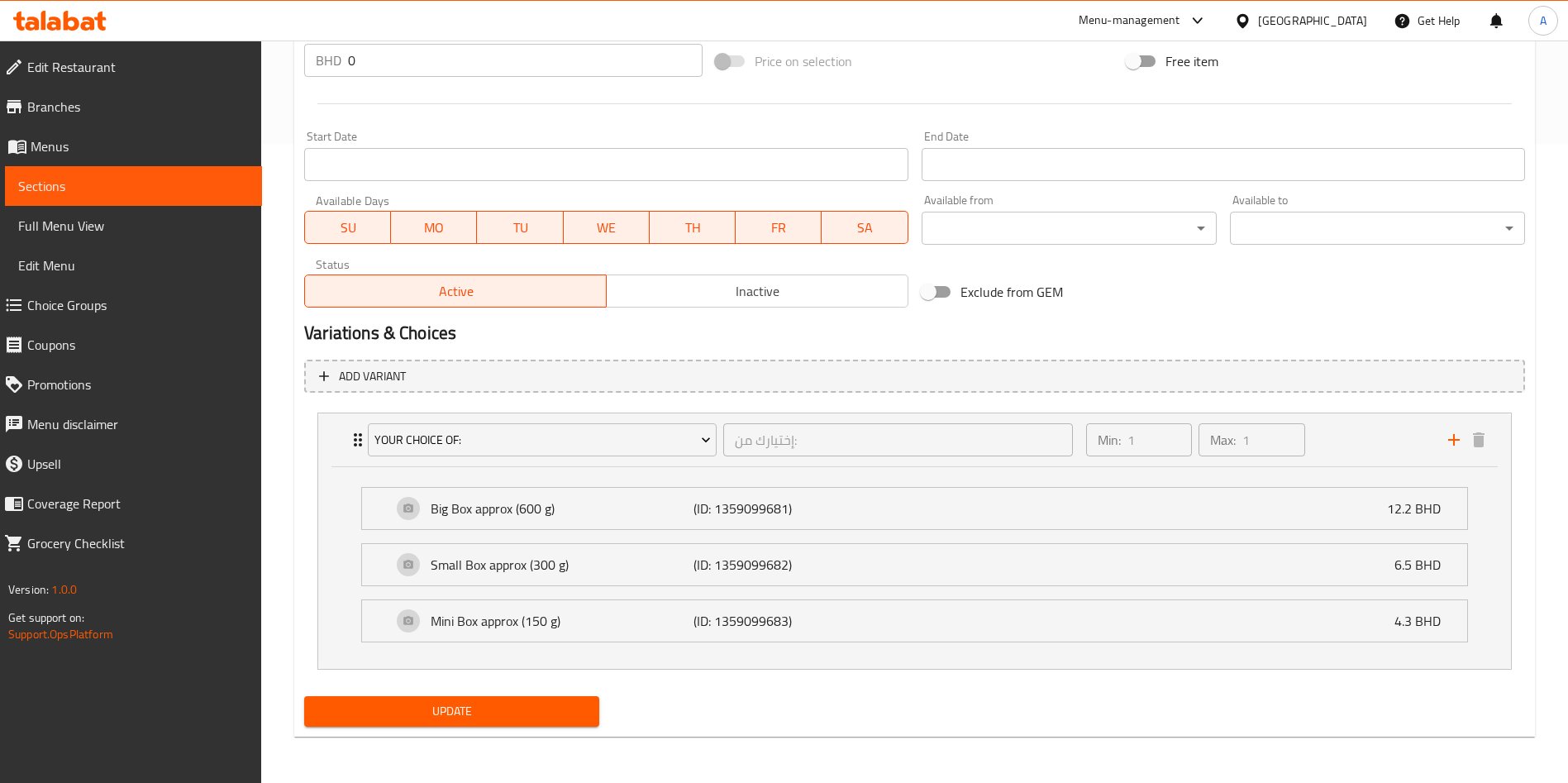
click at [1208, 11] on icon at bounding box center [1197, 20] width 19 height 19
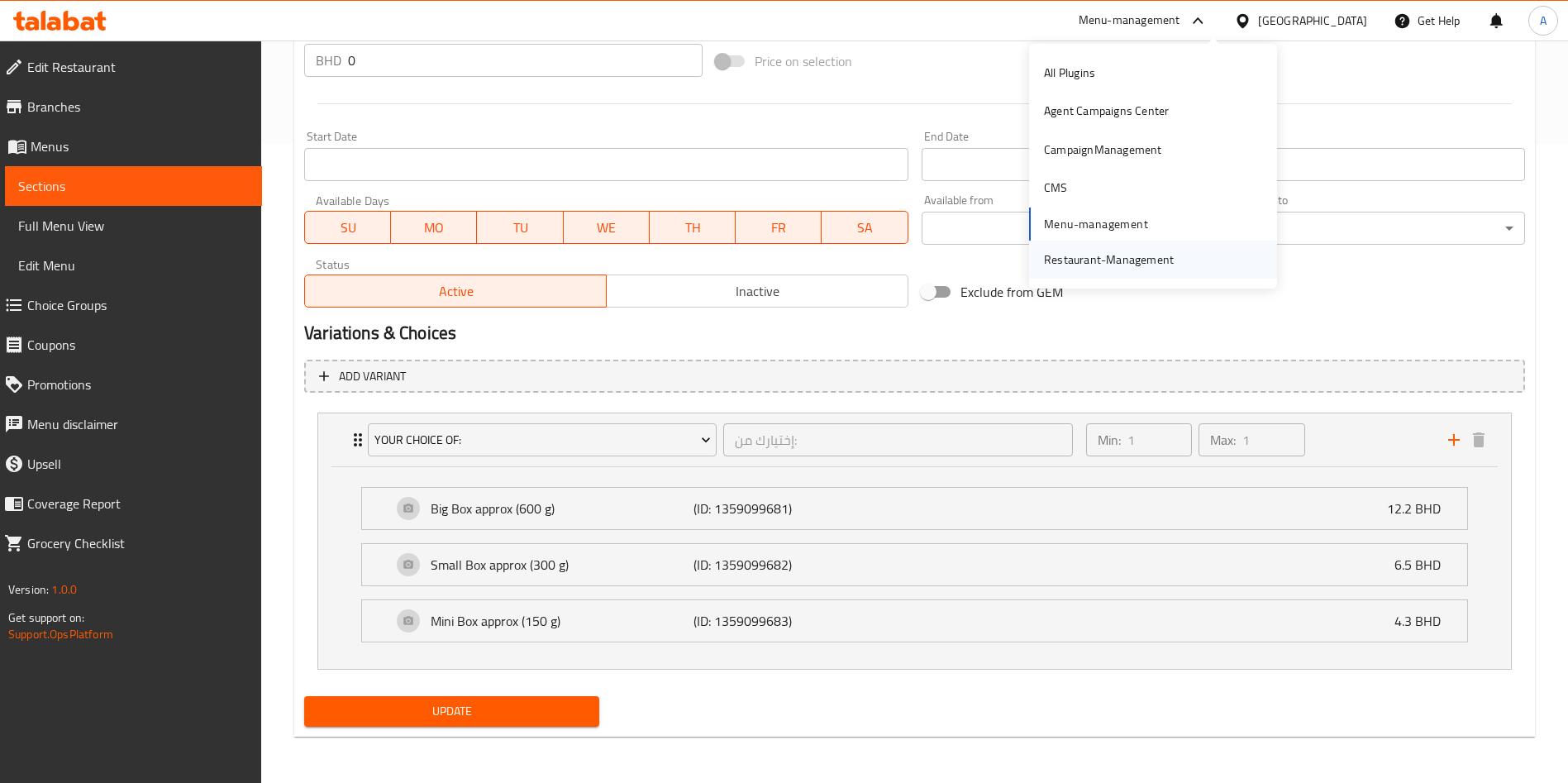
click at [1086, 263] on div "Restaurant-Management" at bounding box center [1109, 260] width 129 height 18
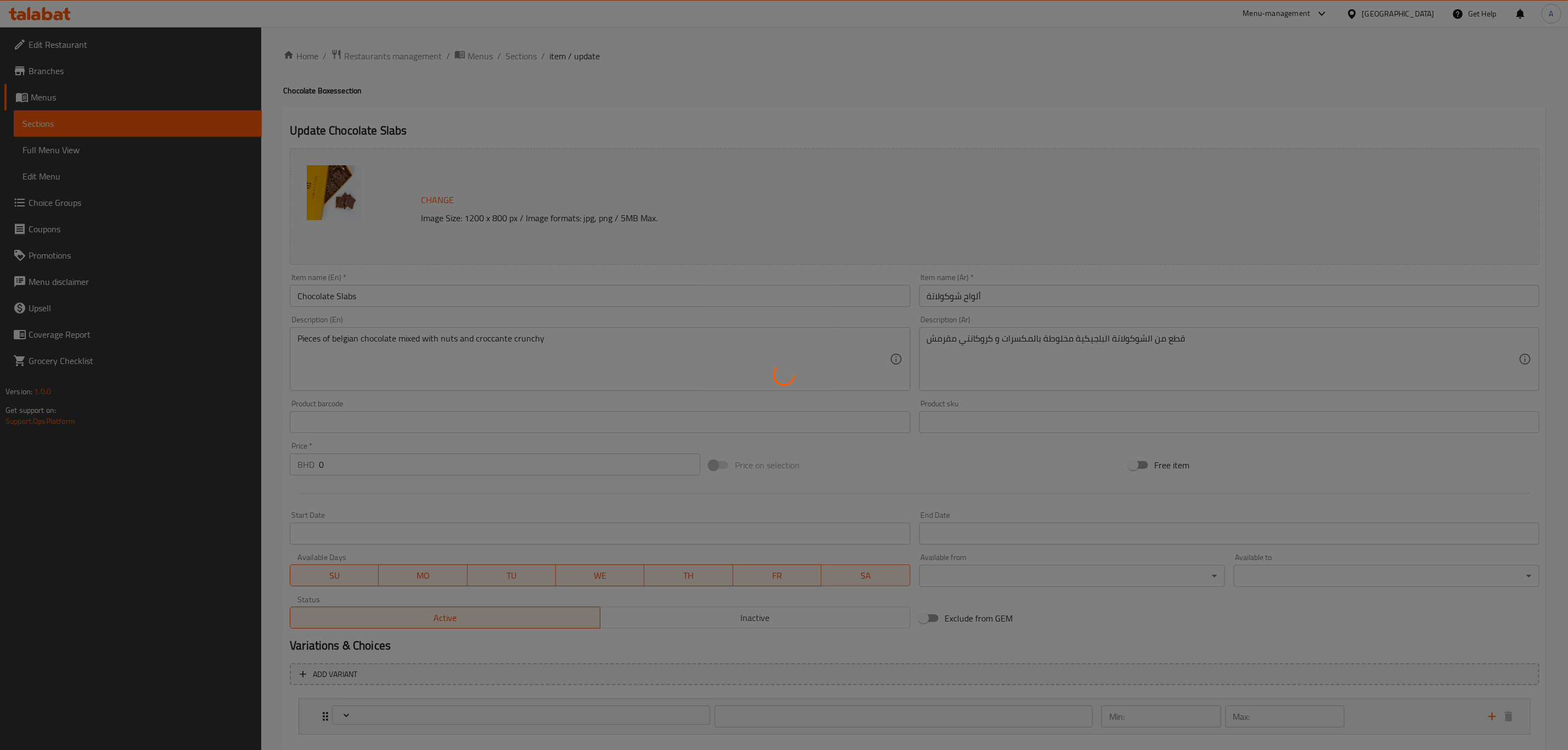
type input "إختيارك من:"
type input "1"
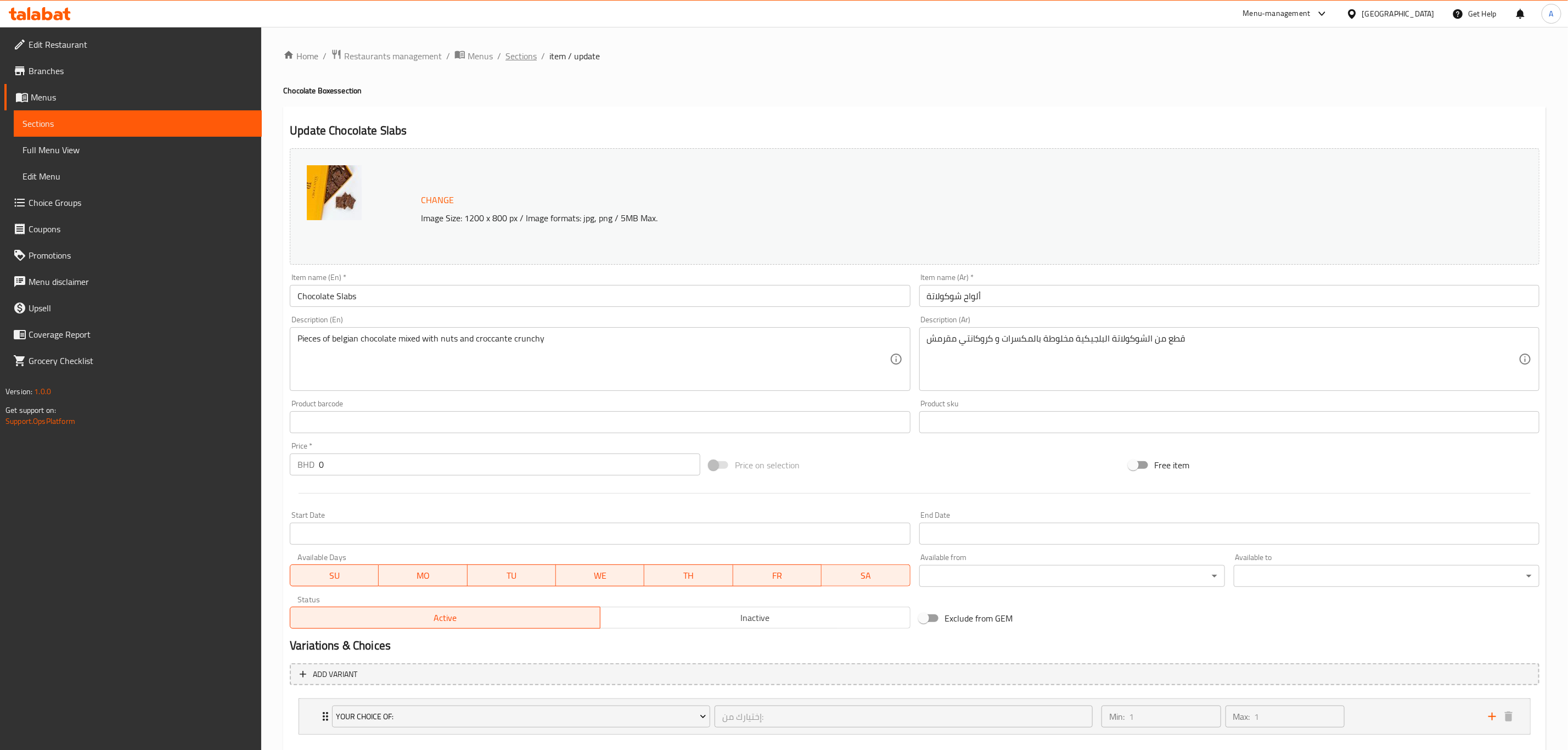
click at [533, 52] on span "Sections" at bounding box center [521, 55] width 31 height 13
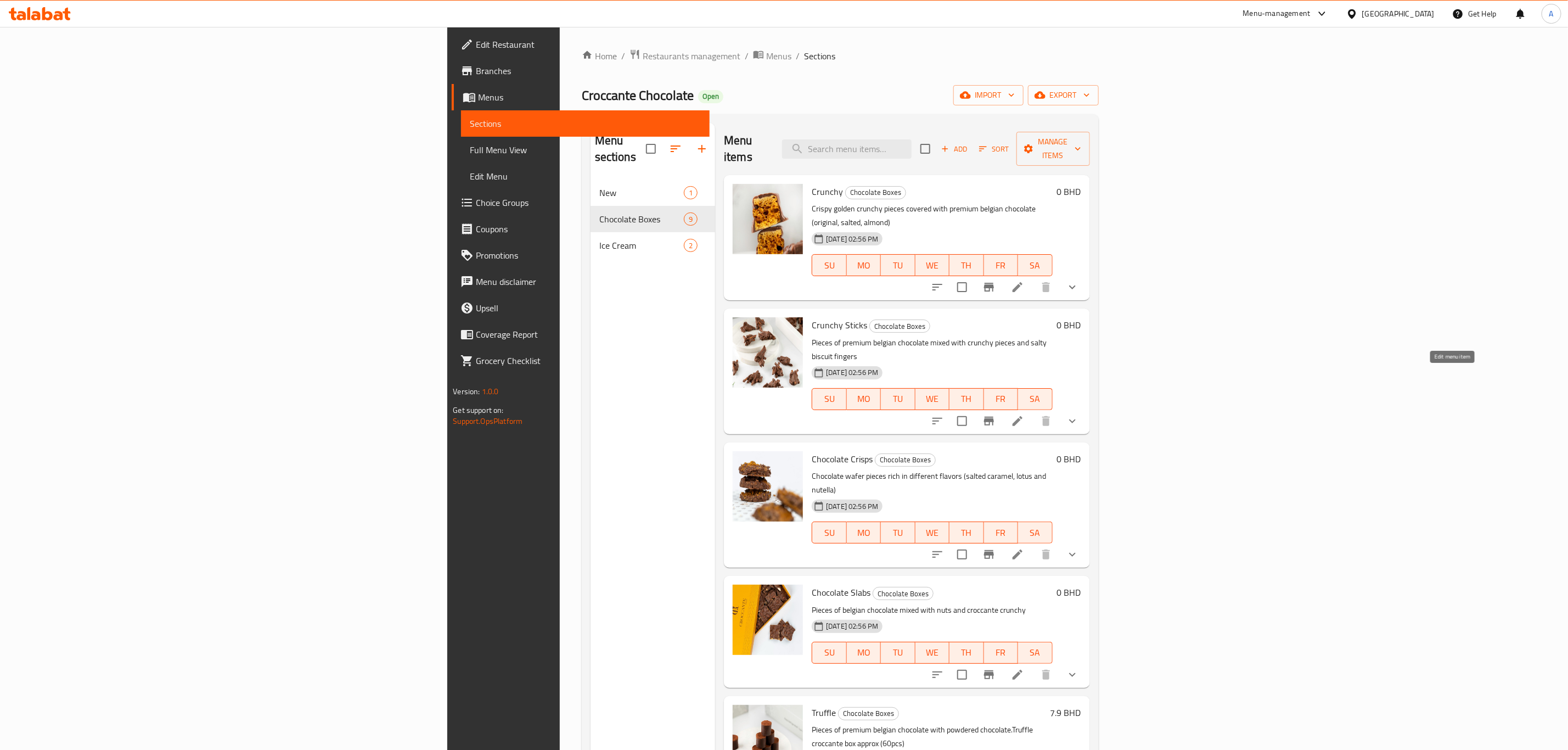
click at [1022, 416] on icon at bounding box center [1018, 421] width 10 height 10
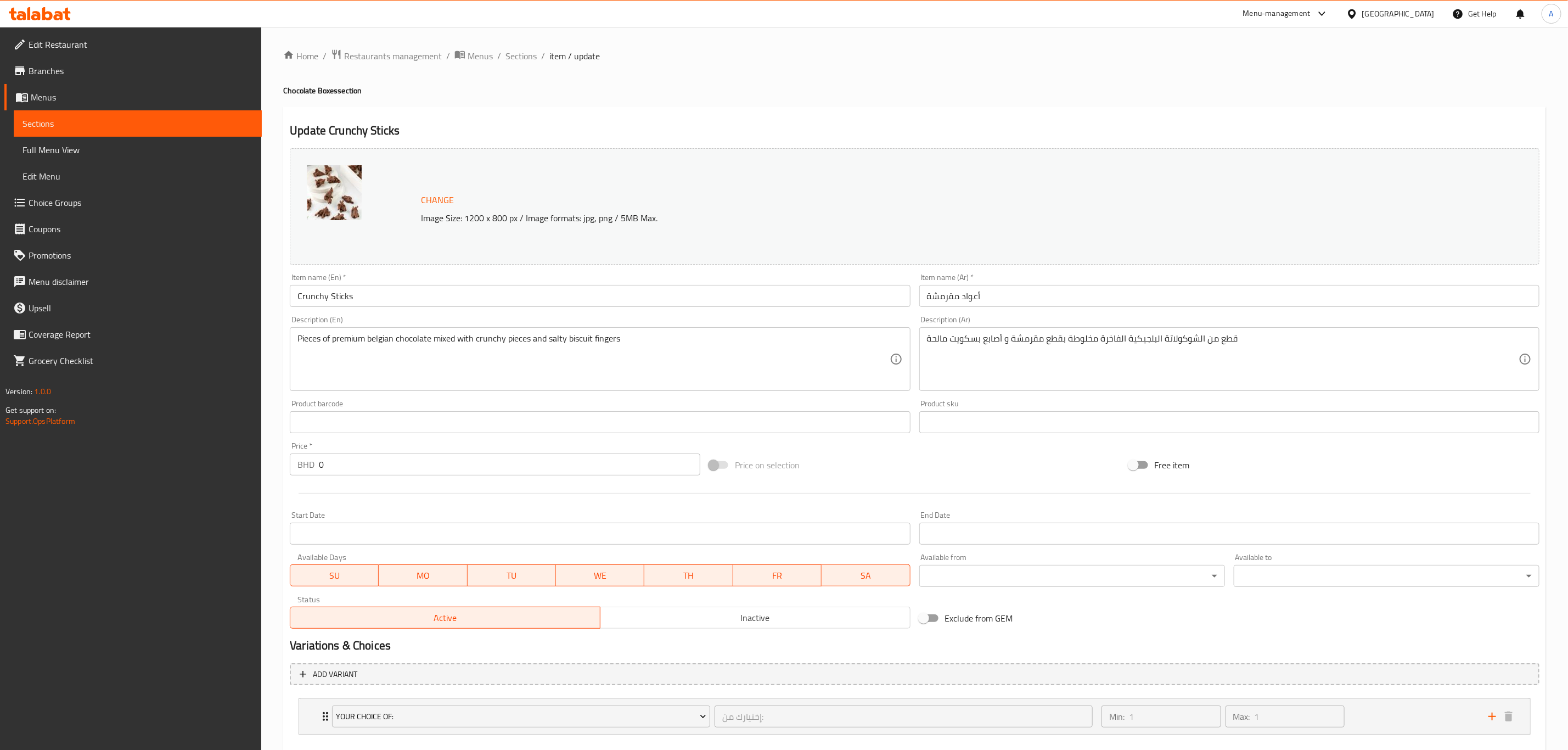
scroll to position [60, 0]
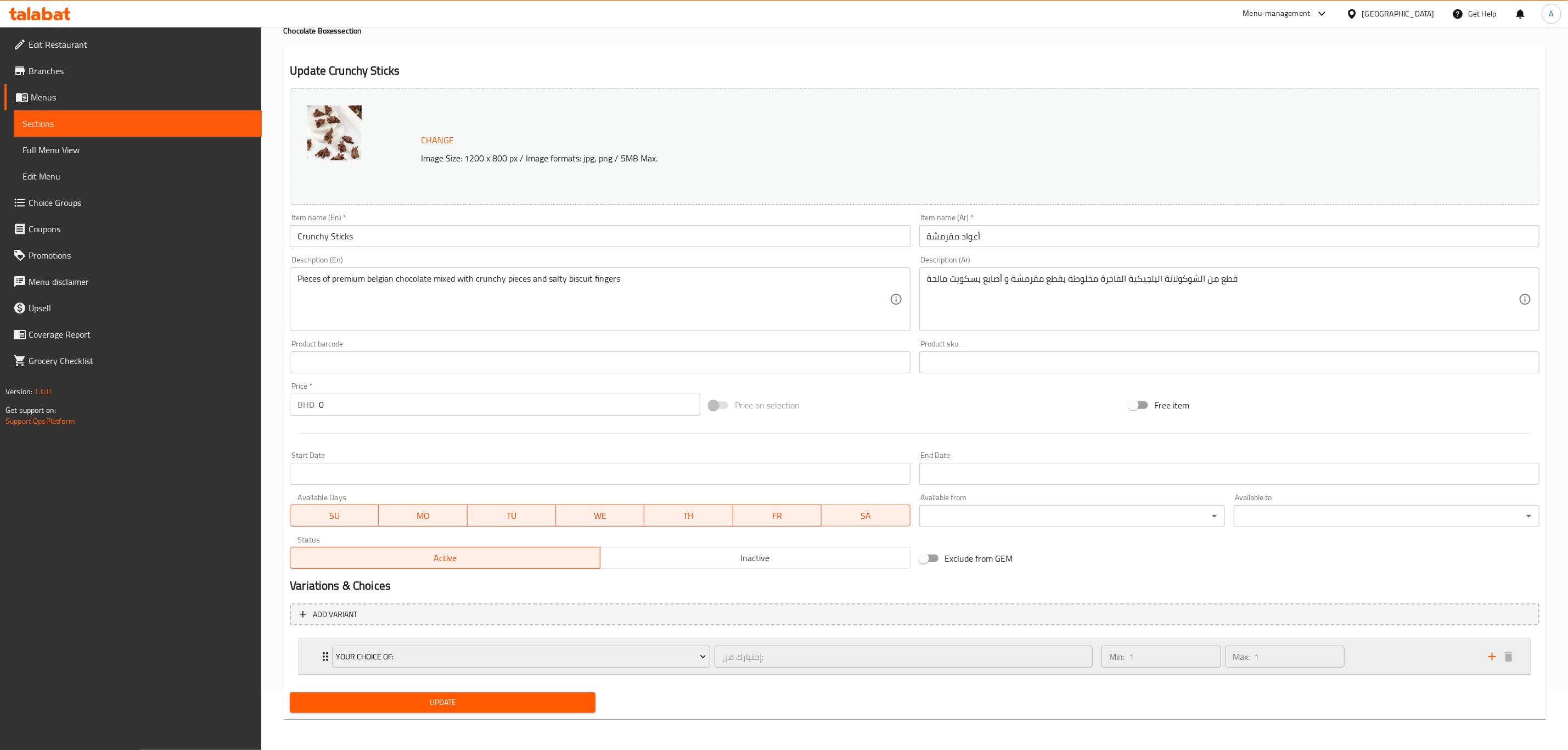
click at [328, 654] on div "Your Choice Of: إختيارك من: ​" at bounding box center [712, 656] width 774 height 35
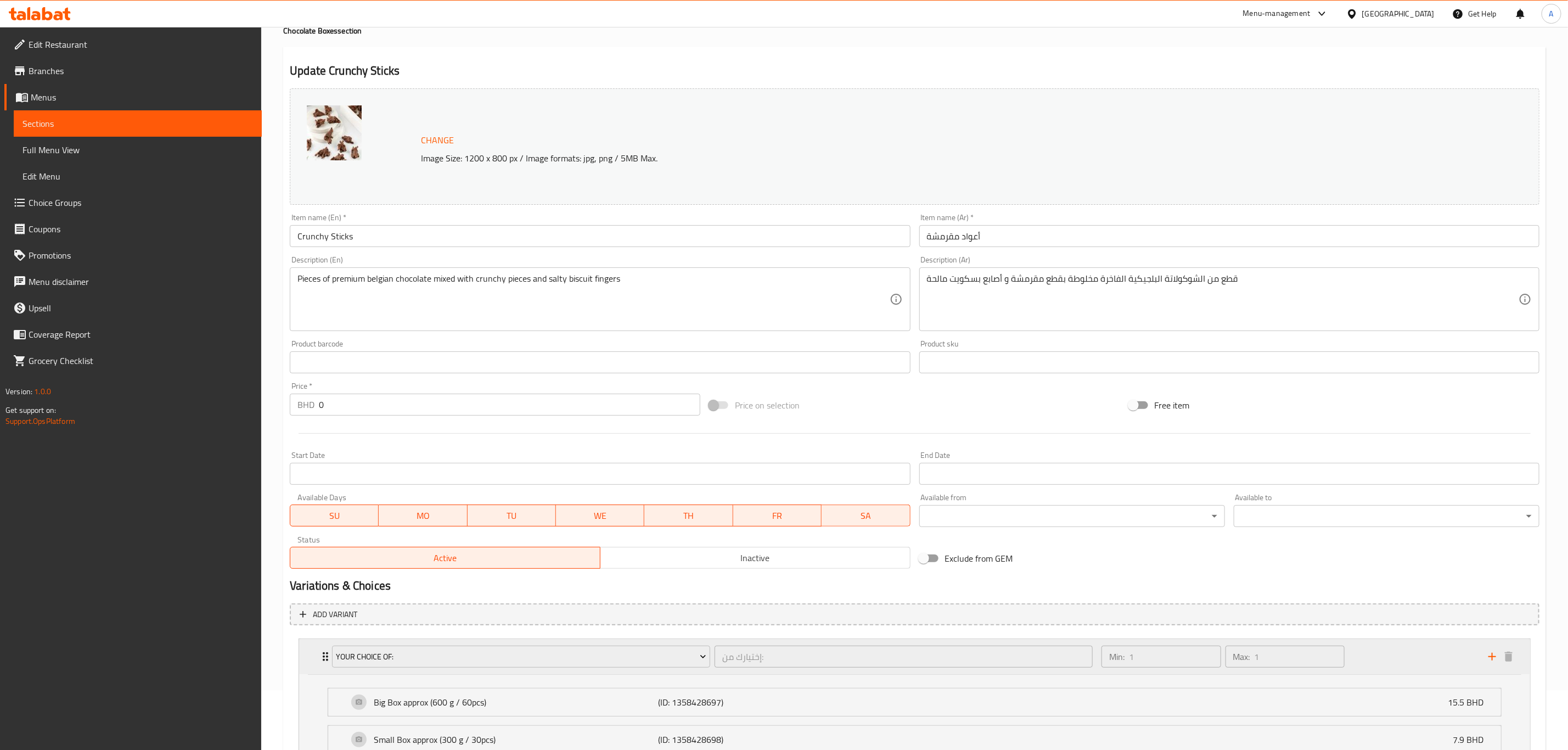
click at [328, 654] on div "Your Choice Of: إختيارك من: ​" at bounding box center [712, 656] width 774 height 35
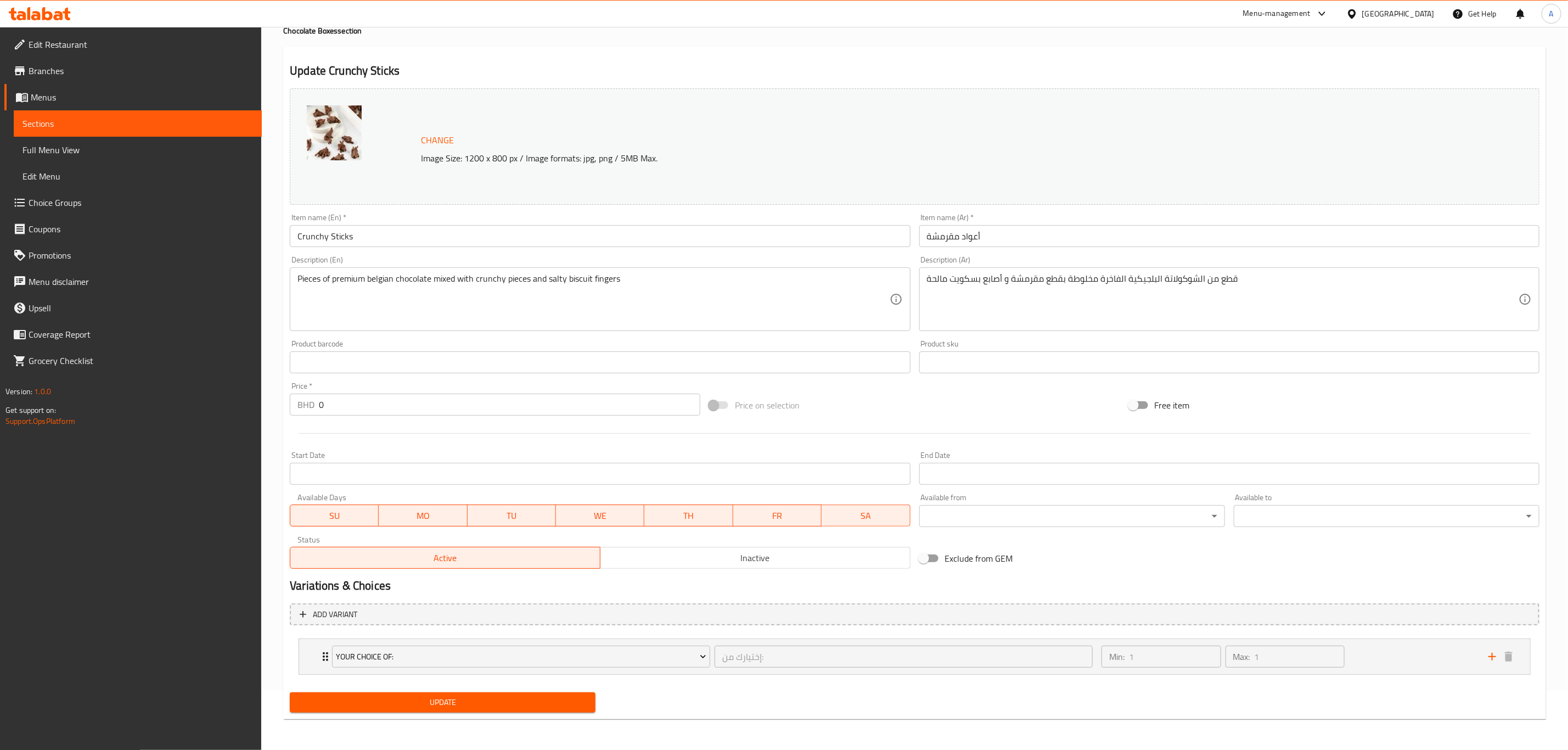
scroll to position [0, 0]
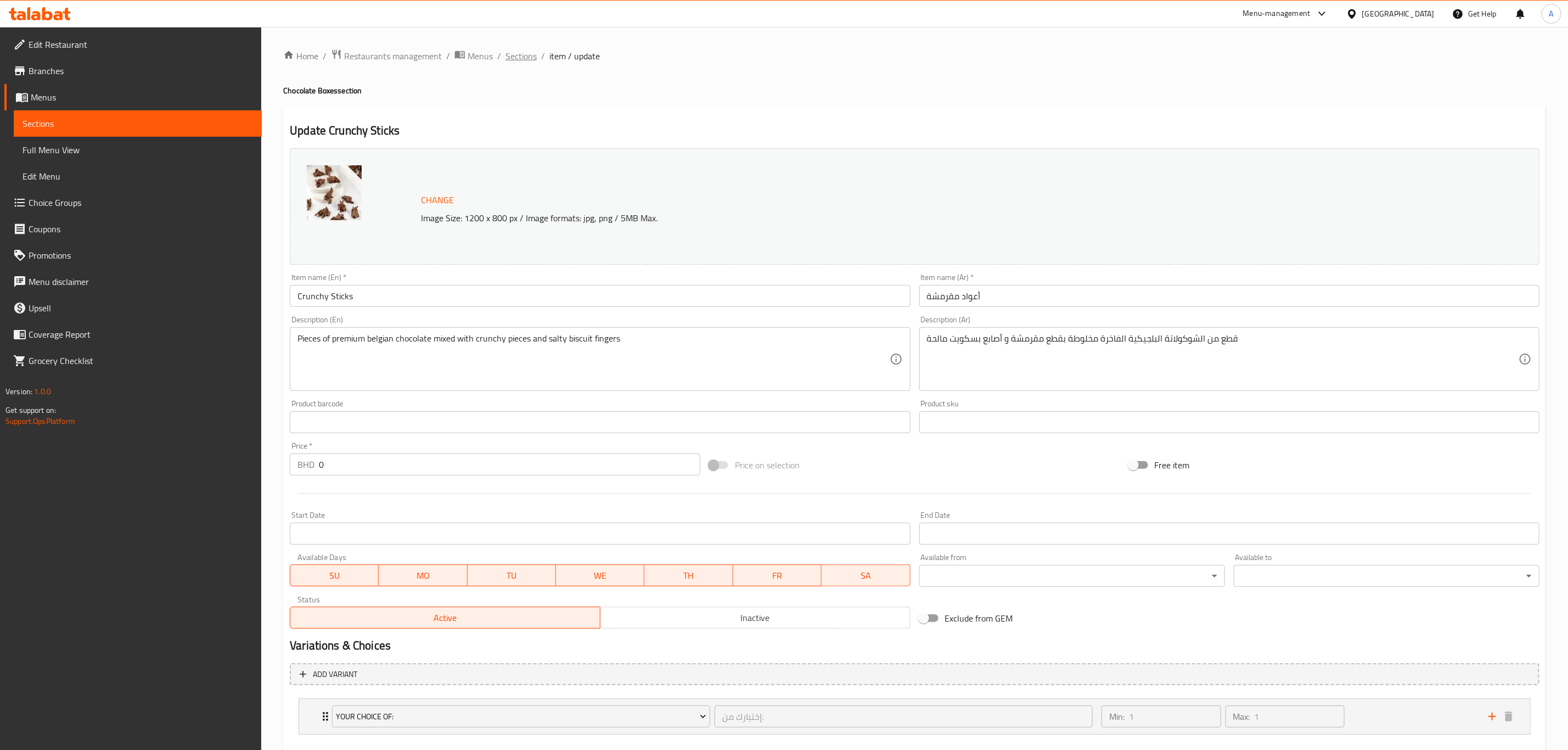
click at [517, 60] on span "Sections" at bounding box center [521, 55] width 31 height 13
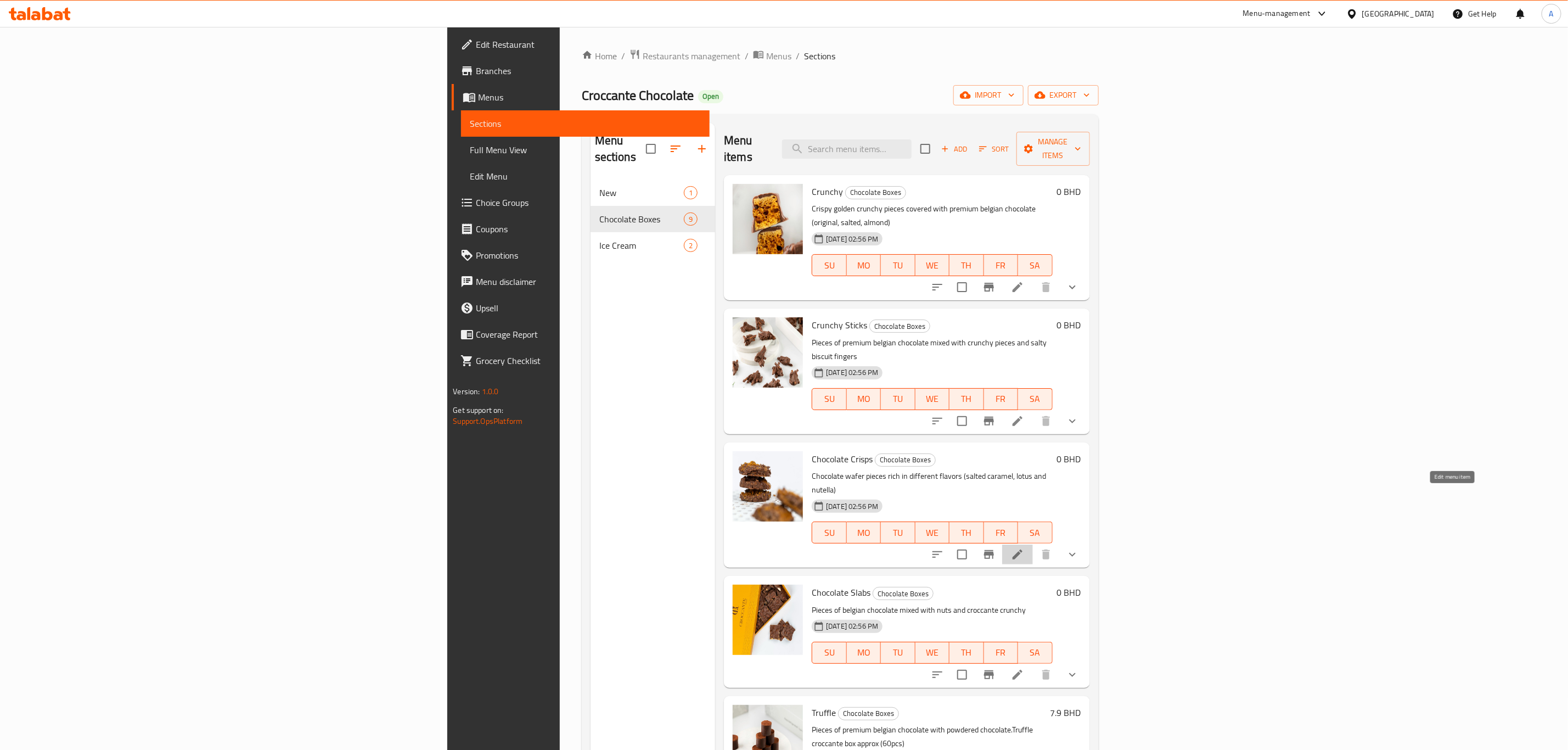
click at [1024, 548] on icon at bounding box center [1018, 554] width 13 height 13
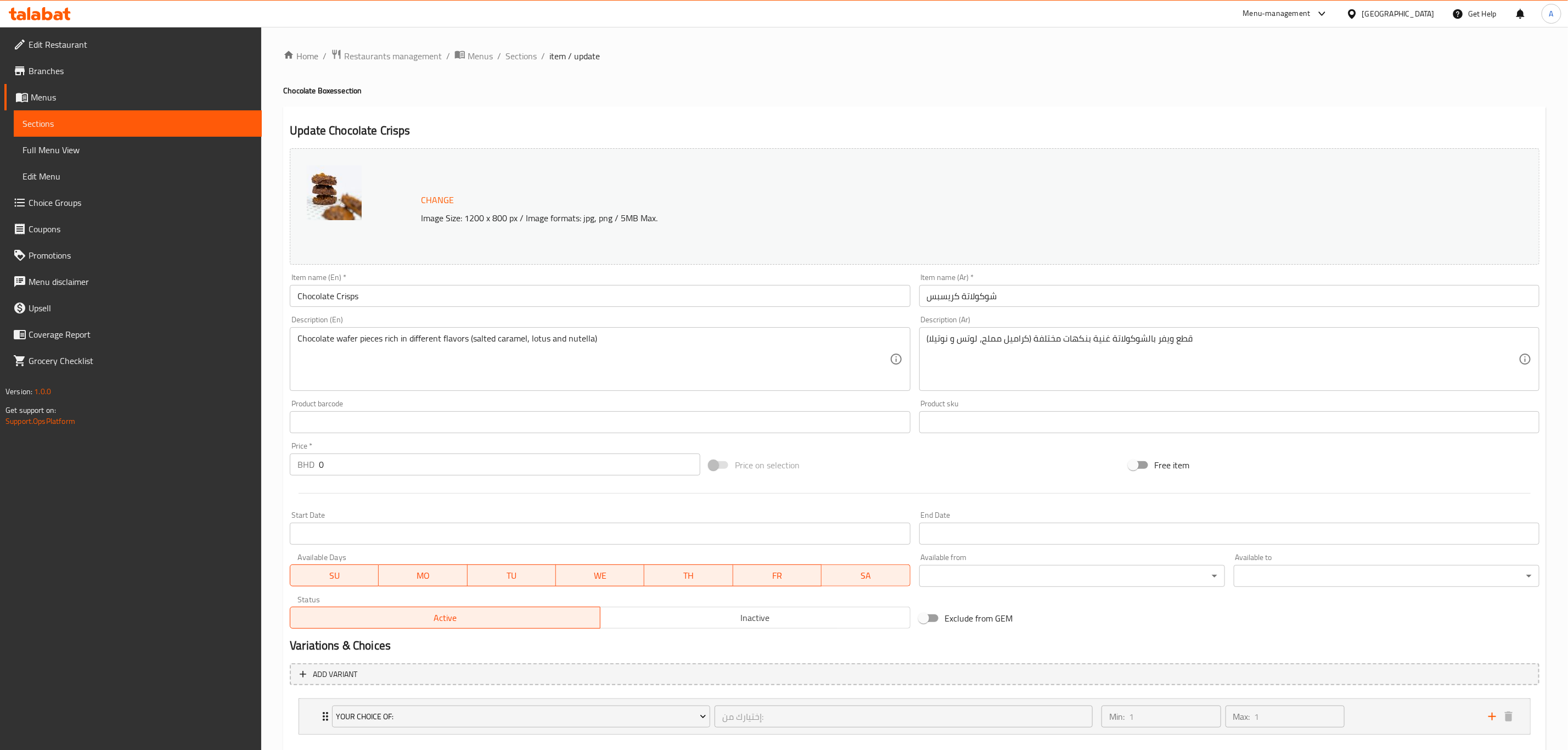
scroll to position [60, 0]
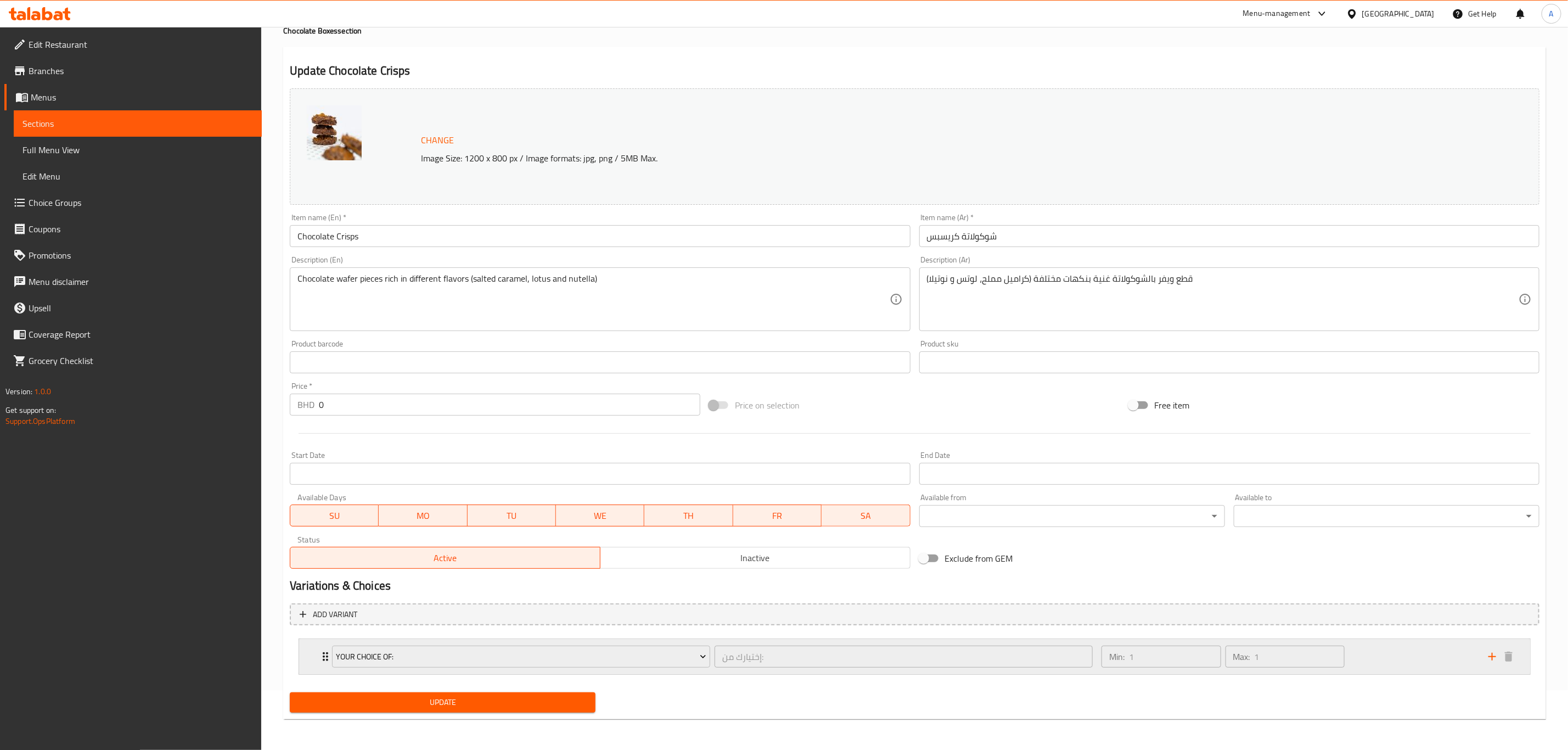
click at [322, 654] on icon "Expand" at bounding box center [325, 656] width 13 height 13
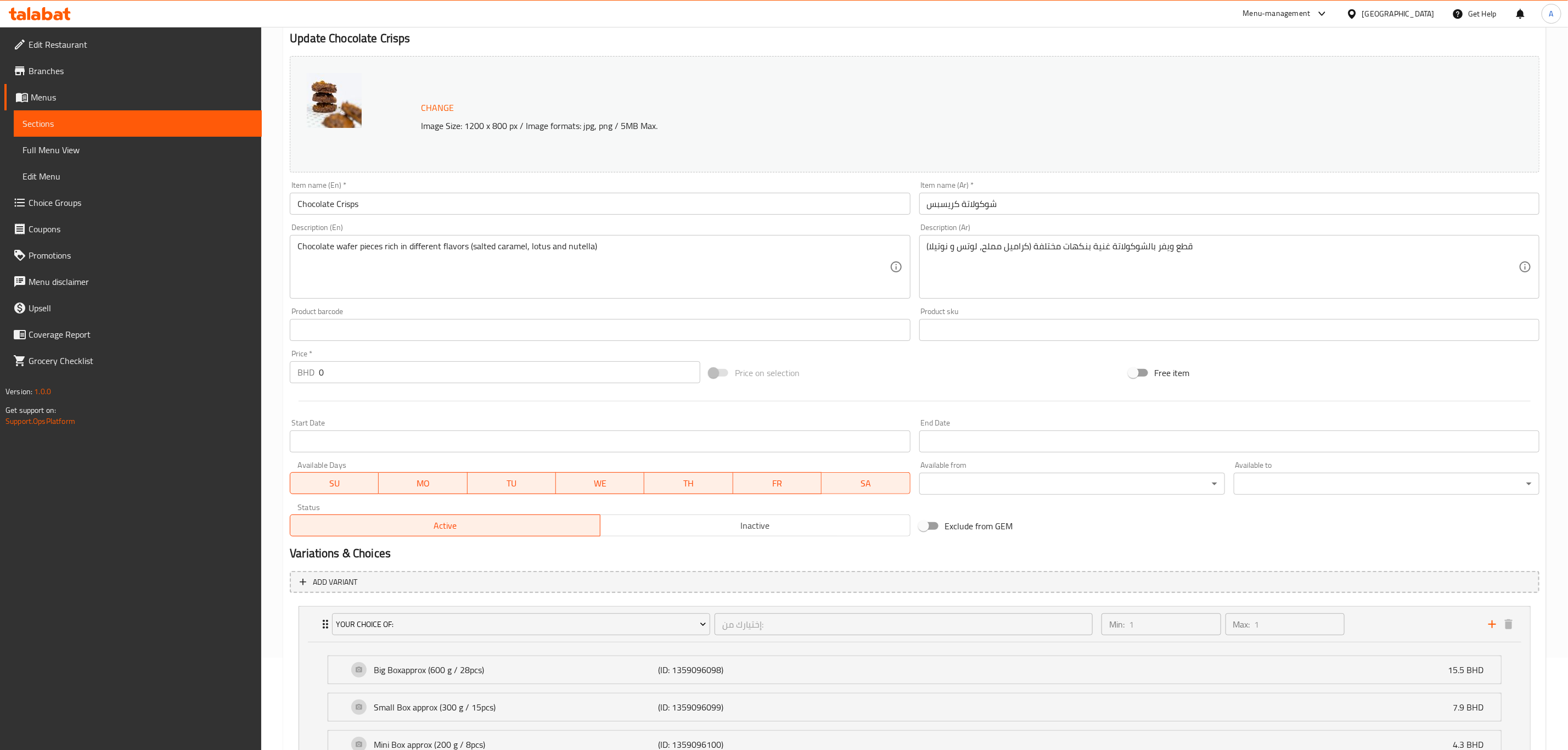
scroll to position [0, 0]
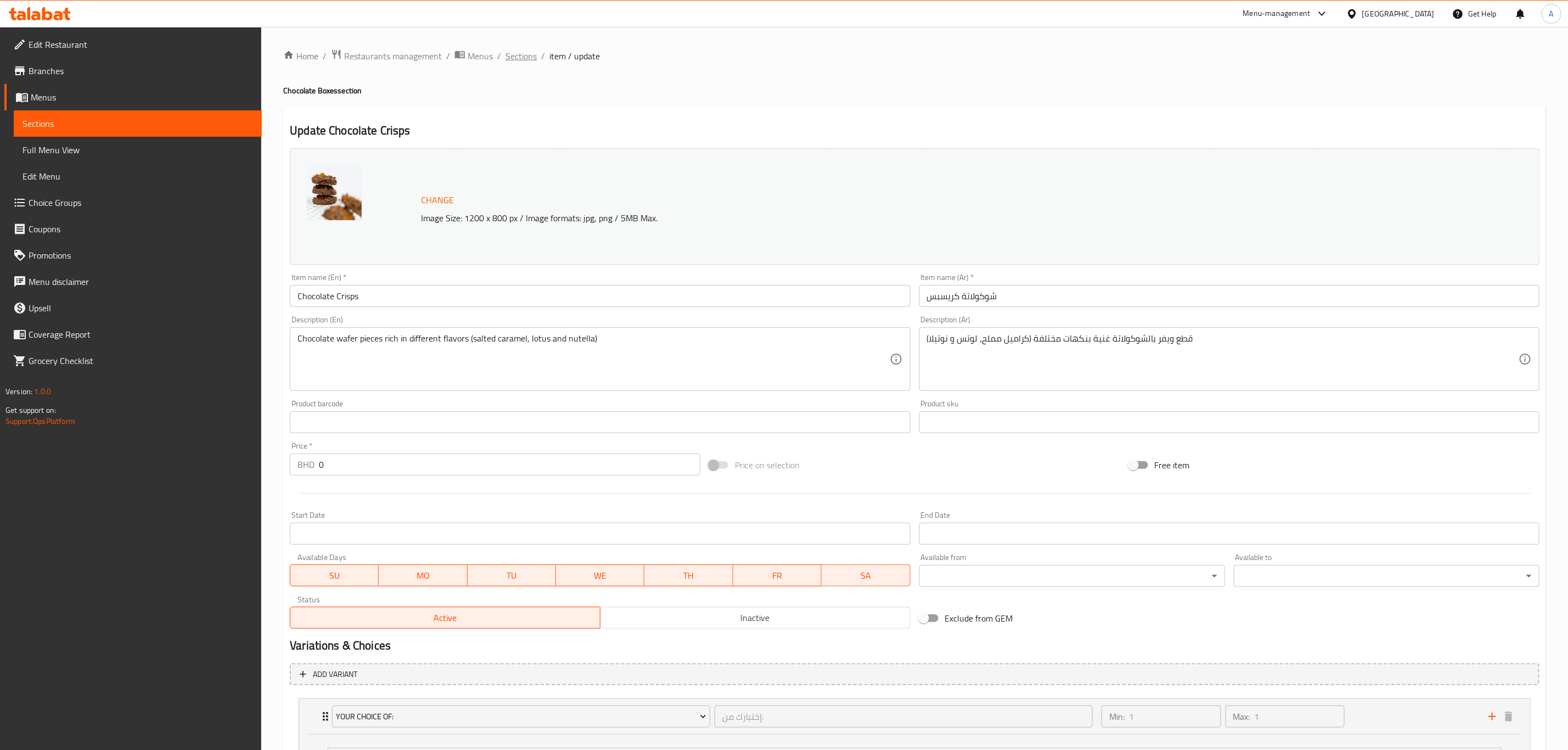
click at [524, 49] on span "Sections" at bounding box center [521, 55] width 31 height 13
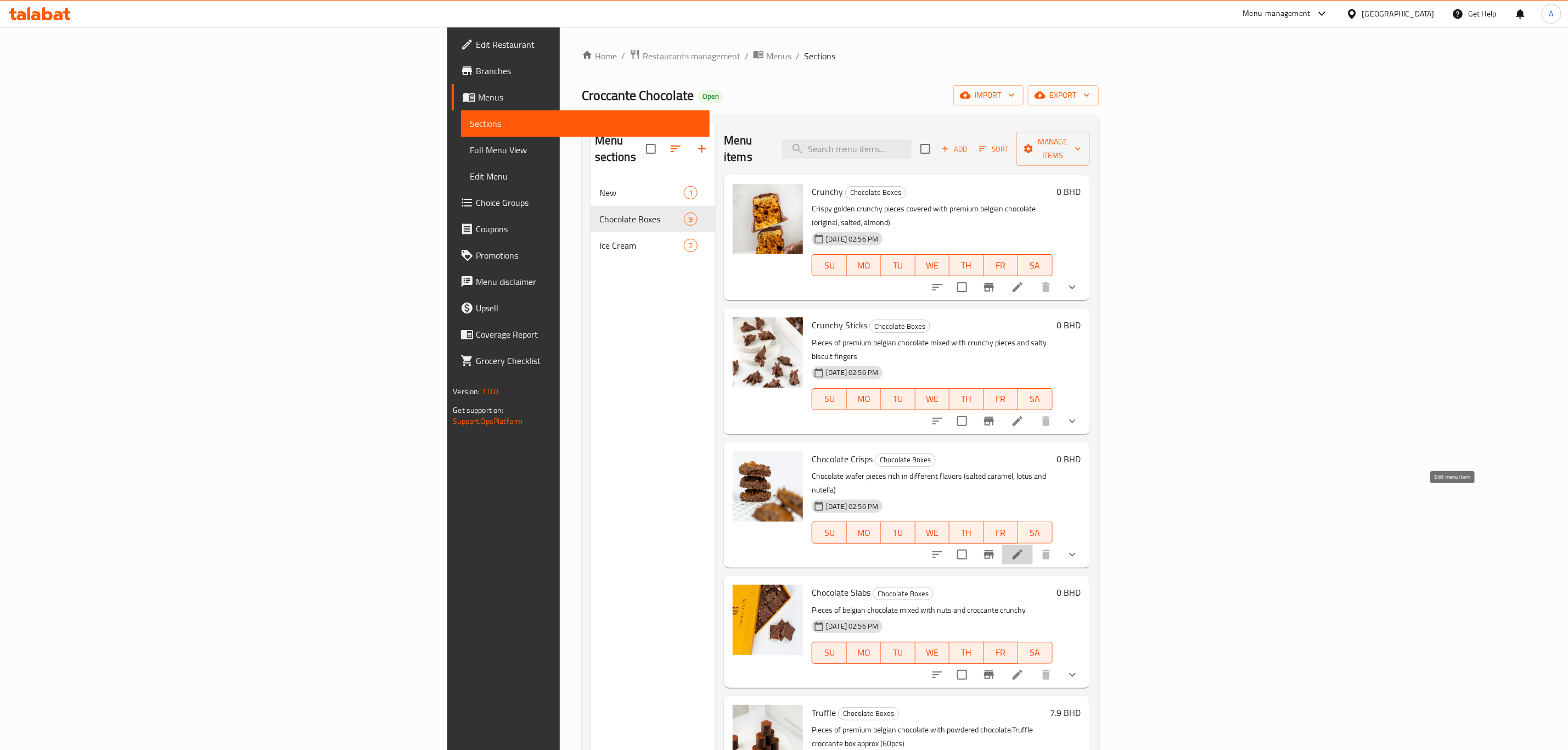
click at [1022, 549] on icon at bounding box center [1018, 554] width 10 height 10
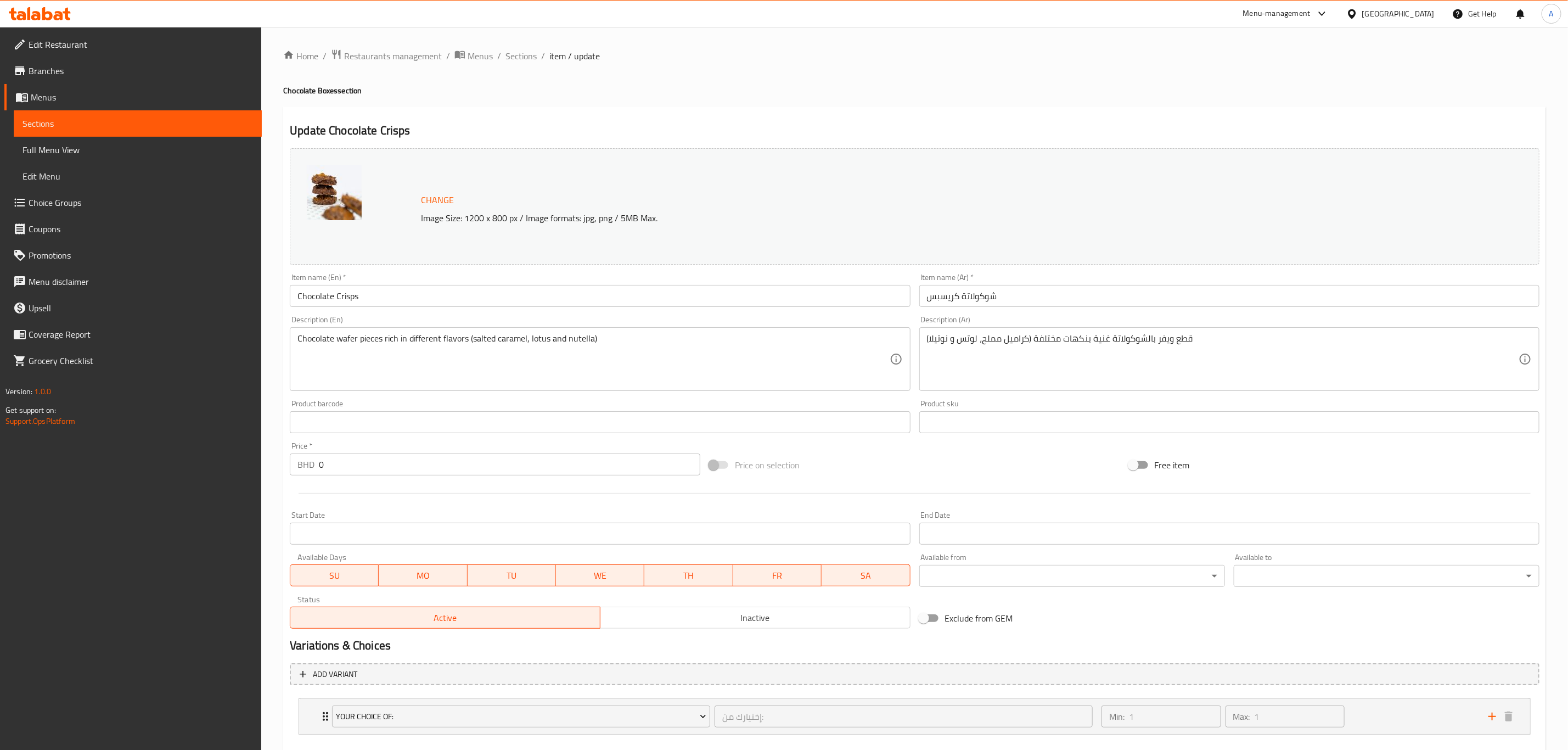
scroll to position [60, 0]
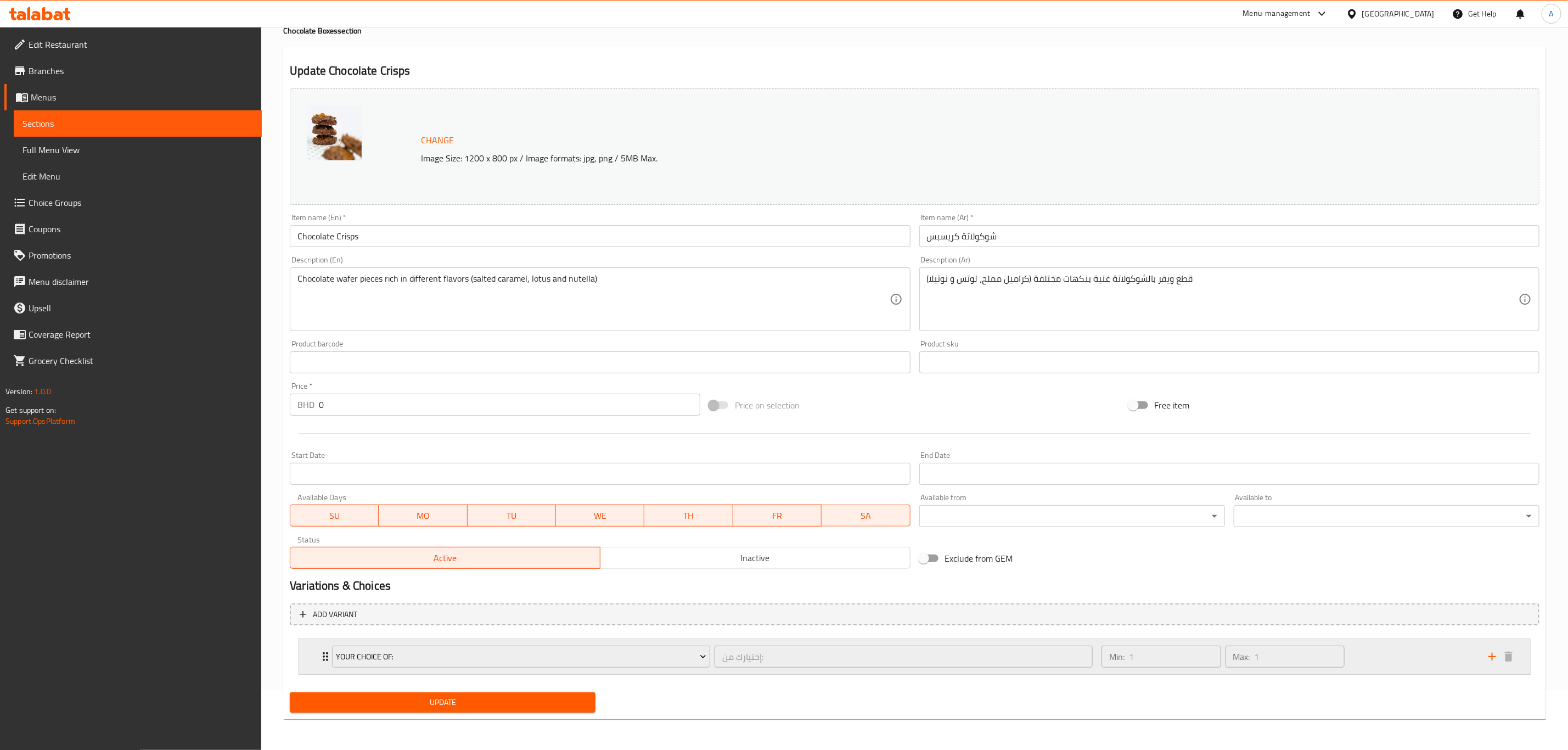
click at [326, 659] on div "Your Choice Of: إختيارك من: ​" at bounding box center [712, 656] width 774 height 35
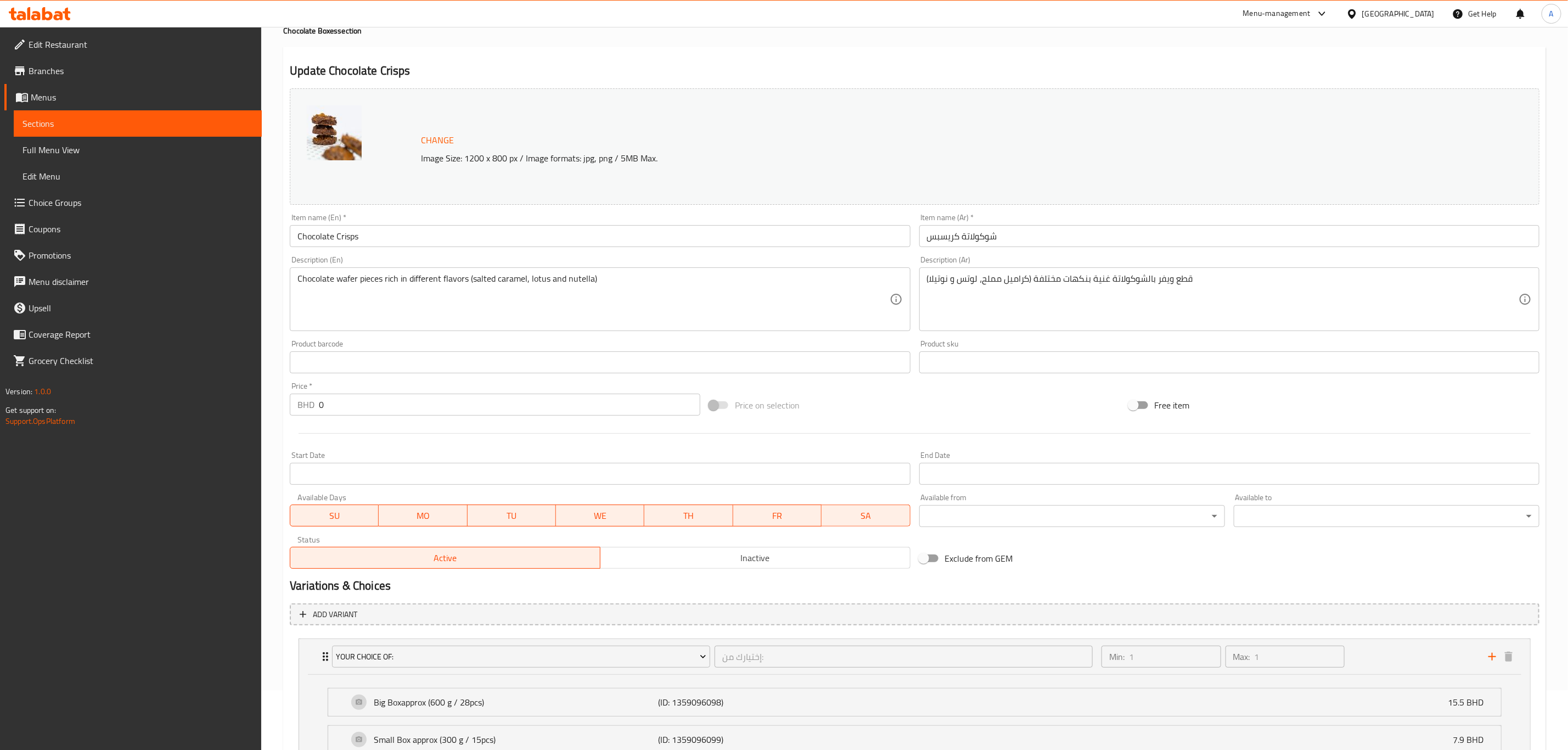
scroll to position [0, 0]
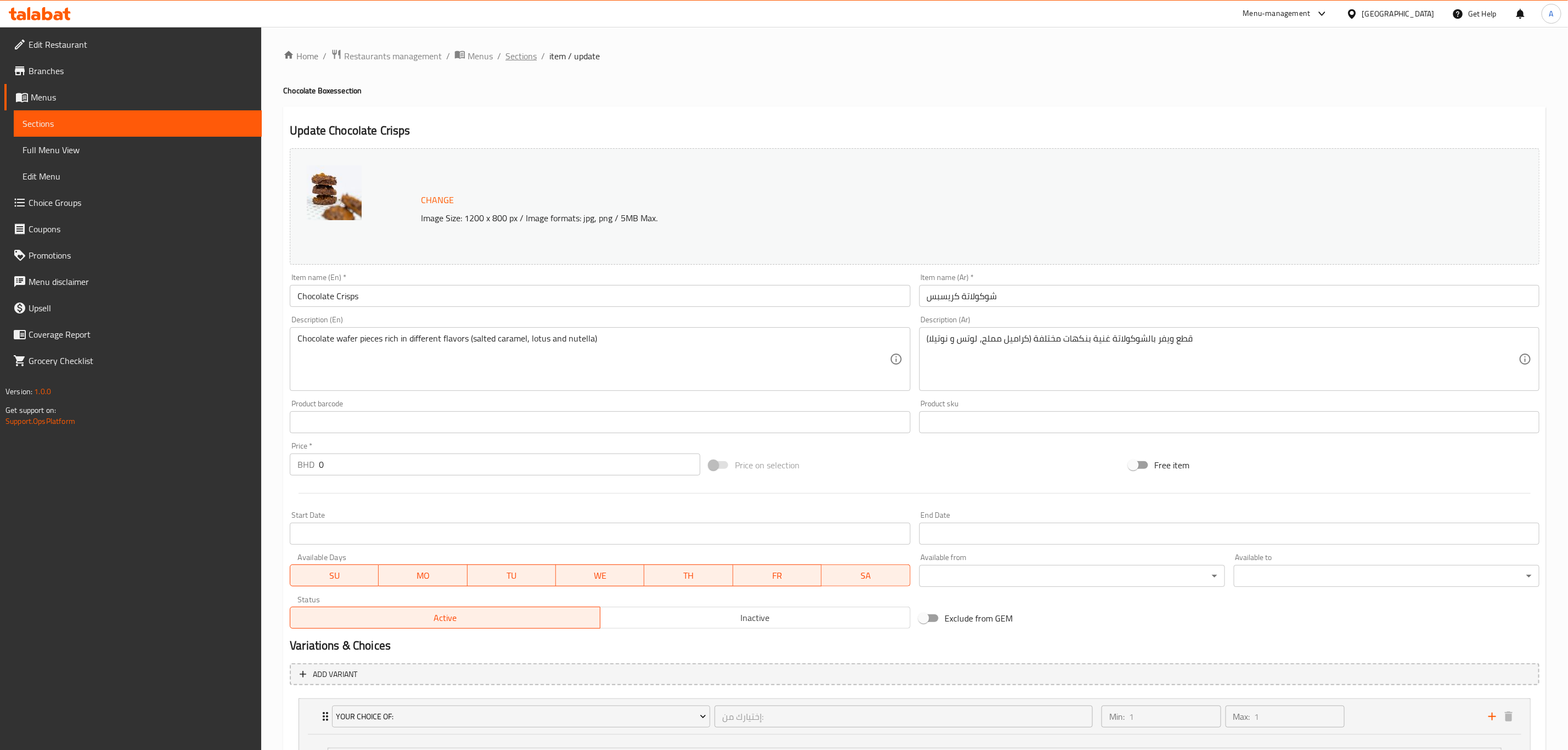
click at [527, 56] on span "Sections" at bounding box center [521, 55] width 31 height 13
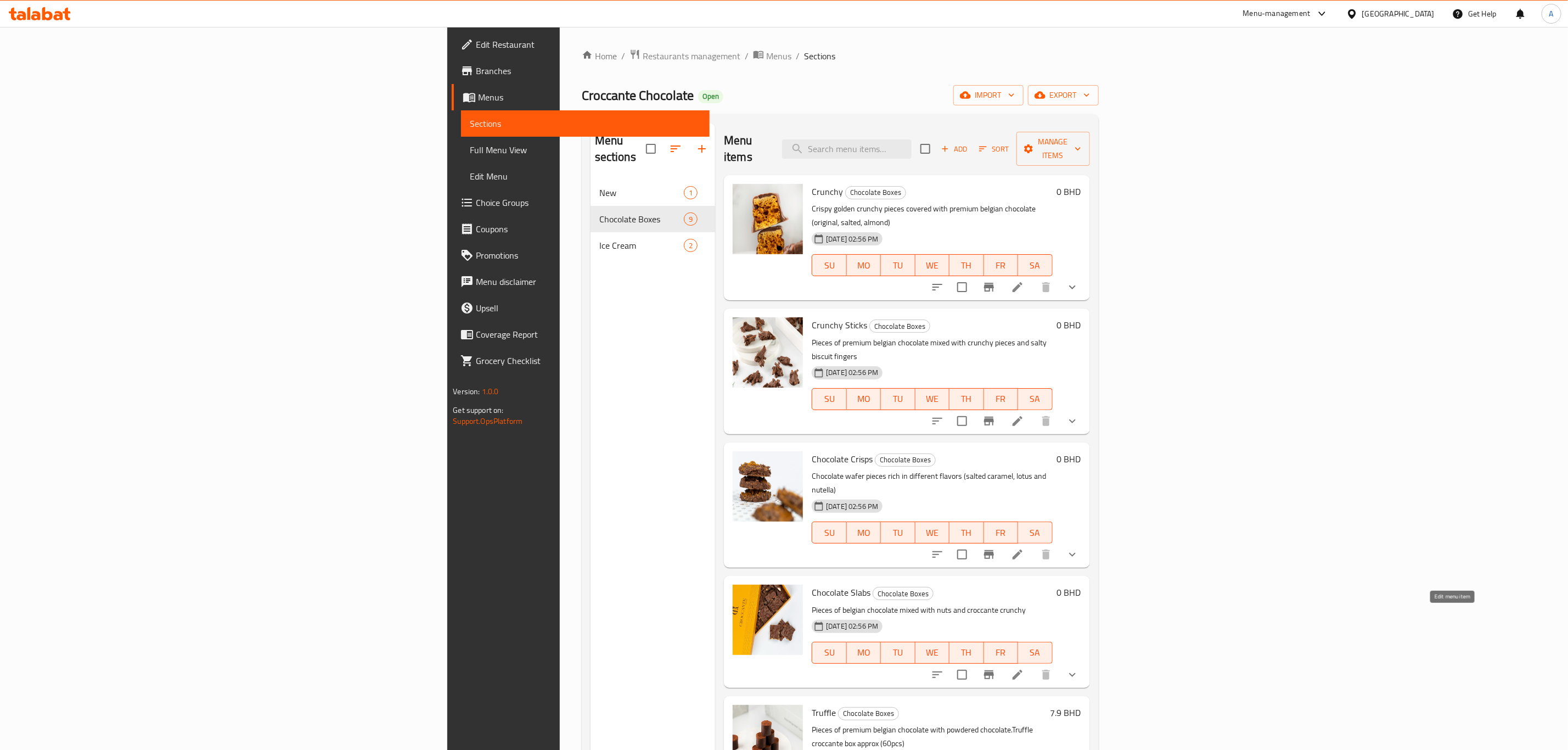
click at [1024, 668] on icon at bounding box center [1018, 675] width 13 height 13
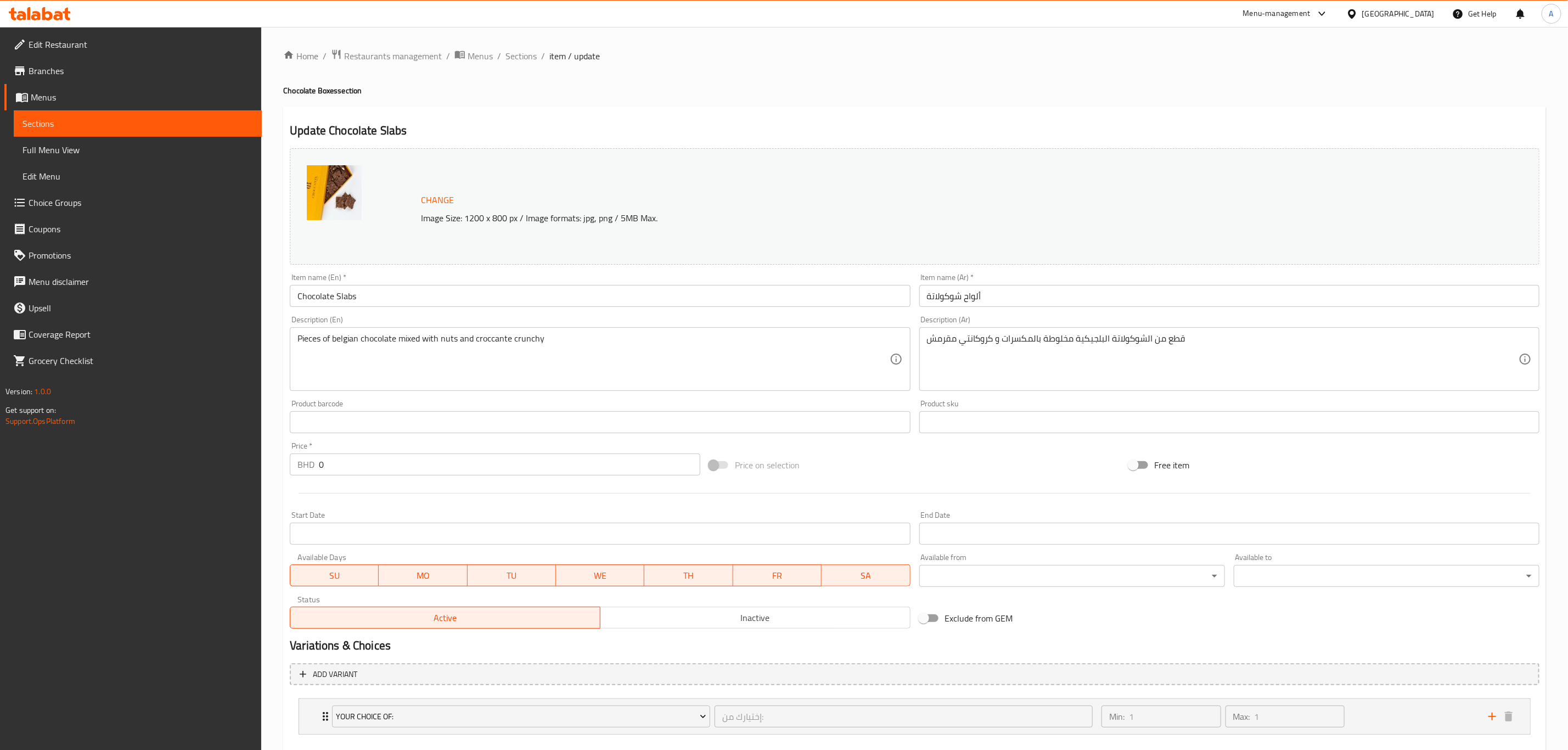
scroll to position [60, 0]
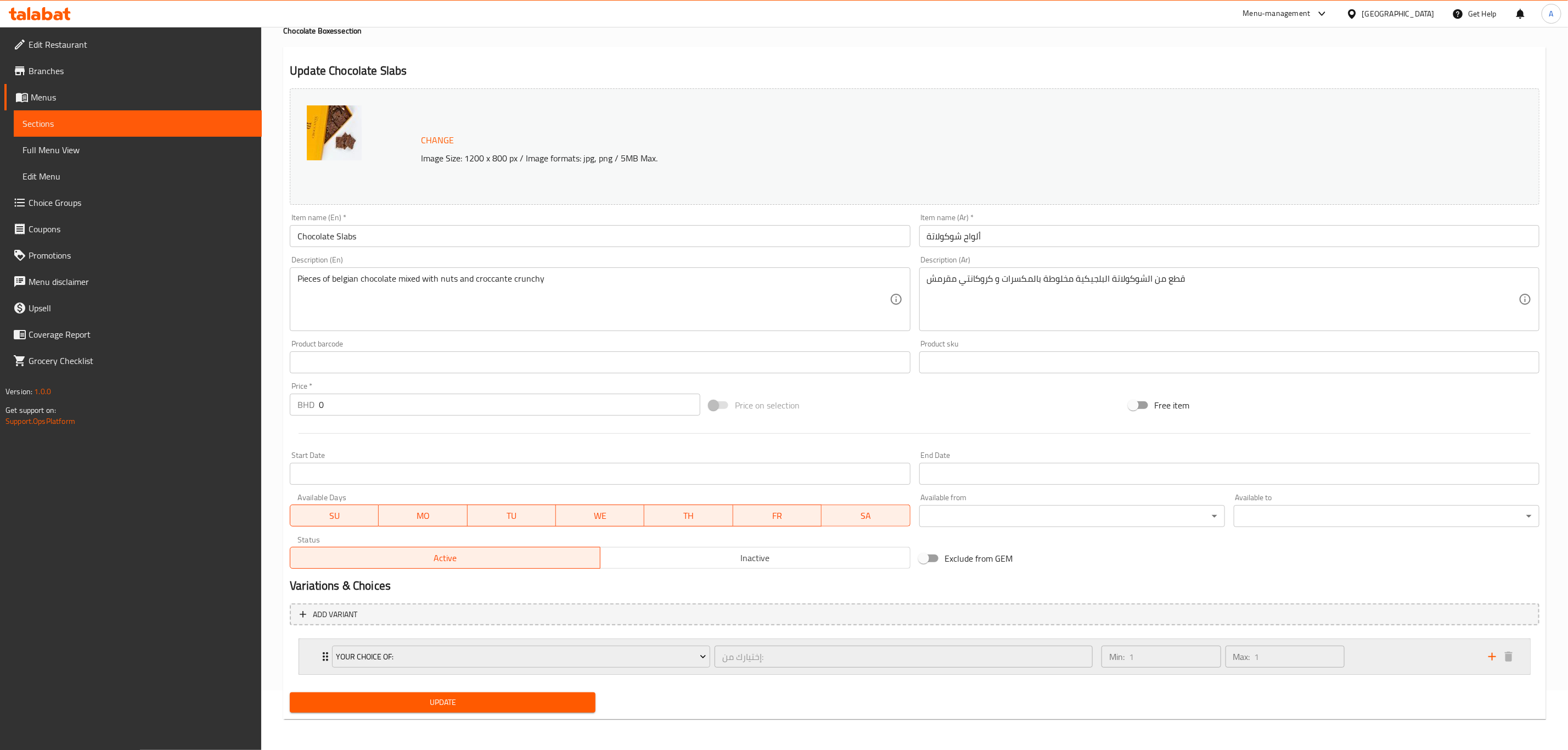
click at [323, 651] on icon "Expand" at bounding box center [325, 656] width 13 height 13
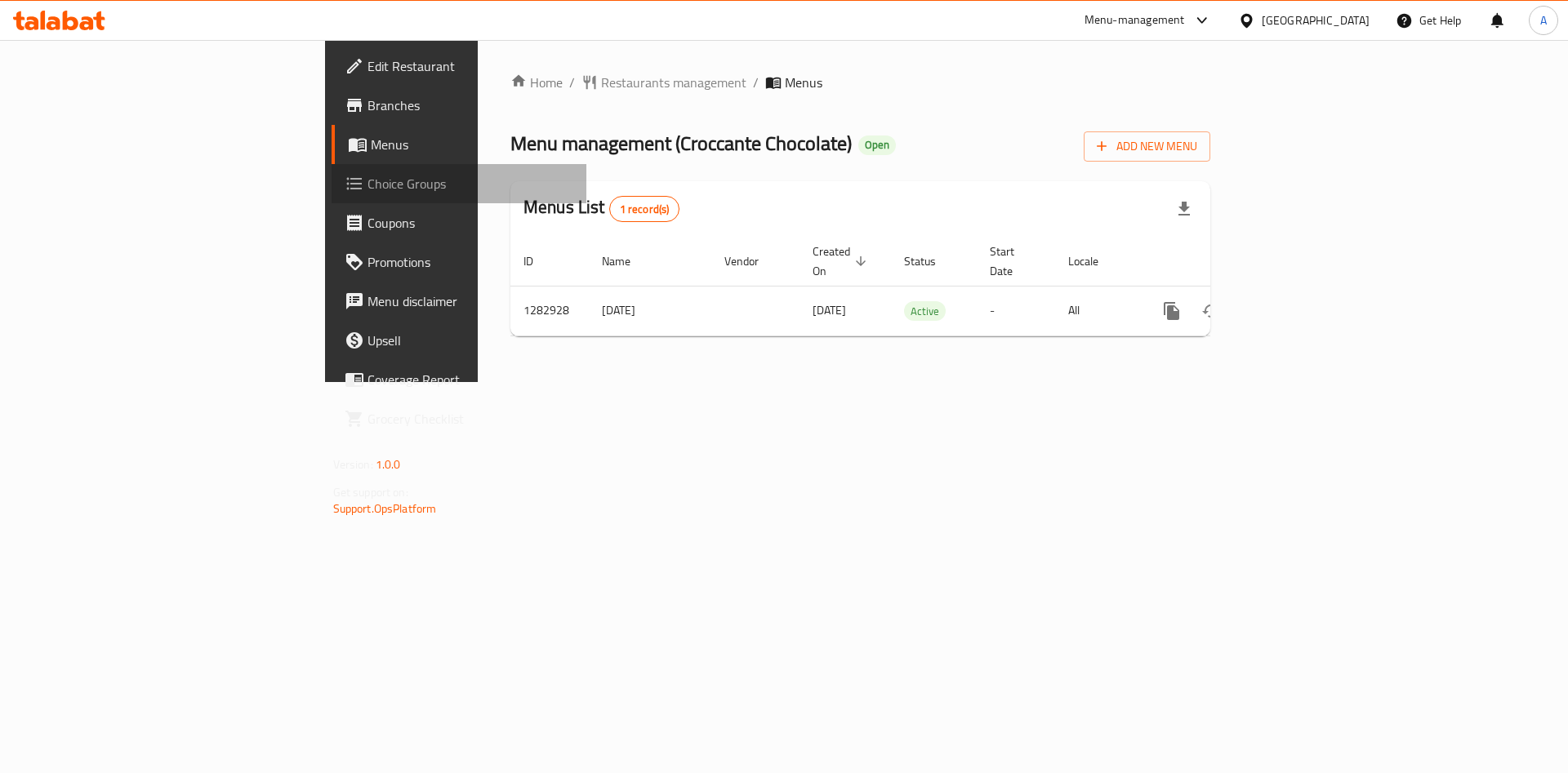
click at [367, 178] on span "Choice Groups" at bounding box center [470, 183] width 206 height 19
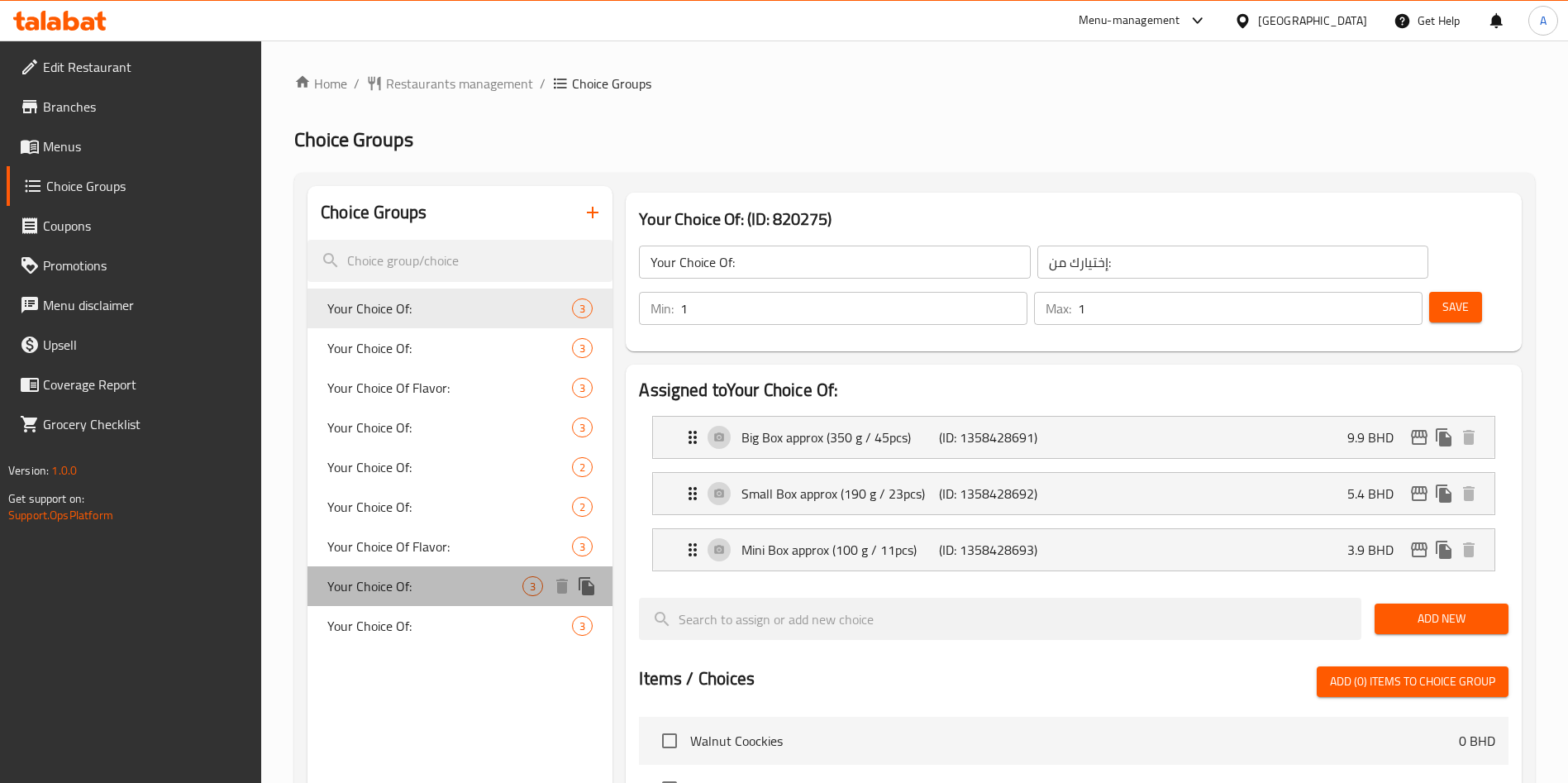
click at [422, 579] on span "Your Choice Of:" at bounding box center [424, 585] width 195 height 19
type input "Your Choice Of:"
type input "إختيارك من:"
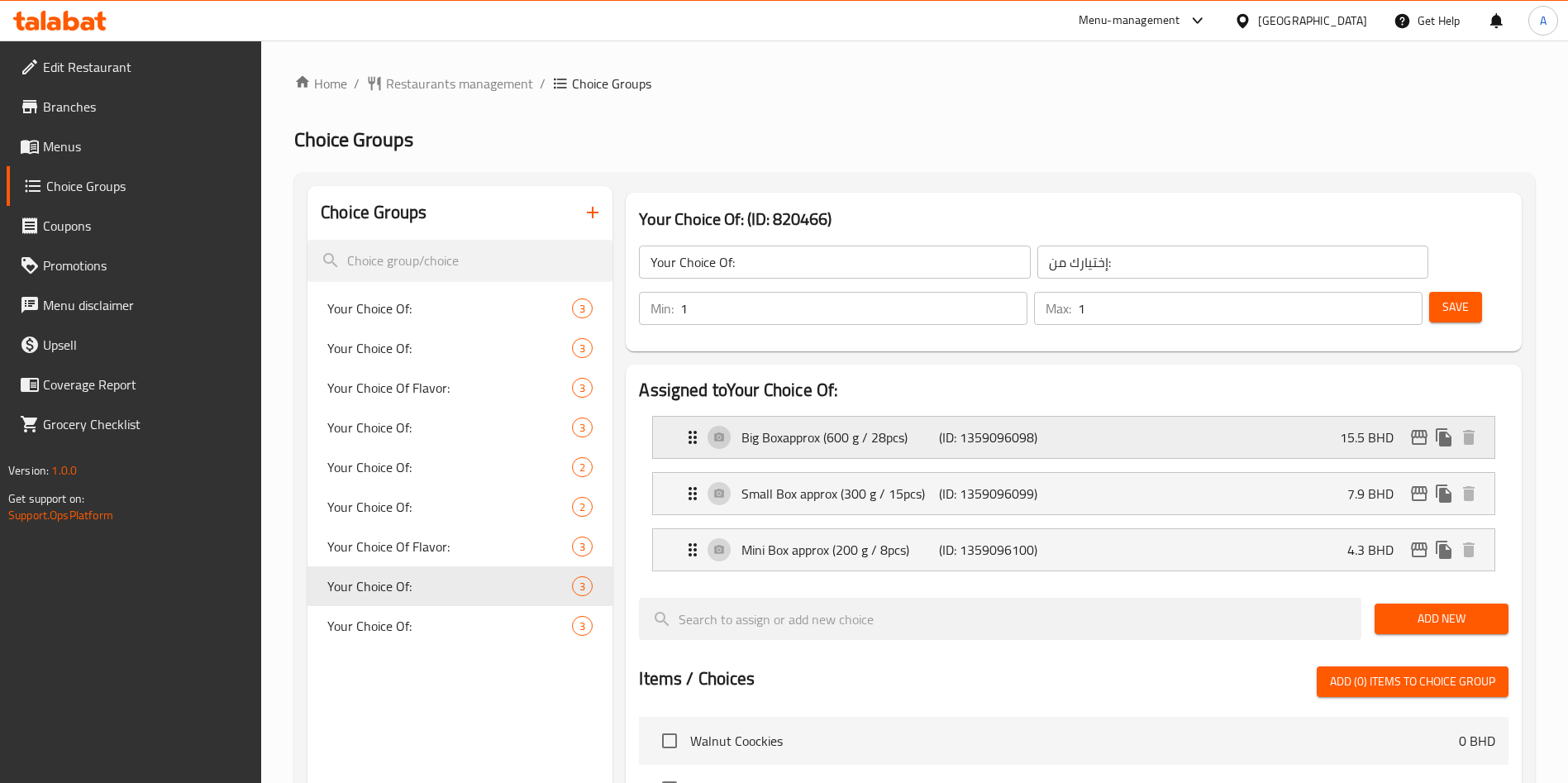
click at [1040, 427] on p "(ID: 1359096098)" at bounding box center [1004, 436] width 131 height 19
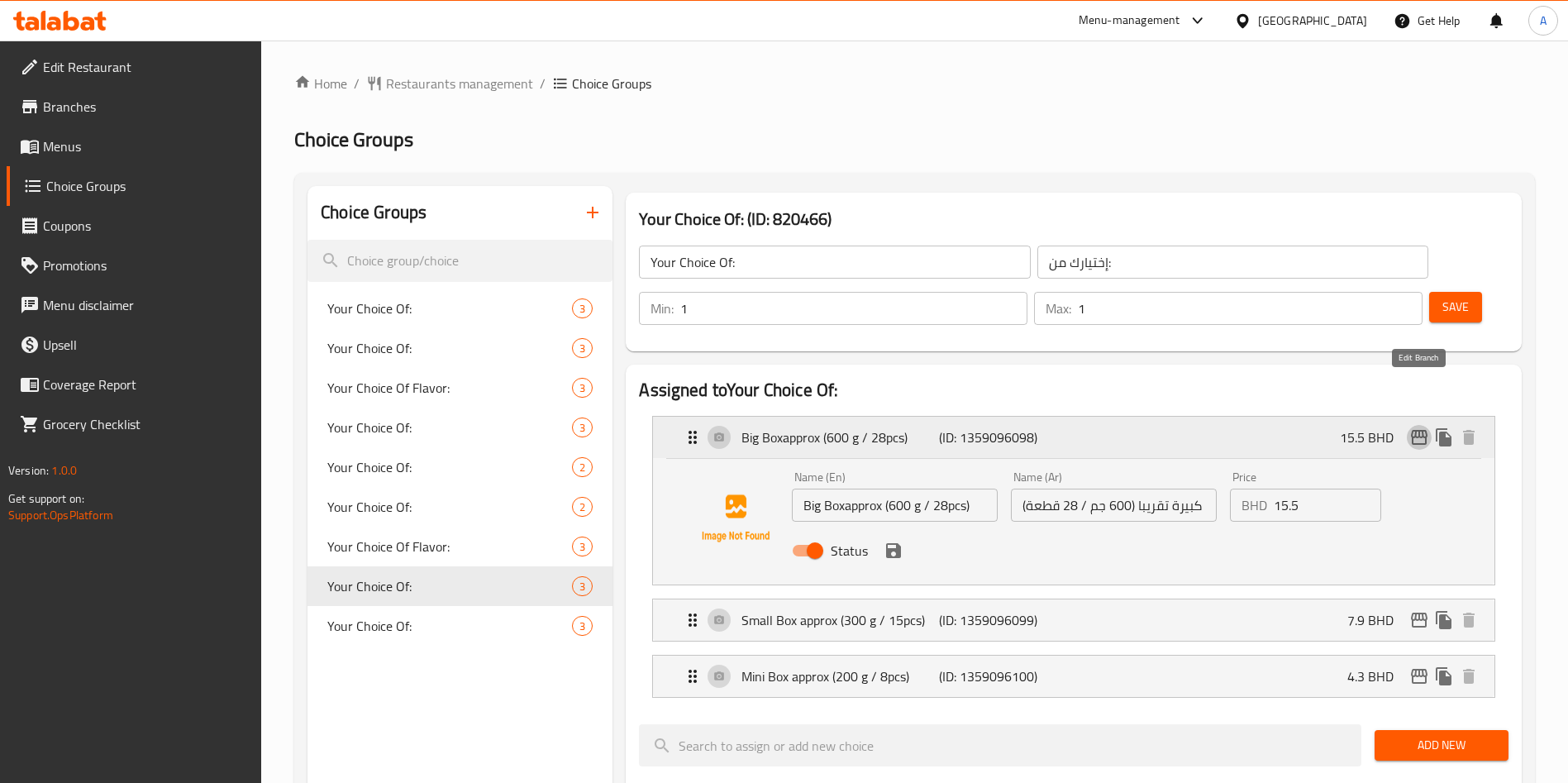
click at [1419, 430] on icon "edit" at bounding box center [1419, 437] width 17 height 15
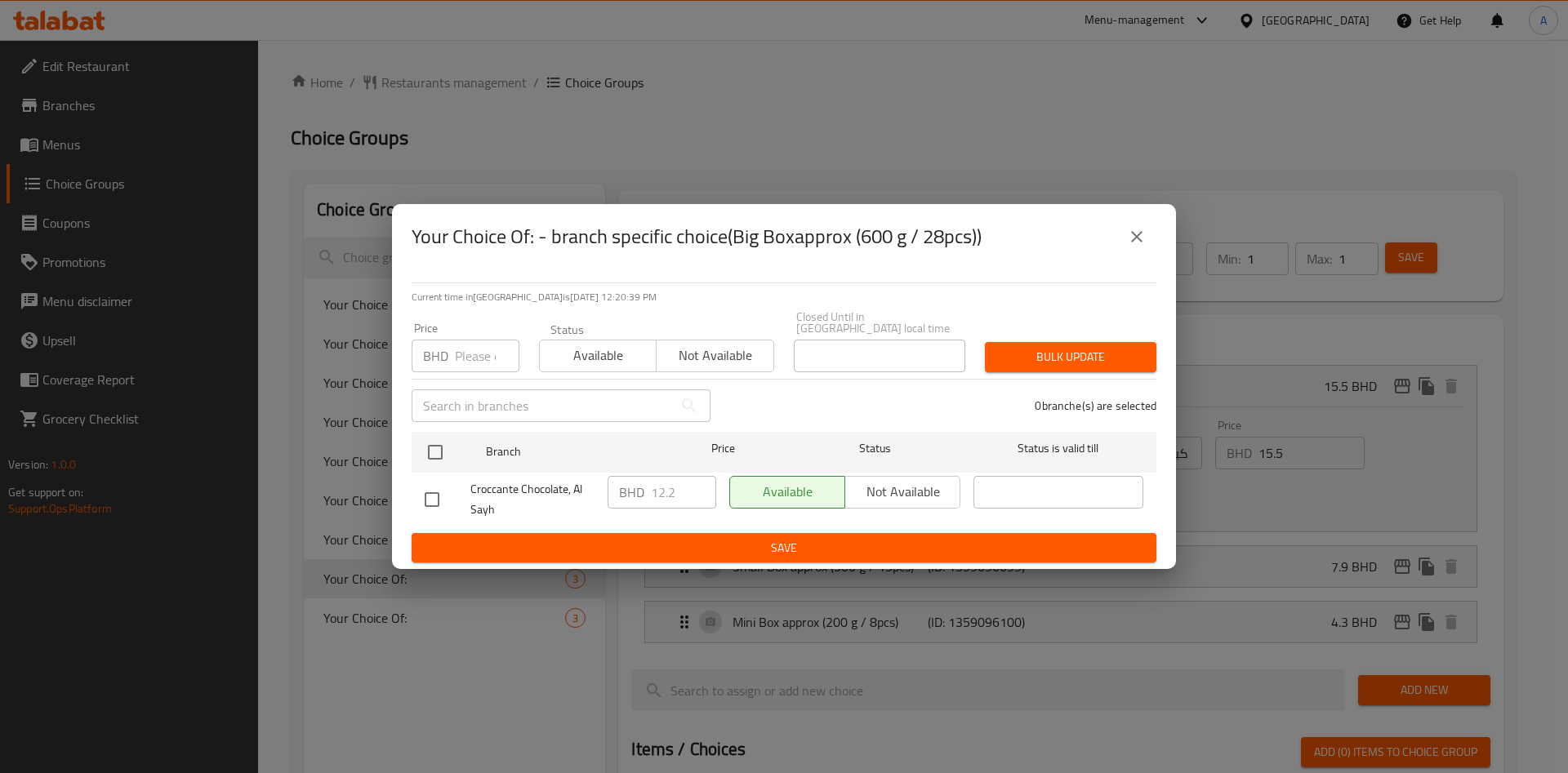
click at [429, 499] on input "checkbox" at bounding box center [432, 500] width 35 height 35
checkbox input "true"
drag, startPoint x: 687, startPoint y: 492, endPoint x: 623, endPoint y: 485, distance: 64.4
click at [623, 485] on div "BHD 12.2 ​" at bounding box center [661, 492] width 109 height 33
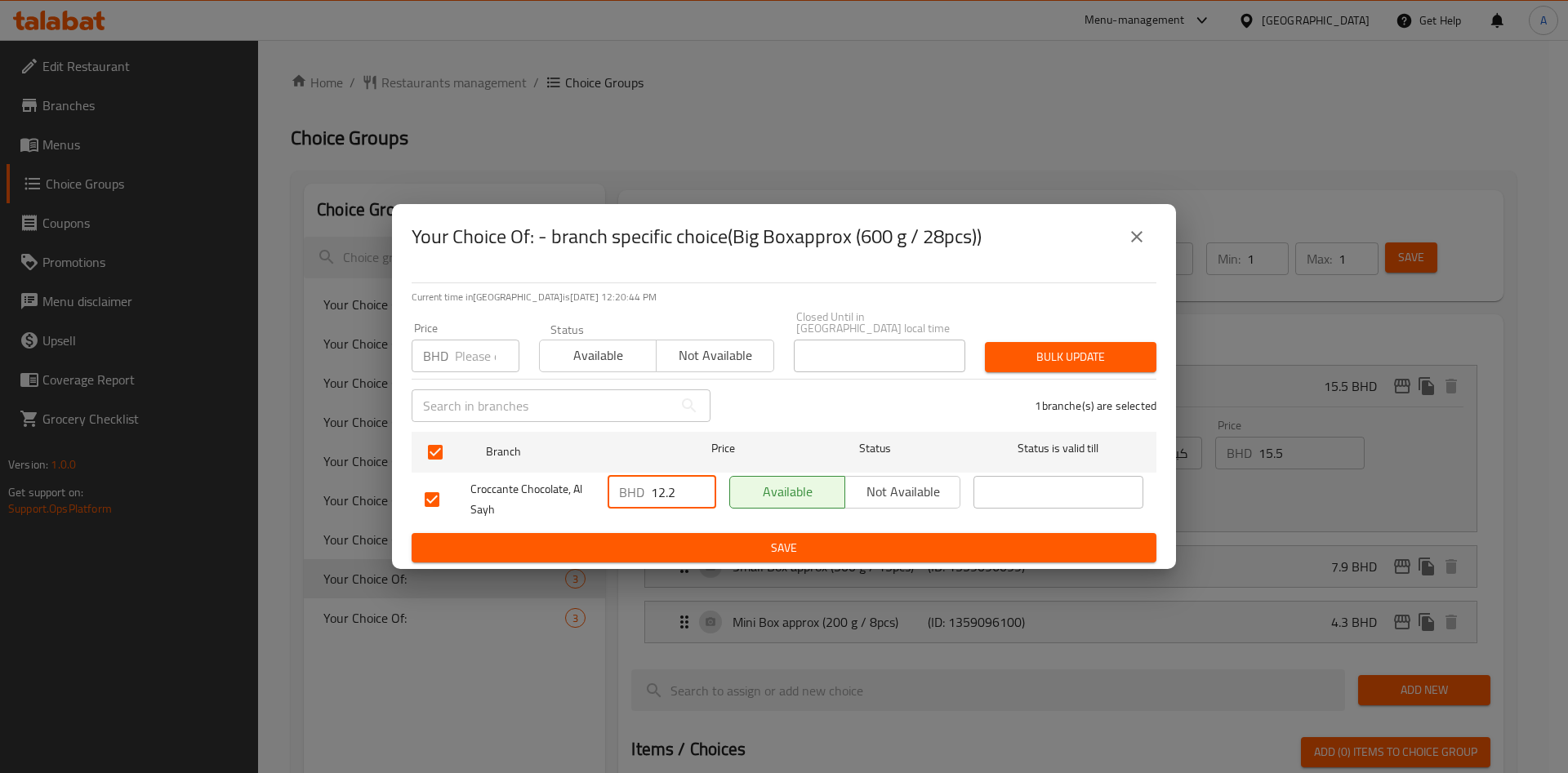
click at [420, 491] on input "checkbox" at bounding box center [432, 500] width 35 height 35
checkbox input "false"
click at [462, 350] on input "number" at bounding box center [487, 356] width 65 height 33
type input "15.5"
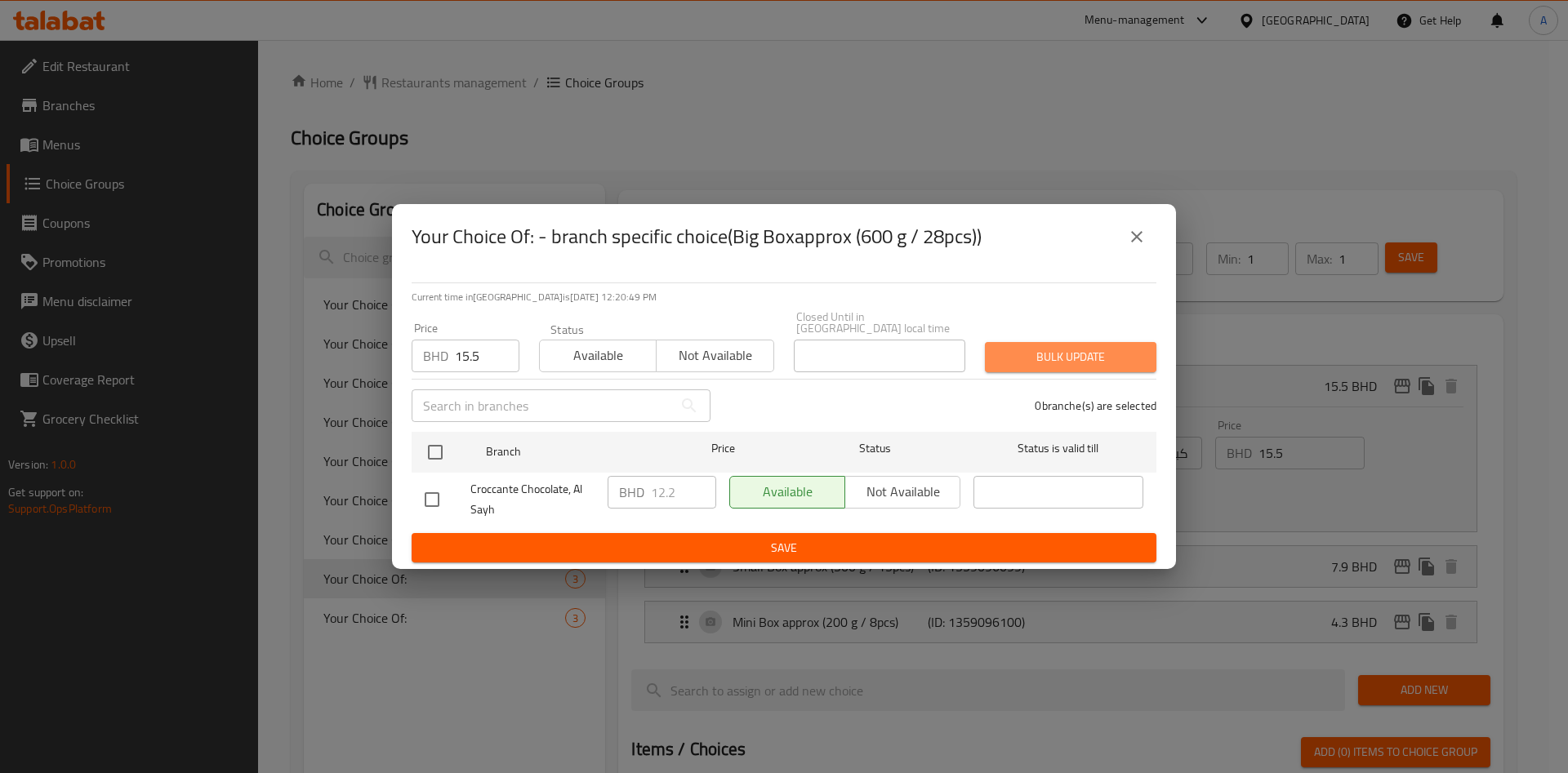
click at [1101, 360] on span "Bulk update" at bounding box center [1070, 357] width 145 height 20
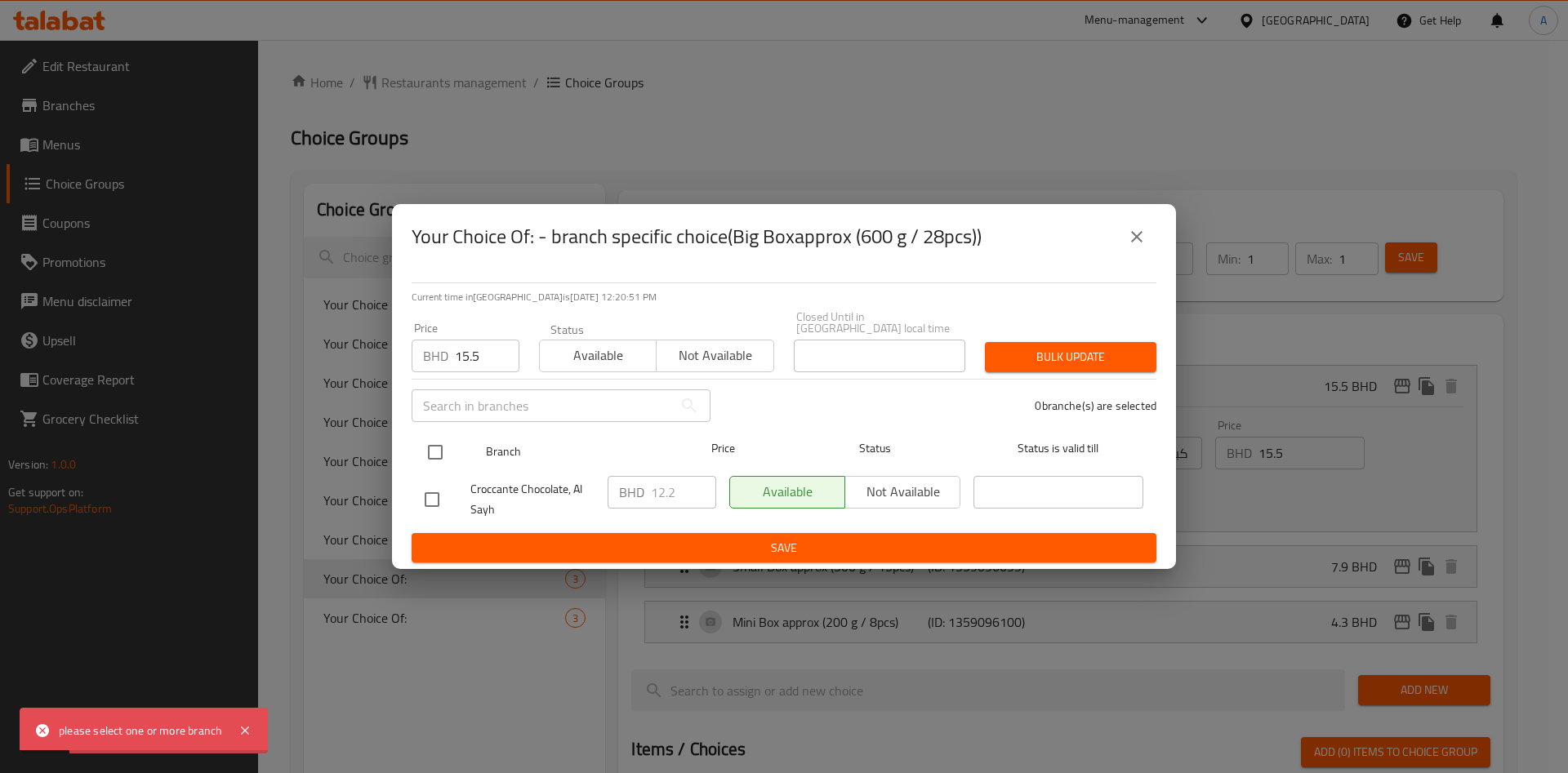
click at [441, 449] on input "checkbox" at bounding box center [436, 453] width 35 height 35
checkbox input "true"
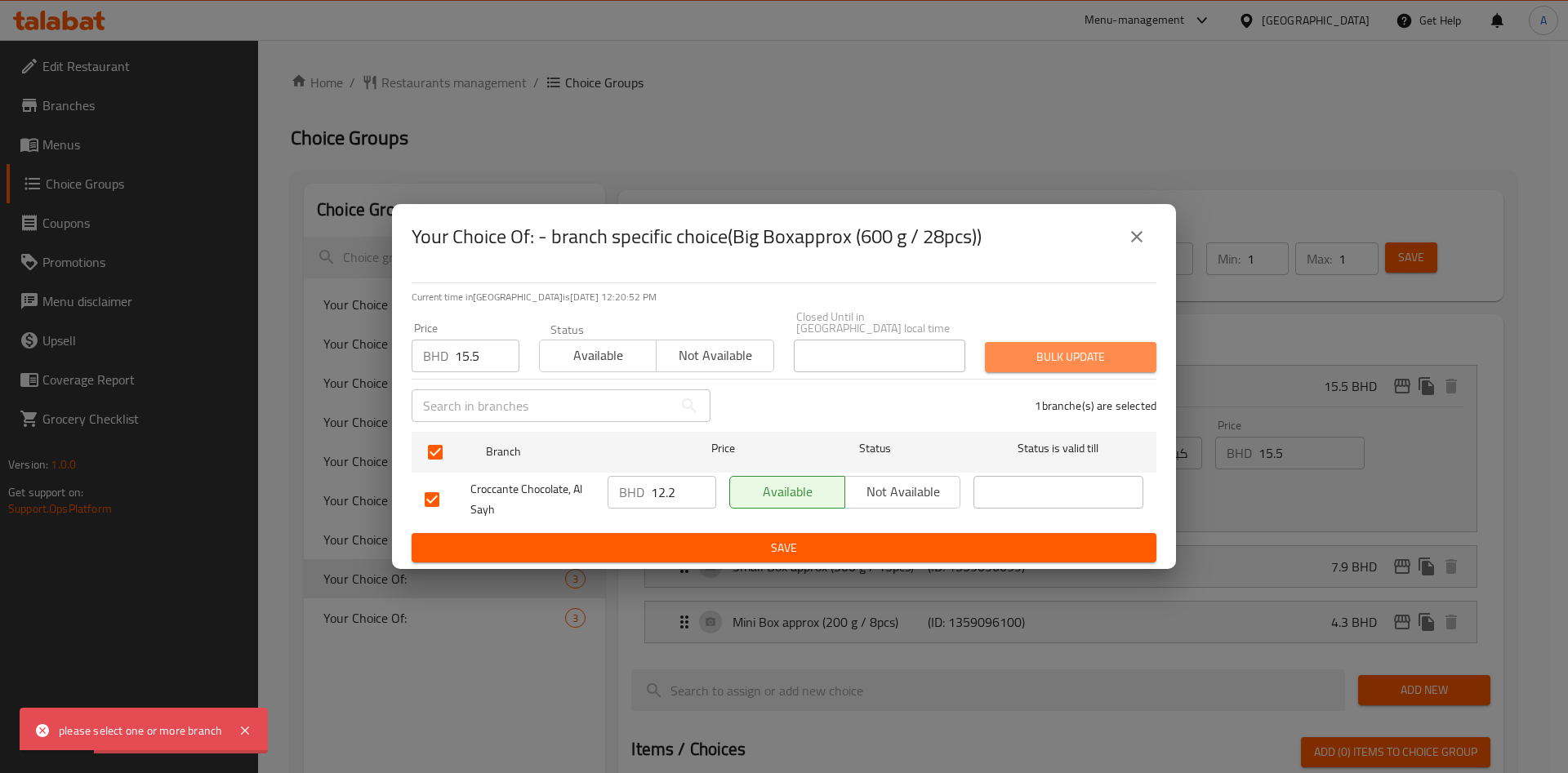
click at [1103, 355] on span "Bulk update" at bounding box center [1070, 357] width 145 height 20
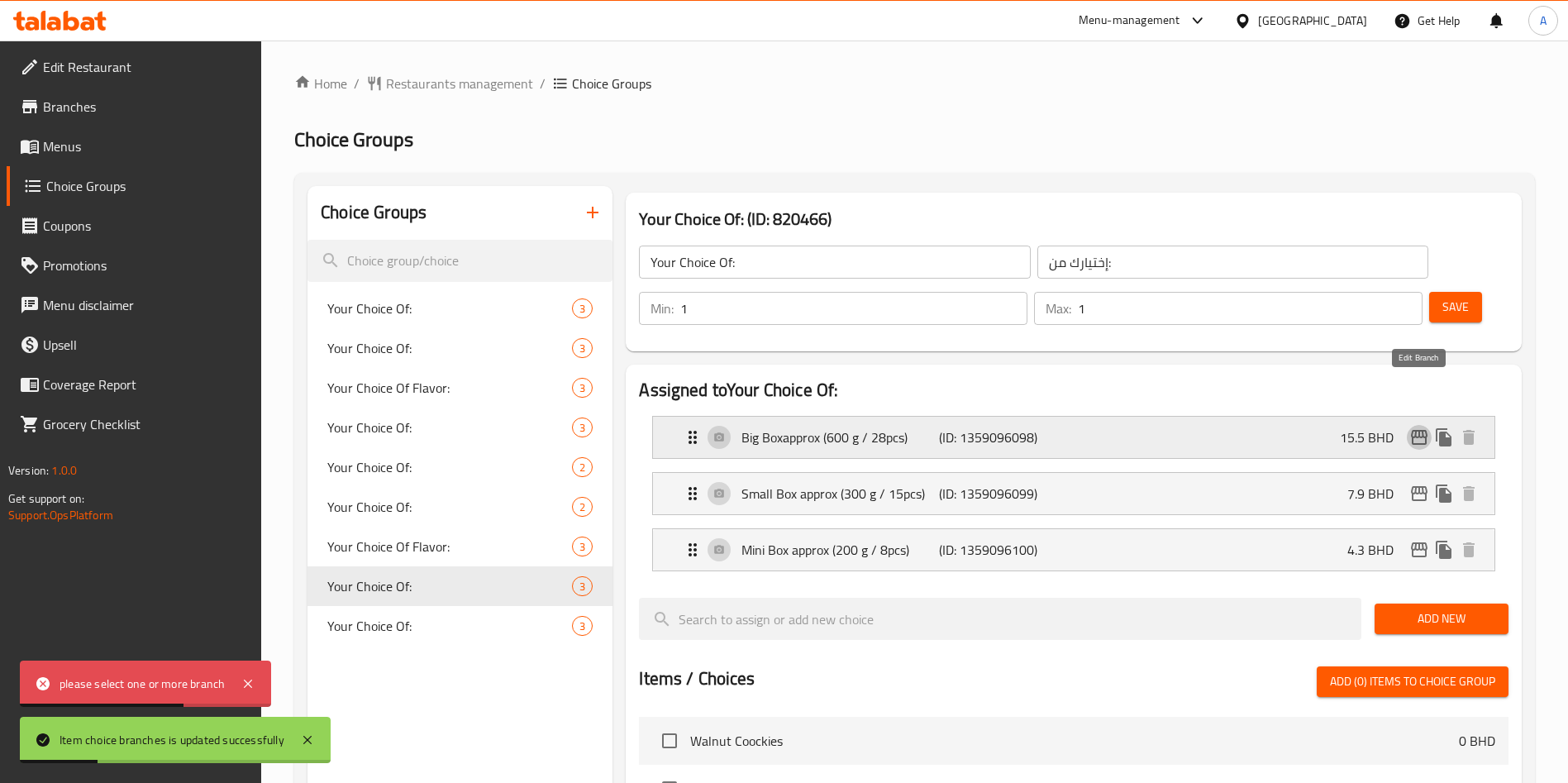
click at [1412, 427] on icon "edit" at bounding box center [1418, 436] width 19 height 19
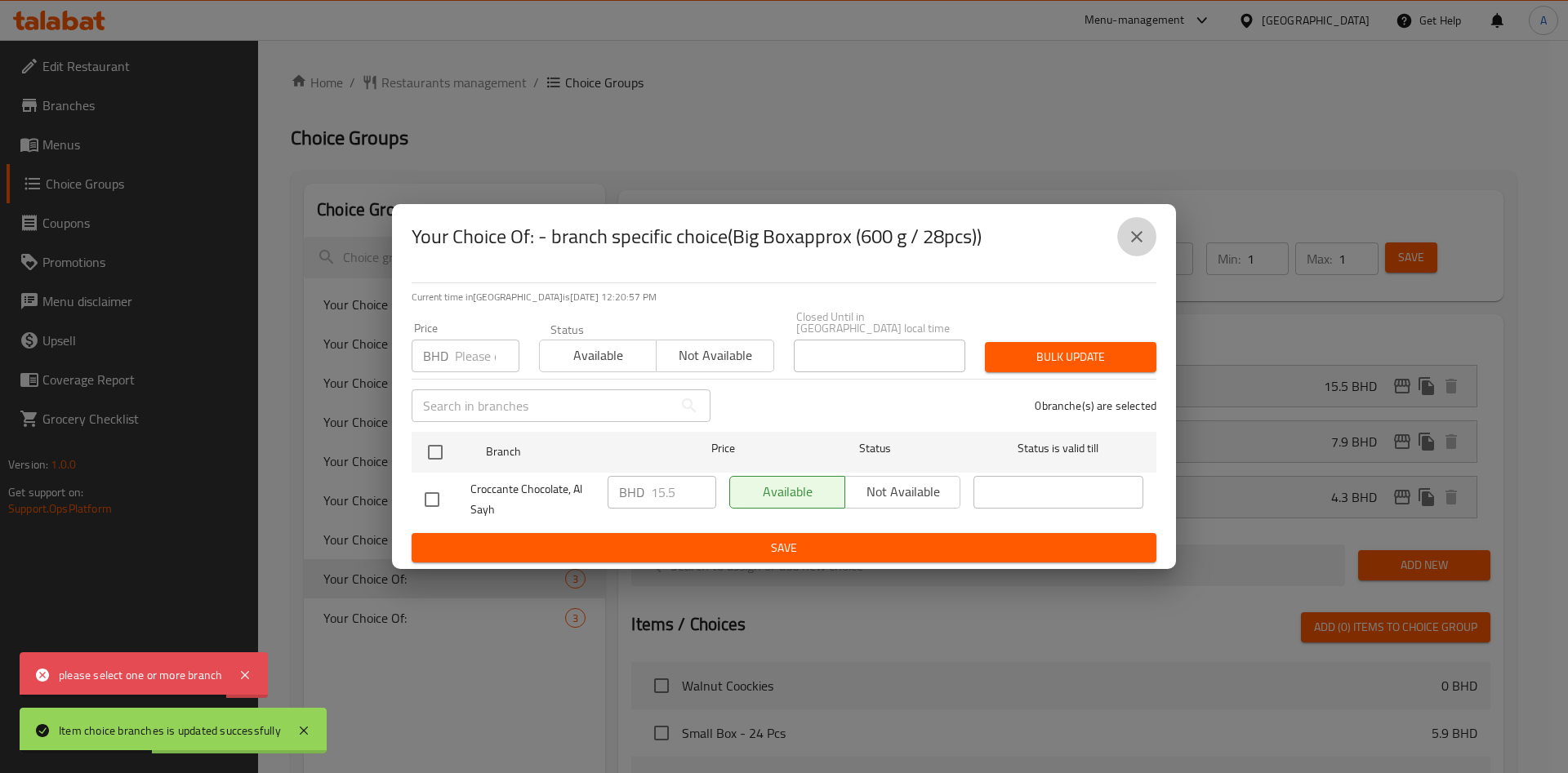
click at [1142, 256] on button "close" at bounding box center [1137, 236] width 39 height 39
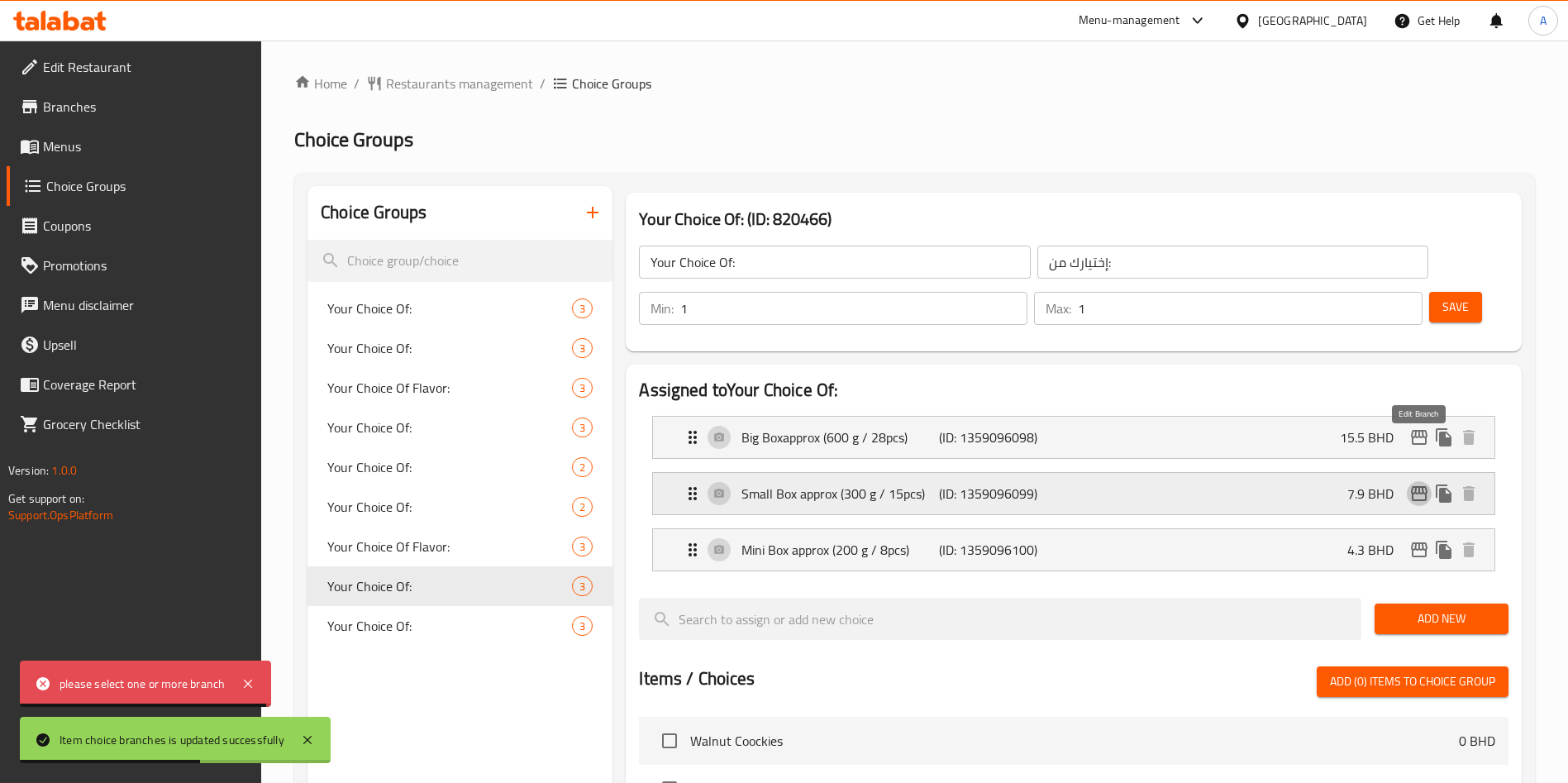
click at [1417, 483] on icon "edit" at bounding box center [1418, 493] width 19 height 19
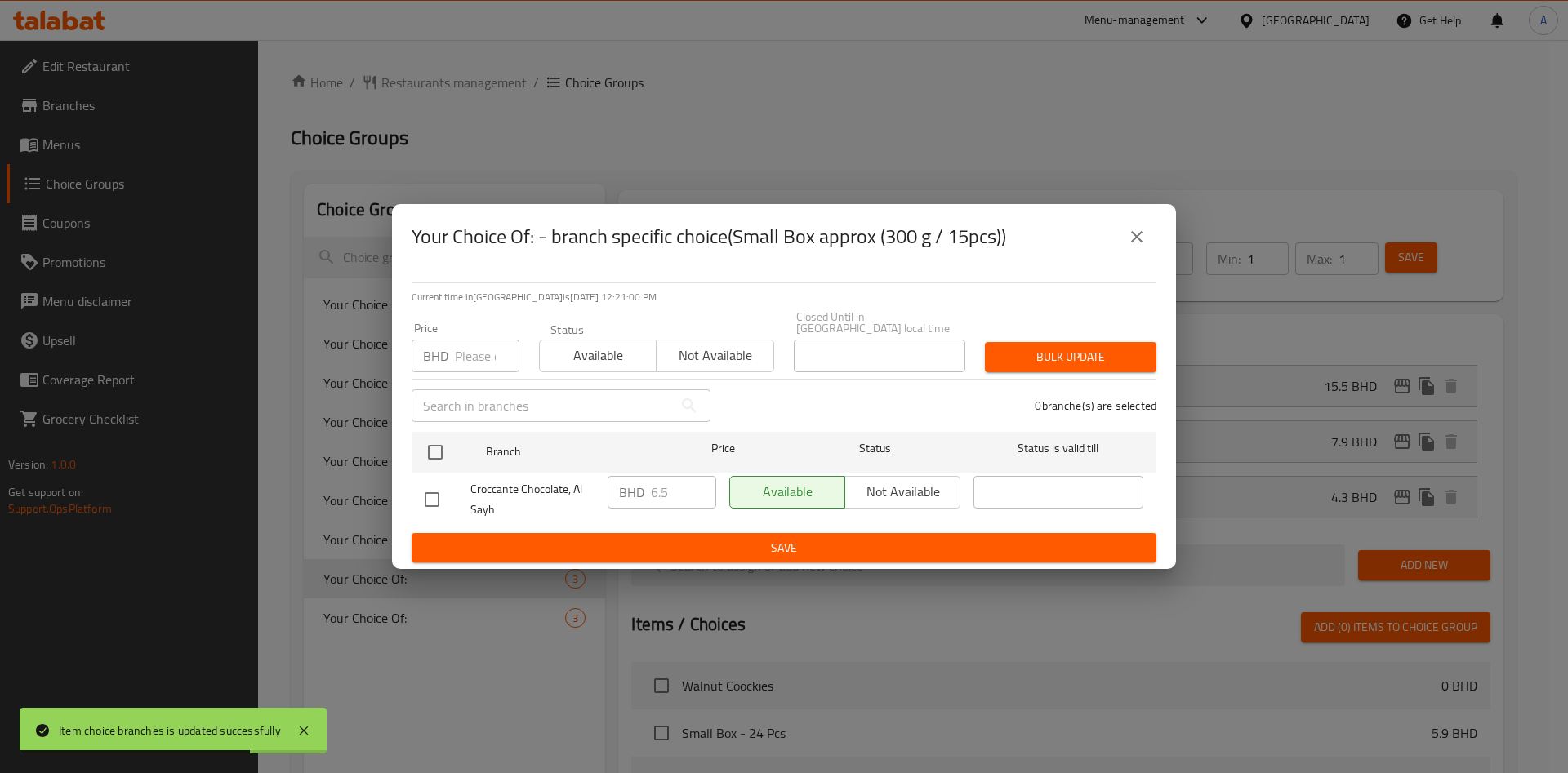
click at [436, 361] on p "BHD" at bounding box center [436, 355] width 26 height 19
click at [456, 354] on input "number" at bounding box center [487, 356] width 65 height 33
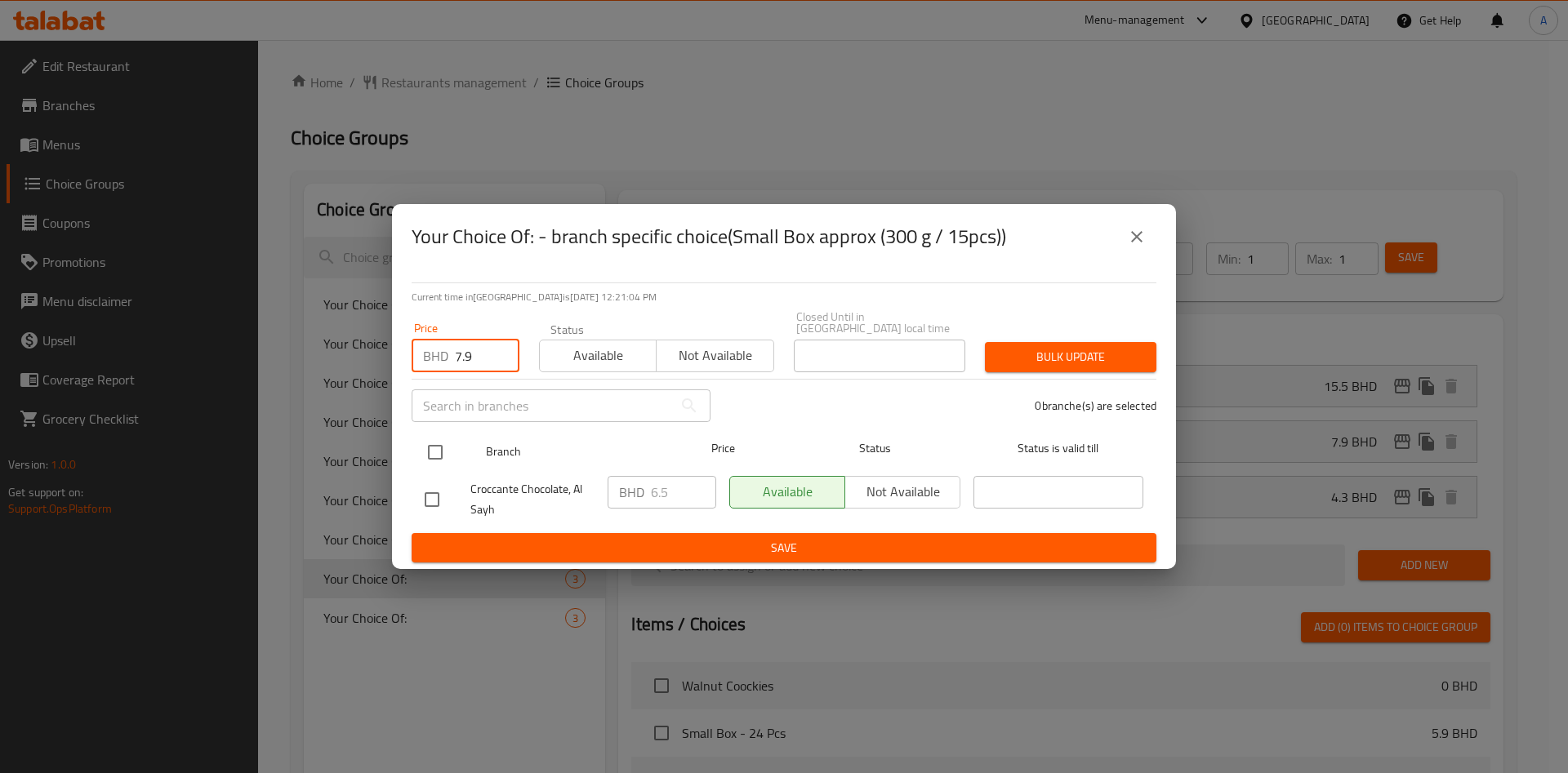
type input "7.9"
click at [433, 453] on input "checkbox" at bounding box center [436, 453] width 35 height 35
checkbox input "true"
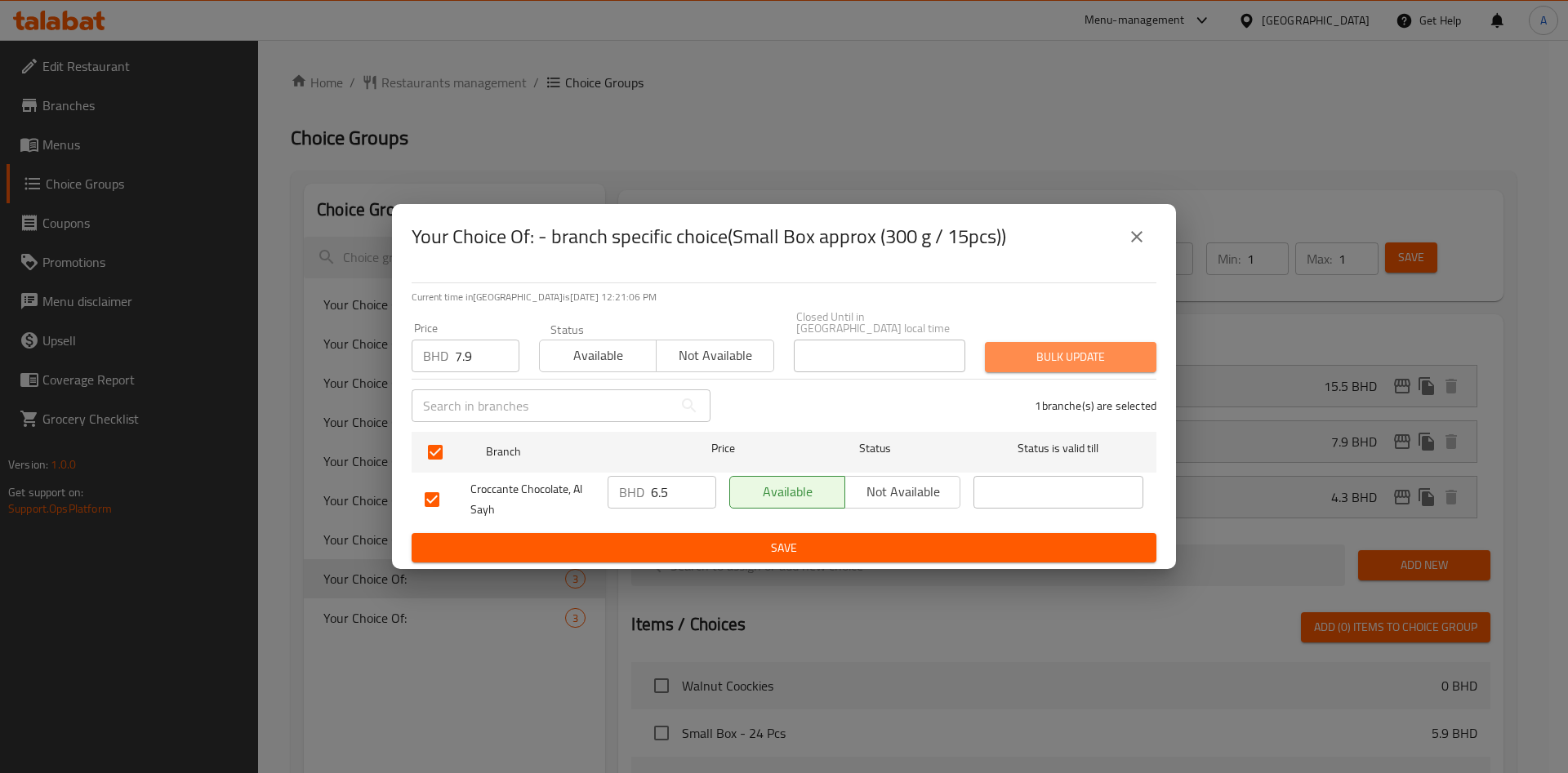
click at [1087, 347] on span "Bulk update" at bounding box center [1070, 357] width 145 height 20
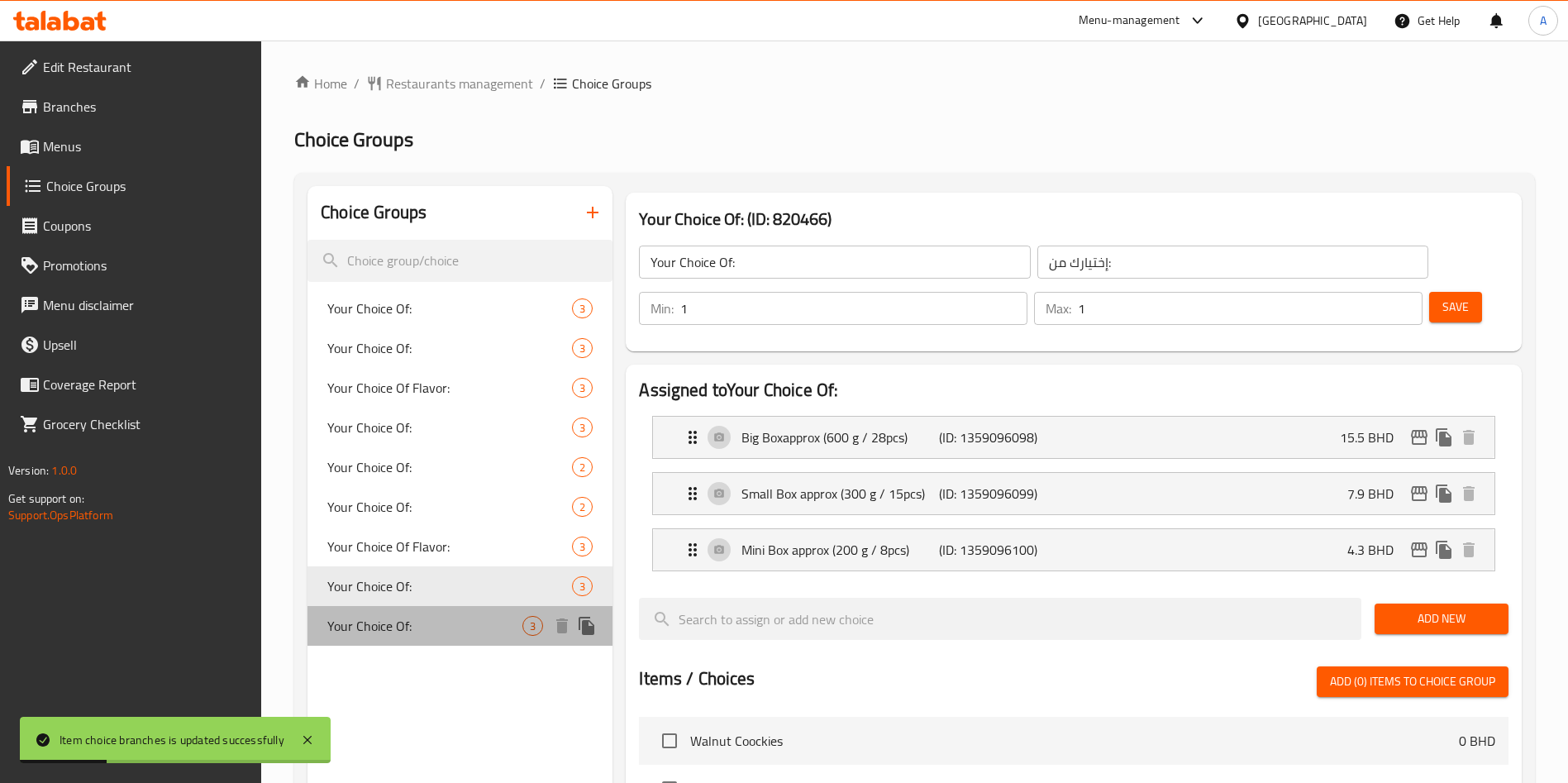
click at [387, 634] on span "Your Choice Of:" at bounding box center [424, 625] width 195 height 19
type input "Your Choice Of:"
type input "إختيارك من:"
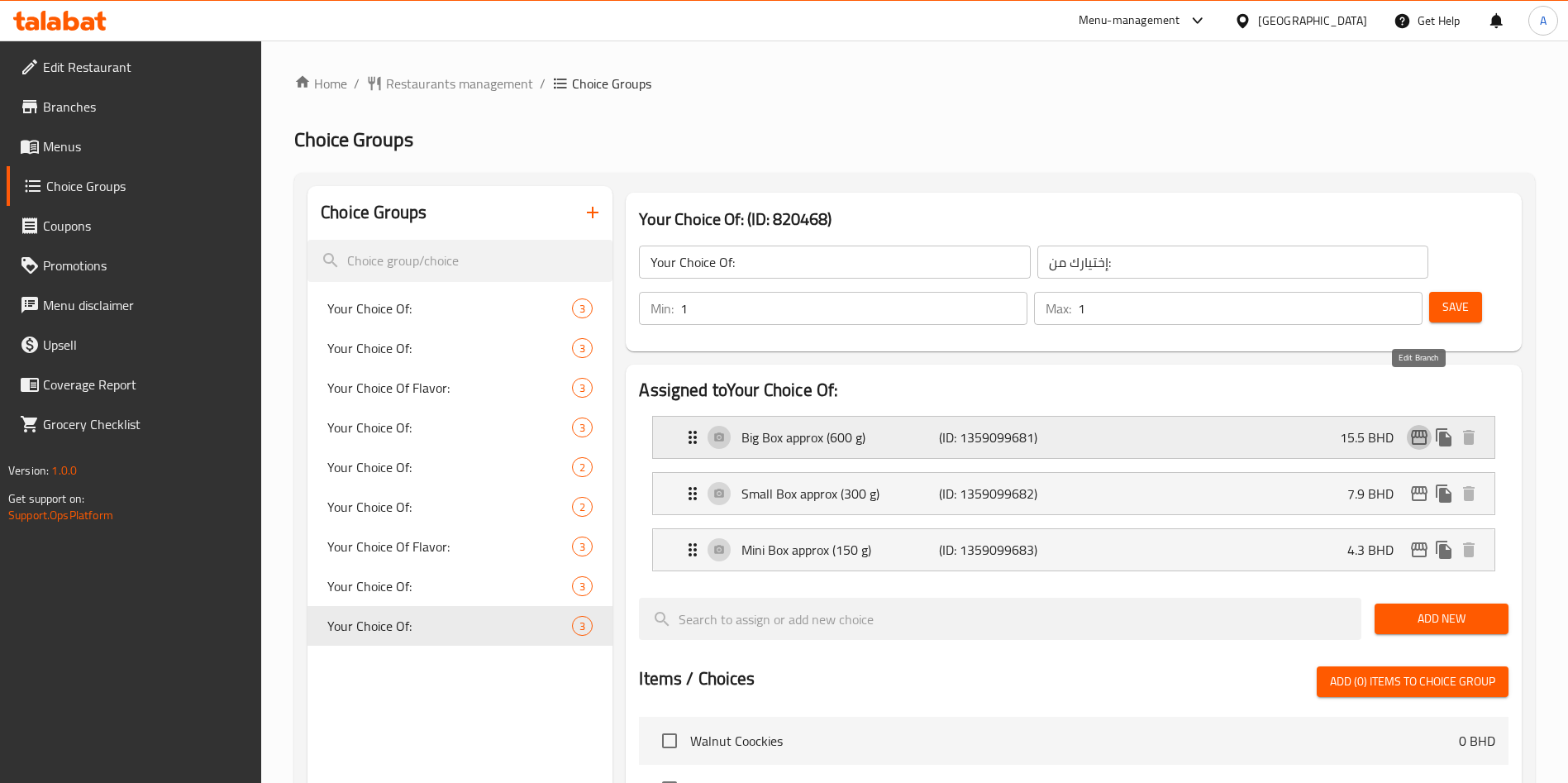
click at [1418, 427] on icon "edit" at bounding box center [1418, 436] width 19 height 19
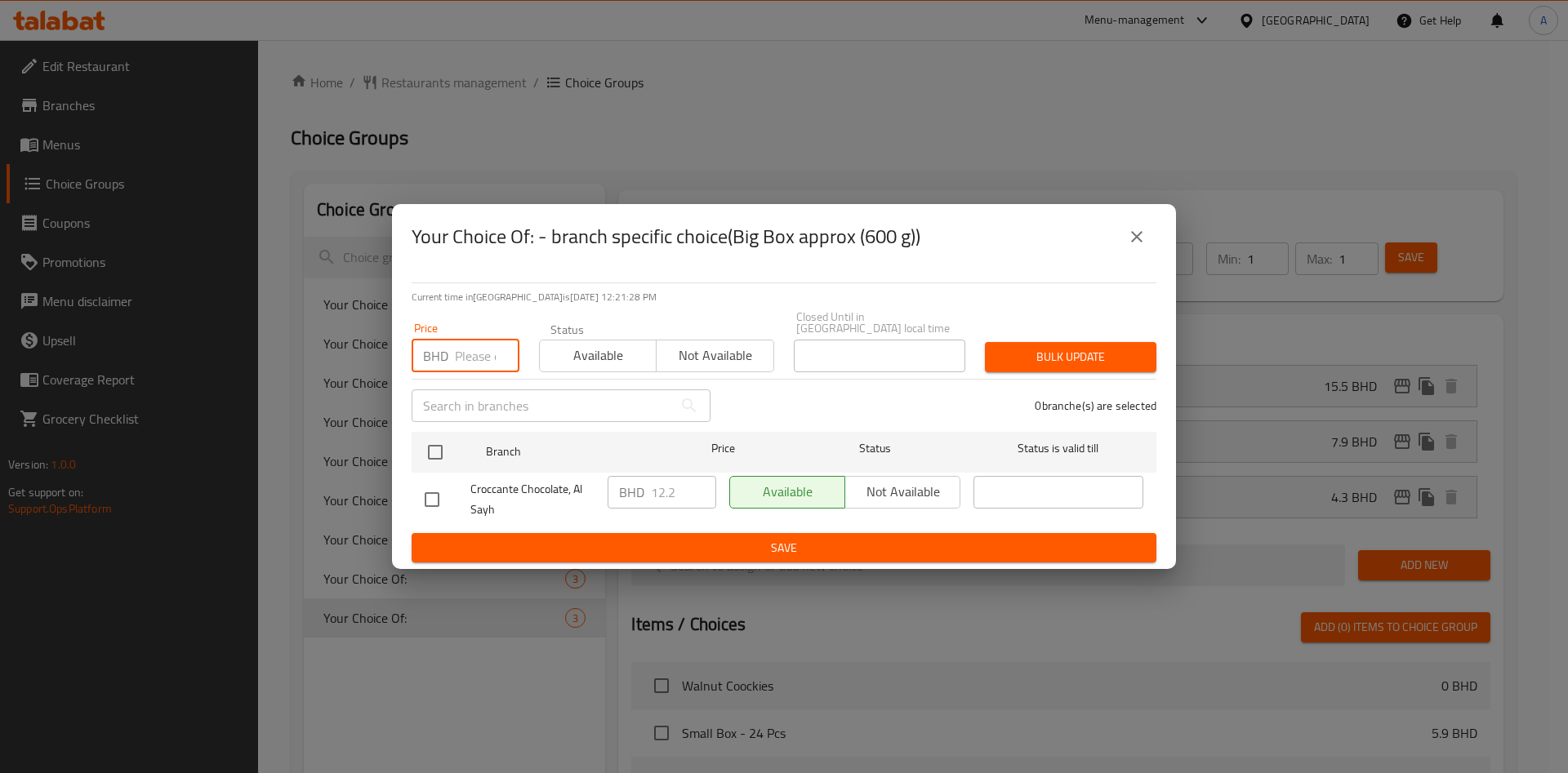
click at [475, 347] on input "number" at bounding box center [487, 356] width 65 height 33
type input "15.5"
click at [442, 449] on input "checkbox" at bounding box center [436, 453] width 35 height 35
checkbox input "true"
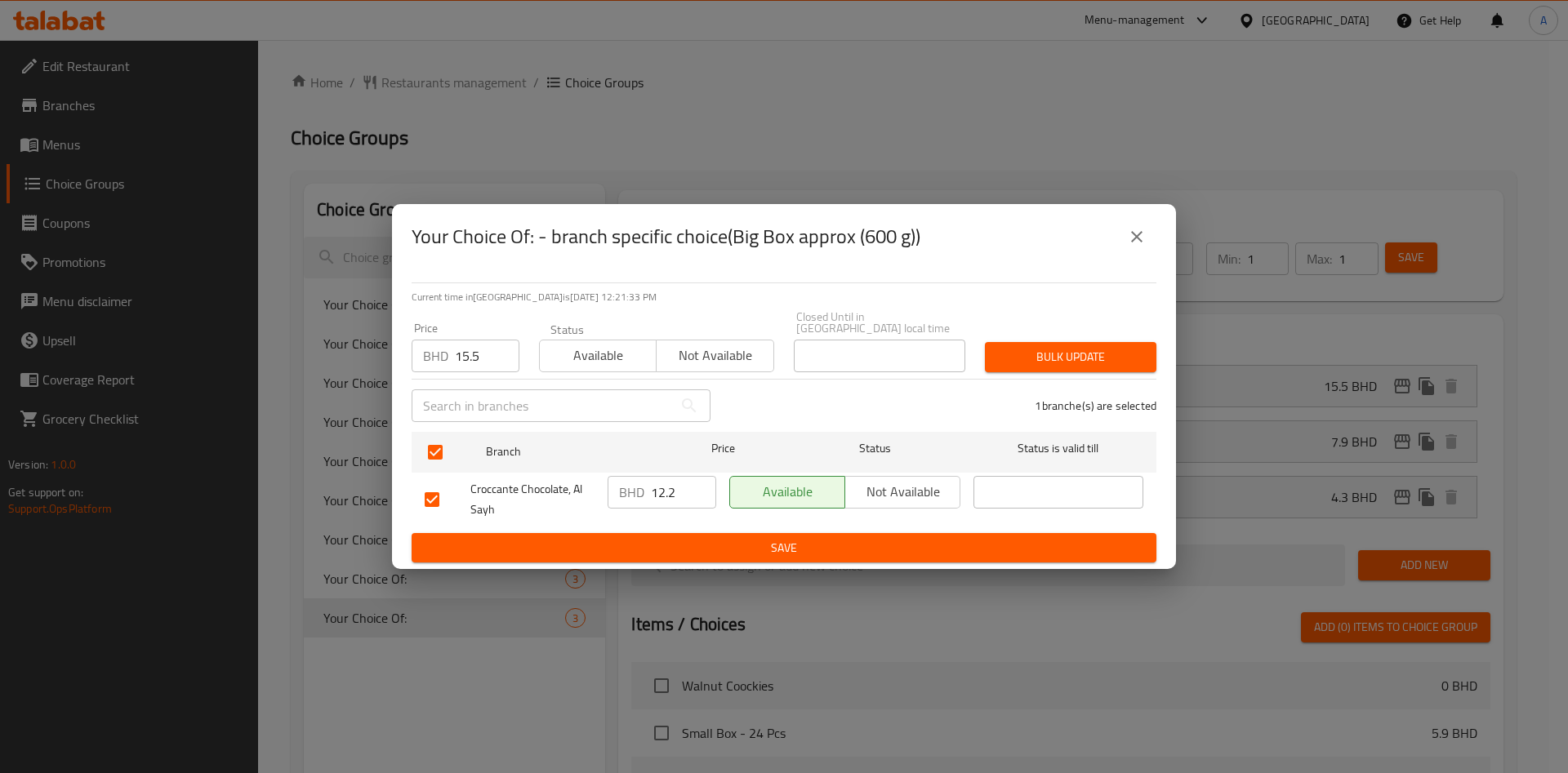
click at [1042, 347] on span "Bulk update" at bounding box center [1070, 357] width 145 height 20
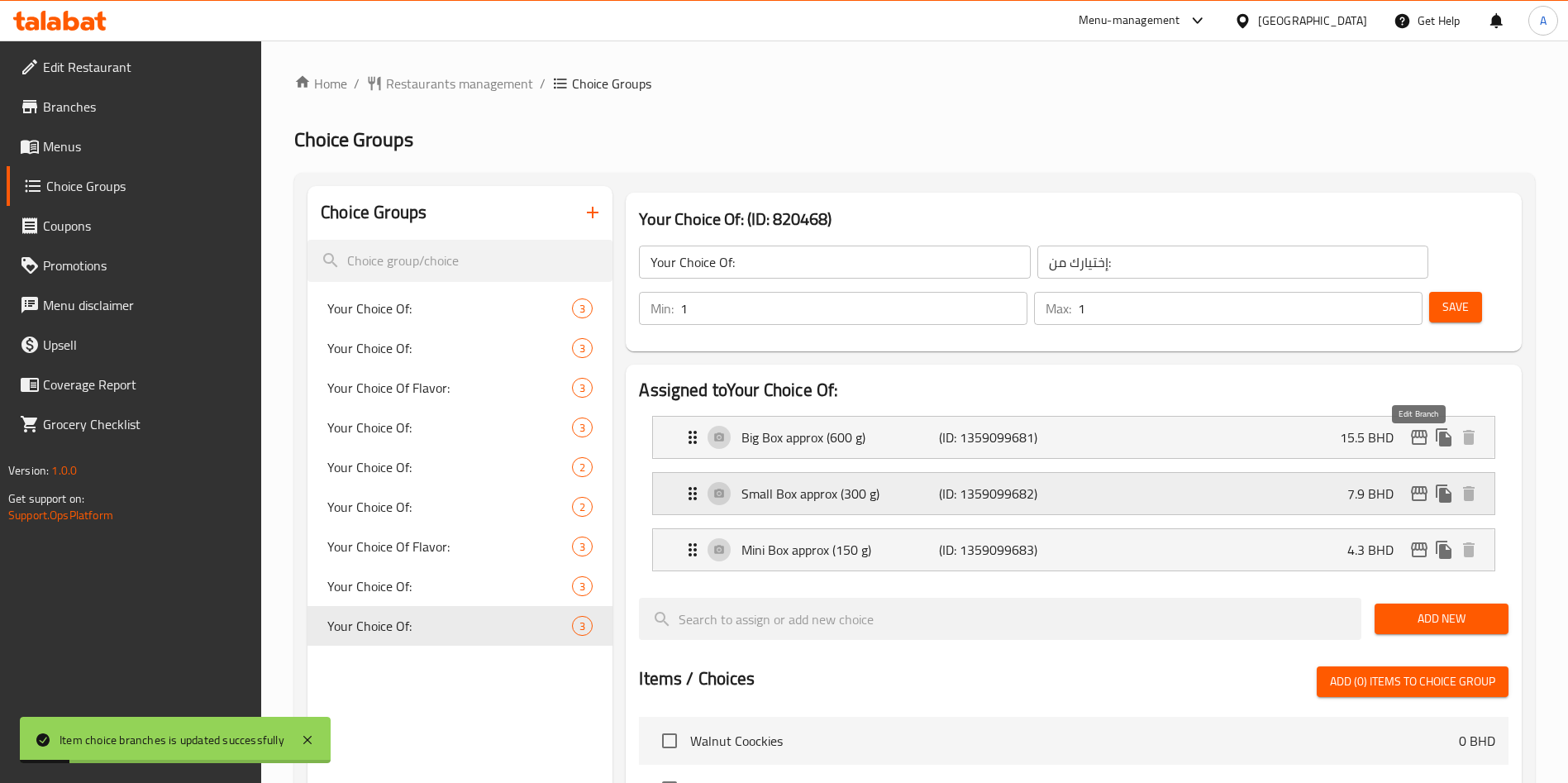
click at [1426, 486] on icon "edit" at bounding box center [1419, 494] width 17 height 15
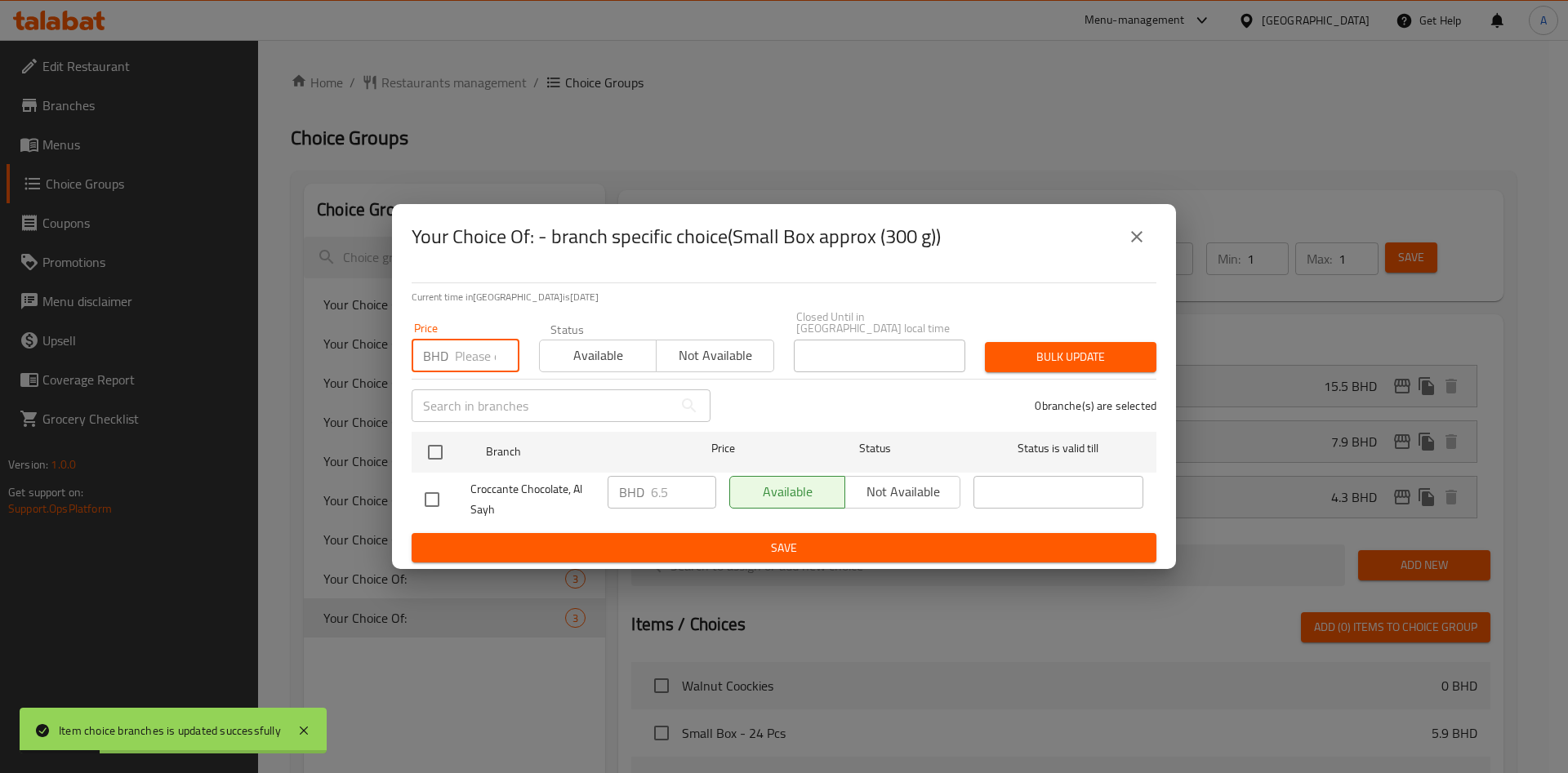
click at [476, 339] on input "number" at bounding box center [487, 356] width 65 height 33
type input "7.9"
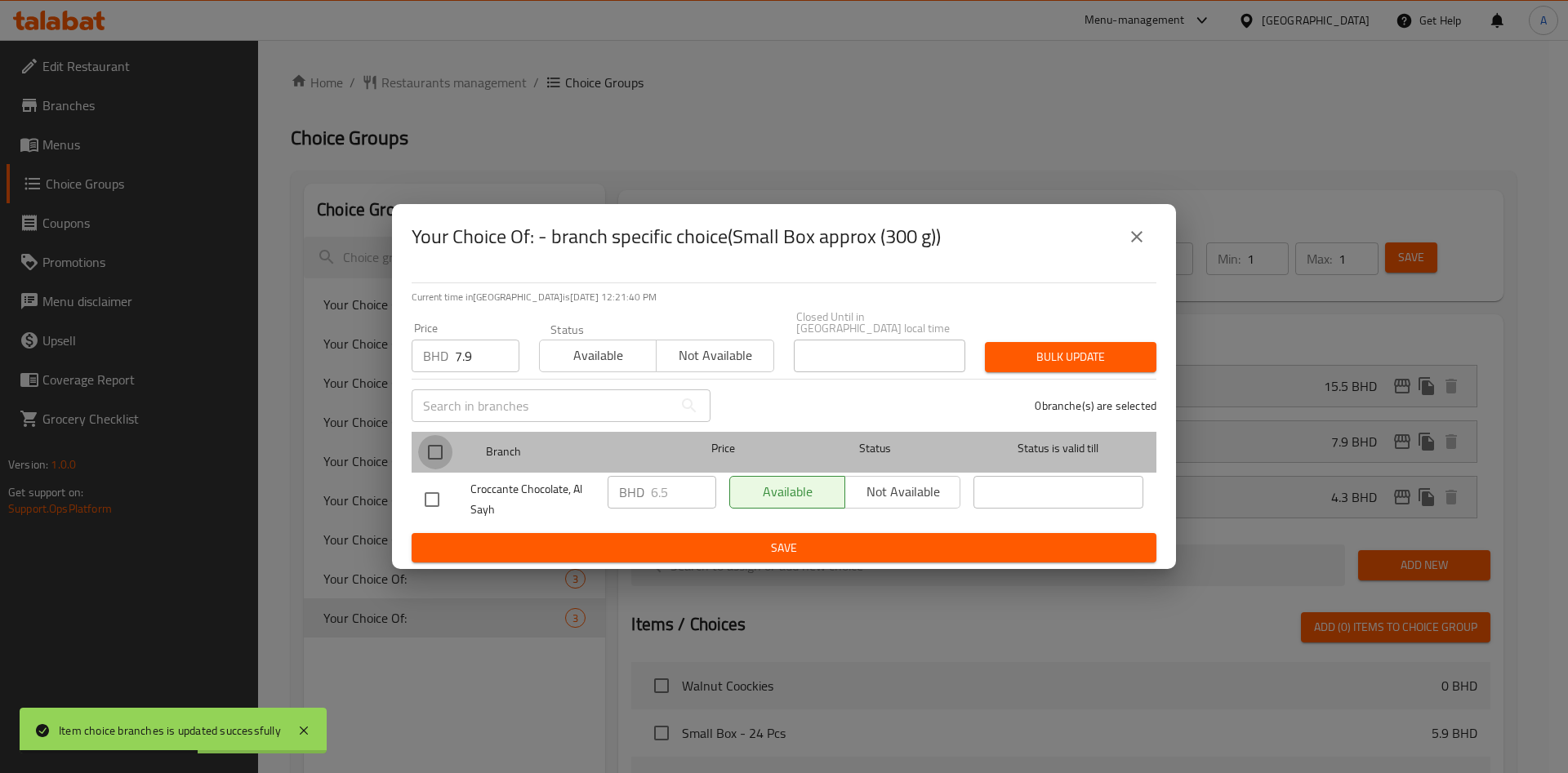
click at [436, 437] on input "checkbox" at bounding box center [436, 453] width 35 height 35
checkbox input "true"
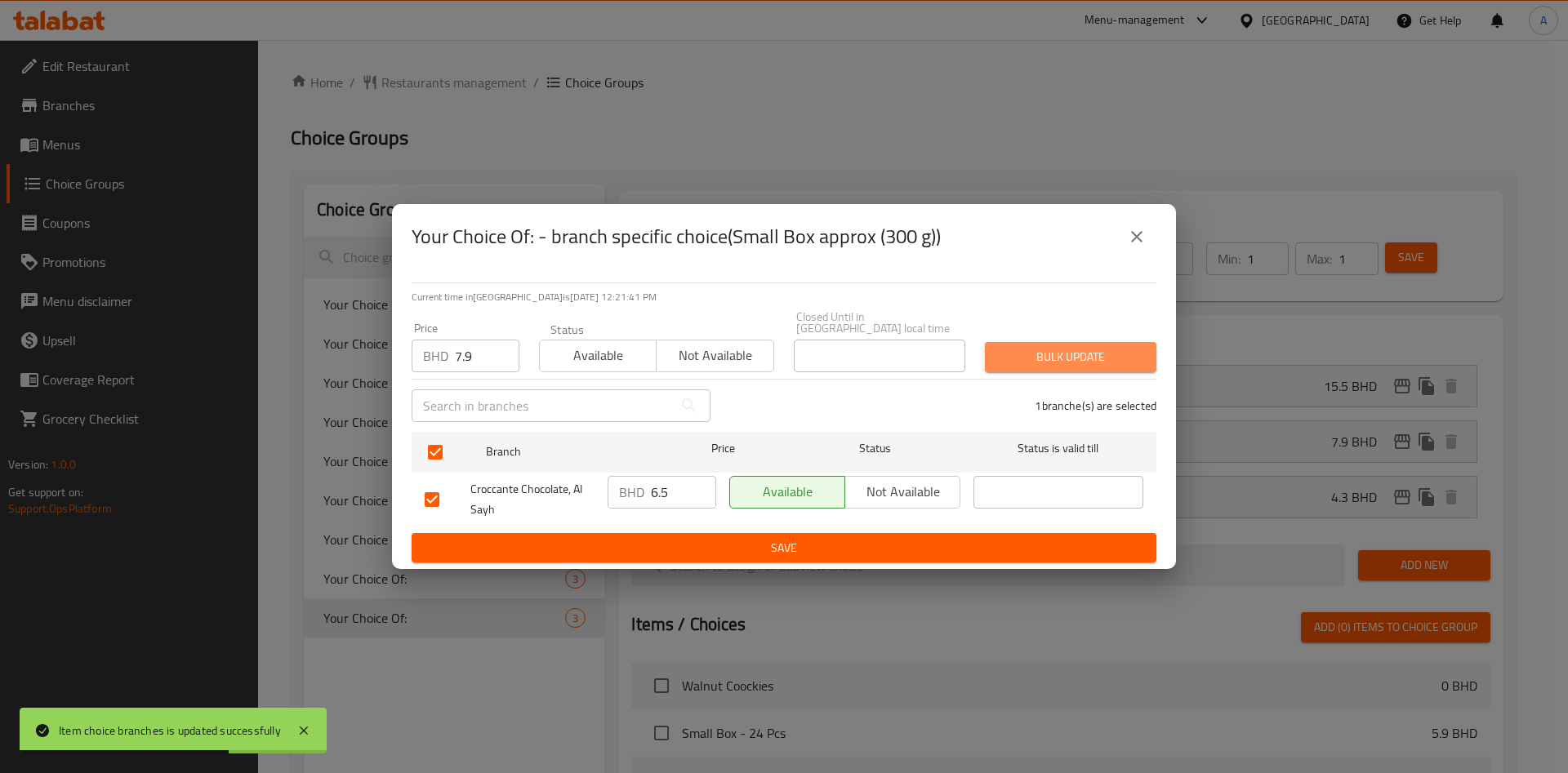
click at [1077, 356] on span "Bulk update" at bounding box center [1070, 357] width 145 height 20
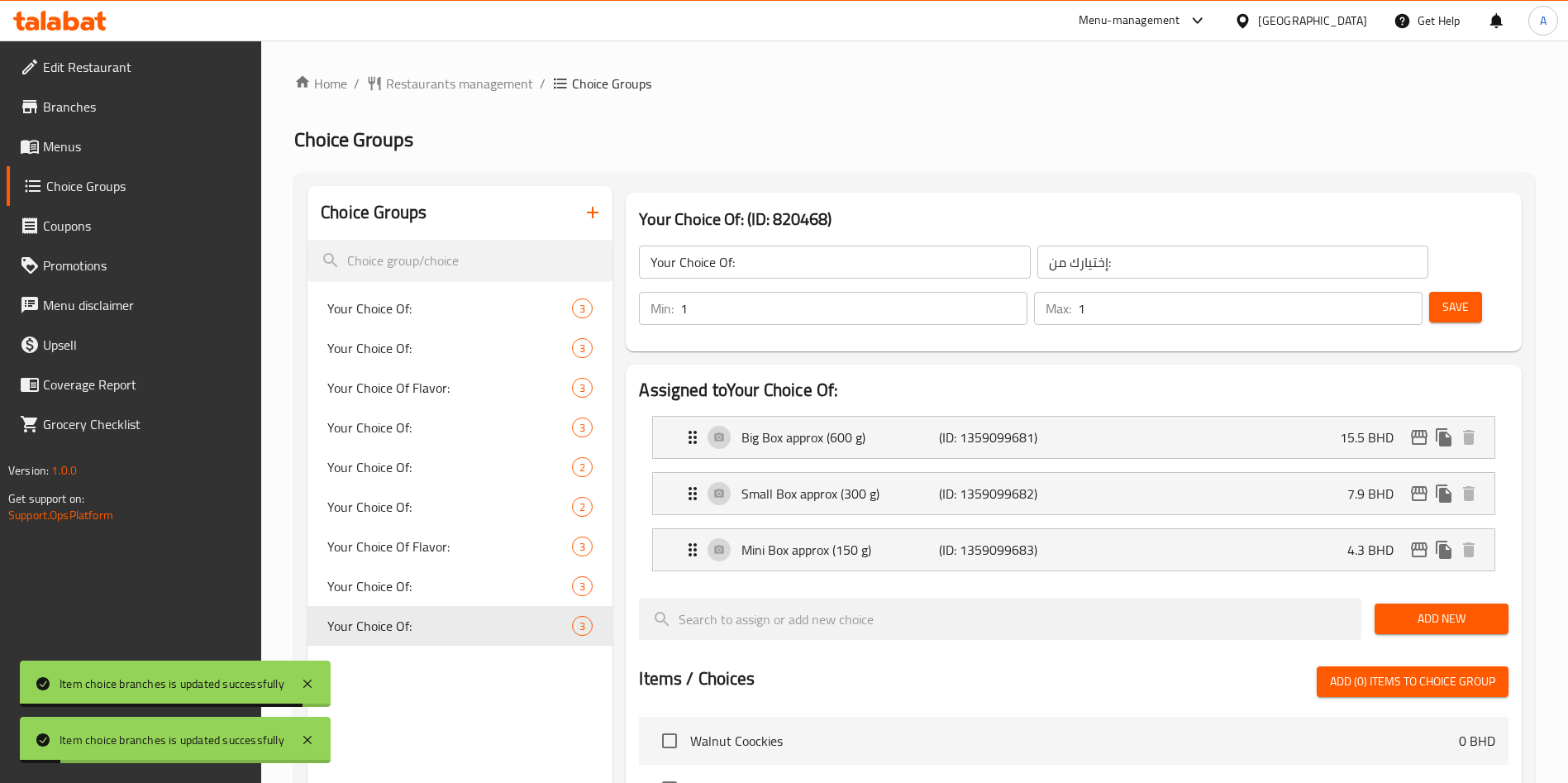
click at [1442, 297] on span "Save" at bounding box center [1455, 307] width 27 height 20
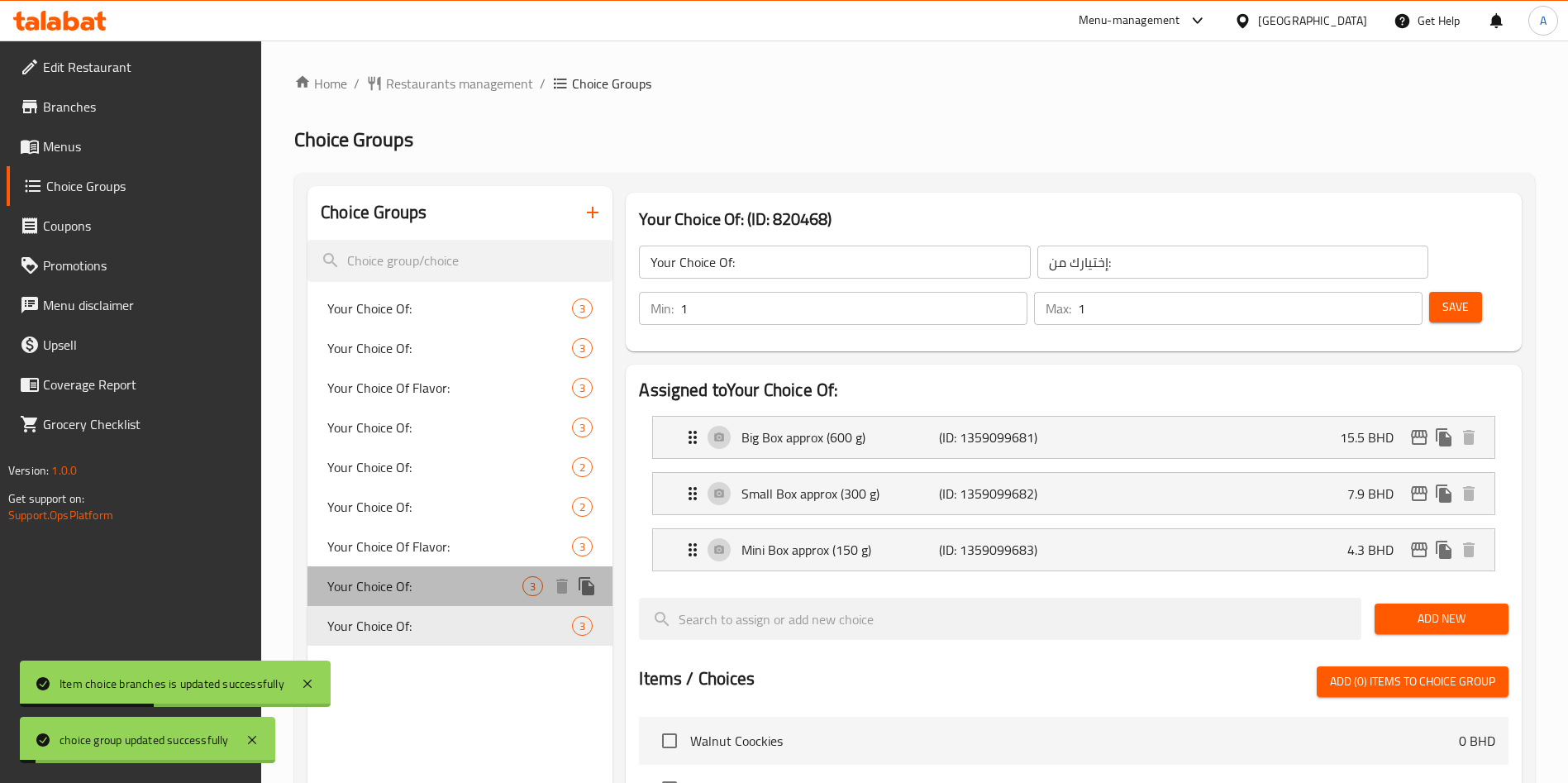
click at [394, 588] on span "Your Choice Of:" at bounding box center [424, 585] width 195 height 19
type input "Your Choice Of:"
type input "إختيارك من:"
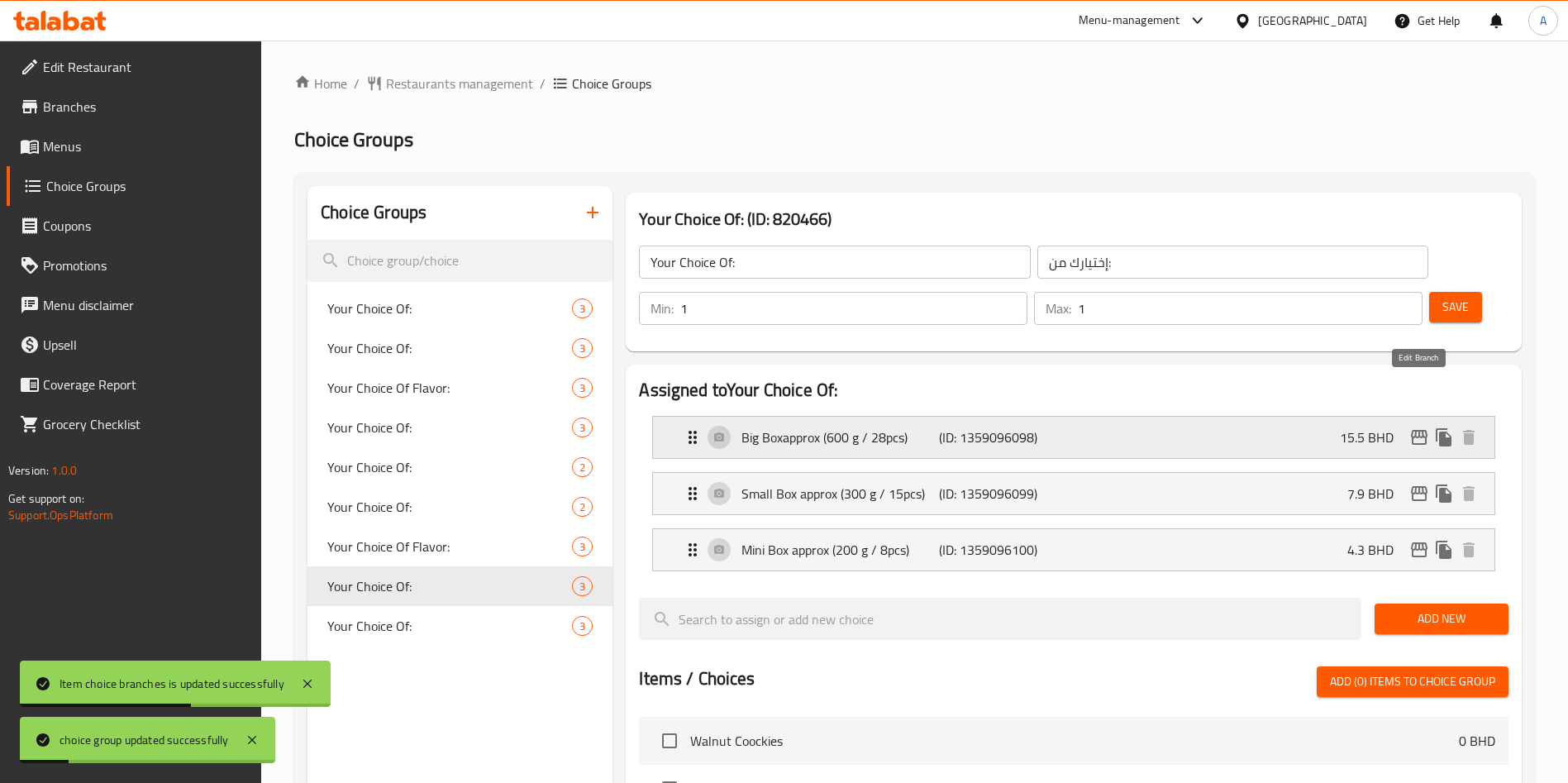
click at [1417, 427] on icon "edit" at bounding box center [1418, 436] width 19 height 19
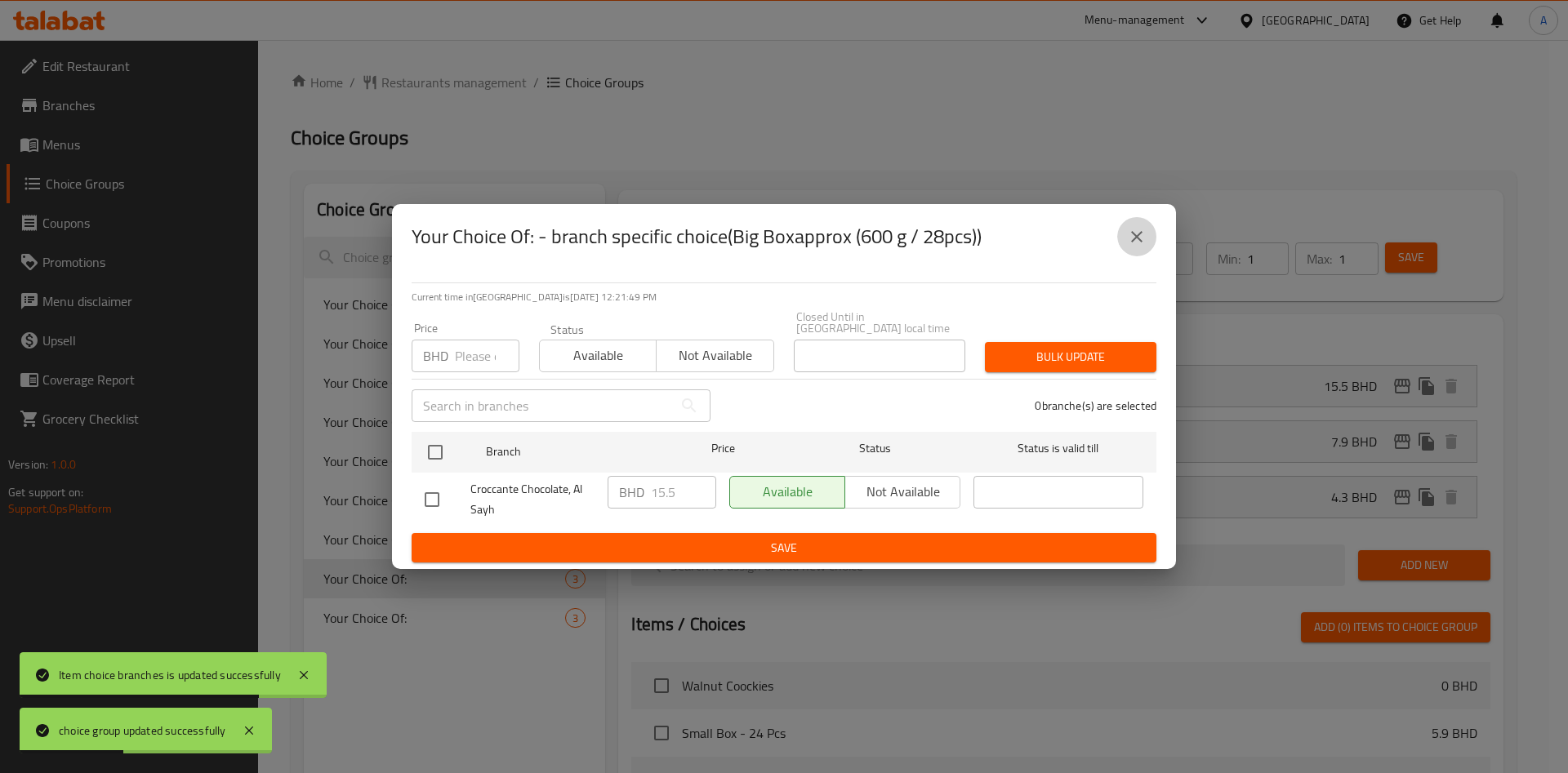
click at [1132, 236] on icon "close" at bounding box center [1137, 236] width 12 height 12
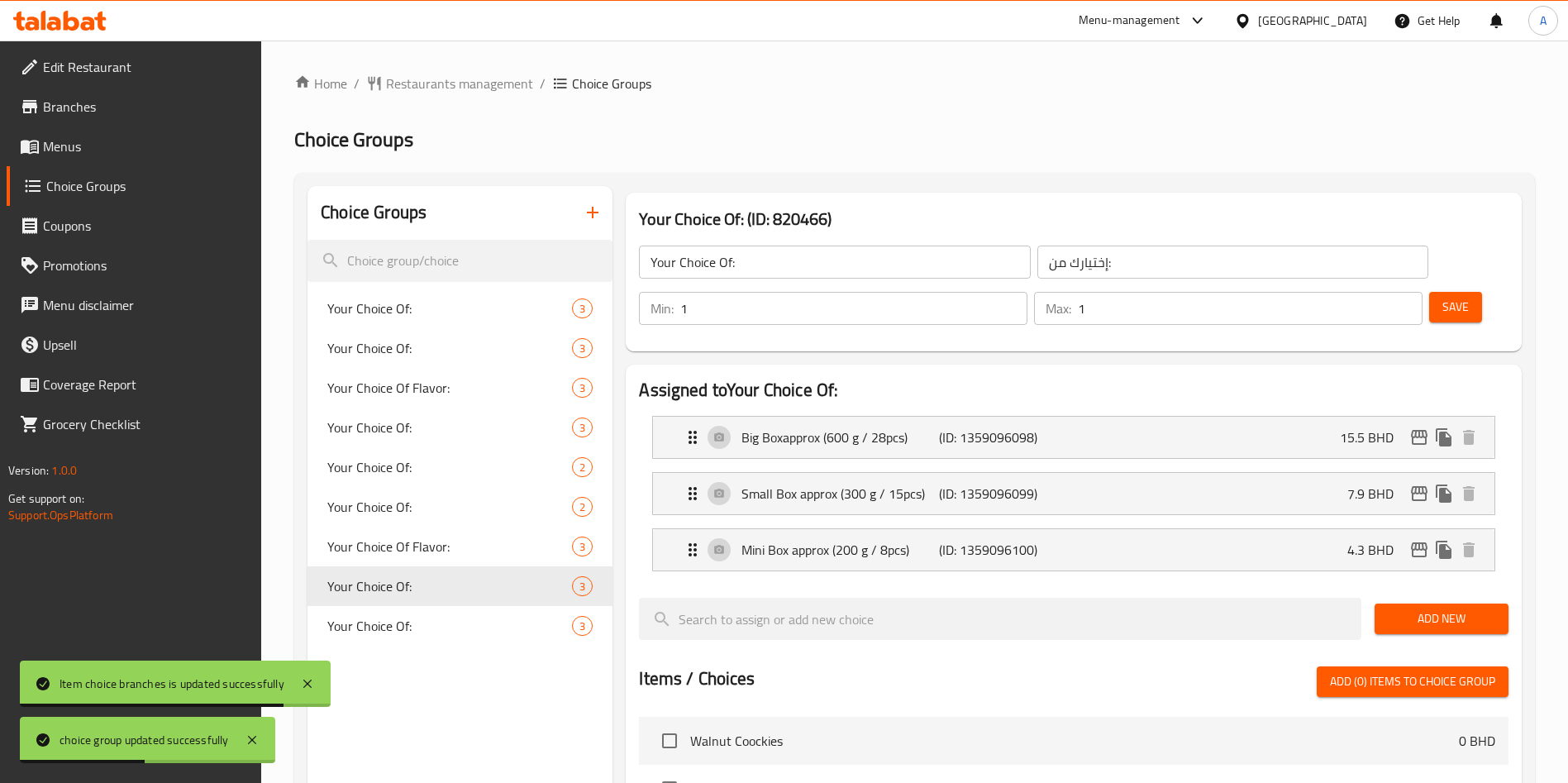
click at [1446, 292] on button "Save" at bounding box center [1454, 307] width 53 height 31
